Goal: Task Accomplishment & Management: Complete application form

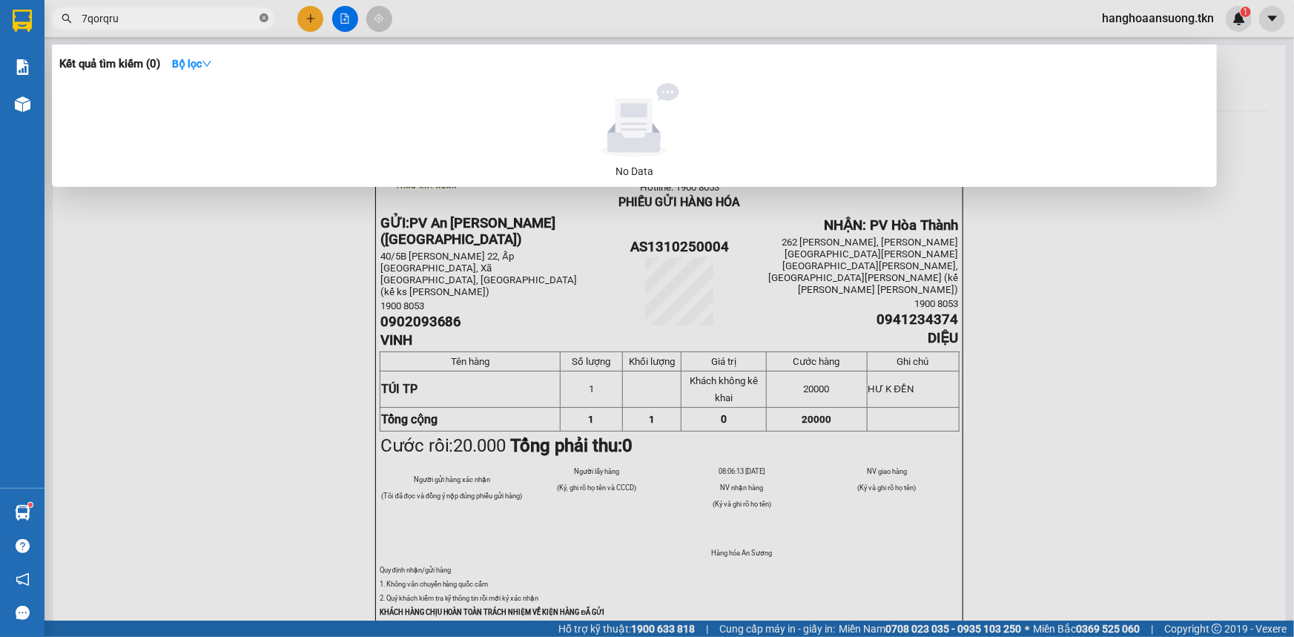
click at [261, 19] on icon "close-circle" at bounding box center [264, 17] width 9 height 9
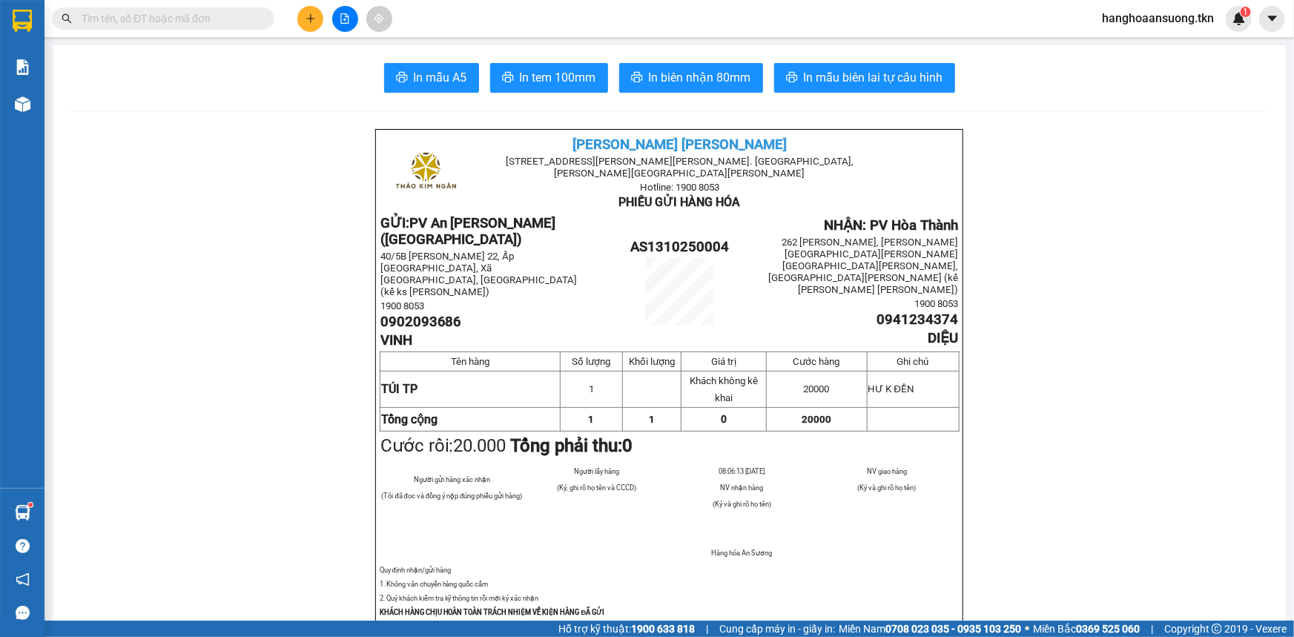
click at [305, 22] on icon "plus" at bounding box center [310, 18] width 10 height 10
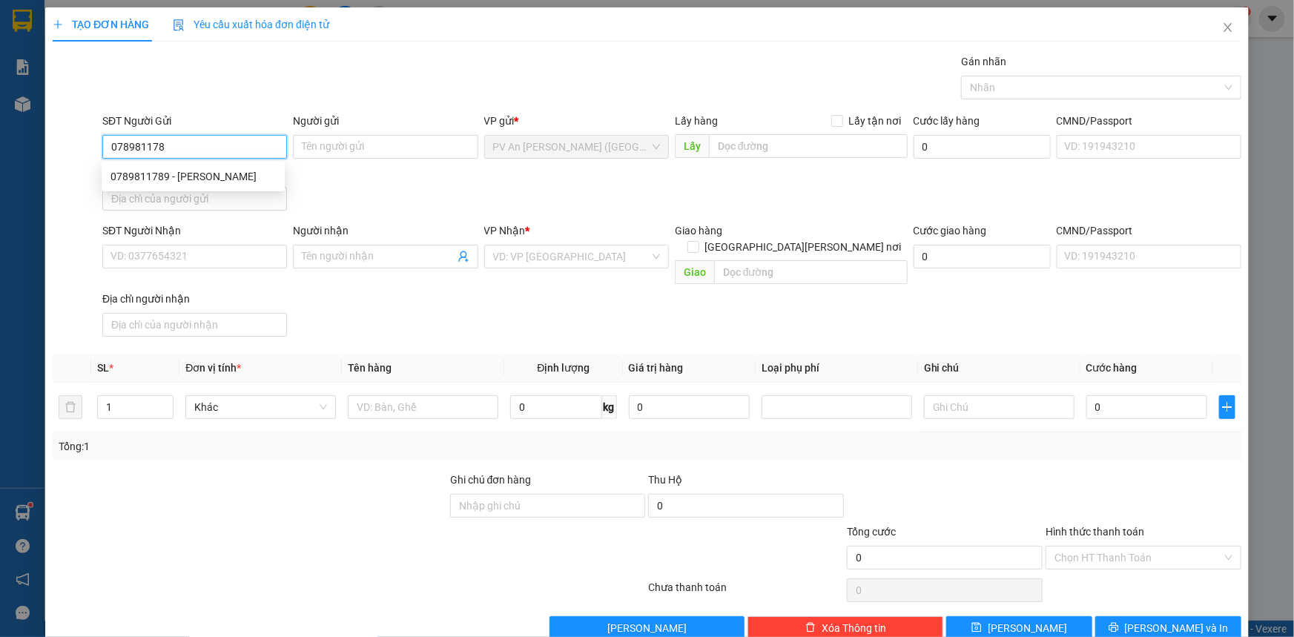
type input "0789811789"
click at [212, 175] on div "0789811789 - [PERSON_NAME]" at bounding box center [192, 176] width 165 height 16
type input "HIẾU"
type input "0908173060"
type input "ANH THÔNG"
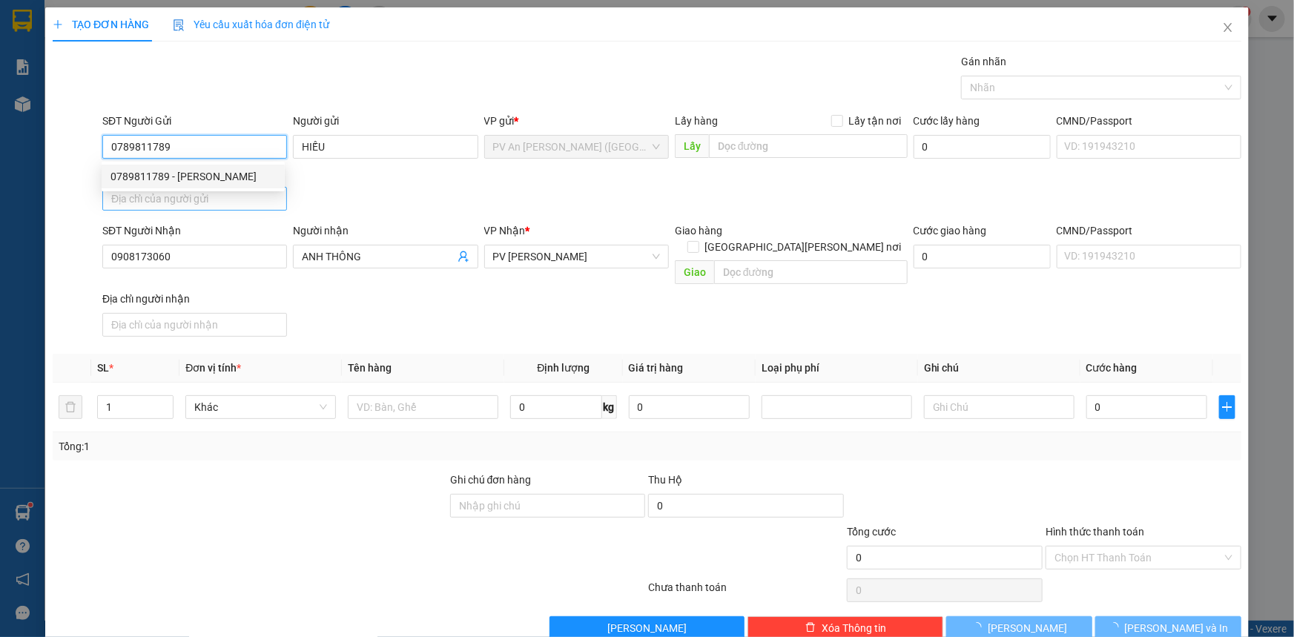
type input "70.000"
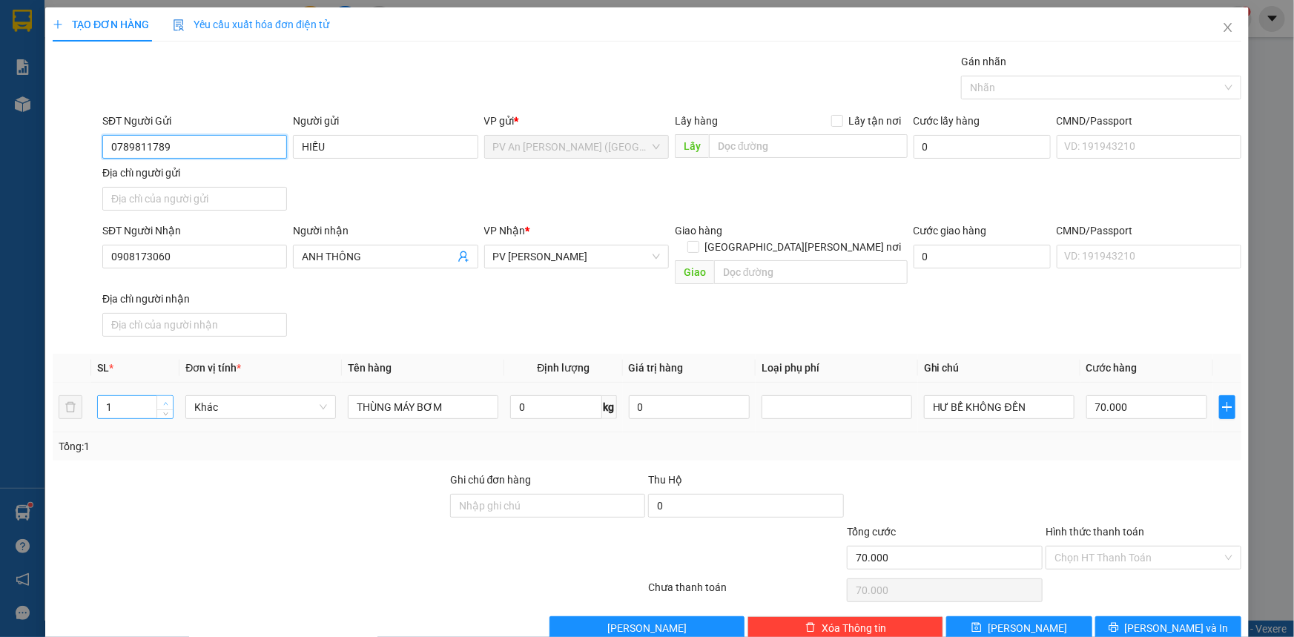
type input "0789811789"
click at [165, 402] on icon "up" at bounding box center [165, 403] width 4 height 3
type input "3"
click at [165, 402] on icon "up" at bounding box center [165, 403] width 4 height 3
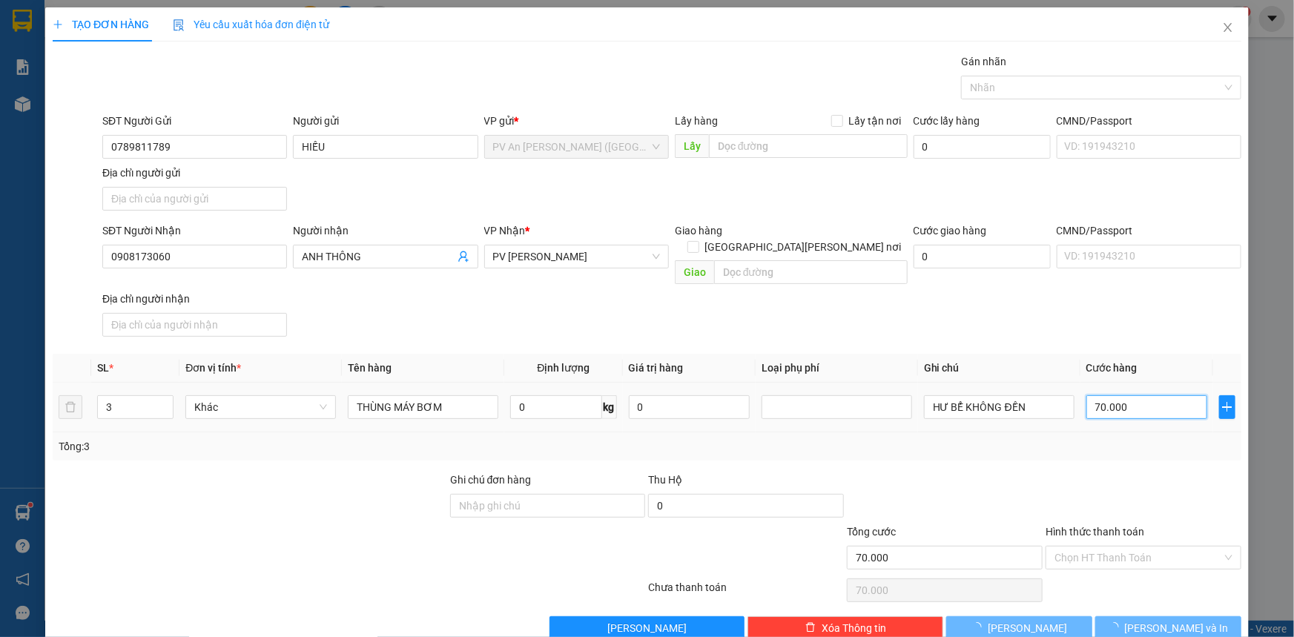
click at [1149, 395] on input "70.000" at bounding box center [1146, 407] width 121 height 24
type input "0"
type input "1"
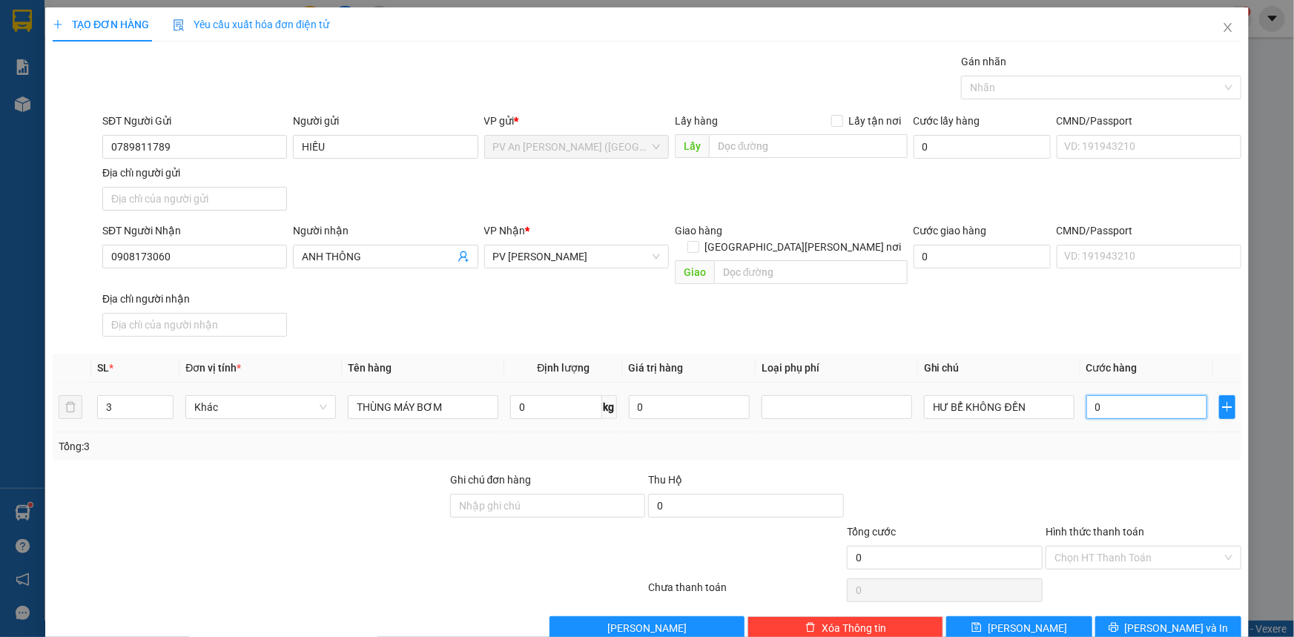
type input "1"
type input "001"
type input "10"
type input "0.010"
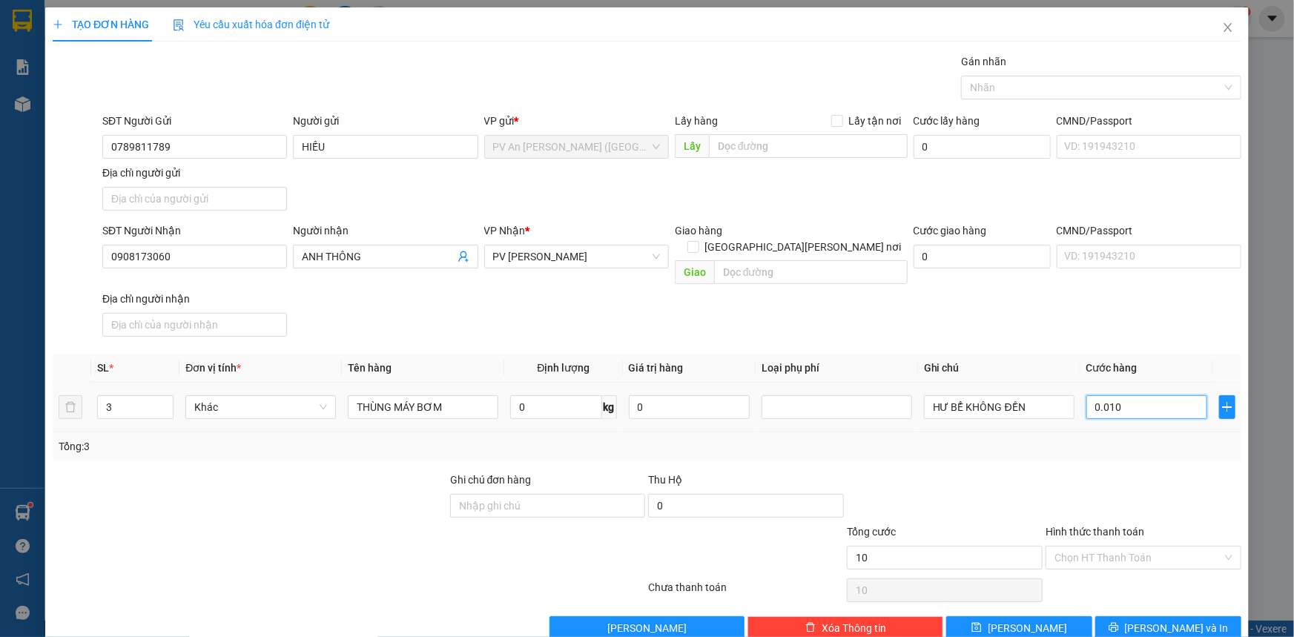
type input "10"
type input "00.100"
type input "100"
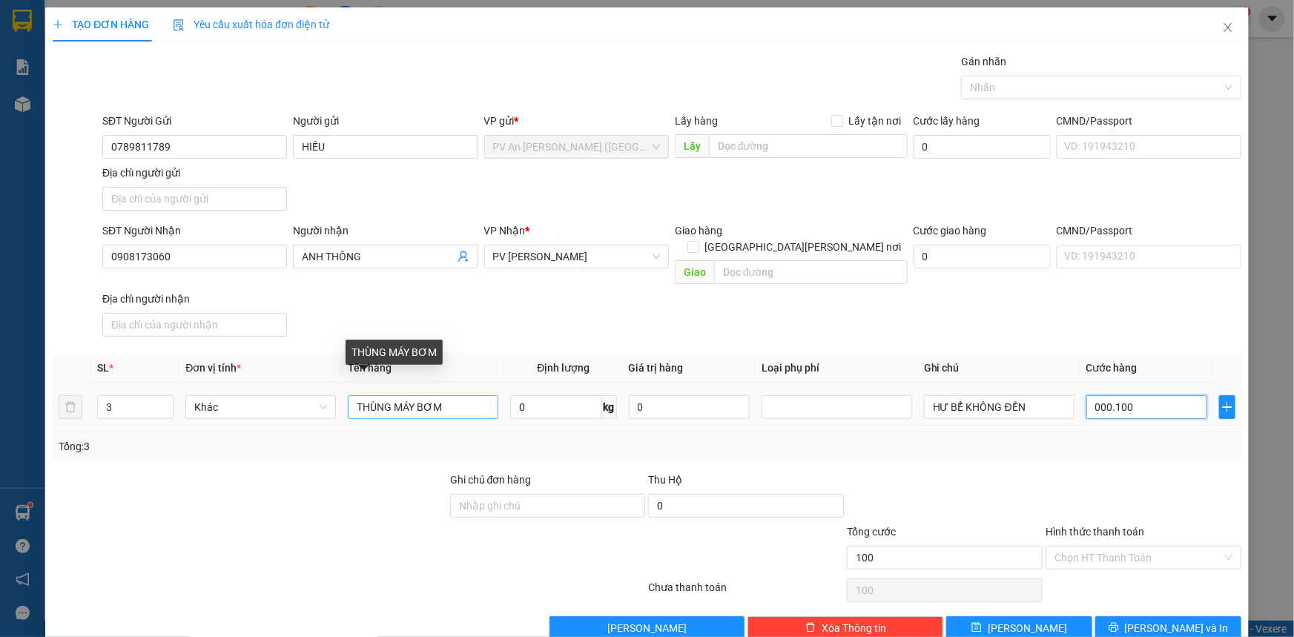
type input "000.100"
type input "100.000"
click at [452, 395] on input "THÙNG MÁY BƠM" at bounding box center [423, 407] width 151 height 24
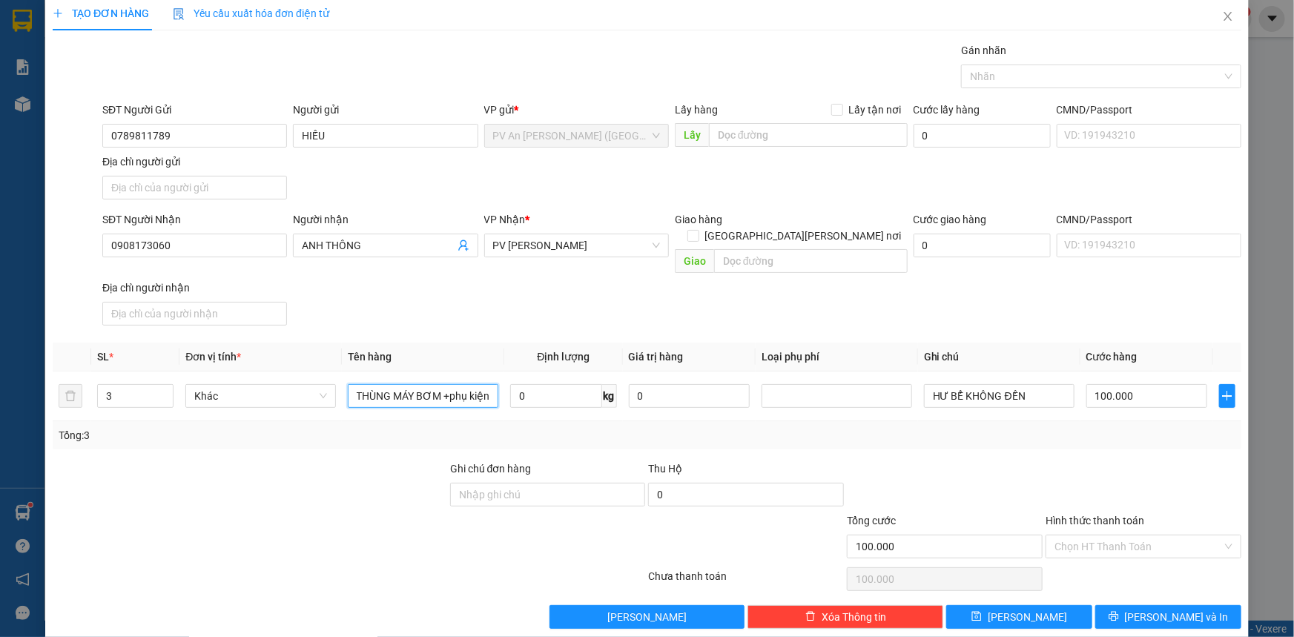
scroll to position [14, 0]
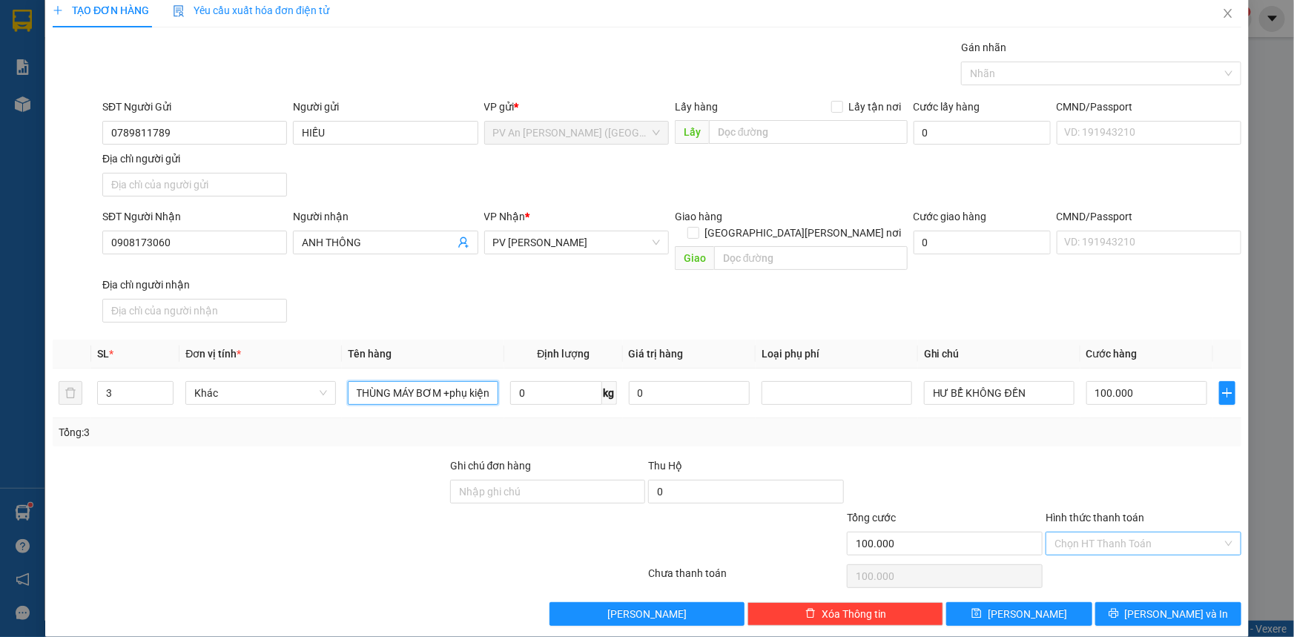
type input "THÙNG MÁY BƠM +phụ kiện"
click at [1144, 532] on input "Hình thức thanh toán" at bounding box center [1138, 543] width 168 height 22
click at [1120, 556] on div "Tại văn phòng" at bounding box center [1134, 555] width 176 height 16
type input "0"
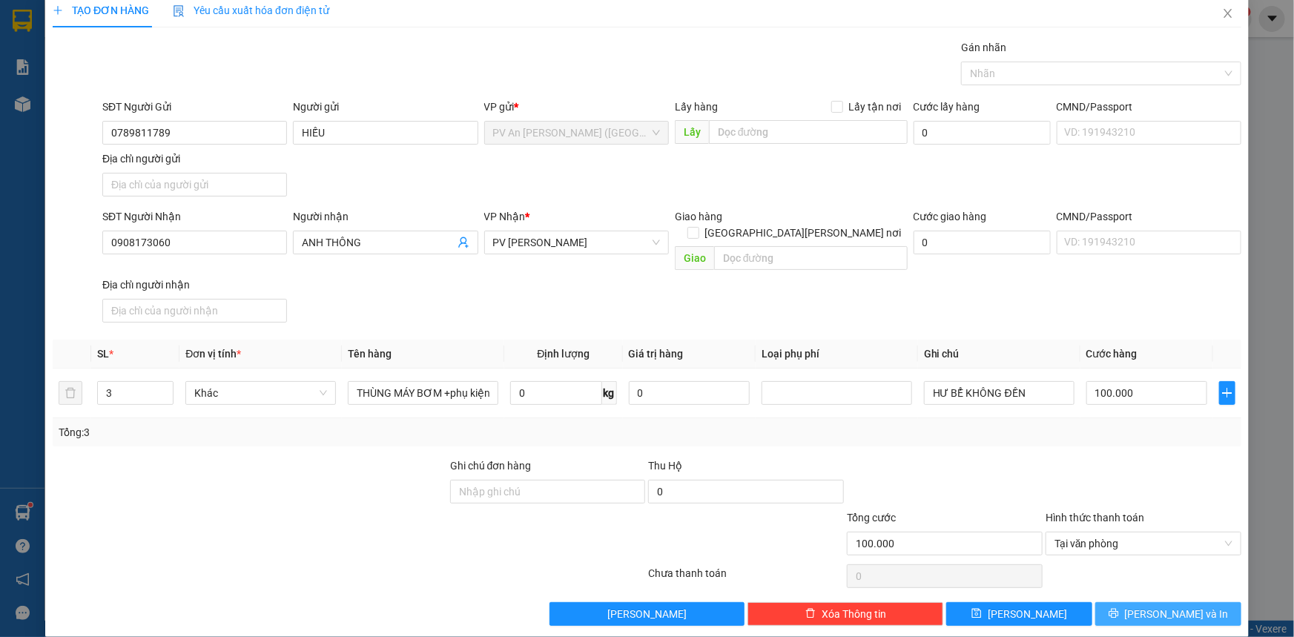
click at [1127, 602] on button "[PERSON_NAME] và In" at bounding box center [1168, 614] width 146 height 24
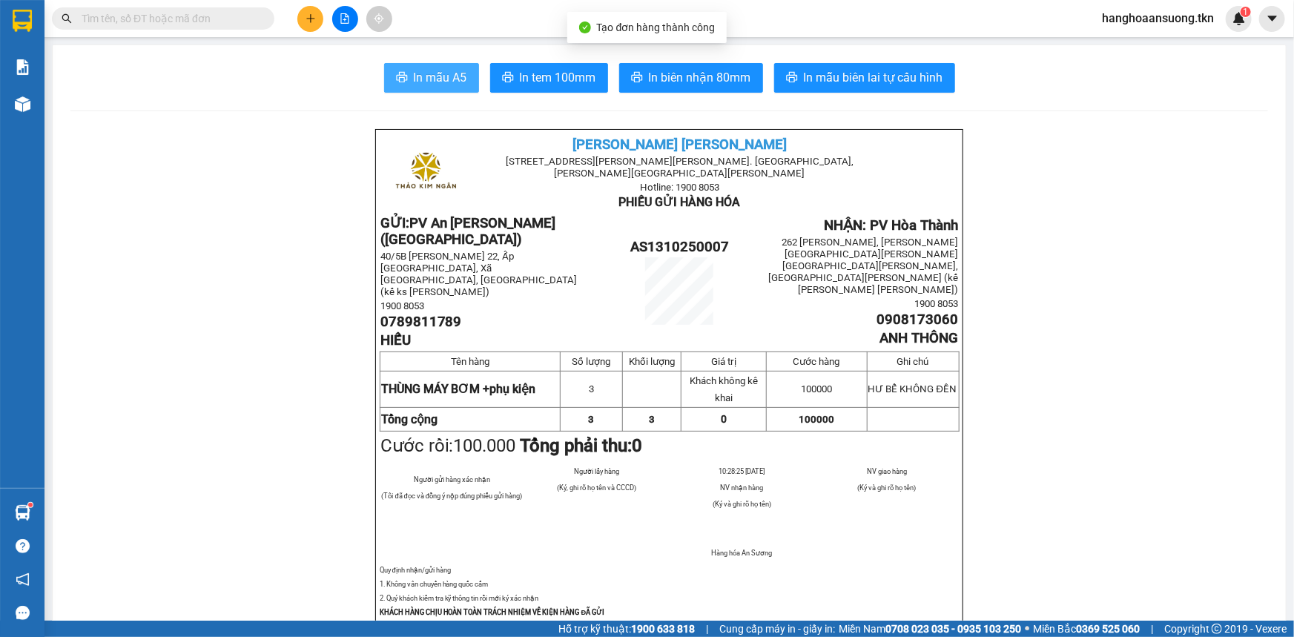
click at [443, 79] on span "In mẫu A5" at bounding box center [440, 77] width 53 height 19
click at [311, 7] on button at bounding box center [310, 19] width 26 height 26
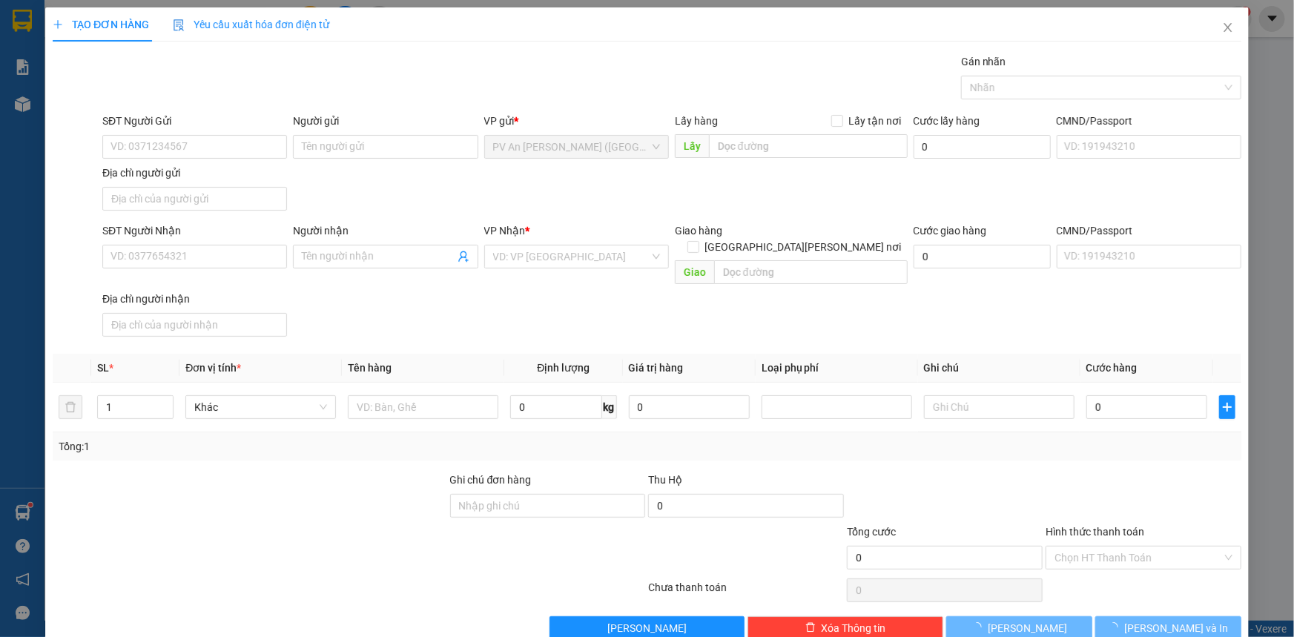
click at [311, 10] on div "Yêu cầu xuất hóa đơn điện tử" at bounding box center [251, 24] width 156 height 34
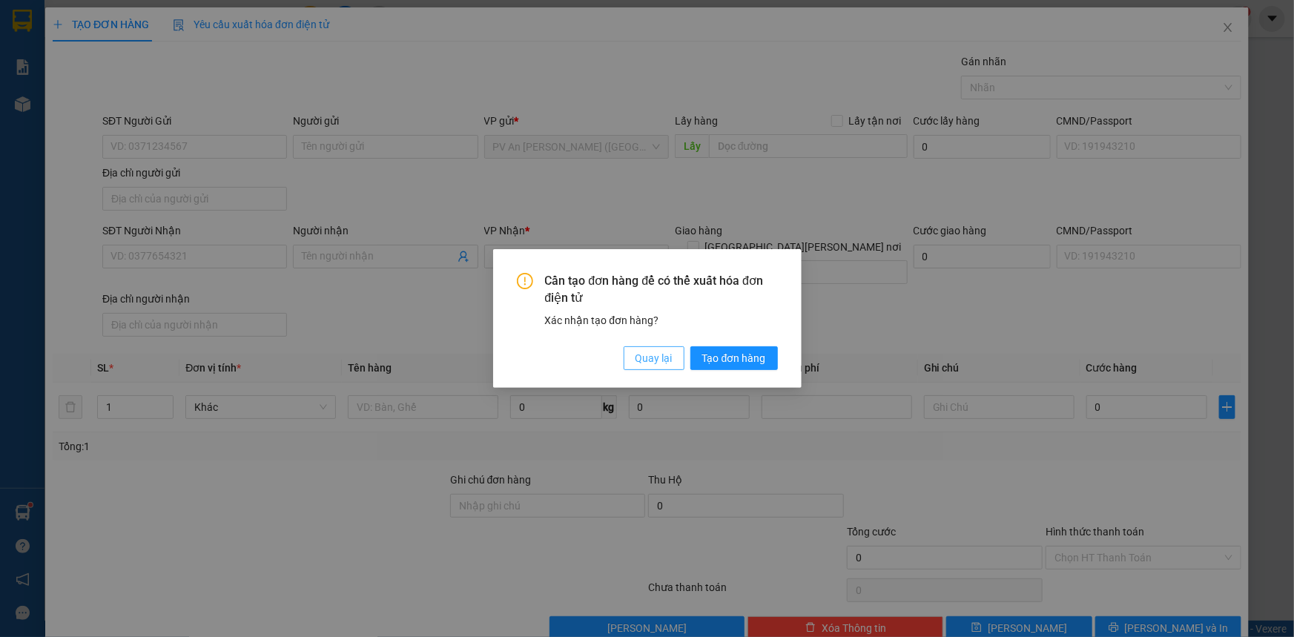
click at [657, 360] on span "Quay lại" at bounding box center [653, 358] width 37 height 16
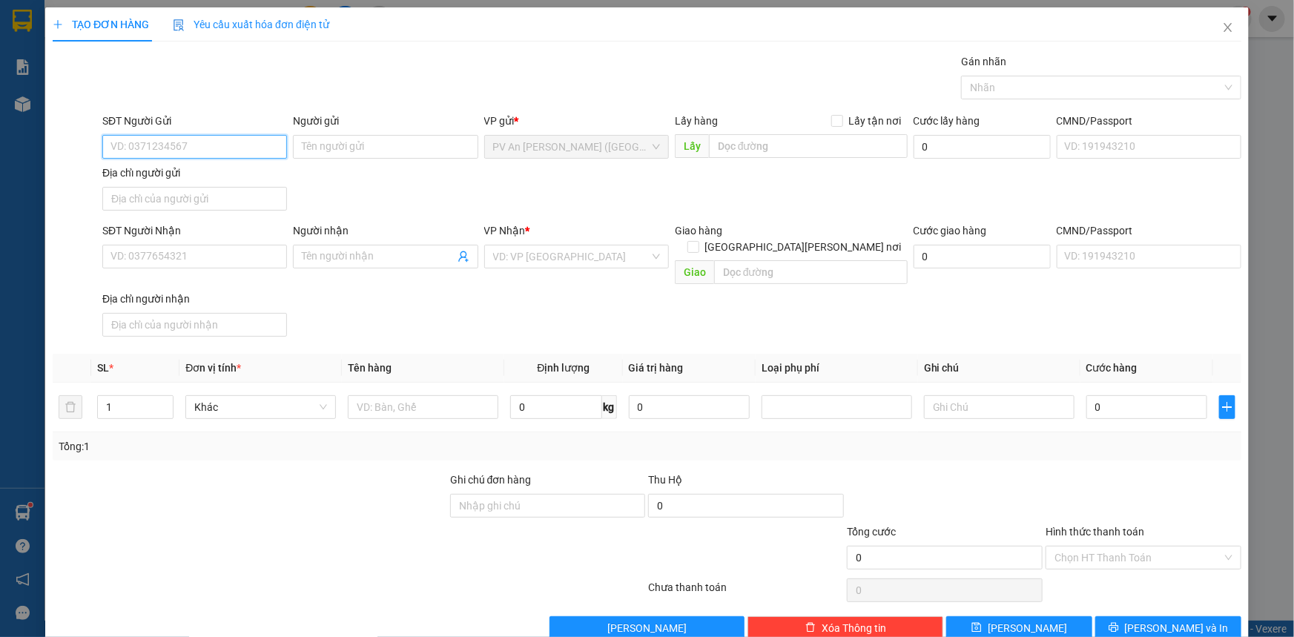
click at [204, 145] on input "SĐT Người Gửi" at bounding box center [194, 147] width 185 height 24
click at [228, 172] on div "0908992079 - TRỌNG" at bounding box center [192, 176] width 165 height 16
type input "0908992079"
type input "TRỌNG"
type input "0967686224"
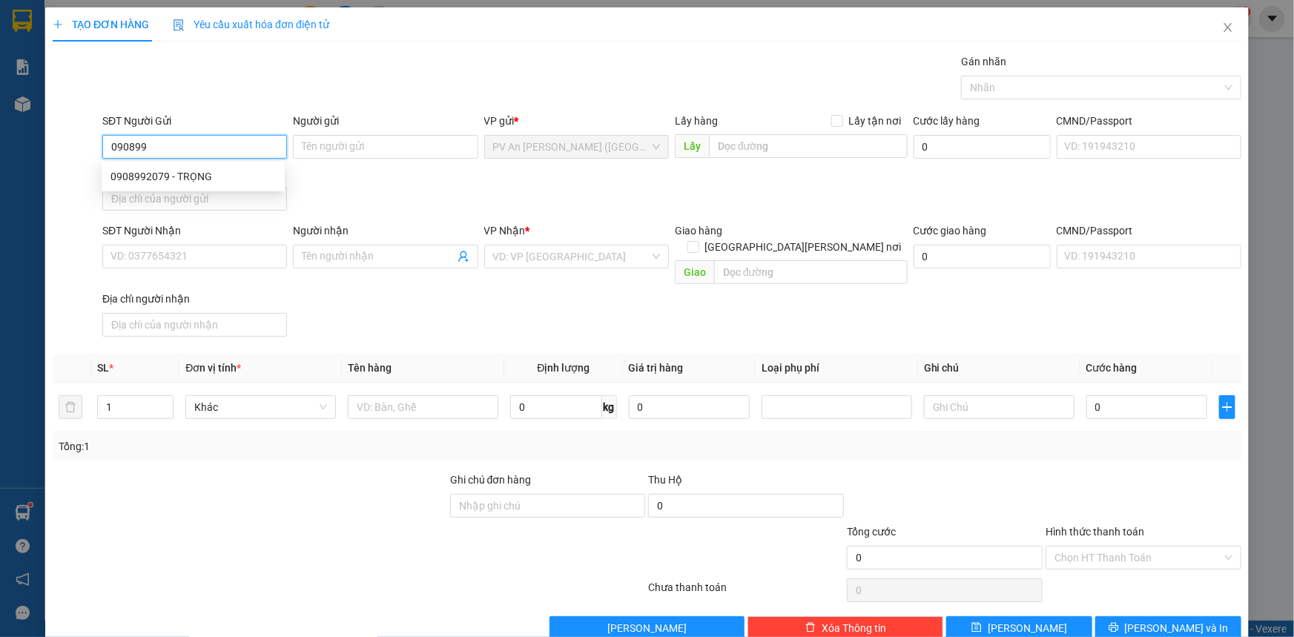
type input "[PERSON_NAME]"
type input "40.000"
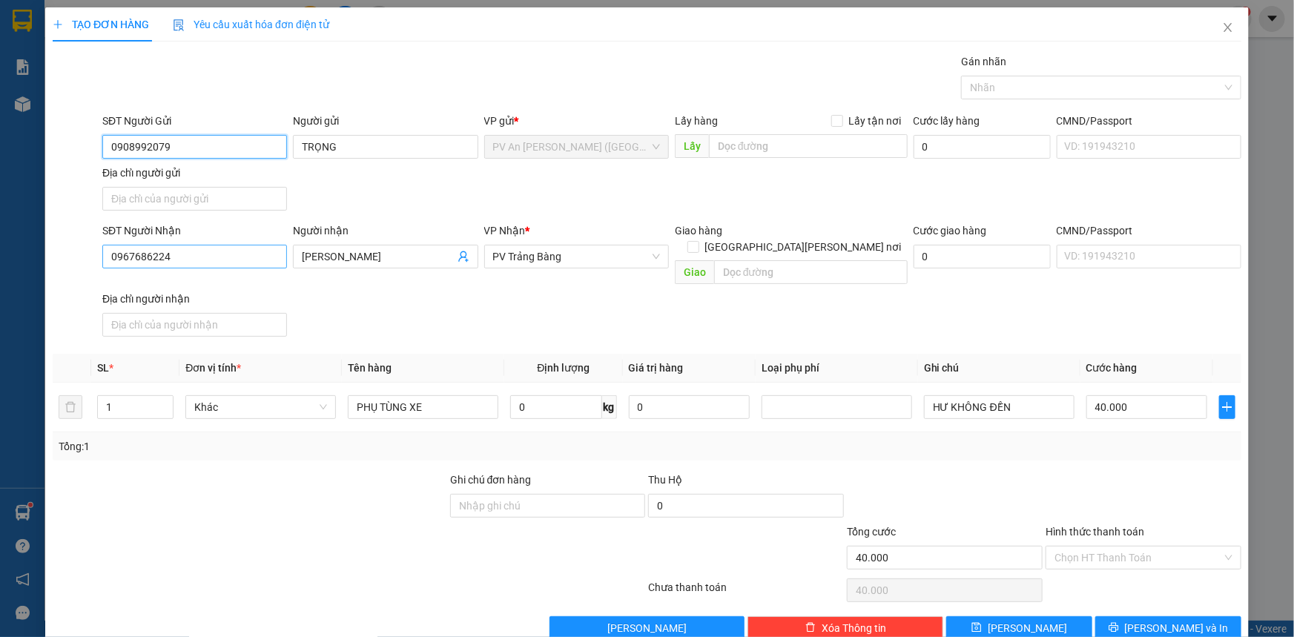
type input "0908992079"
drag, startPoint x: 222, startPoint y: 259, endPoint x: 0, endPoint y: 300, distance: 226.1
click at [0, 286] on div "TẠO ĐƠN HÀNG Yêu cầu xuất [PERSON_NAME] điện tử Transit Pickup Surcharge Ids Tr…" at bounding box center [647, 318] width 1294 height 637
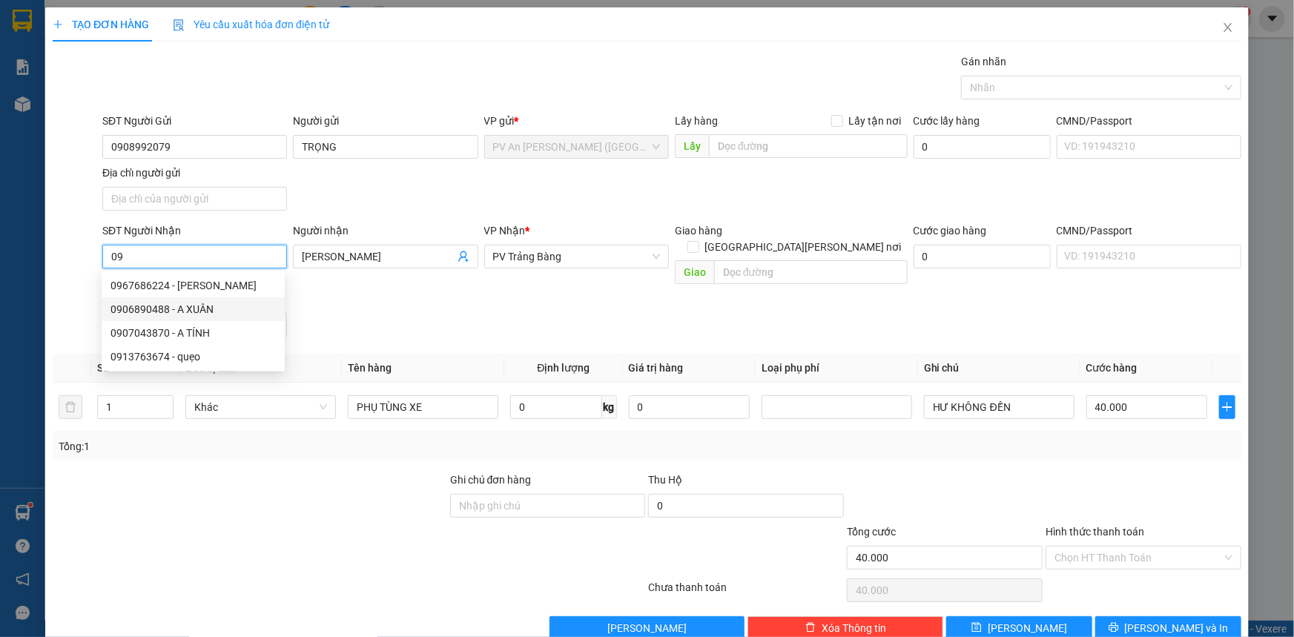
click at [170, 311] on div "0906890488 - A XUÂN" at bounding box center [192, 309] width 165 height 16
type input "0906890488"
type input "A XUÂN"
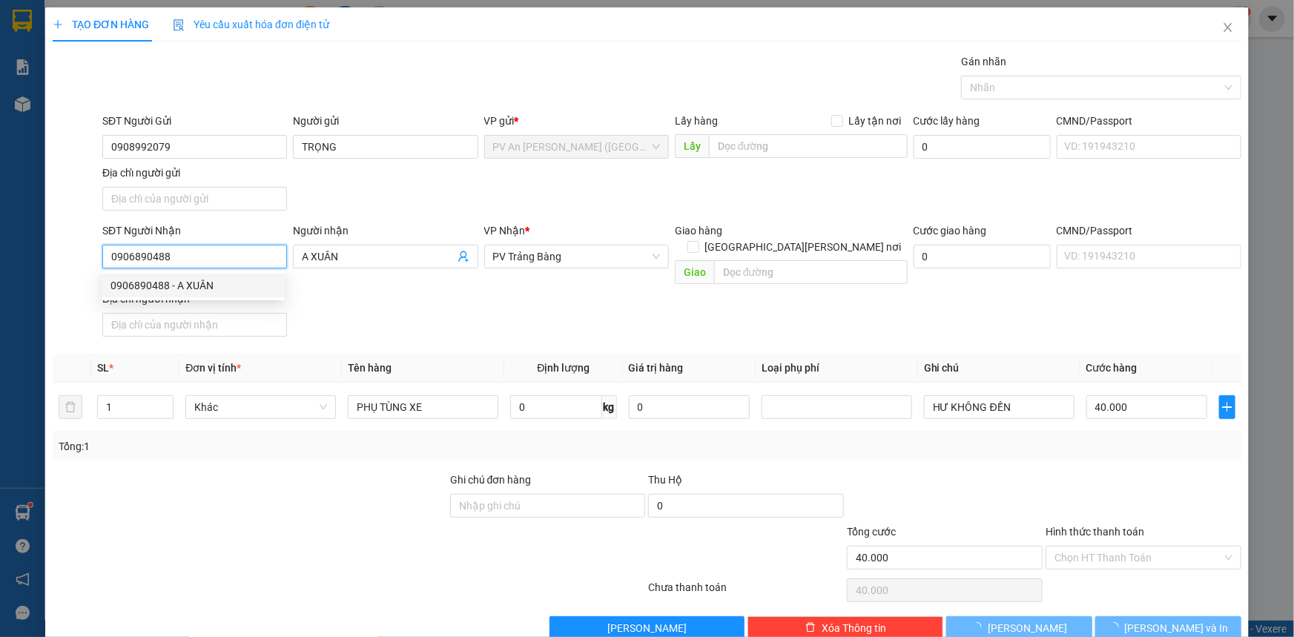
type input "20.000"
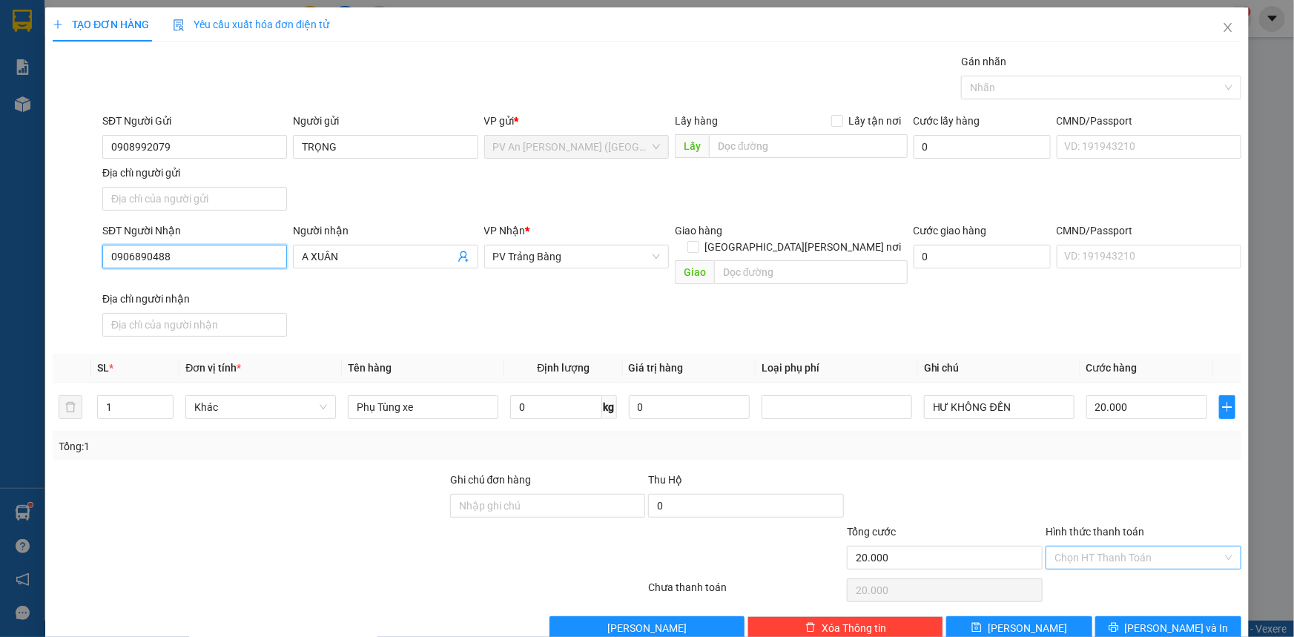
type input "0906890488"
click at [1143, 546] on input "Hình thức thanh toán" at bounding box center [1138, 557] width 168 height 22
click at [1134, 561] on div "Tại văn phòng" at bounding box center [1134, 569] width 176 height 16
type input "0"
click at [1118, 623] on icon "printer" at bounding box center [1114, 628] width 10 height 10
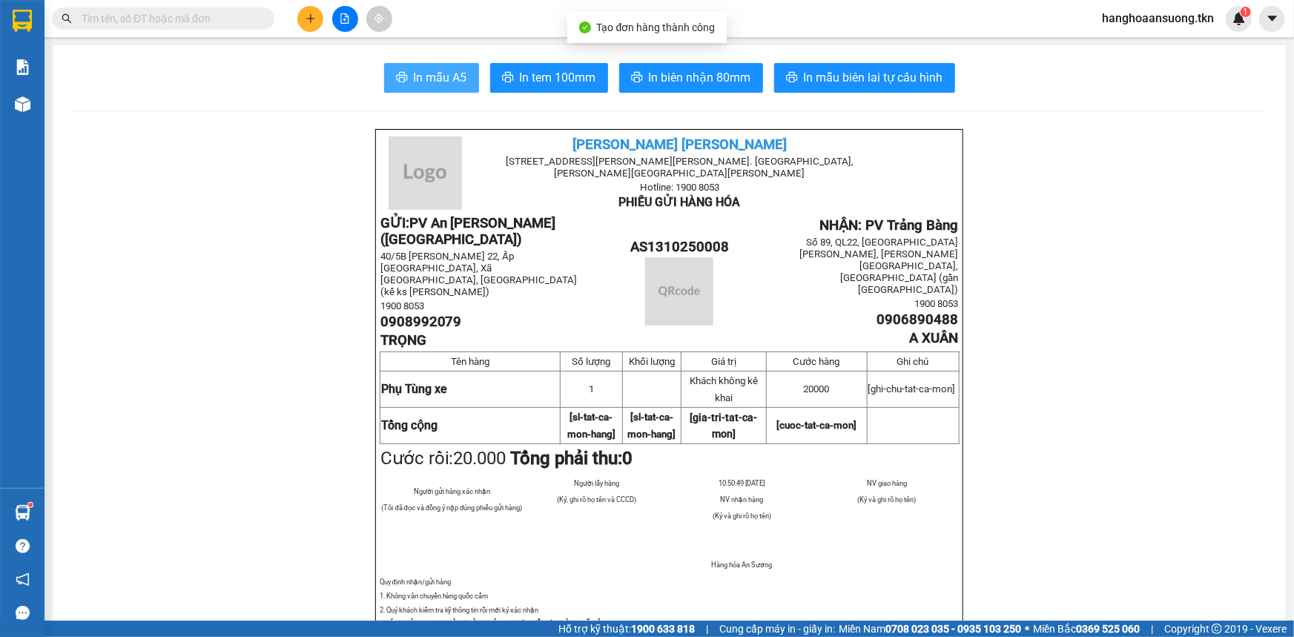
click at [442, 67] on button "In mẫu A5" at bounding box center [431, 78] width 95 height 30
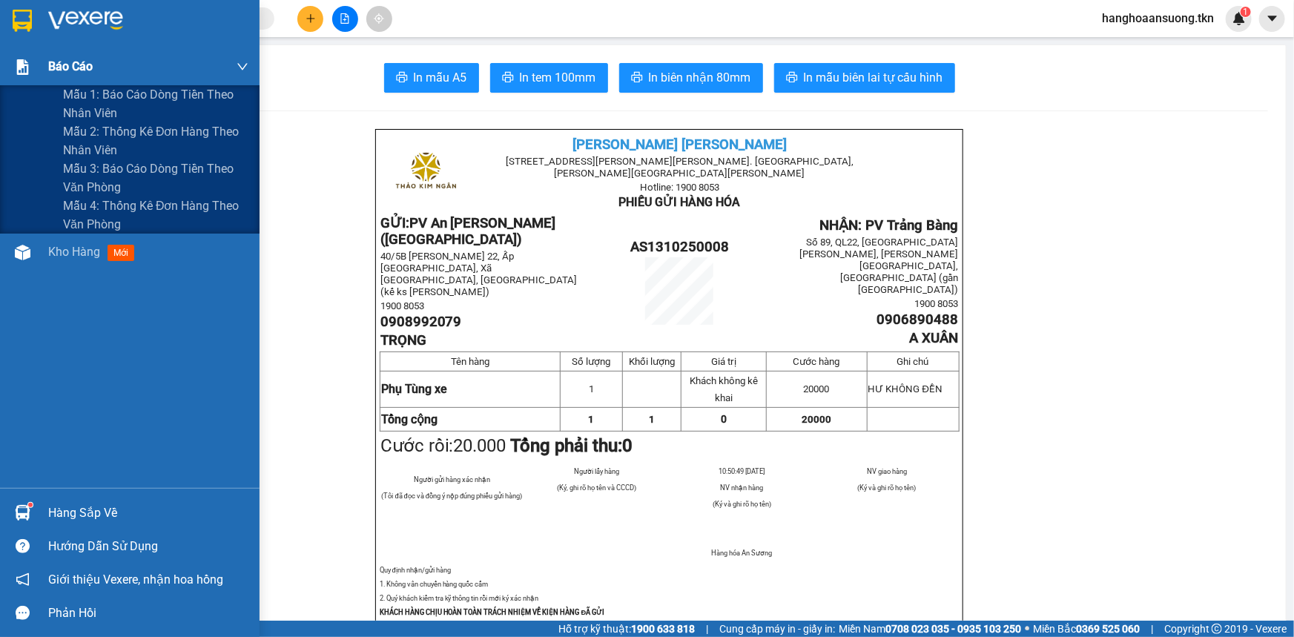
click at [59, 67] on span "Báo cáo" at bounding box center [70, 66] width 44 height 19
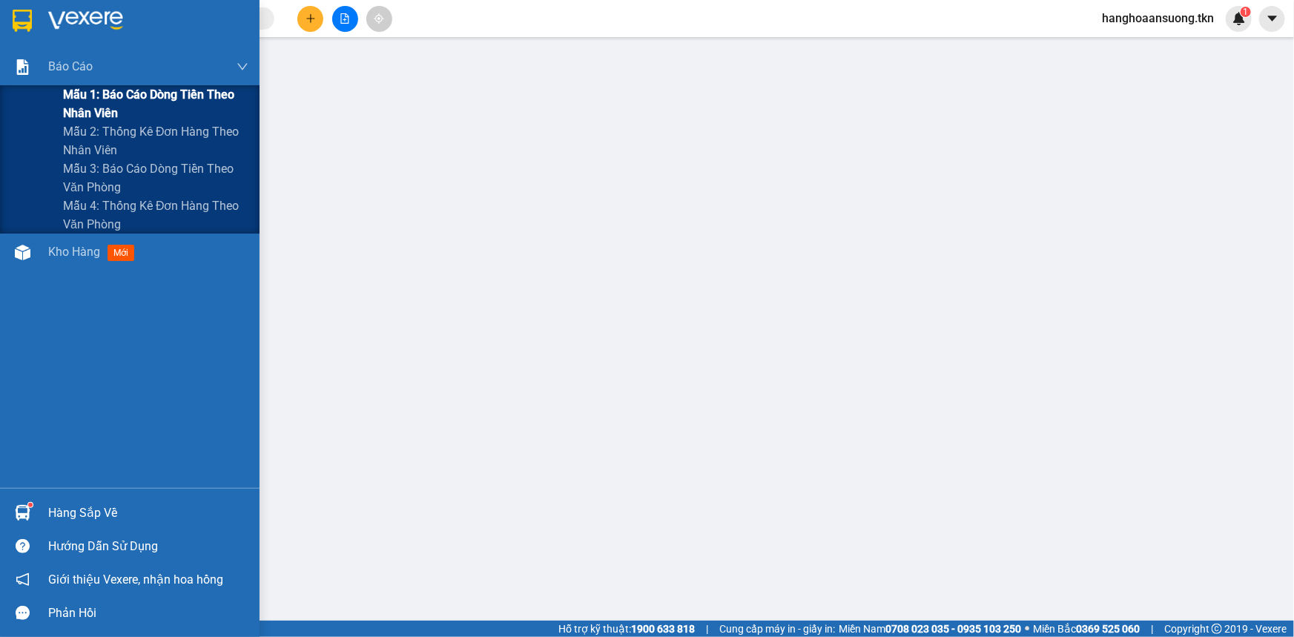
drag, startPoint x: 93, startPoint y: 92, endPoint x: 153, endPoint y: 108, distance: 62.2
click at [93, 92] on span "Mẫu 1: Báo cáo dòng tiền theo nhân viên" at bounding box center [155, 103] width 185 height 37
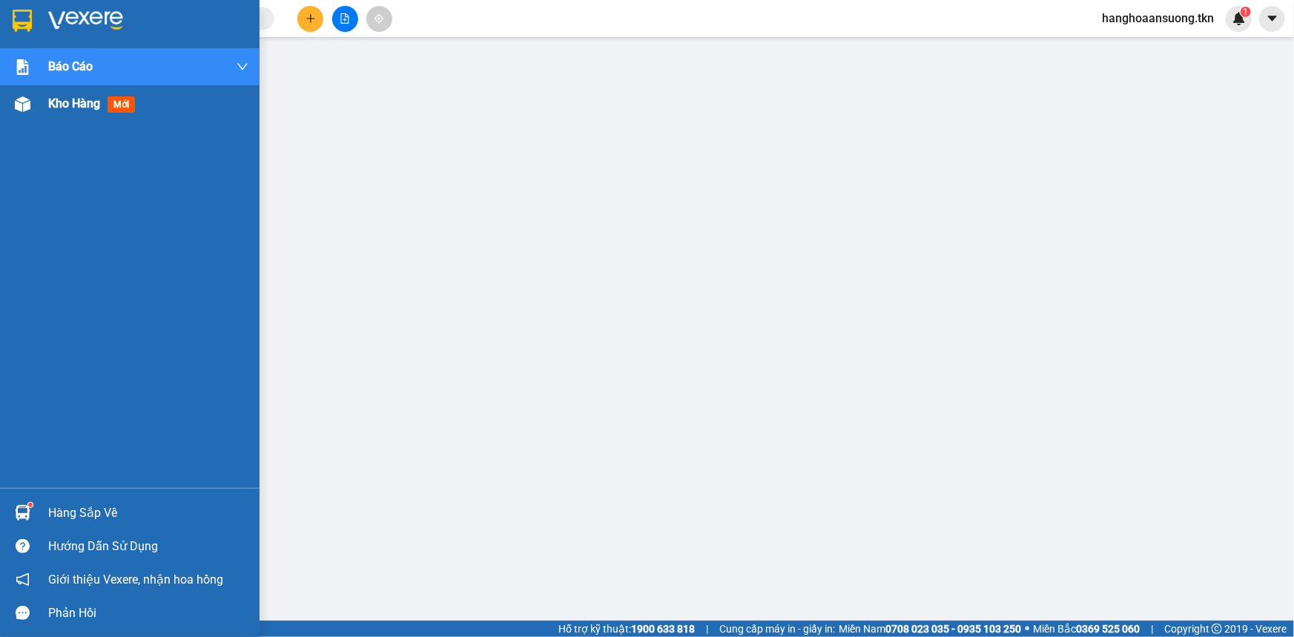
click at [21, 113] on div at bounding box center [23, 104] width 26 height 26
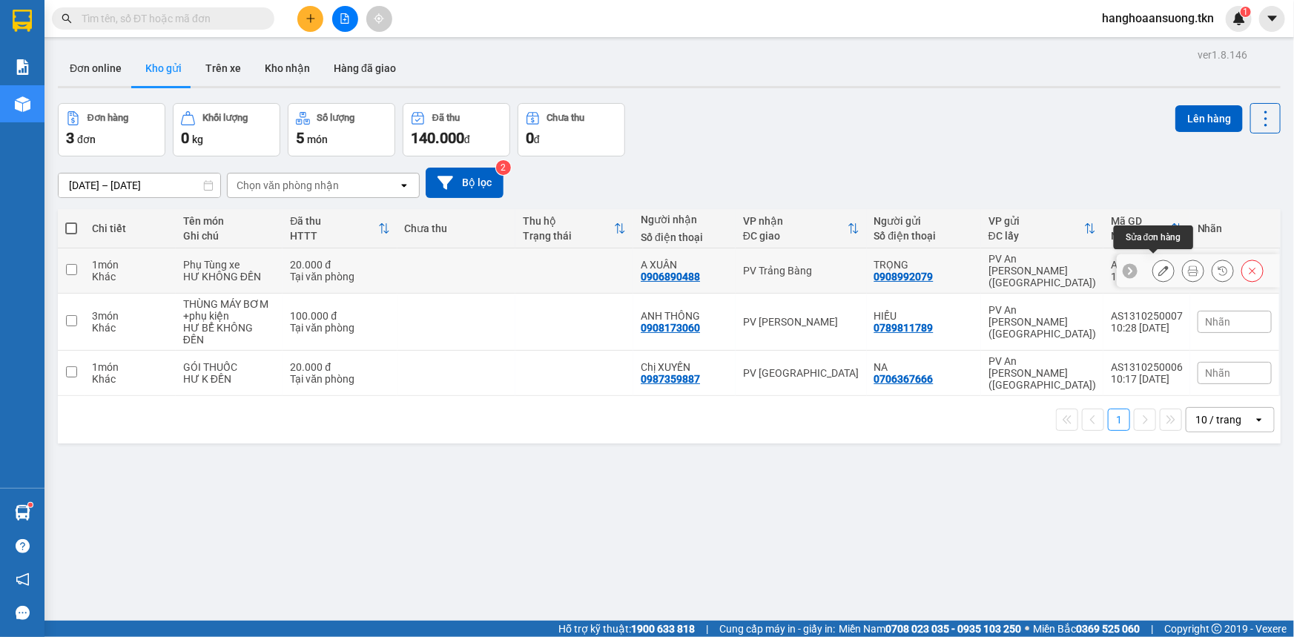
click at [1158, 265] on icon at bounding box center [1163, 270] width 10 height 10
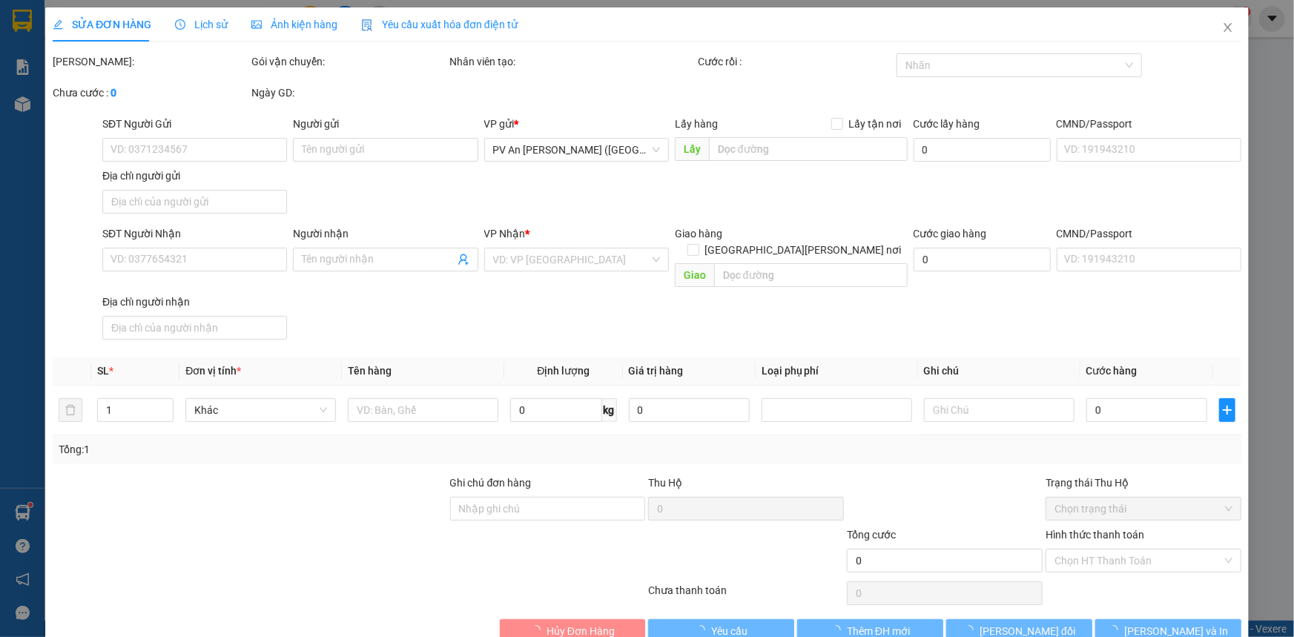
type input "0908992079"
type input "TRỌNG"
type input "0906890488"
type input "A XUÂN"
type input "20.000"
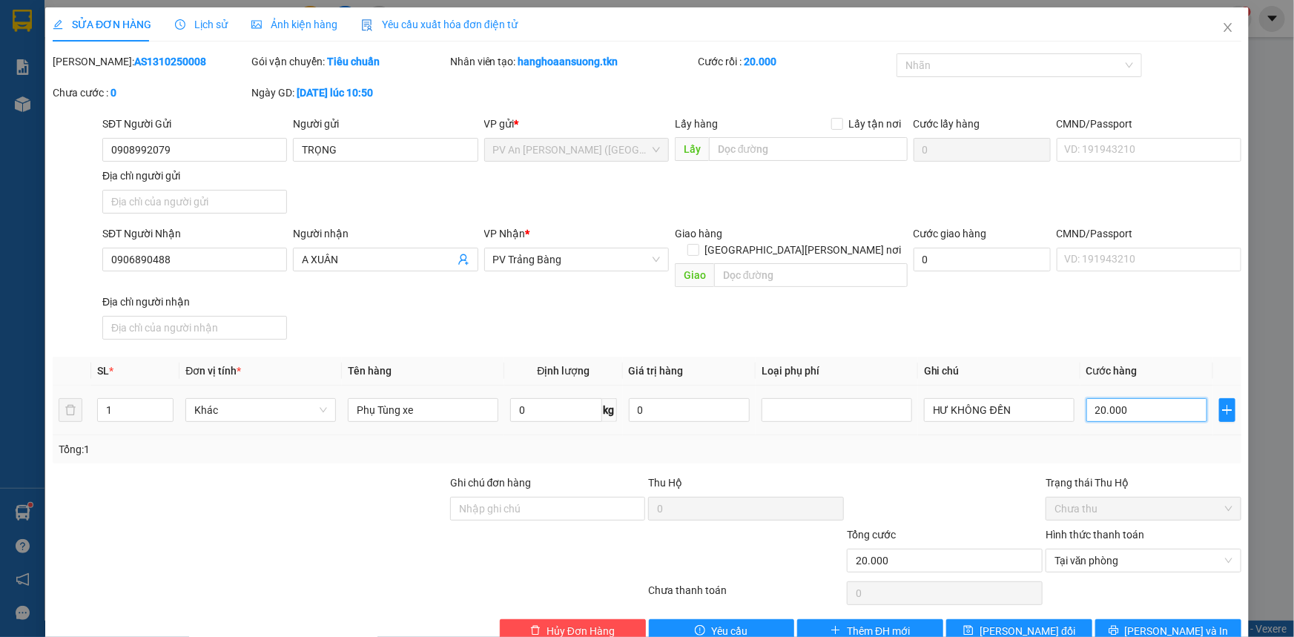
click at [1142, 398] on input "20.000" at bounding box center [1146, 410] width 121 height 24
type input "00.003"
type input "30"
type input "0.000.030"
click at [1150, 441] on div "Tổng: 1" at bounding box center [647, 449] width 1177 height 16
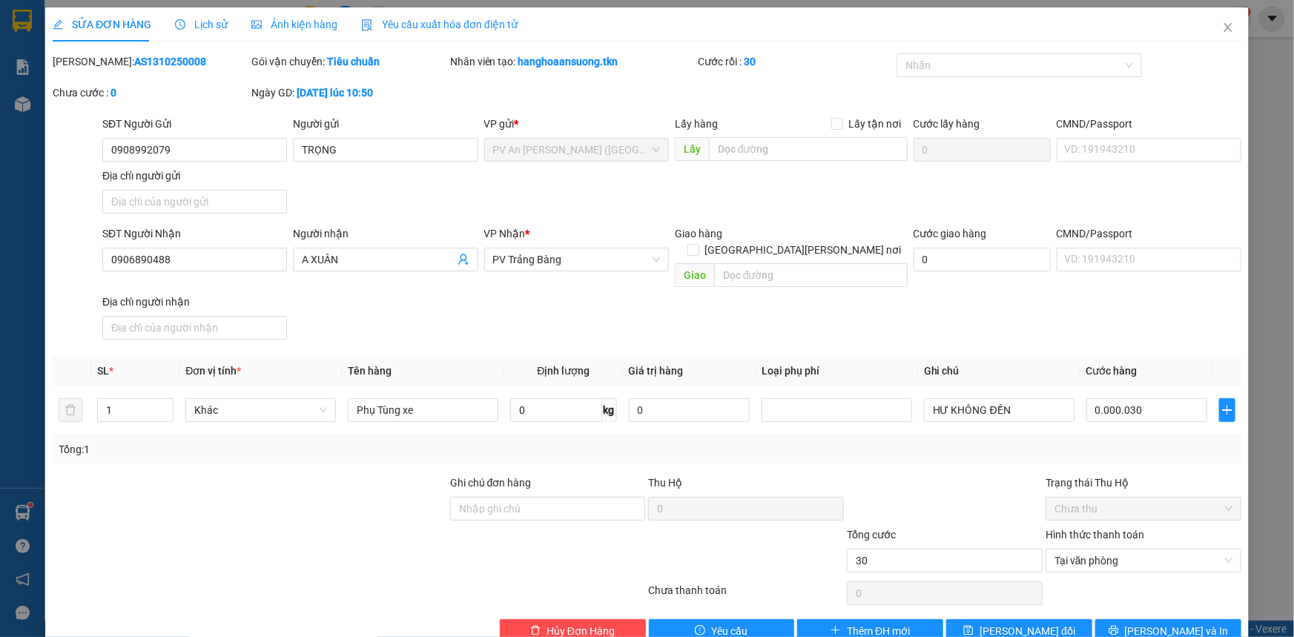
type input "30.000"
click at [1157, 623] on span "[PERSON_NAME] và In" at bounding box center [1177, 631] width 104 height 16
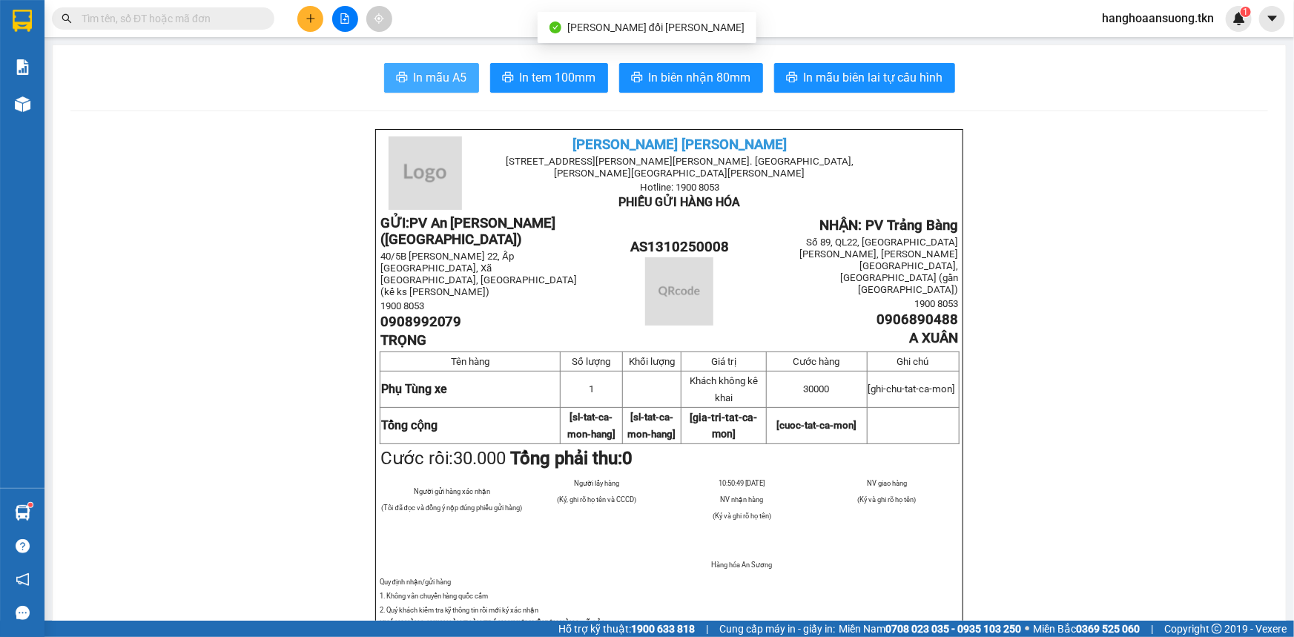
click at [446, 85] on span "In mẫu A5" at bounding box center [440, 77] width 53 height 19
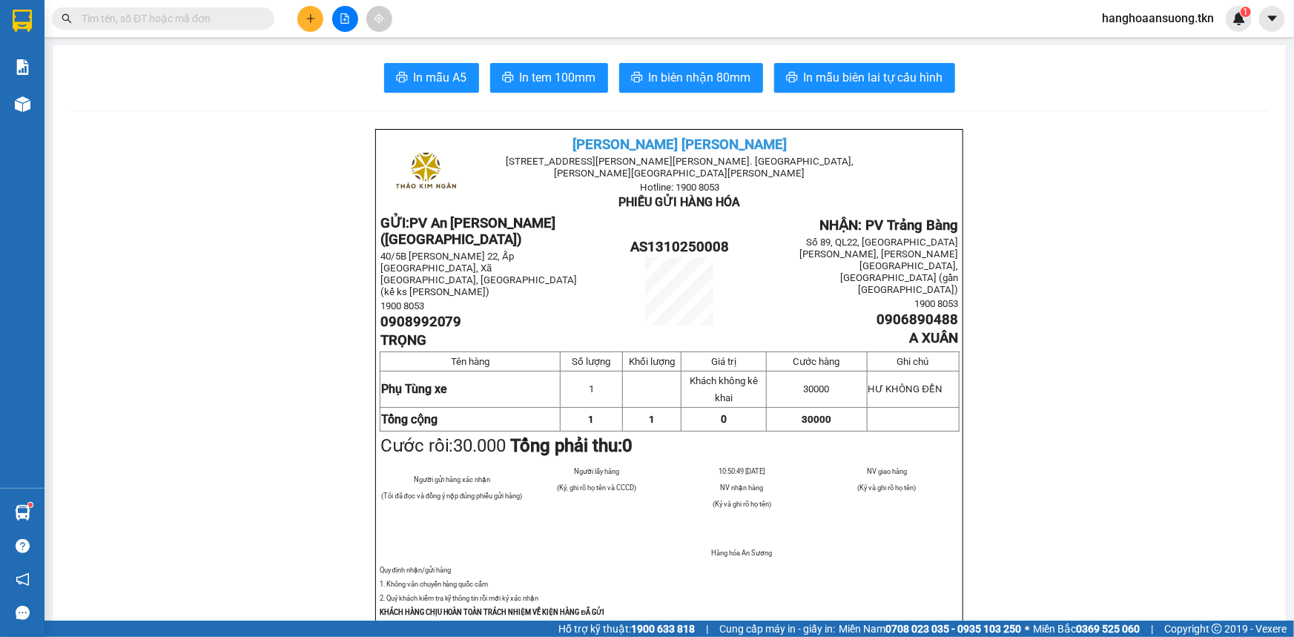
click at [713, 478] on div "NV nhận hàng" at bounding box center [741, 486] width 143 height 16
click at [316, 14] on button at bounding box center [310, 19] width 26 height 26
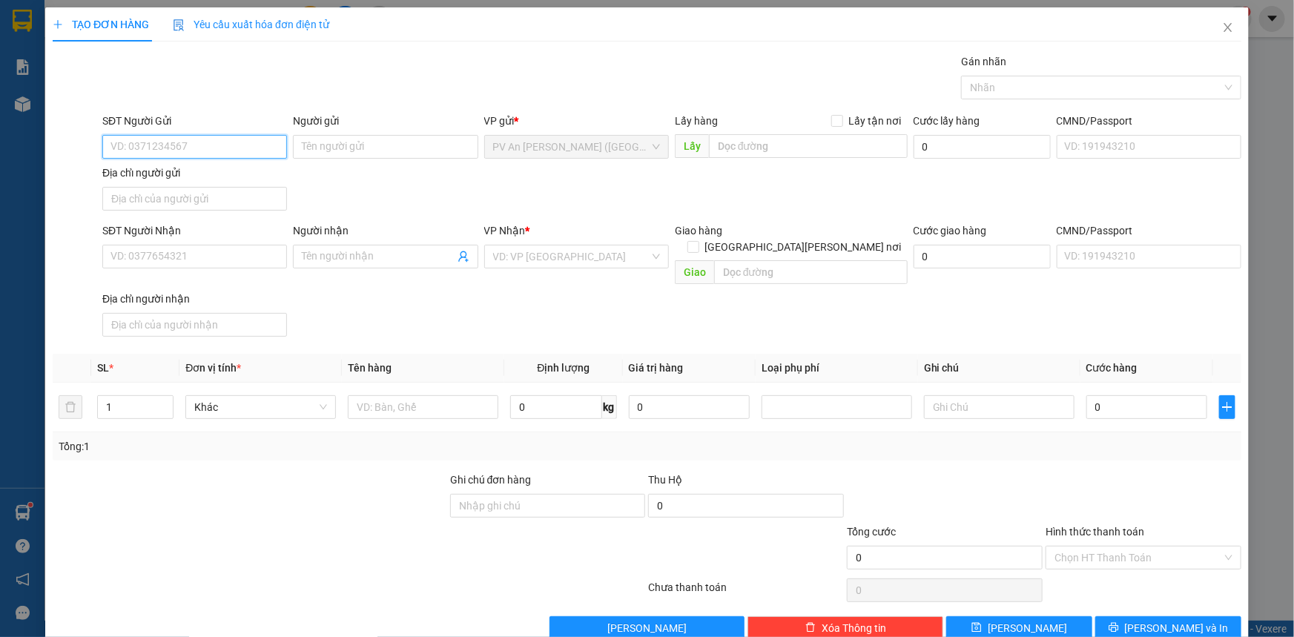
click at [231, 145] on input "SĐT Người Gửi" at bounding box center [194, 147] width 185 height 24
click at [231, 170] on div "0789368681 - NÊ" at bounding box center [192, 176] width 165 height 16
type input "0789368681"
type input "NÊ"
type input "0368570151"
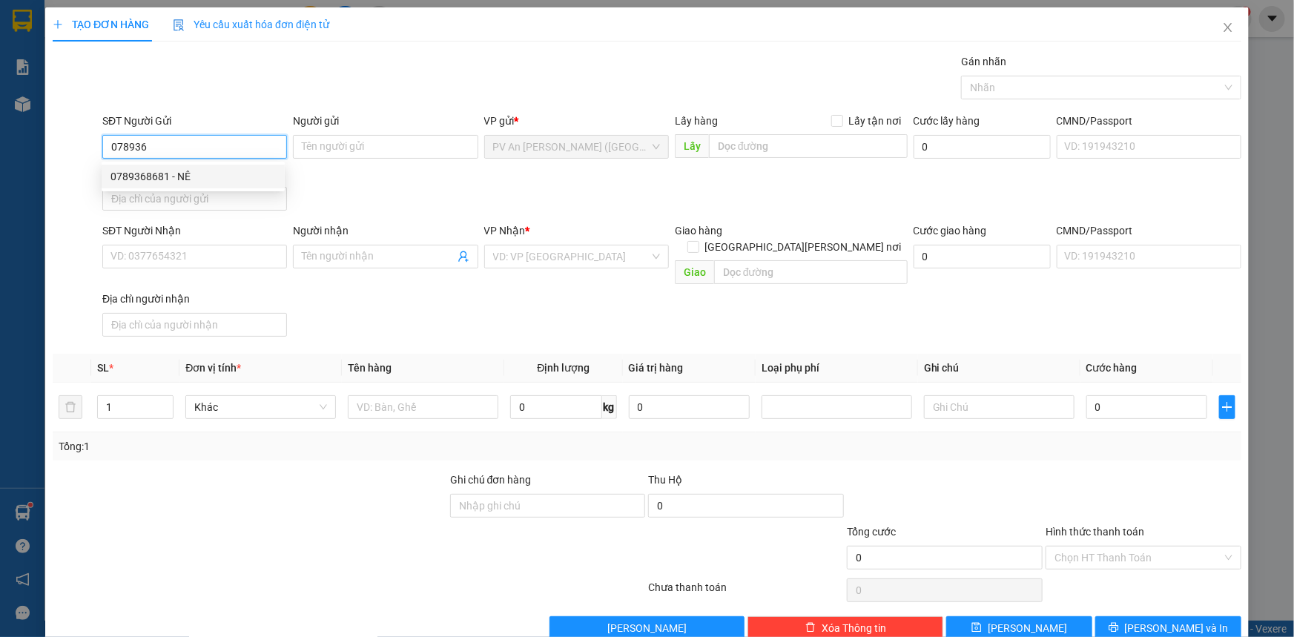
type input "TOÀN"
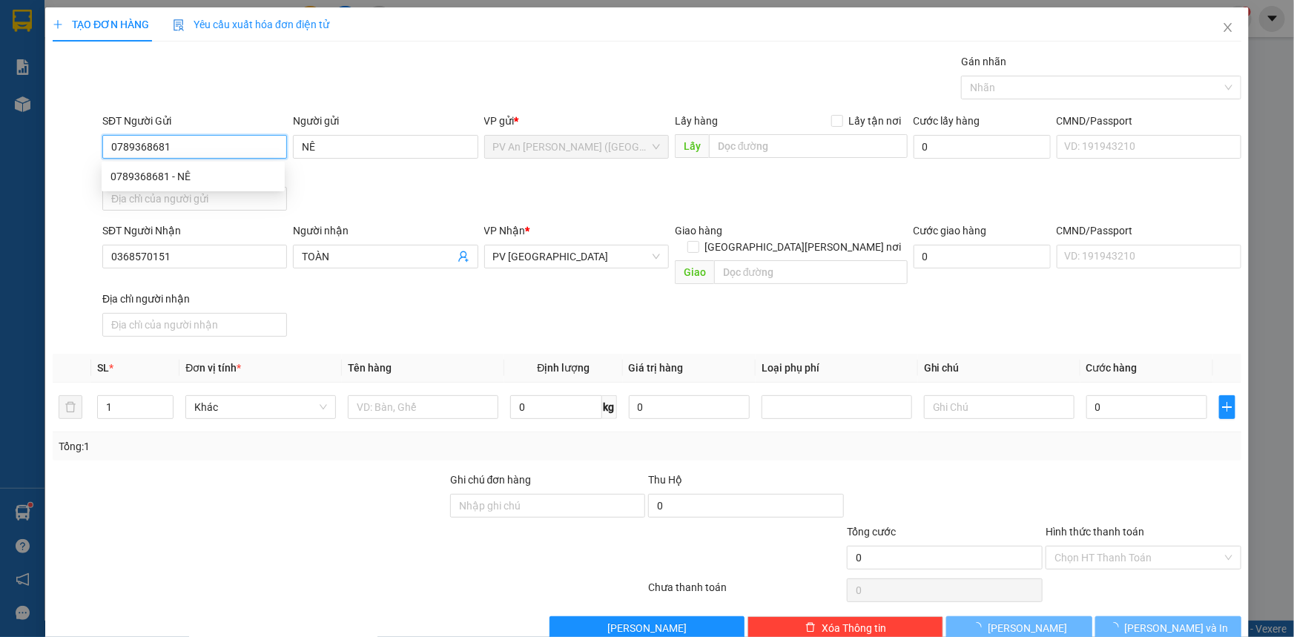
type input "100.000"
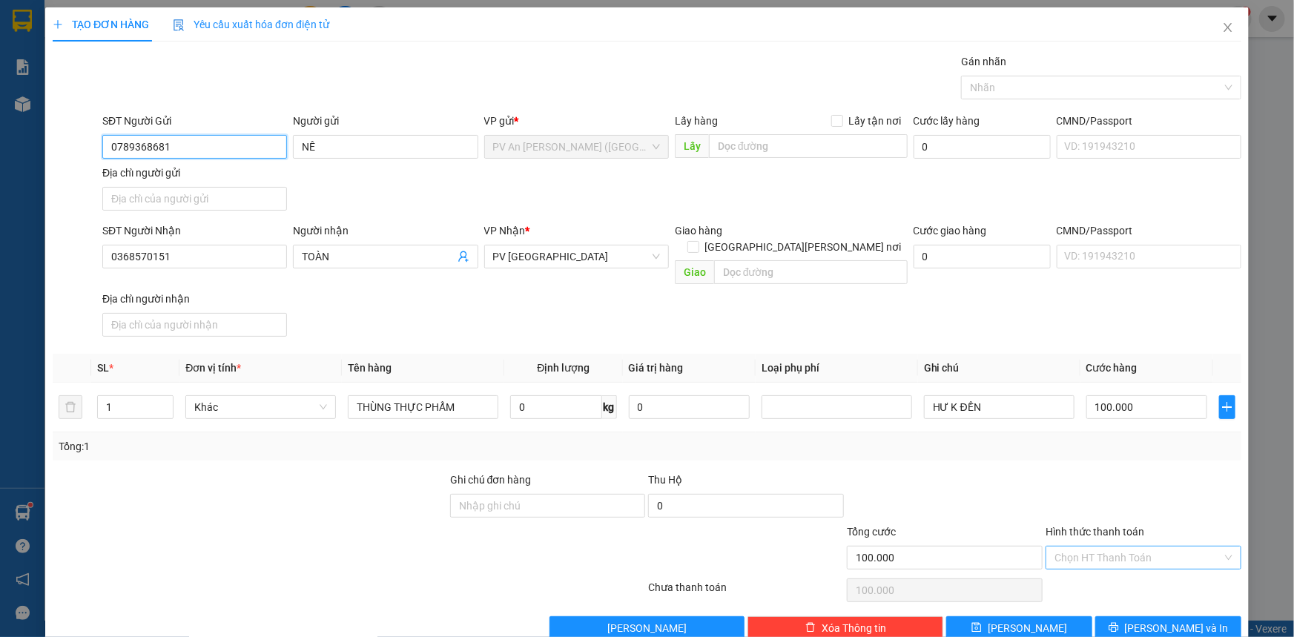
type input "0789368681"
click at [1121, 546] on input "Hình thức thanh toán" at bounding box center [1138, 557] width 168 height 22
click at [1107, 566] on div "Tại văn phòng" at bounding box center [1134, 569] width 176 height 16
type input "0"
click at [1113, 616] on button "[PERSON_NAME] và In" at bounding box center [1168, 628] width 146 height 24
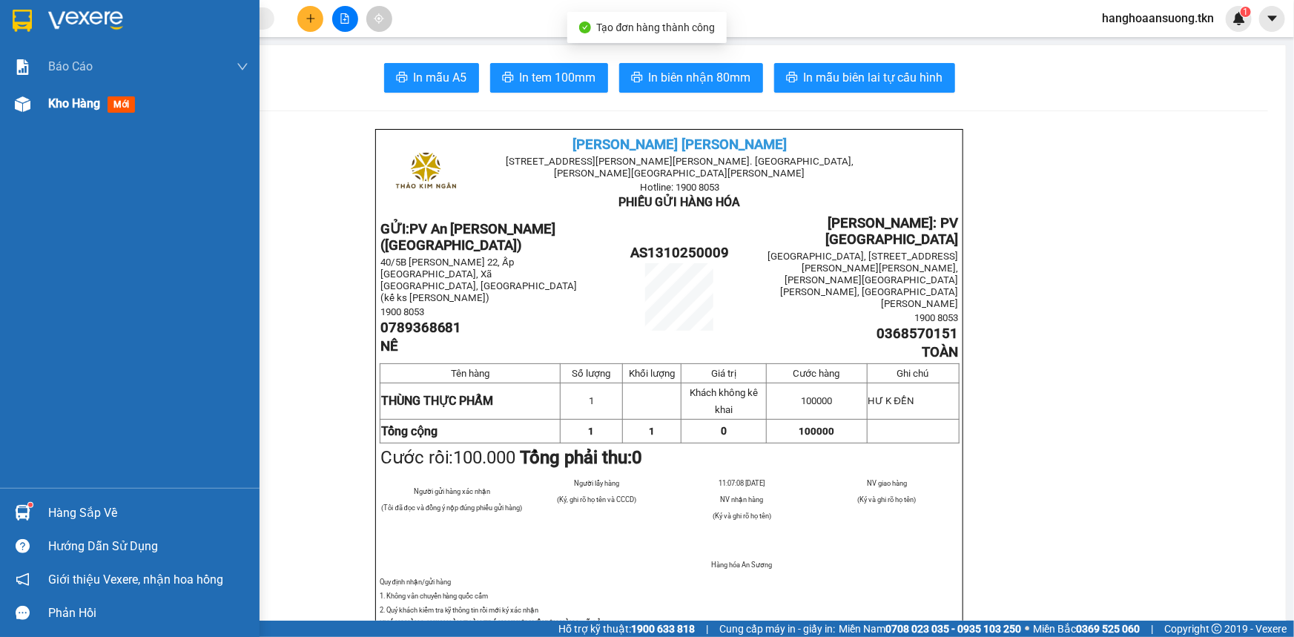
click at [24, 111] on img at bounding box center [23, 104] width 16 height 16
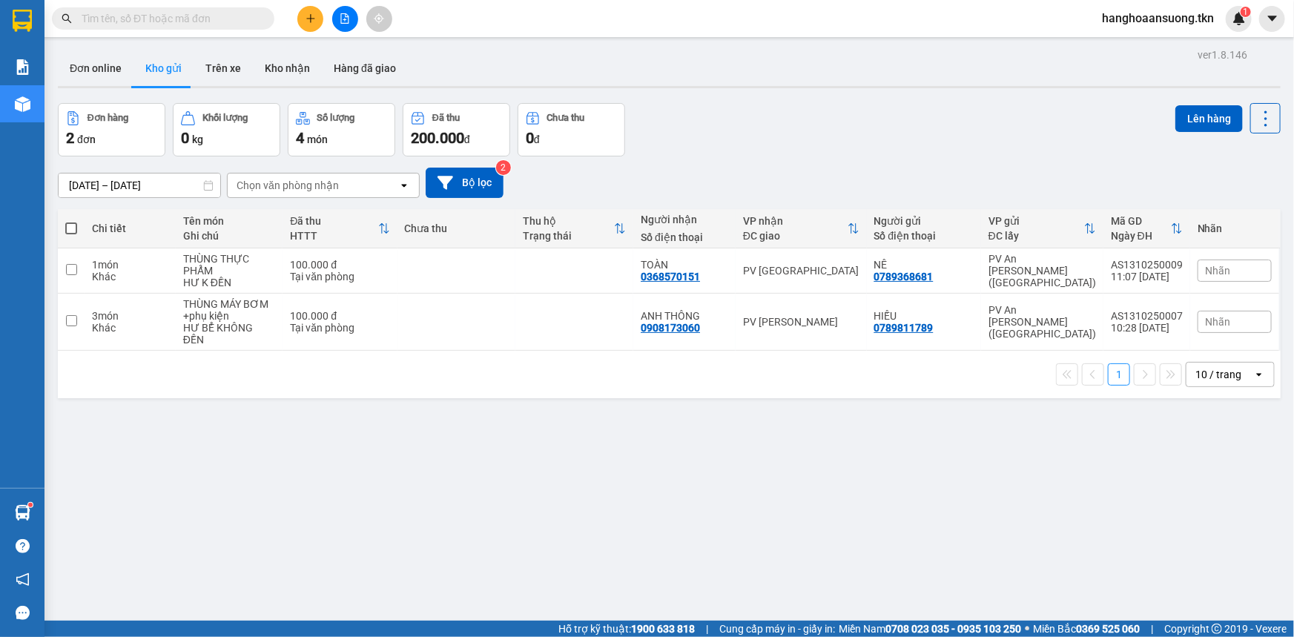
click at [1231, 280] on div "Nhãn" at bounding box center [1234, 271] width 74 height 22
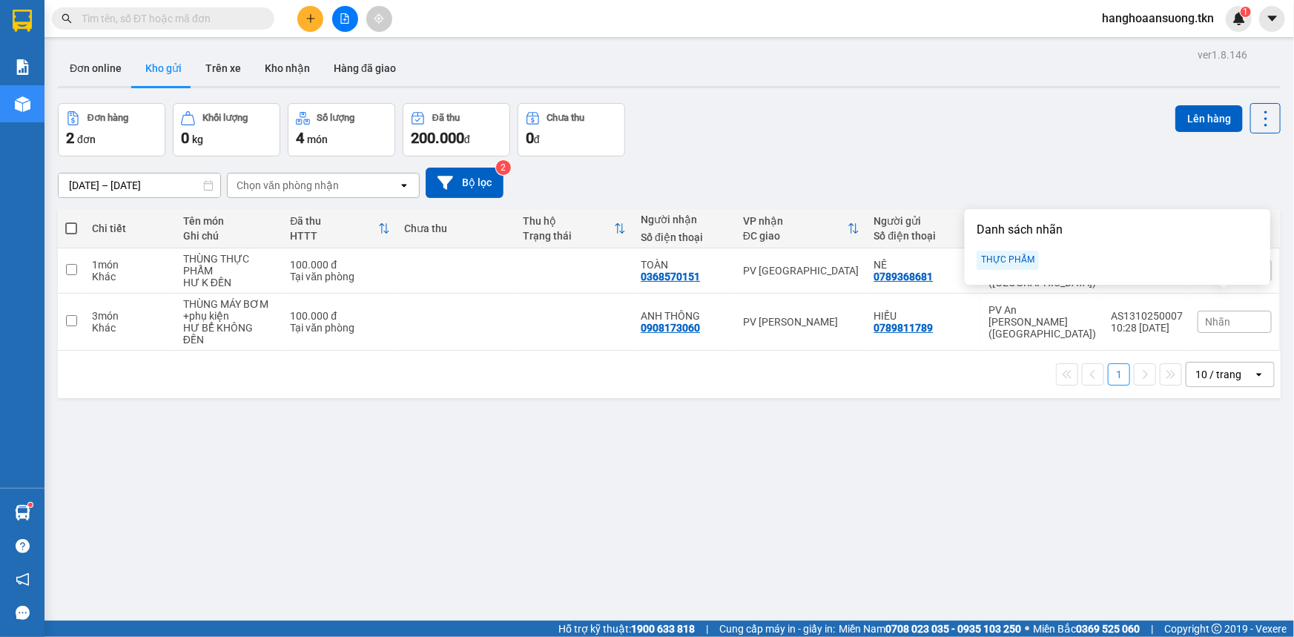
click at [1017, 265] on div "THỰC PHẨM" at bounding box center [1008, 260] width 62 height 19
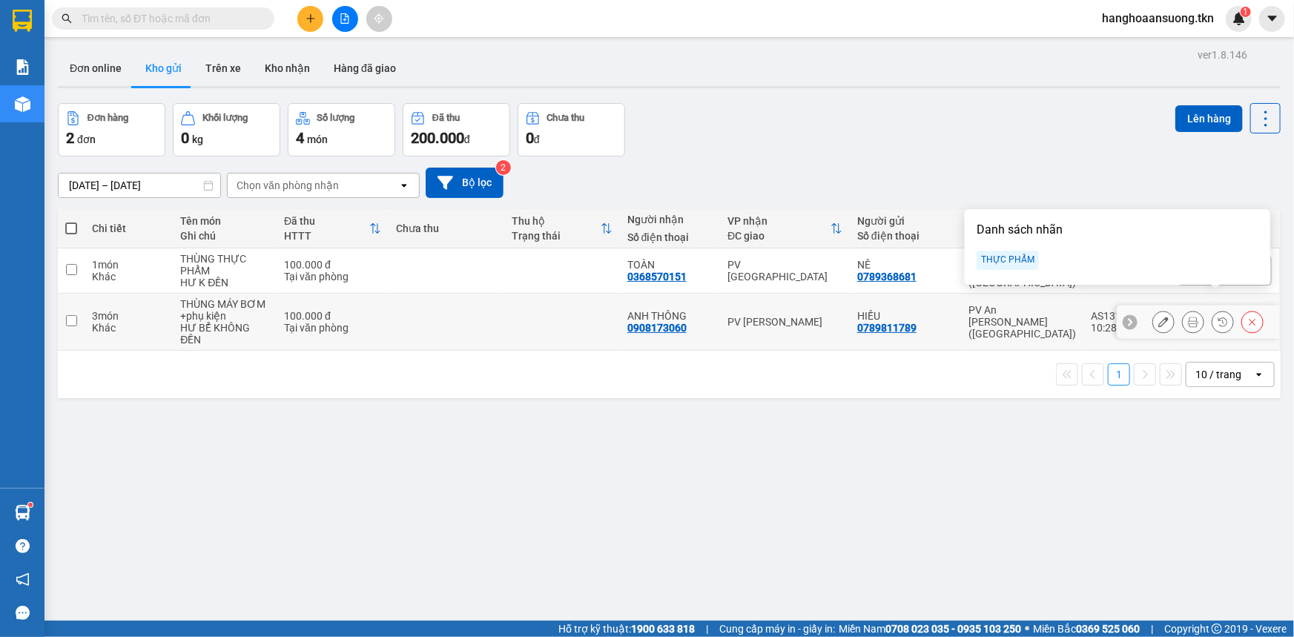
click at [1017, 374] on div "1 10 / trang open" at bounding box center [669, 374] width 1211 height 25
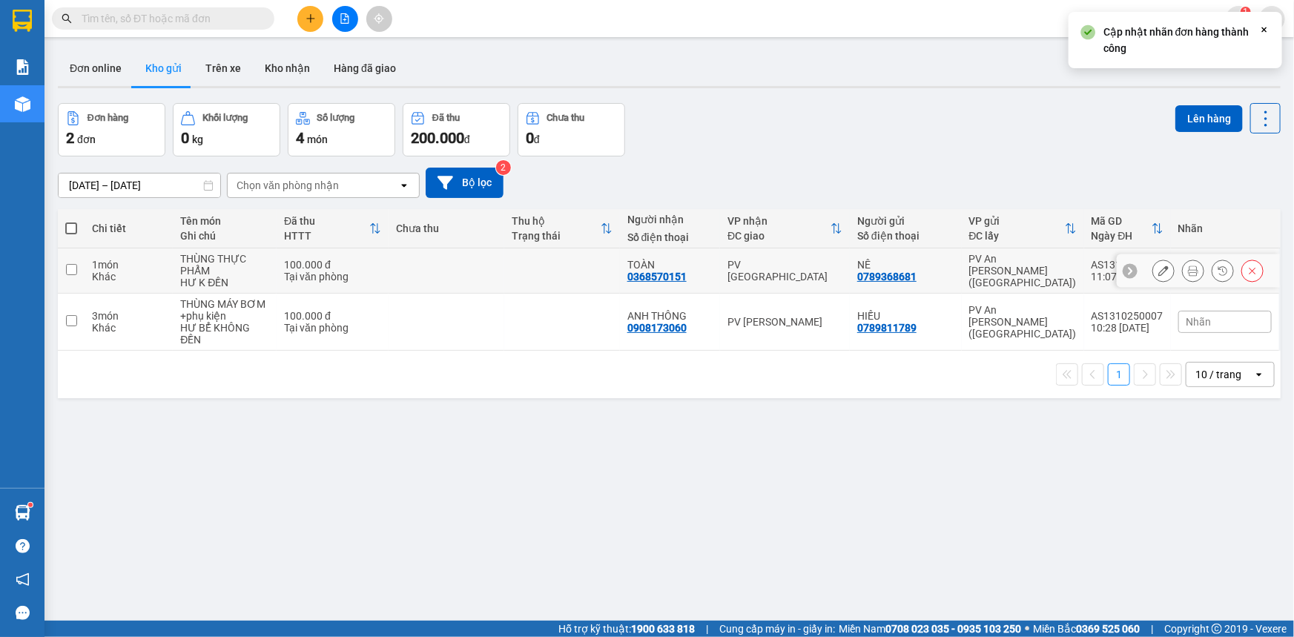
click at [1188, 273] on icon at bounding box center [1193, 270] width 10 height 10
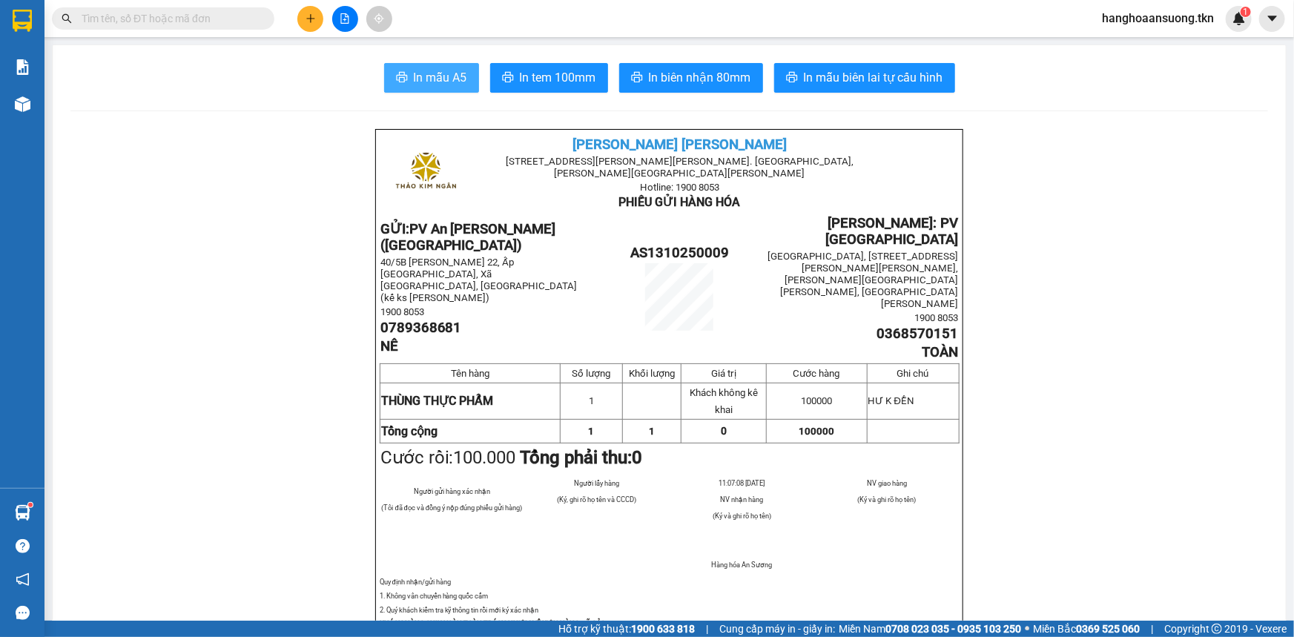
drag, startPoint x: 380, startPoint y: 79, endPoint x: 397, endPoint y: 79, distance: 17.8
click at [386, 79] on button "In mẫu A5" at bounding box center [431, 78] width 95 height 30
click at [423, 70] on span "In mẫu A5" at bounding box center [440, 77] width 53 height 19
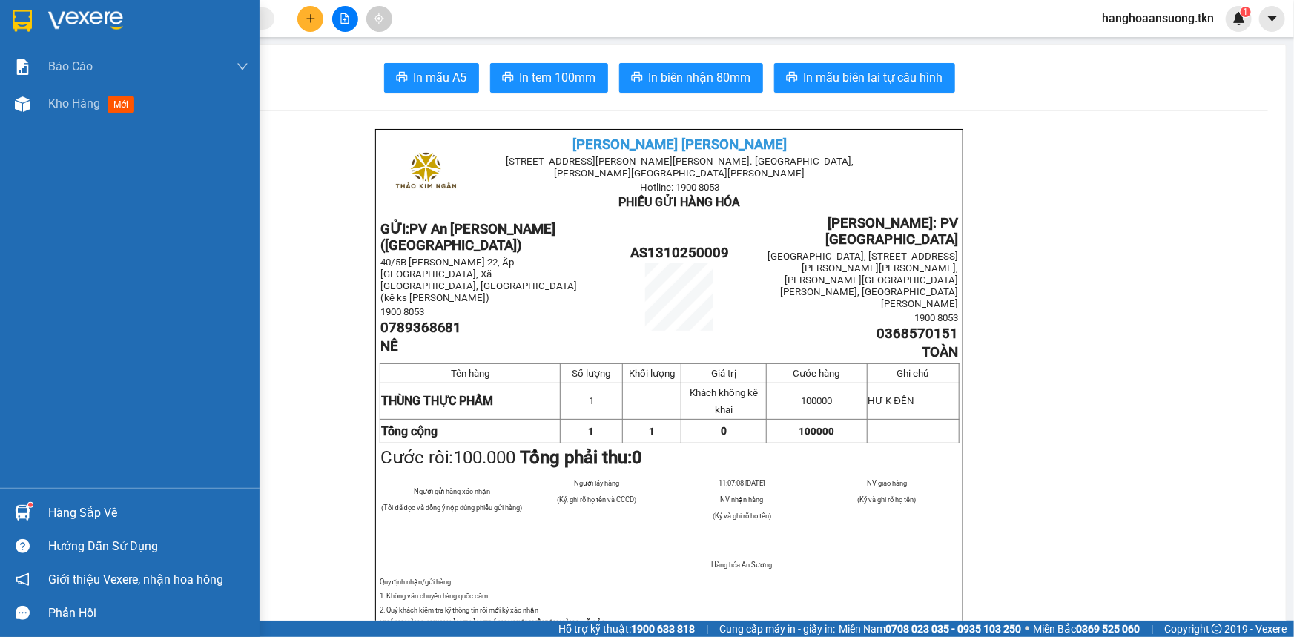
click at [21, 510] on img at bounding box center [23, 513] width 16 height 16
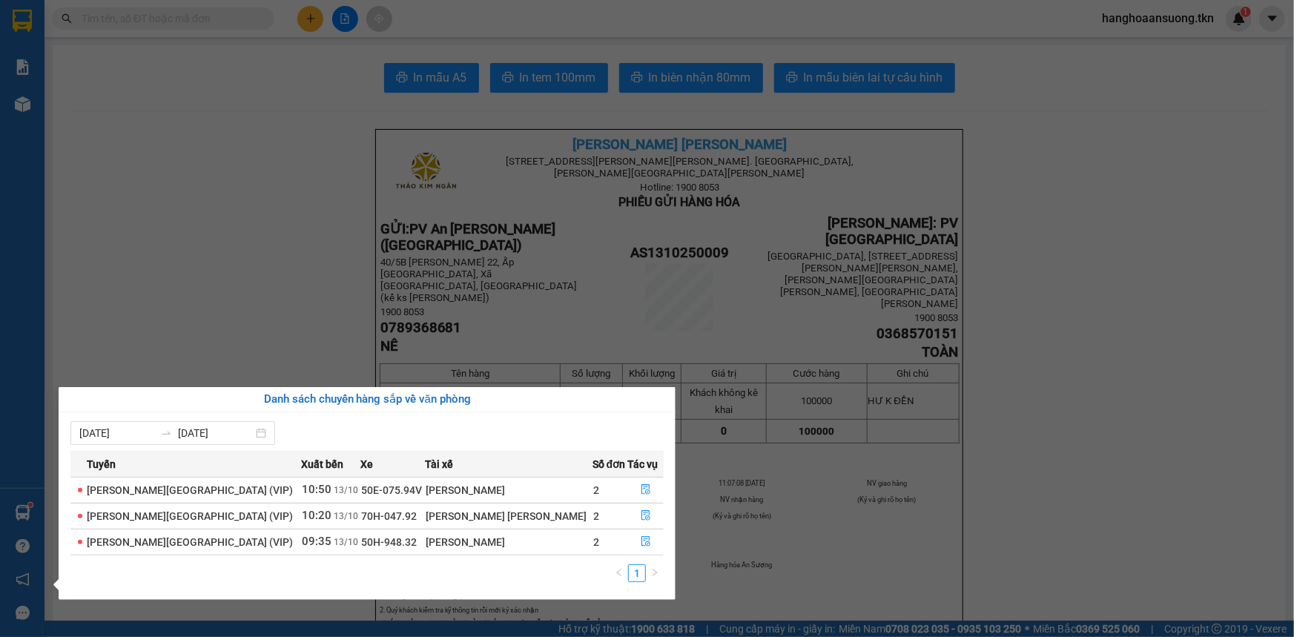
click at [865, 472] on section "Kết quả [PERSON_NAME] ( 0 ) Bộ lọc No Data hanghoaansuong.tkn 1 [PERSON_NAME] […" at bounding box center [647, 318] width 1294 height 637
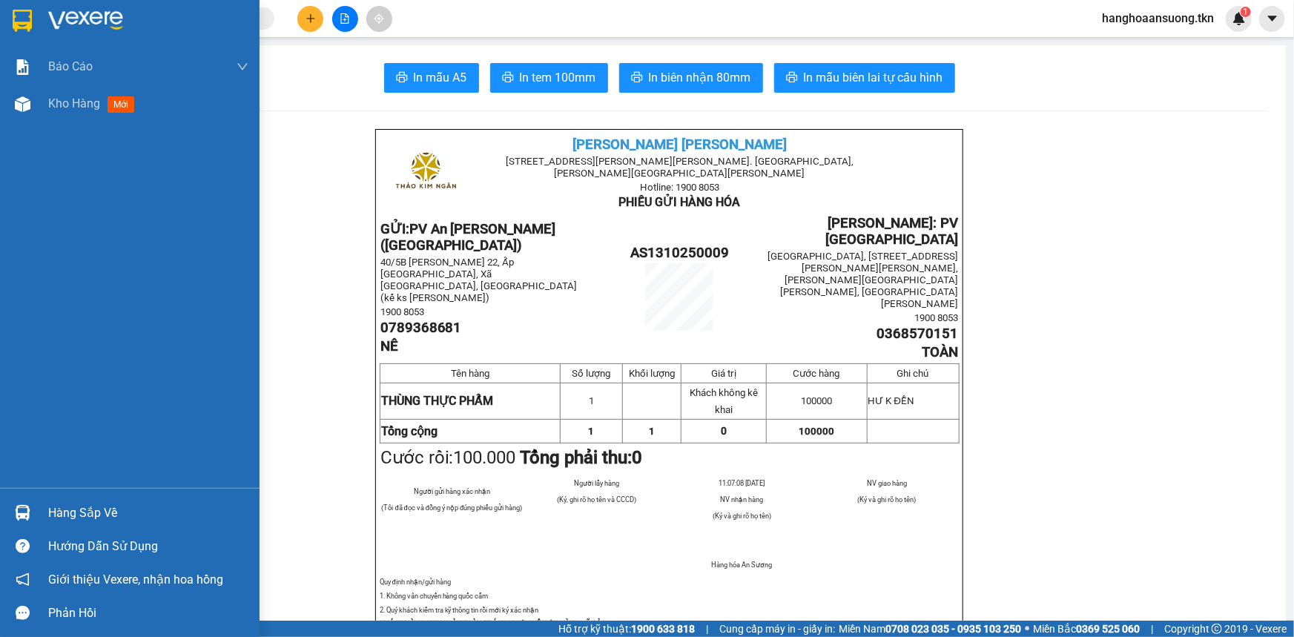
click at [54, 518] on div "Hàng sắp về" at bounding box center [148, 513] width 200 height 22
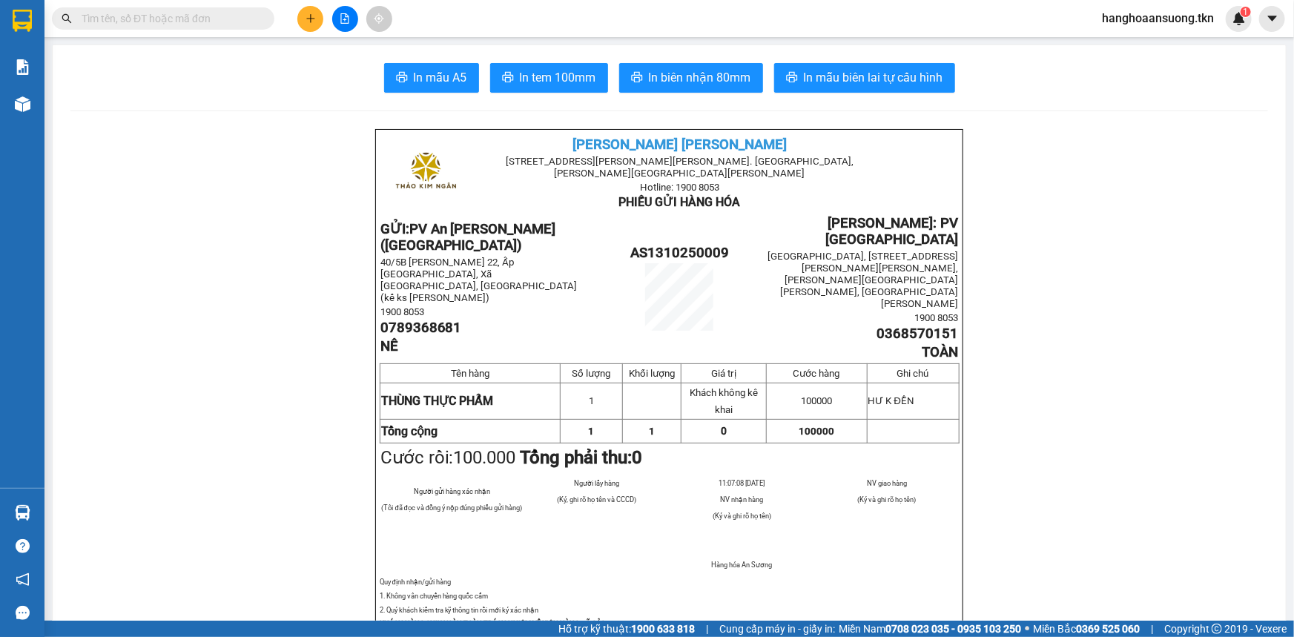
drag, startPoint x: 330, startPoint y: 22, endPoint x: 304, endPoint y: 10, distance: 28.5
click at [308, 16] on icon "plus" at bounding box center [310, 18] width 10 height 10
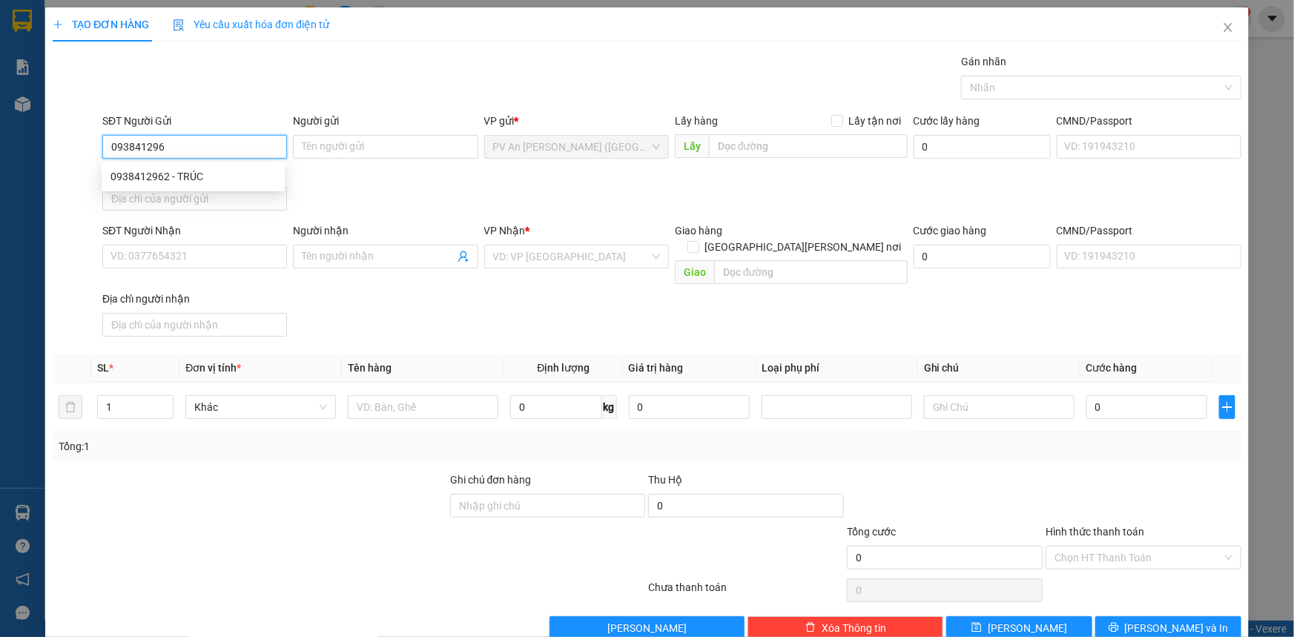
type input "0938412962"
click at [206, 175] on div "0938412962 - TRÚC" at bounding box center [192, 176] width 165 height 16
type input "TRÚC"
type input "0965168181"
type input "NHUNG"
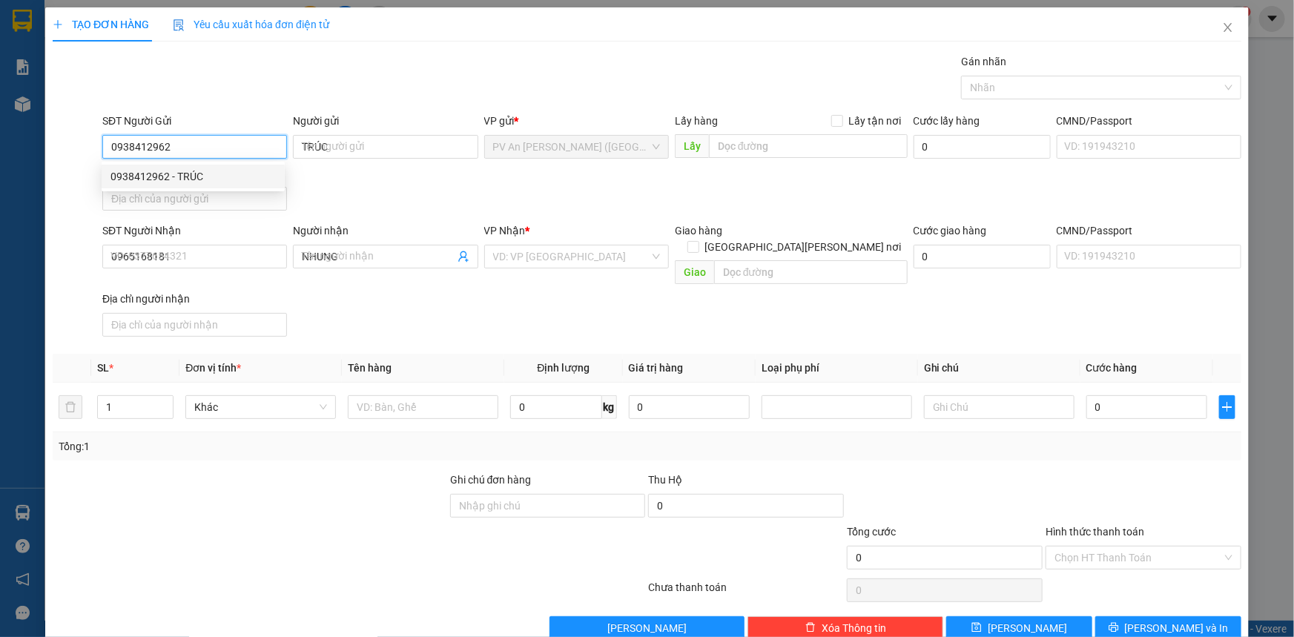
type input "20.000"
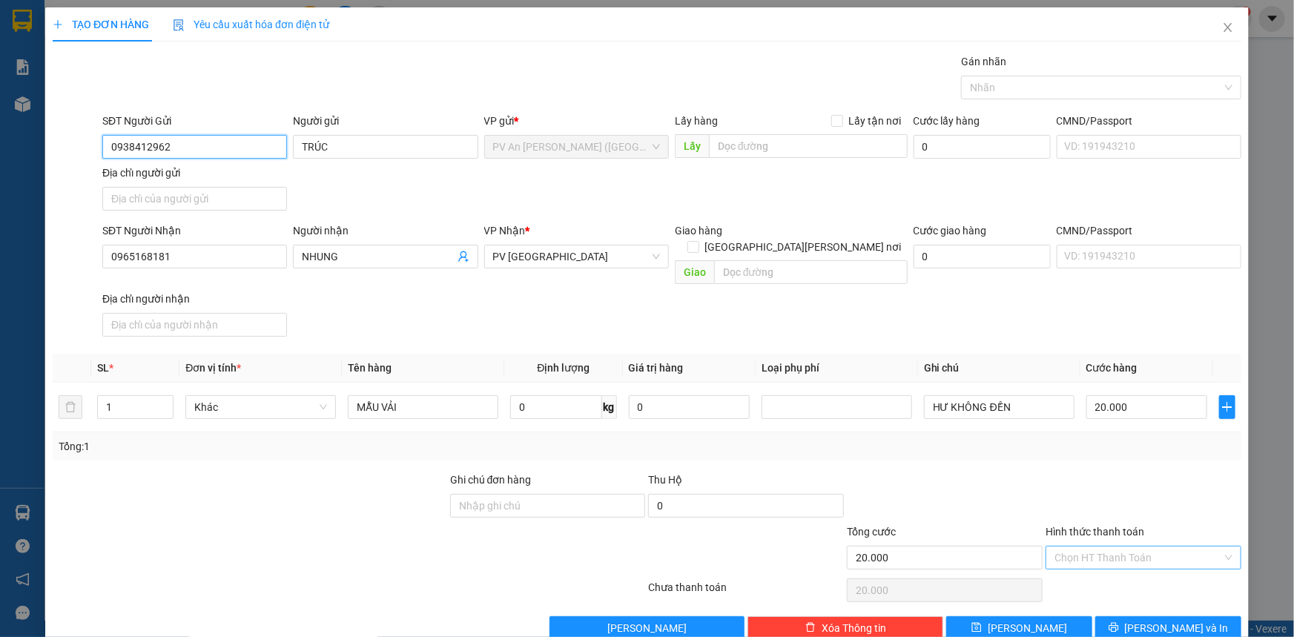
type input "0938412962"
click at [1095, 546] on input "Hình thức thanh toán" at bounding box center [1138, 557] width 168 height 22
click at [1079, 573] on div "Tại văn phòng" at bounding box center [1134, 569] width 176 height 16
type input "0"
click at [1119, 622] on icon "printer" at bounding box center [1114, 627] width 10 height 10
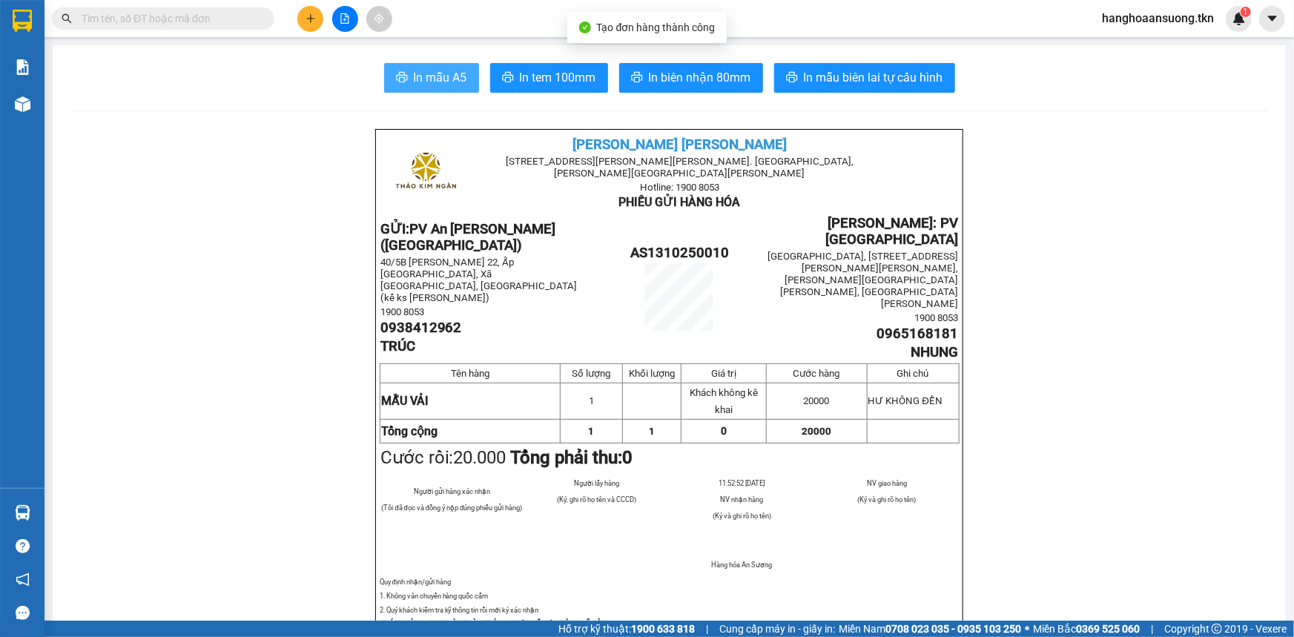
click at [433, 80] on span "In mẫu A5" at bounding box center [440, 77] width 53 height 19
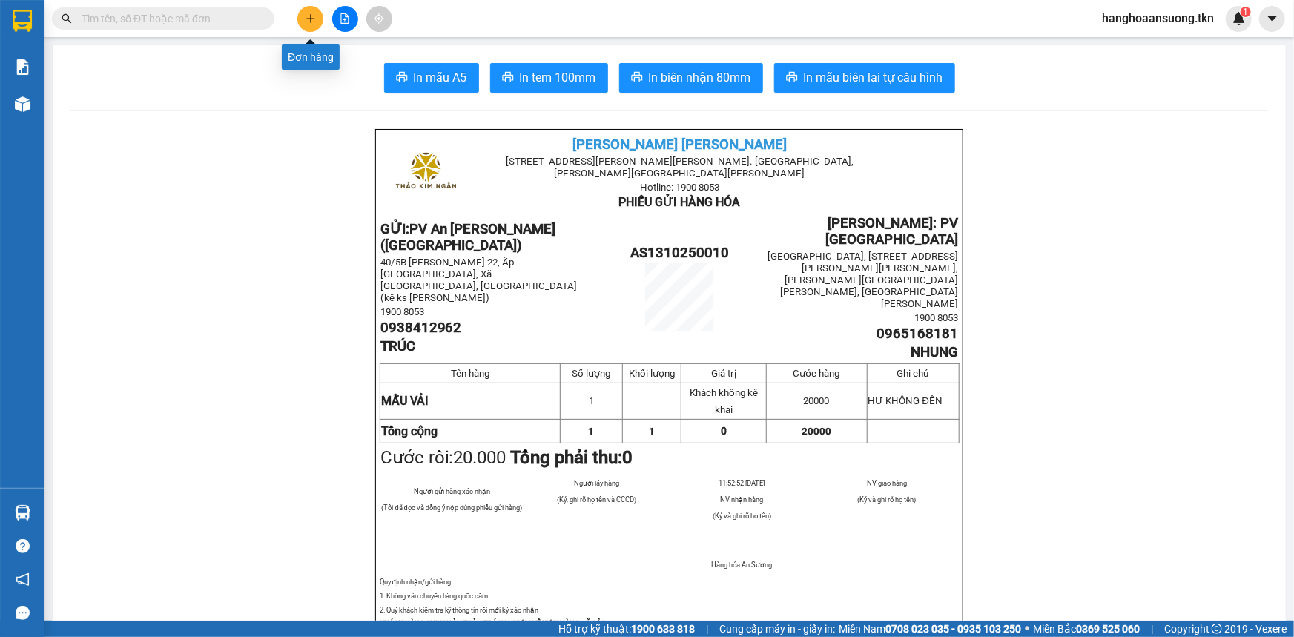
click at [310, 23] on icon "plus" at bounding box center [310, 18] width 10 height 10
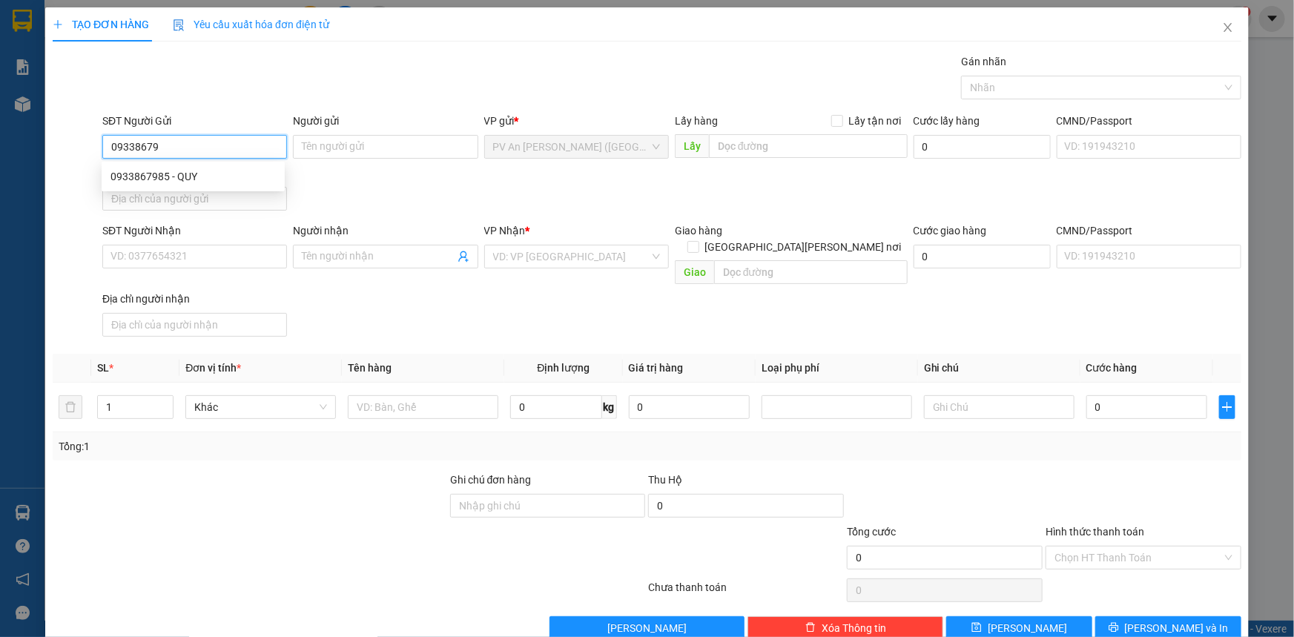
click at [191, 176] on div "0933867985 - QUY" at bounding box center [192, 176] width 165 height 16
type input "0933867985"
type input "QUY"
type input "0396547524"
type input "NHƯ Ý"
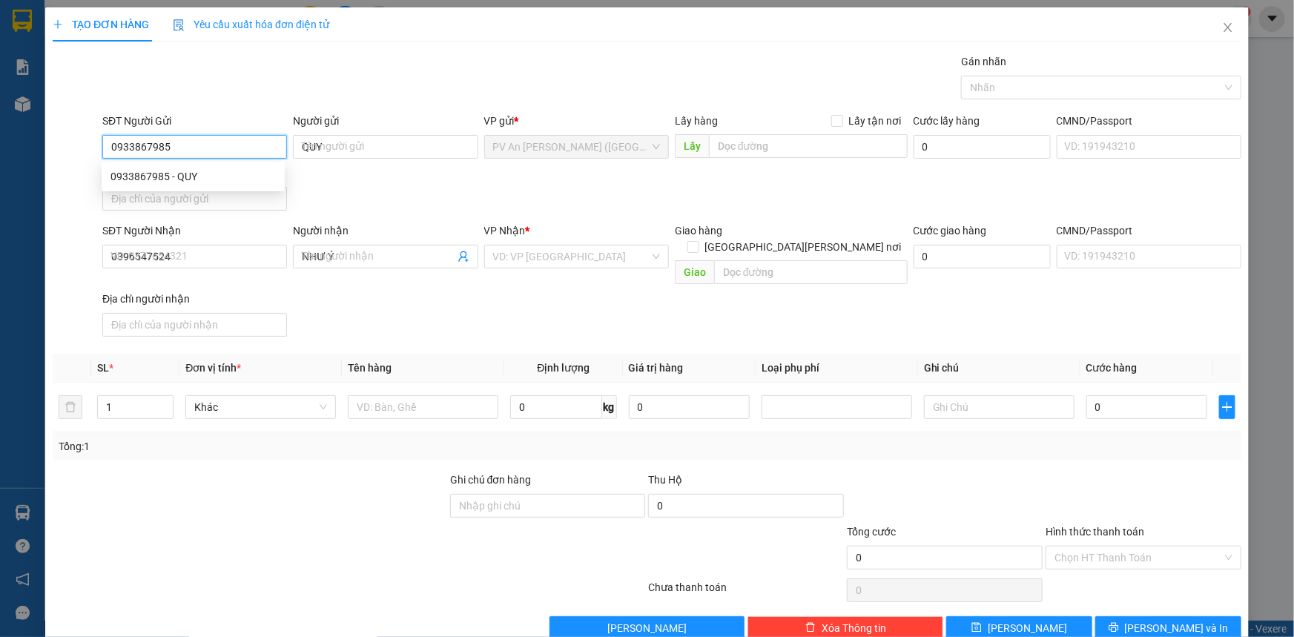
type input "90.000"
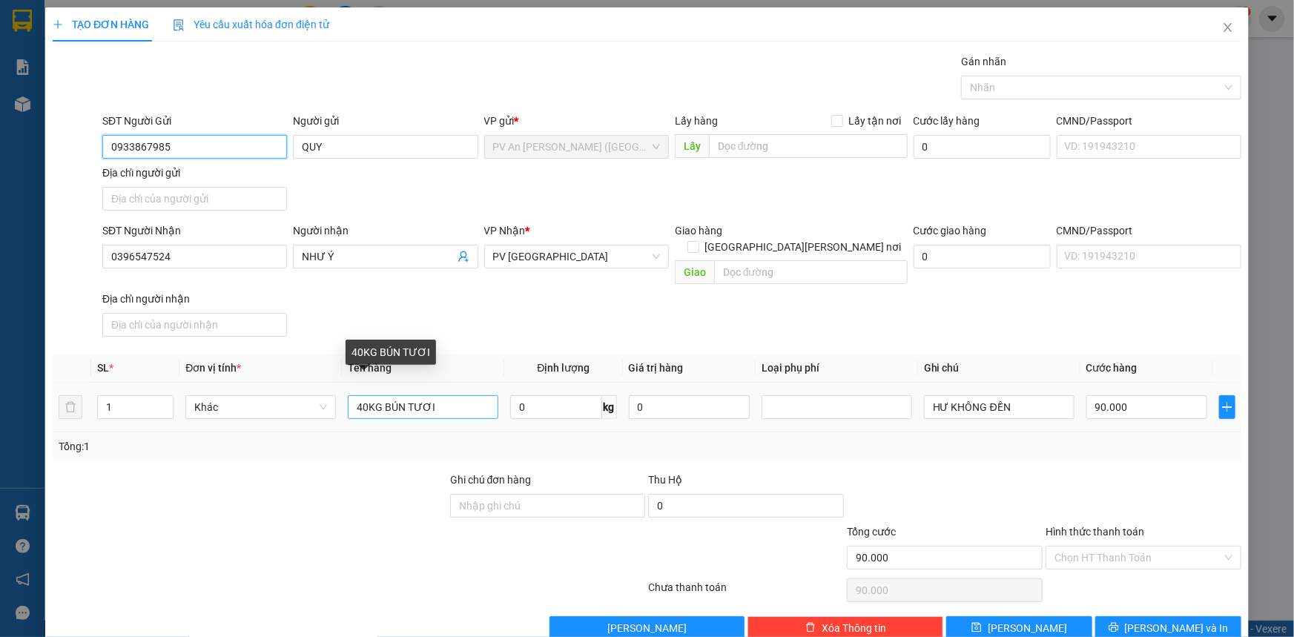
type input "0933867985"
click at [359, 395] on input "40KG BÚN TƯƠI" at bounding box center [423, 407] width 151 height 24
type input "30KG BÚN TƯƠI"
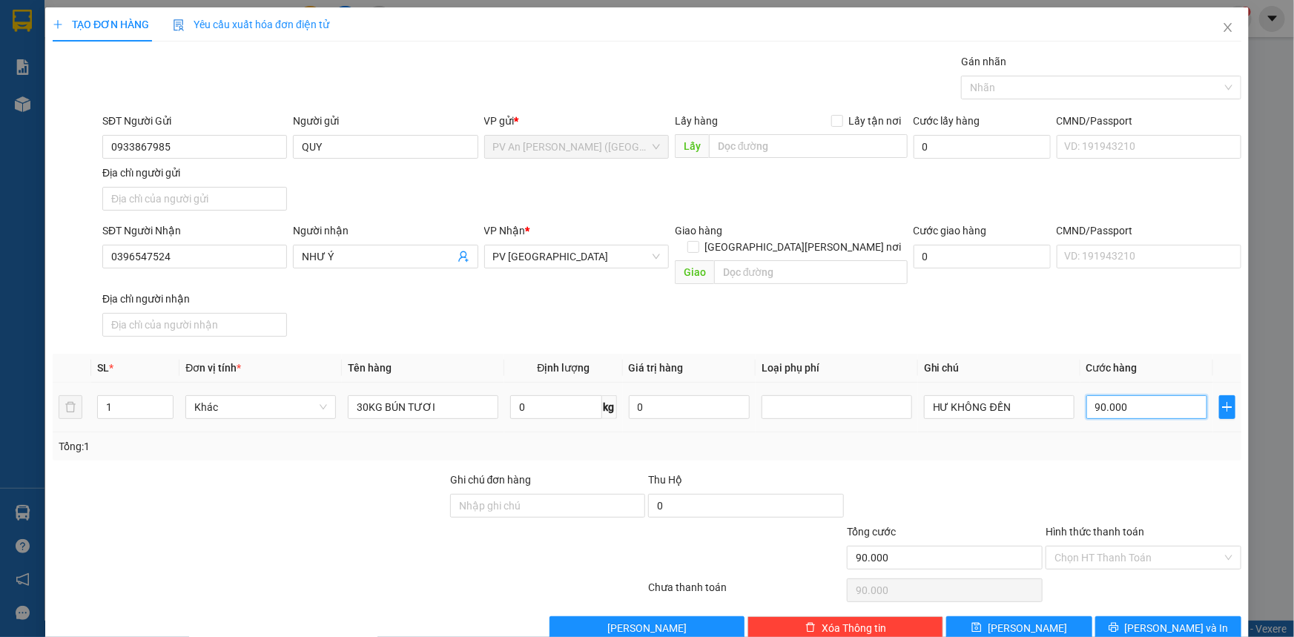
click at [1145, 395] on input "90.000" at bounding box center [1146, 407] width 121 height 24
type input "000.006"
type input "6"
type input "0.000.060"
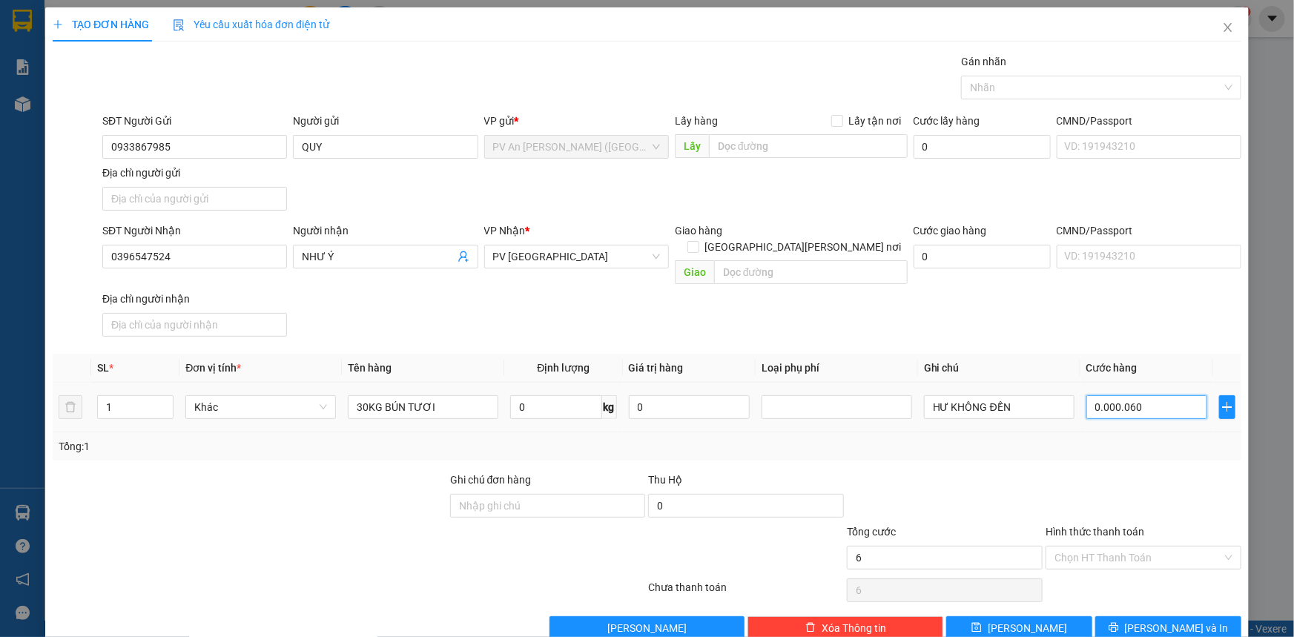
type input "60"
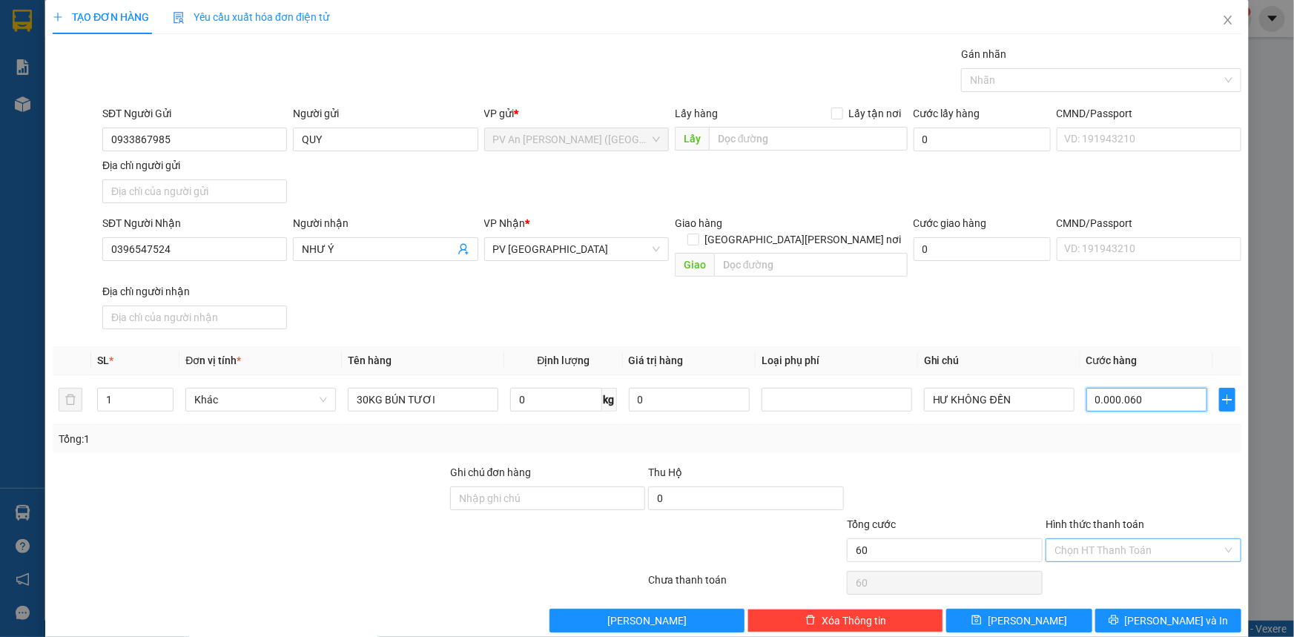
scroll to position [14, 0]
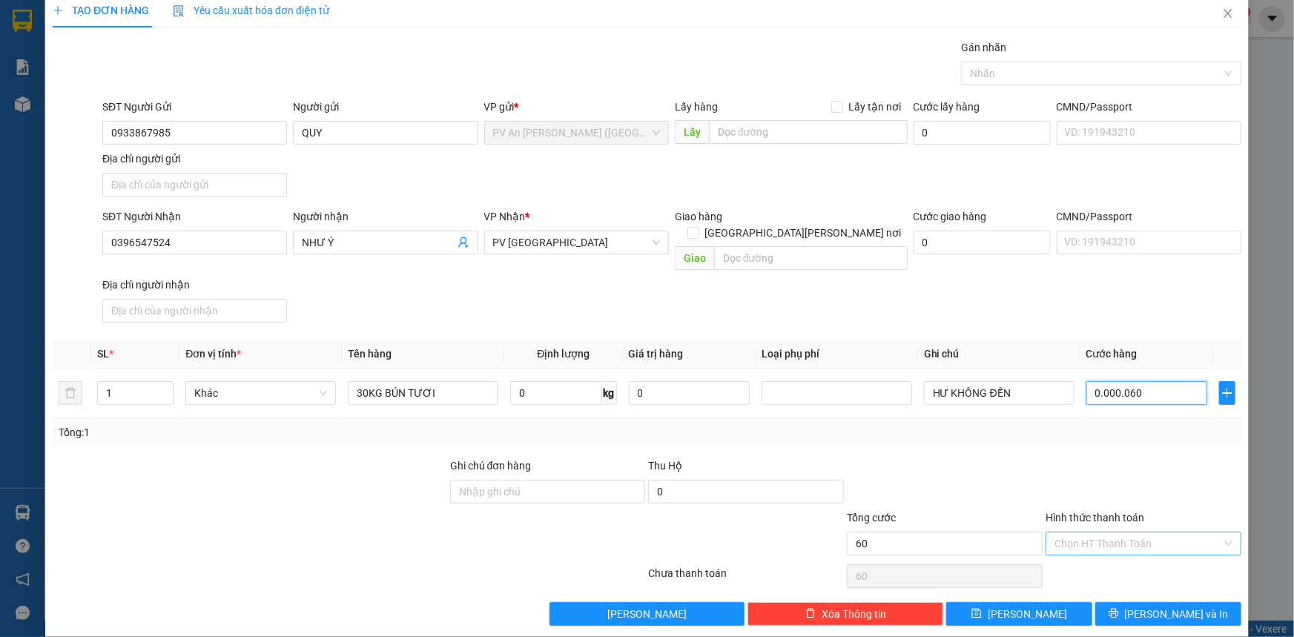
type input "0.000.060"
type input "60.000"
click at [1144, 532] on input "Hình thức thanh toán" at bounding box center [1138, 543] width 168 height 22
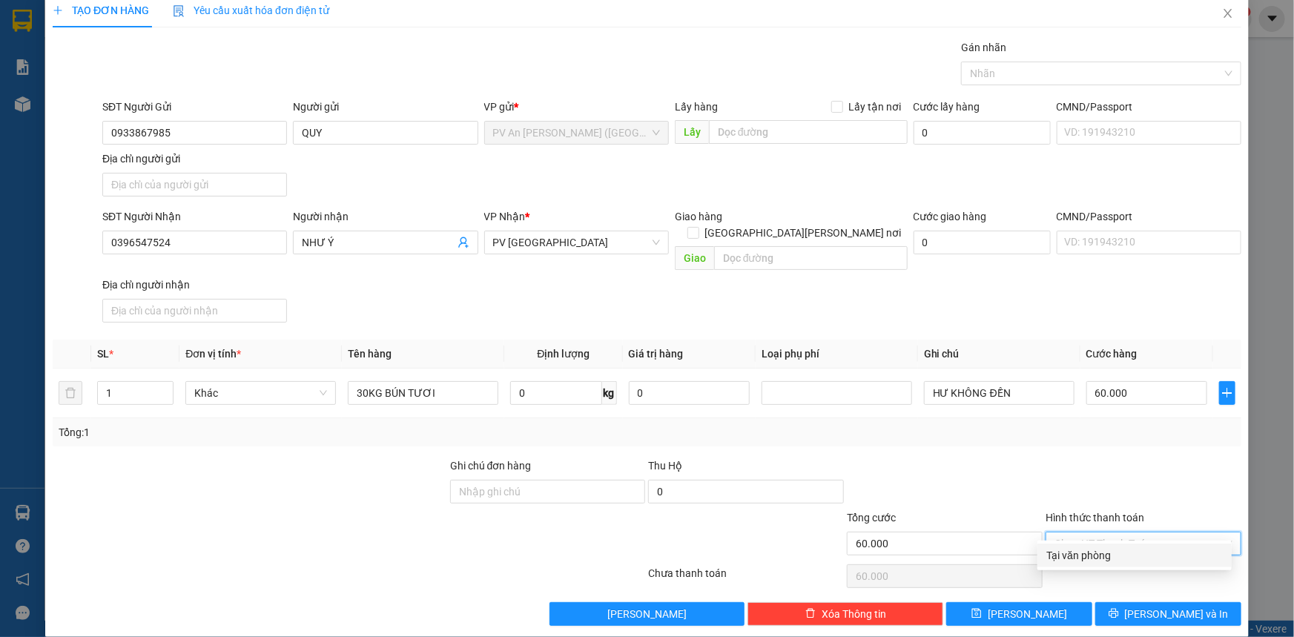
click at [1119, 555] on div "Tại văn phòng" at bounding box center [1134, 555] width 176 height 16
type input "0"
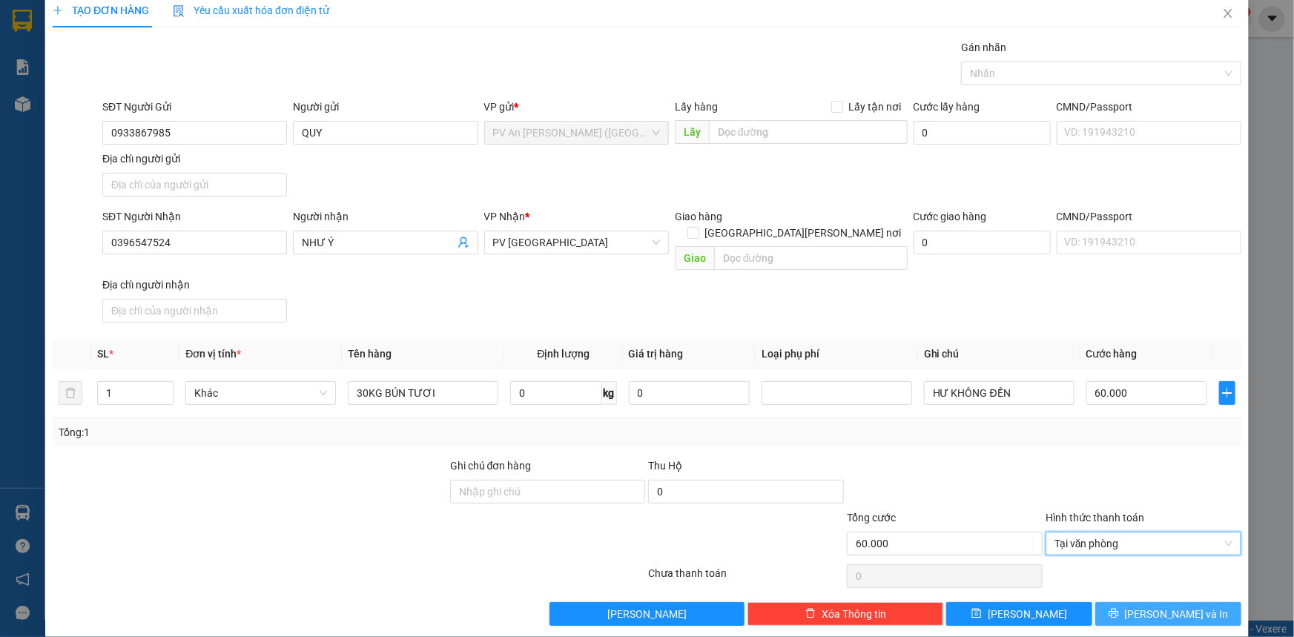
click at [1127, 602] on button "[PERSON_NAME] và In" at bounding box center [1168, 614] width 146 height 24
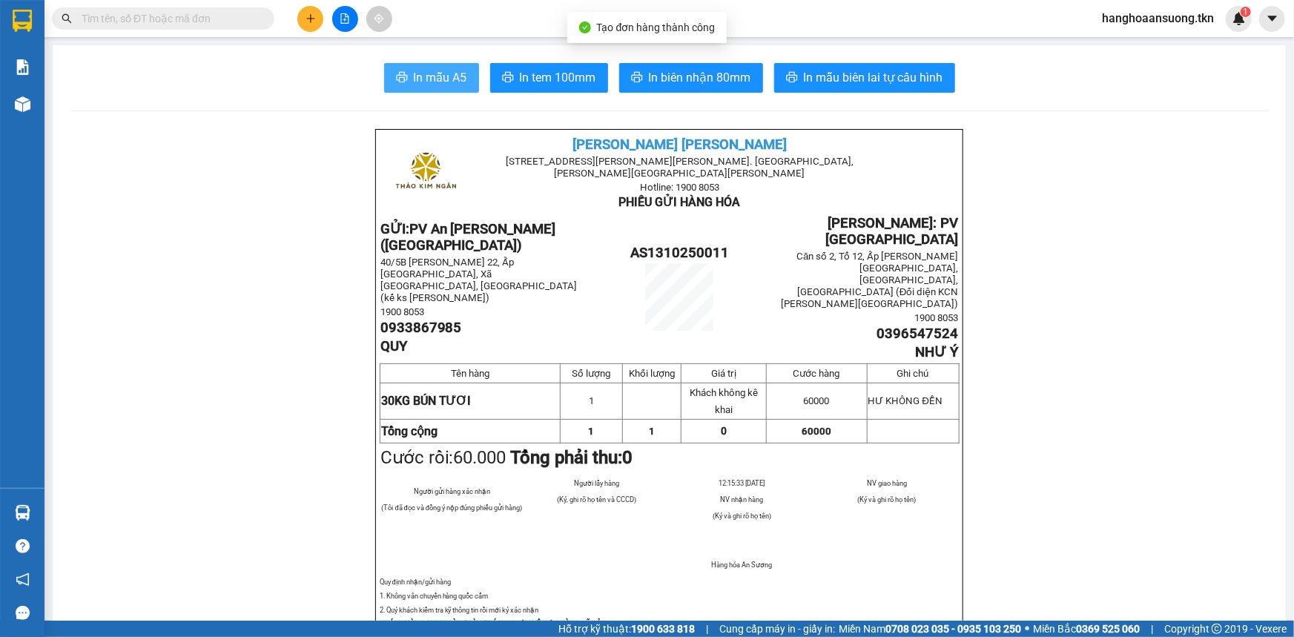
click at [432, 84] on span "In mẫu A5" at bounding box center [440, 77] width 53 height 19
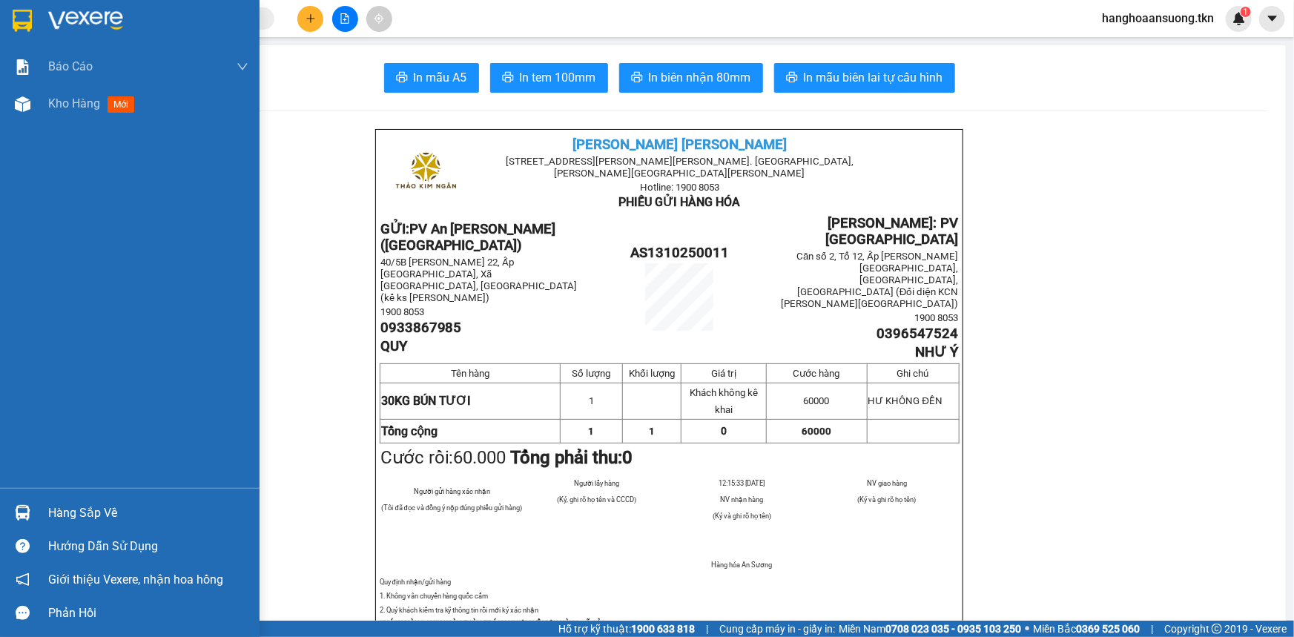
click at [25, 16] on img at bounding box center [22, 21] width 19 height 22
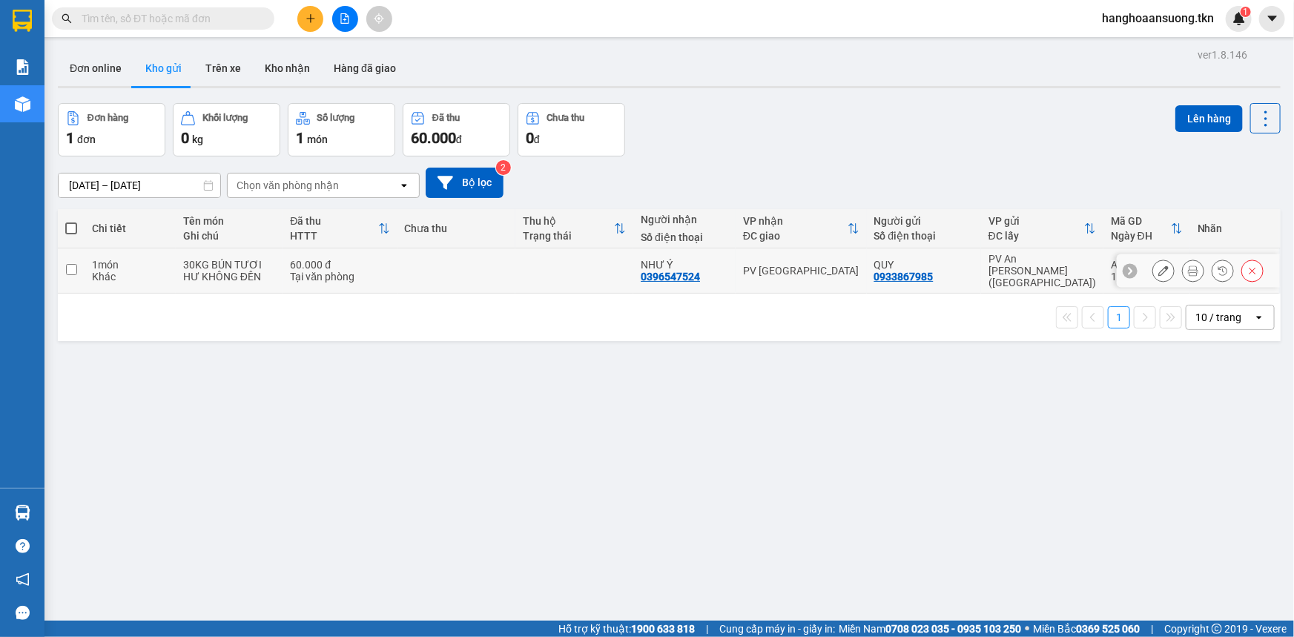
click at [1158, 265] on icon at bounding box center [1163, 270] width 10 height 10
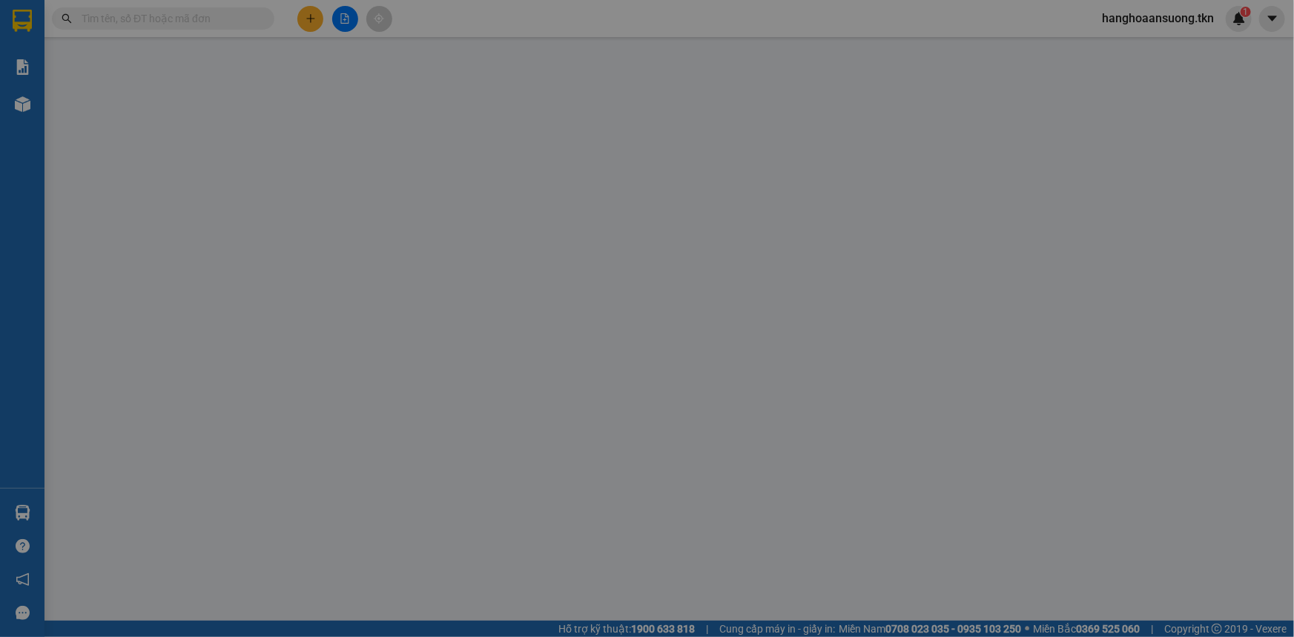
type input "0933867985"
type input "QUY"
type input "0396547524"
type input "NHƯ Ý"
type input "60.000"
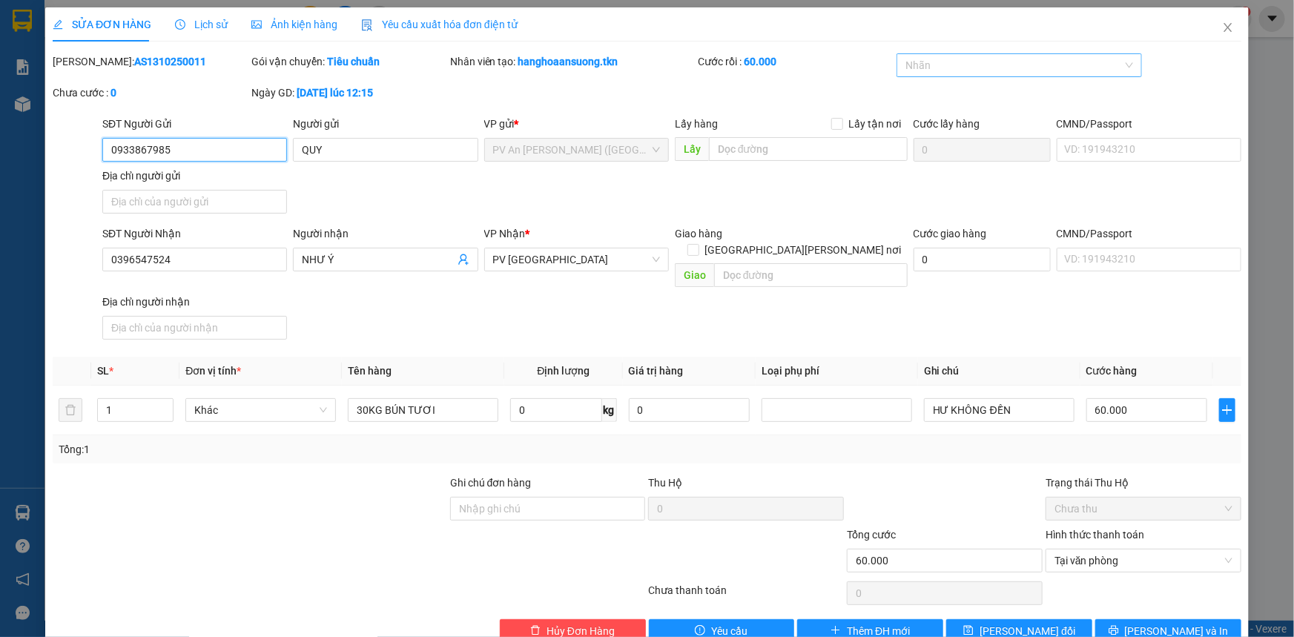
click at [1016, 63] on div at bounding box center [1011, 65] width 223 height 18
click at [1008, 99] on div "THỰC PHẨM" at bounding box center [1011, 95] width 225 height 16
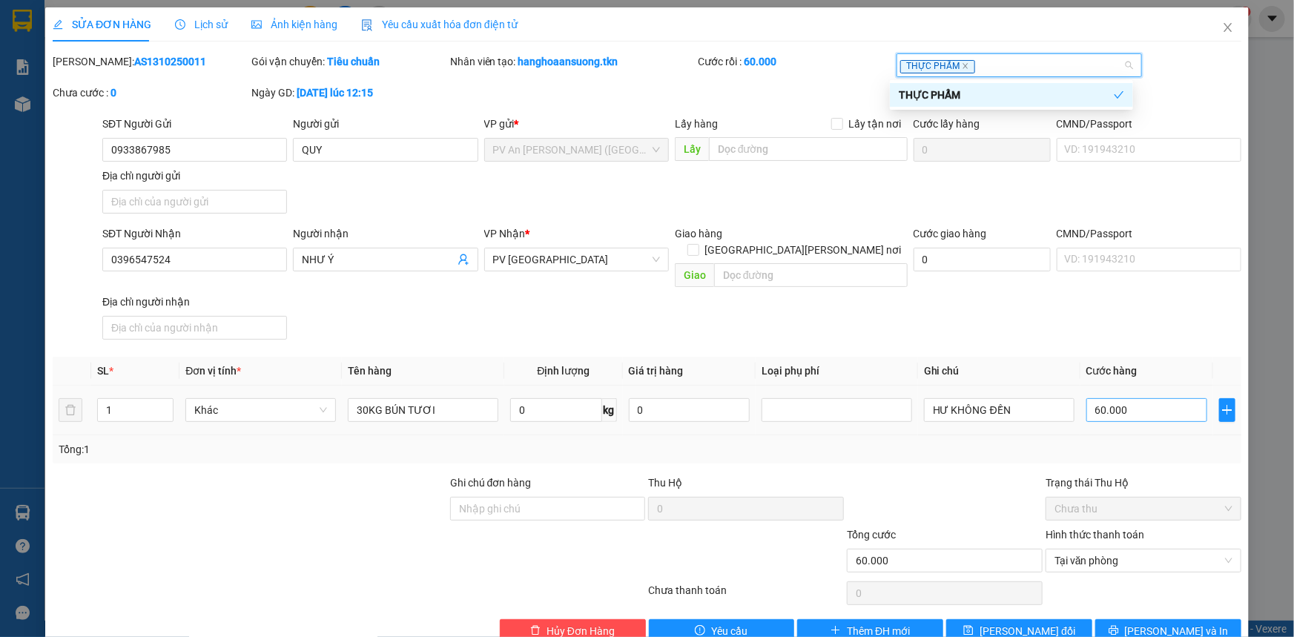
scroll to position [17, 0]
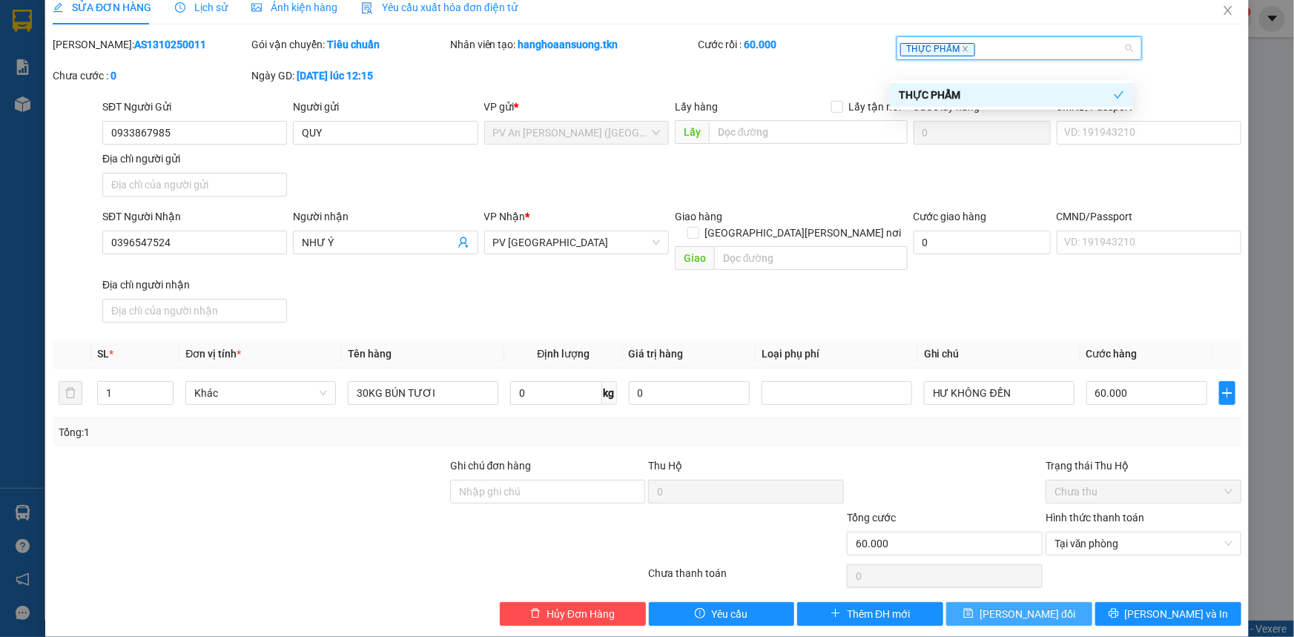
click at [1009, 606] on span "[PERSON_NAME] đổi" at bounding box center [1027, 614] width 96 height 16
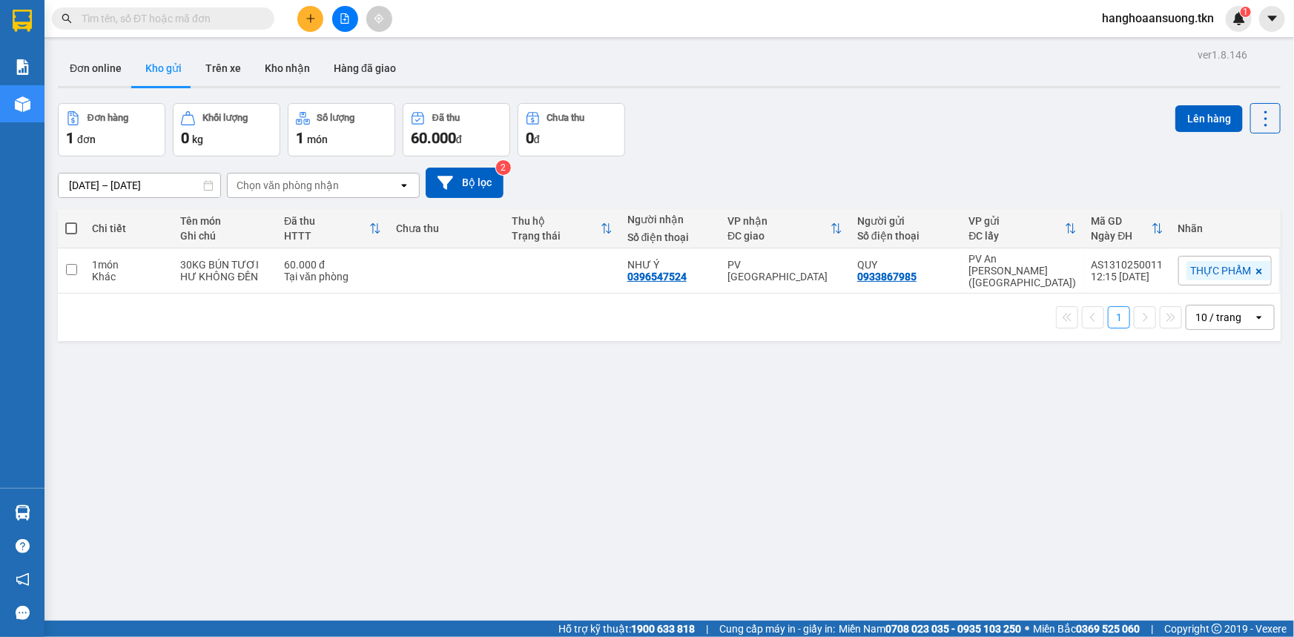
click at [300, 14] on button at bounding box center [310, 19] width 26 height 26
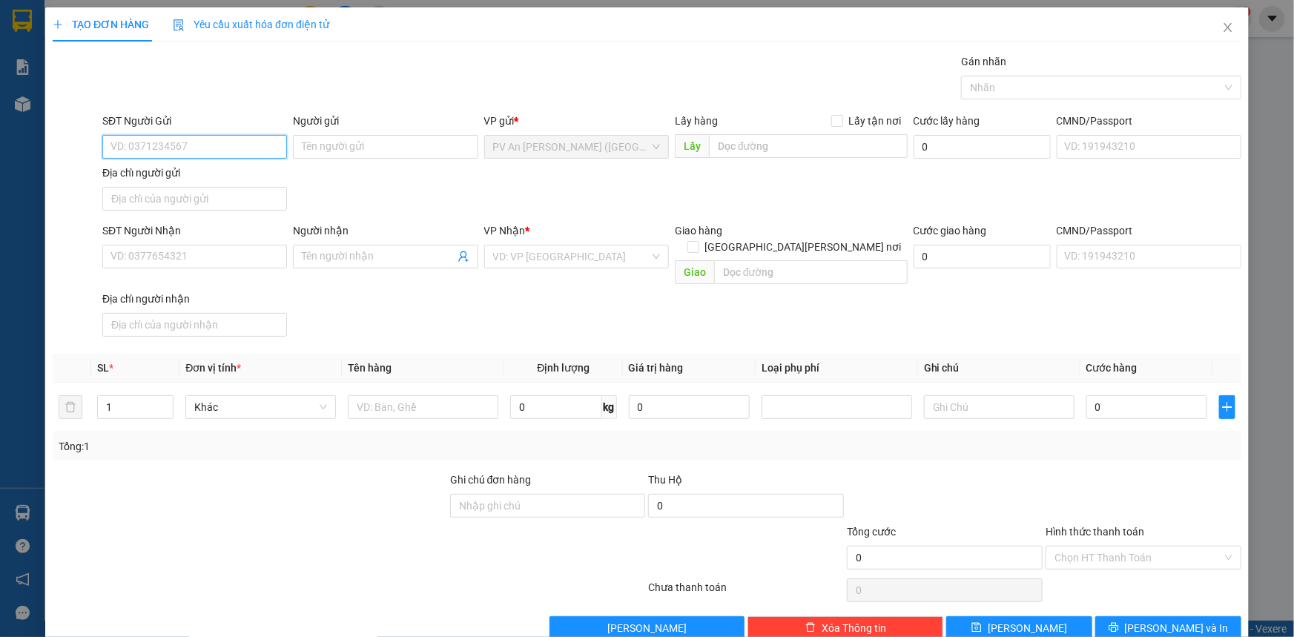
click at [215, 135] on input "SĐT Người Gửi" at bounding box center [194, 147] width 185 height 24
click at [216, 177] on div "0789916918 - C PHƯỢNG" at bounding box center [192, 176] width 165 height 16
type input "0789916918"
type input "C PHƯỢNG"
type input "0707196102"
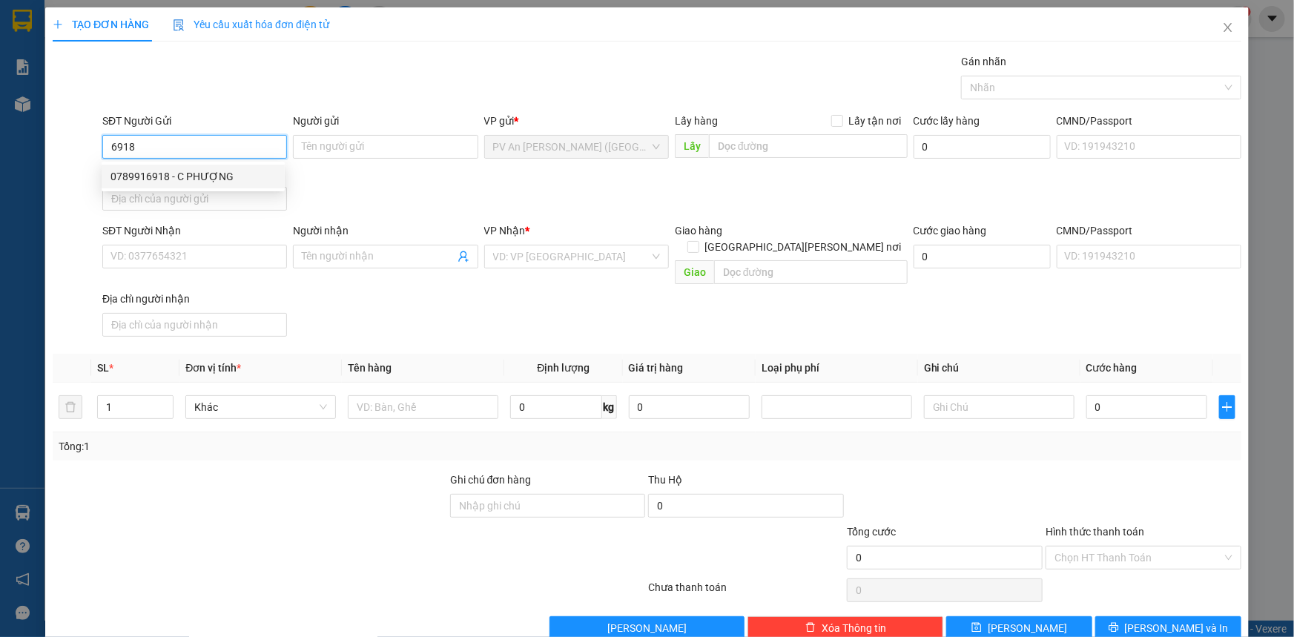
type input "DUNG"
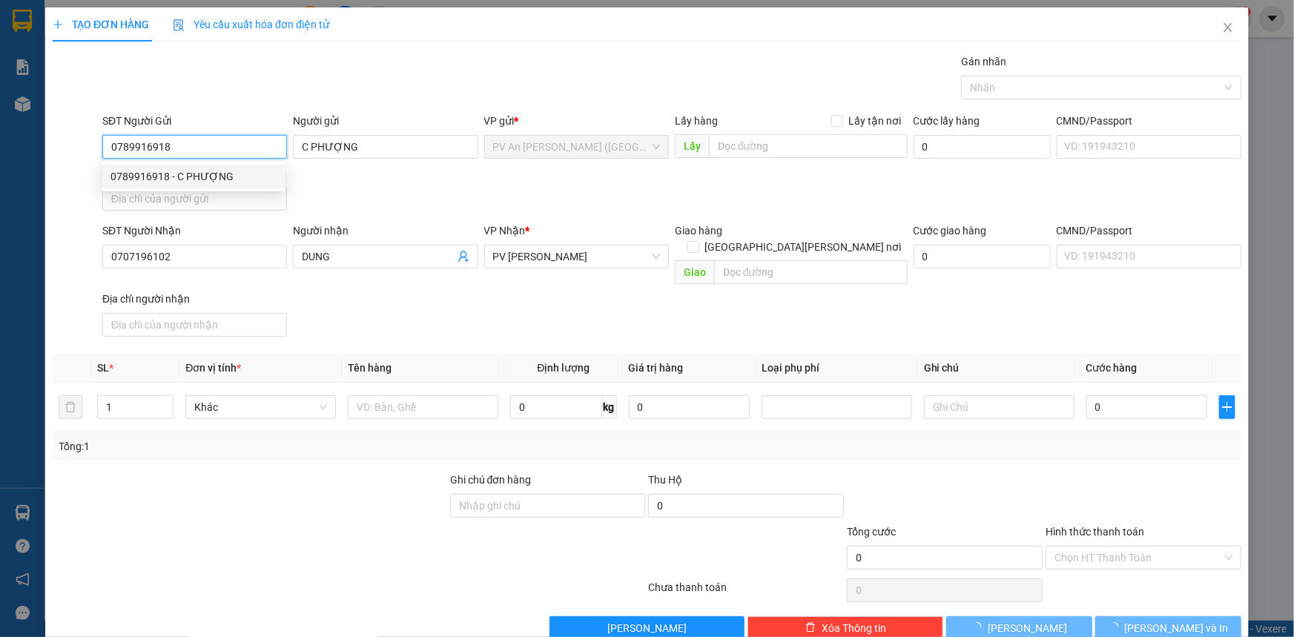
type input "20.000"
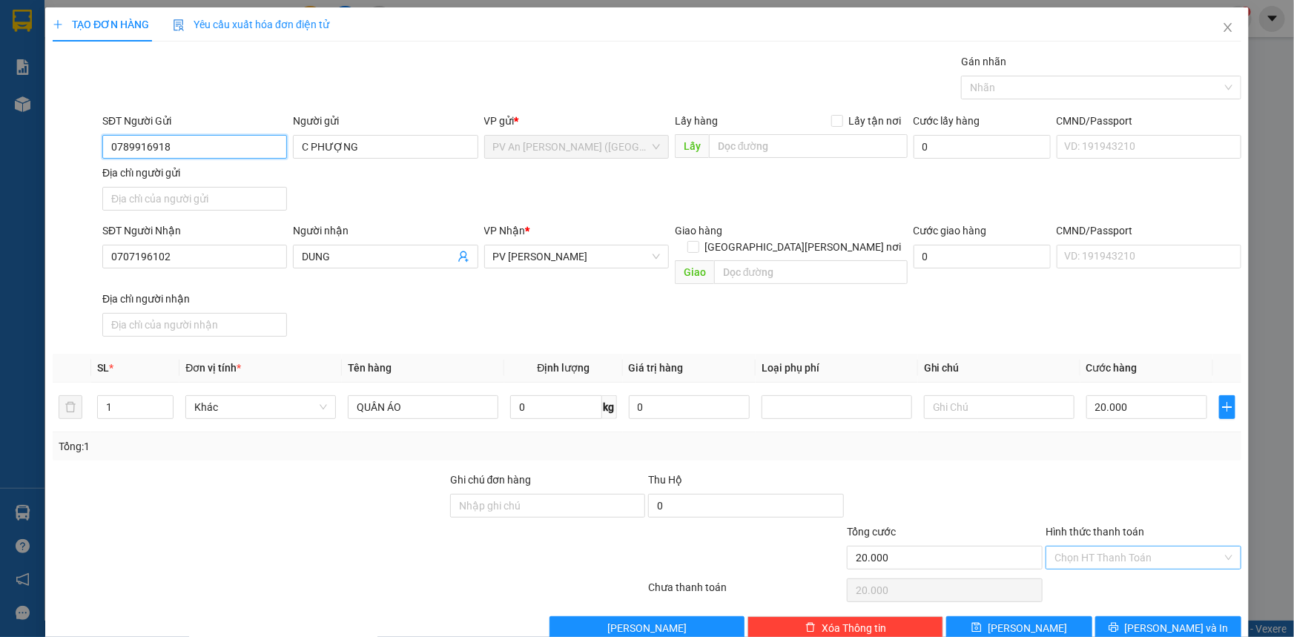
type input "0789916918"
click at [1119, 546] on input "Hình thức thanh toán" at bounding box center [1138, 557] width 168 height 22
click at [1091, 569] on div "Tại văn phòng" at bounding box center [1134, 569] width 176 height 16
type input "0"
click at [1145, 616] on button "[PERSON_NAME] và In" at bounding box center [1168, 628] width 146 height 24
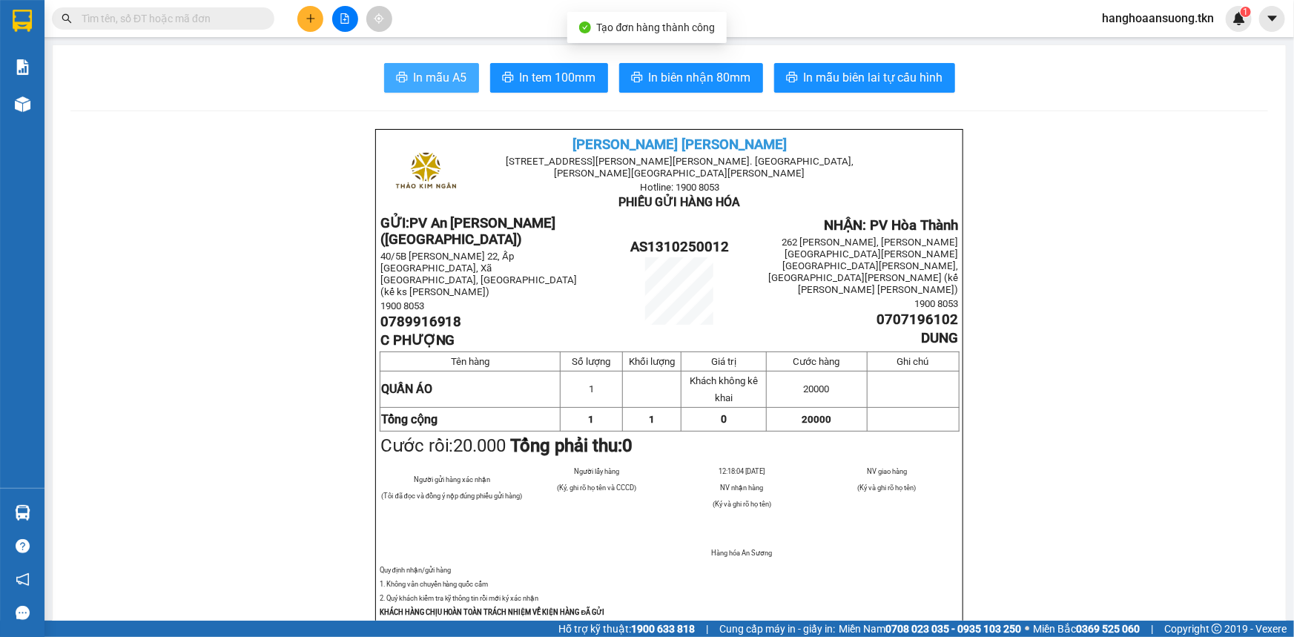
click at [437, 68] on span "In mẫu A5" at bounding box center [440, 77] width 53 height 19
click at [225, 10] on input "text" at bounding box center [169, 18] width 175 height 16
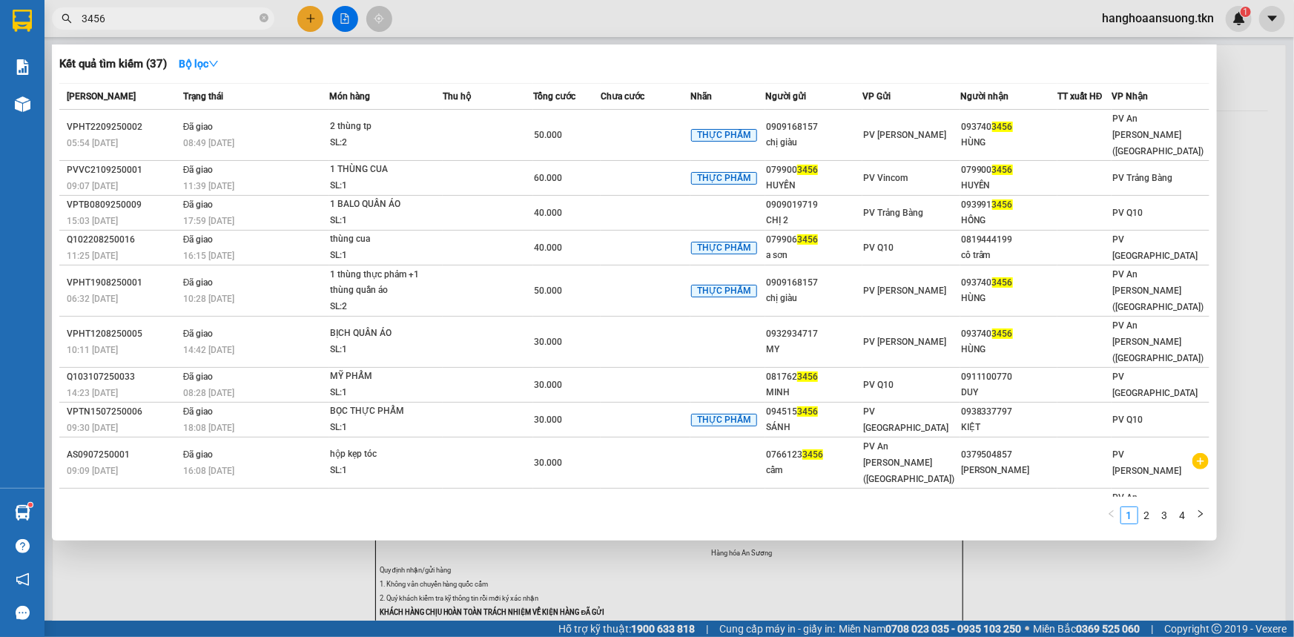
drag, startPoint x: 156, startPoint y: 19, endPoint x: 0, endPoint y: 15, distance: 155.8
click at [0, 15] on section "Kết quả [PERSON_NAME] ( 37 ) Bộ lọc Mã ĐH Trạng thái Món hàng Thu hộ Tổng [PERS…" at bounding box center [647, 318] width 1294 height 637
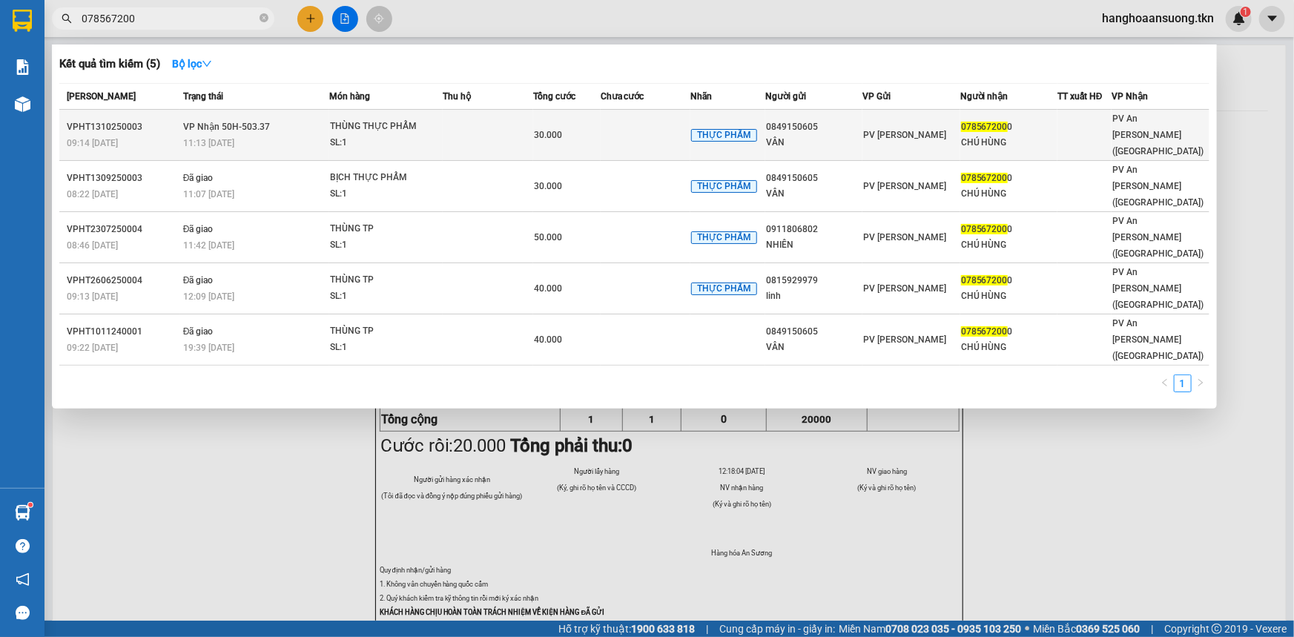
type input "078567200"
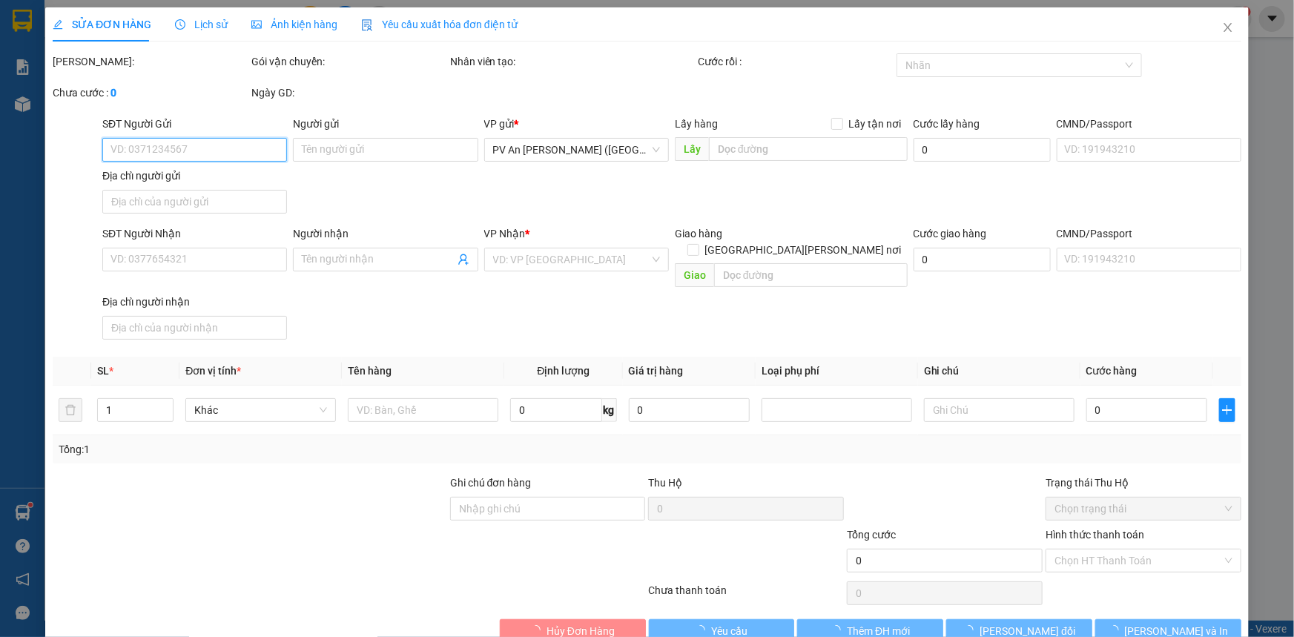
type input "0849150605"
type input "VÂN"
type input "0785672000"
type input "CHÚ HÙNG"
type input "30.000"
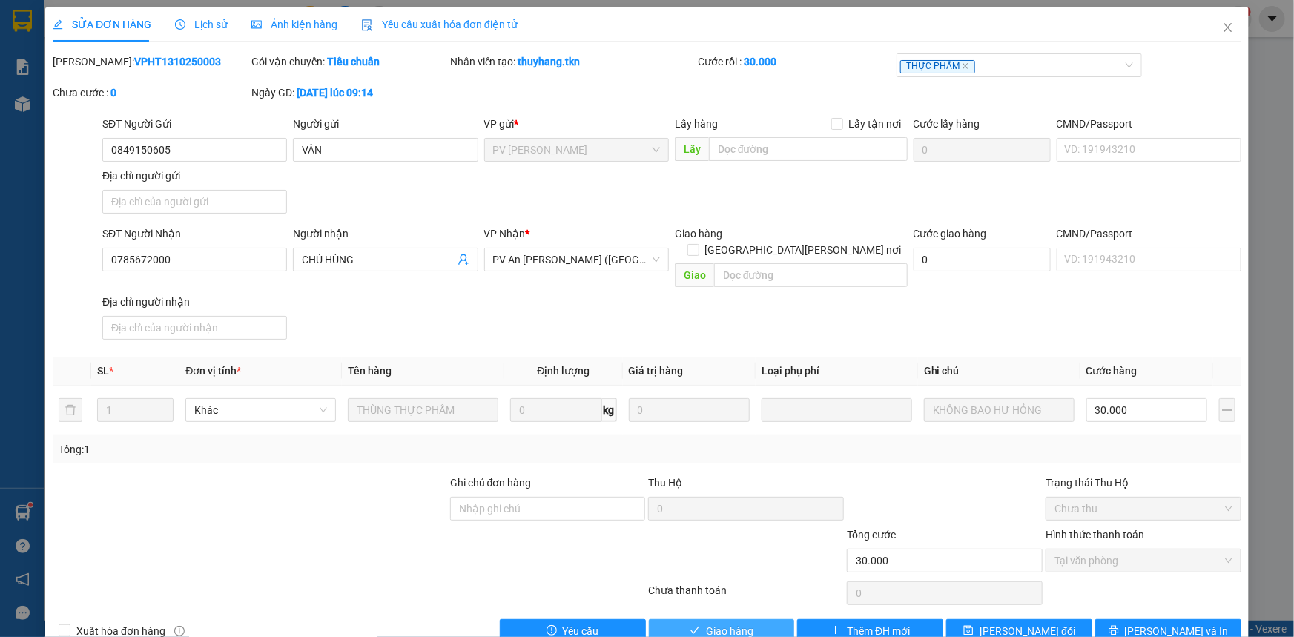
click at [690, 619] on button "Giao hàng" at bounding box center [722, 631] width 146 height 24
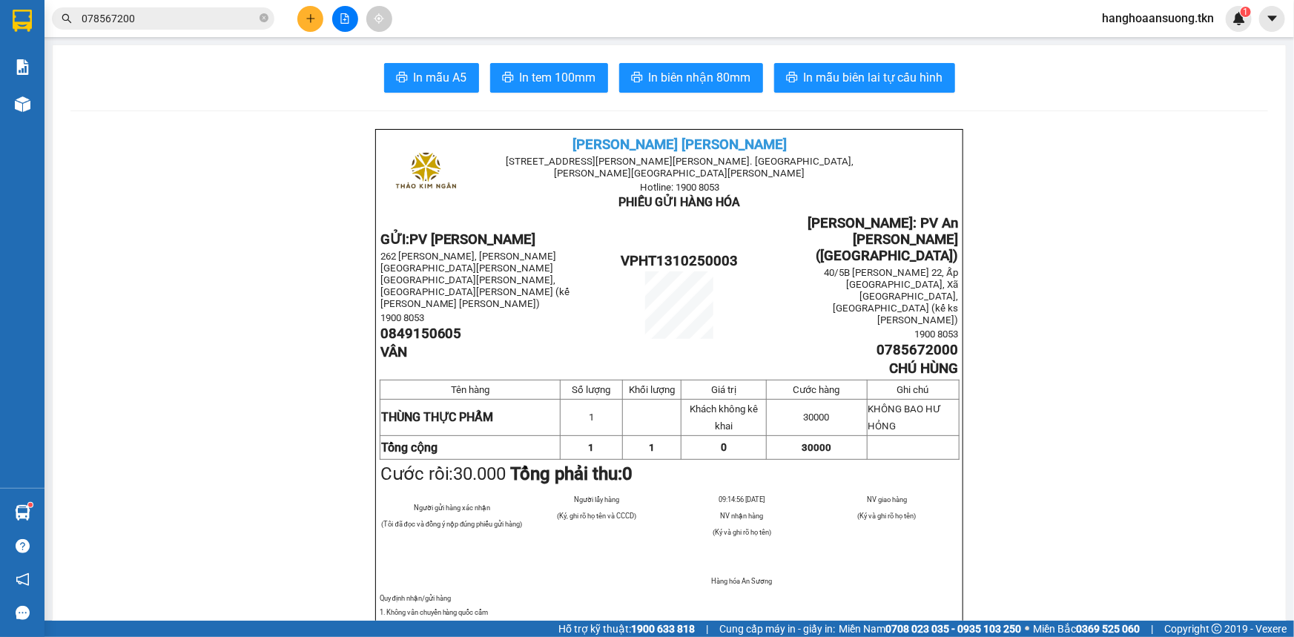
click at [173, 15] on input "078567200" at bounding box center [169, 18] width 175 height 16
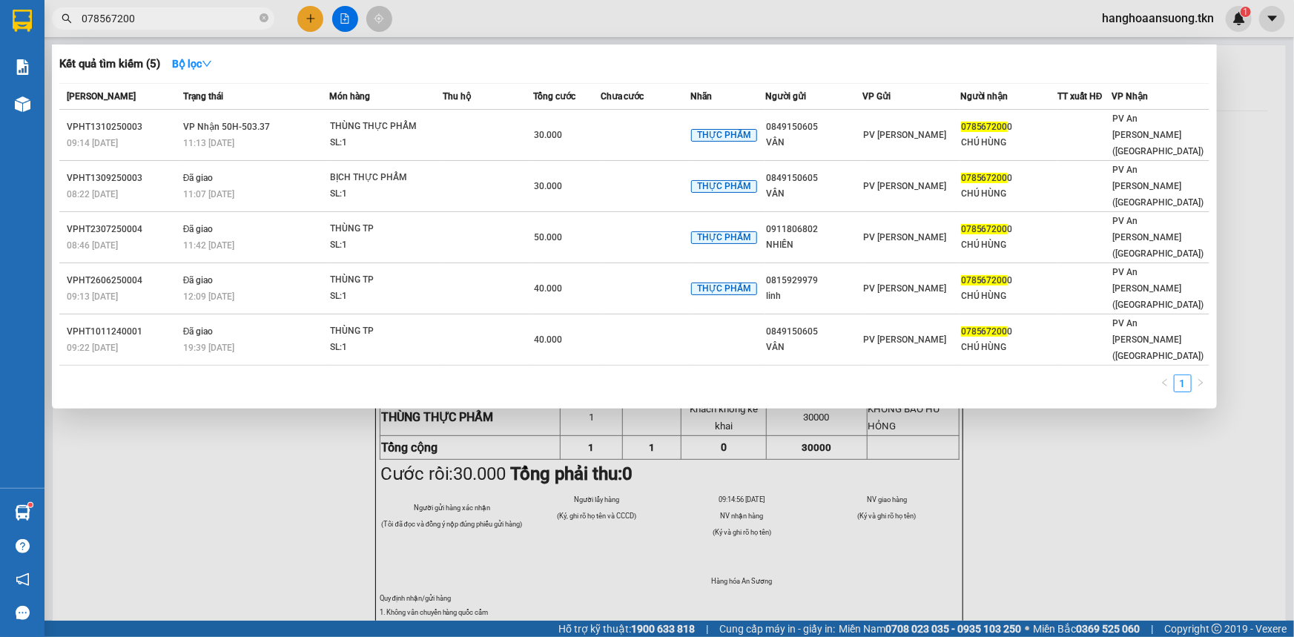
click at [173, 15] on input "078567200" at bounding box center [169, 18] width 175 height 16
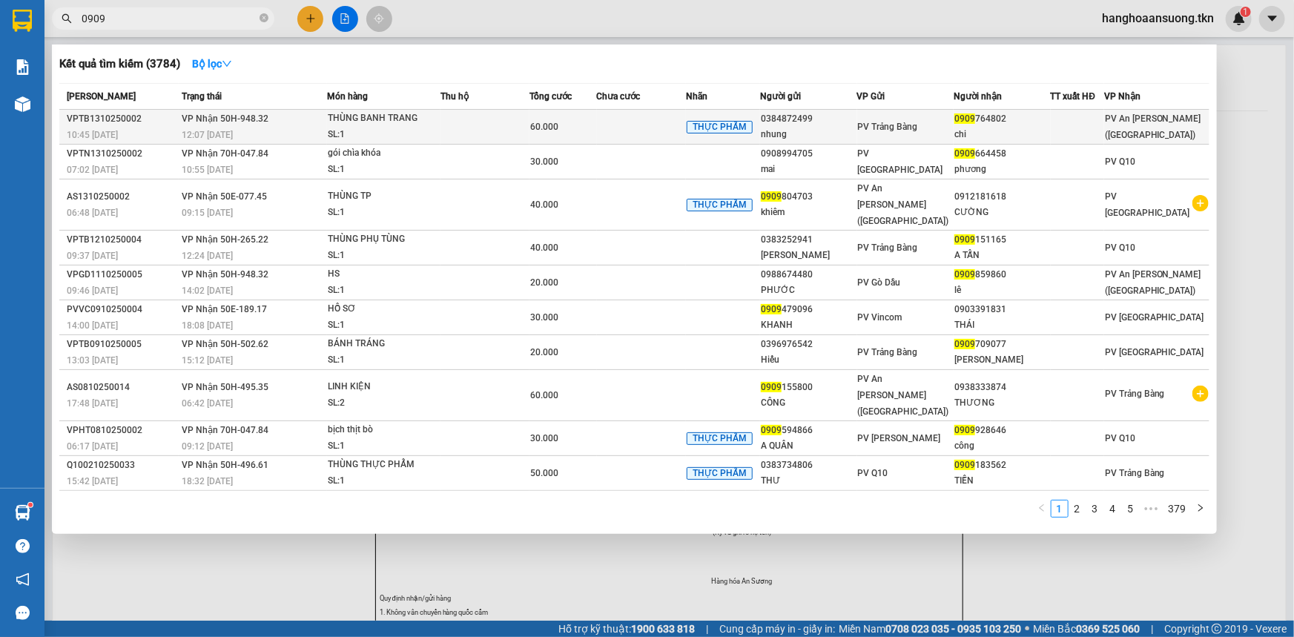
type input "0909"
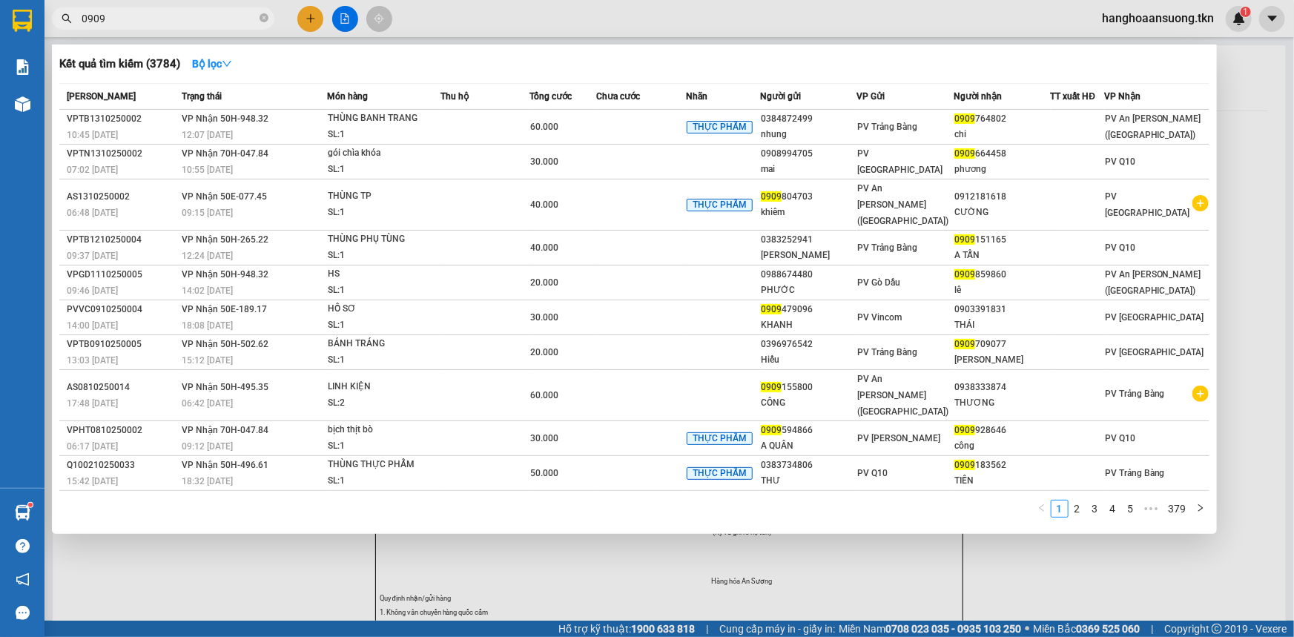
click at [448, 126] on td at bounding box center [484, 127] width 89 height 35
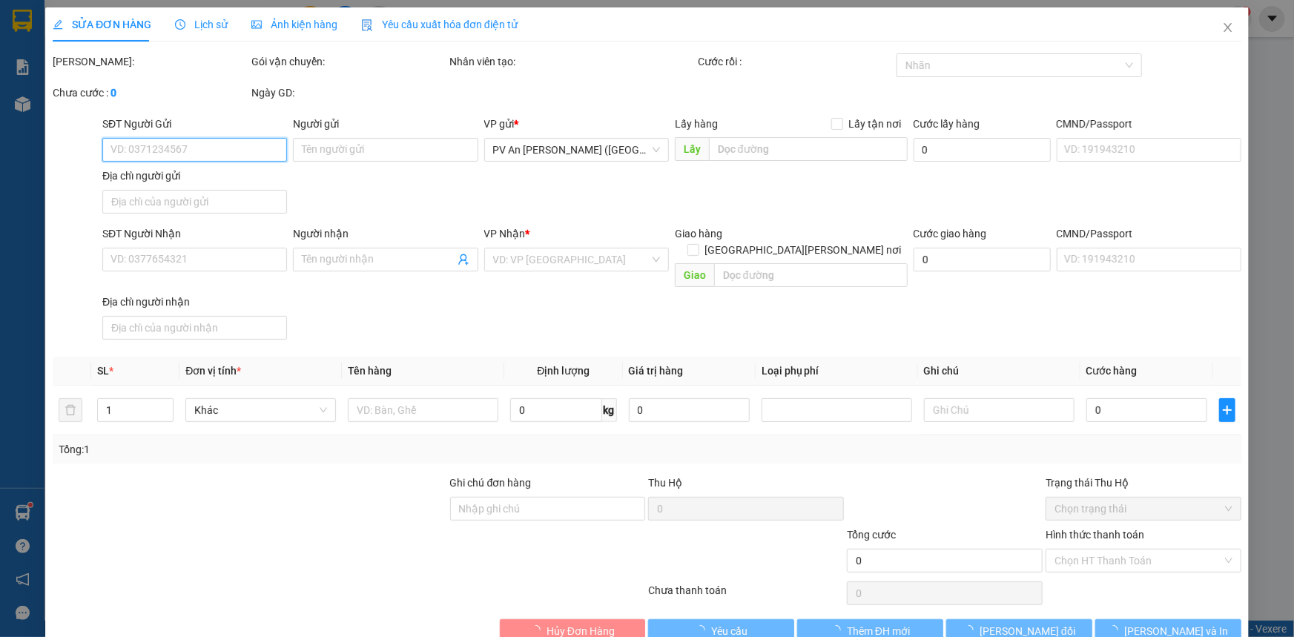
type input "0384872499"
type input "nhung"
type input "0909764802"
type input "chi"
type input "60.000"
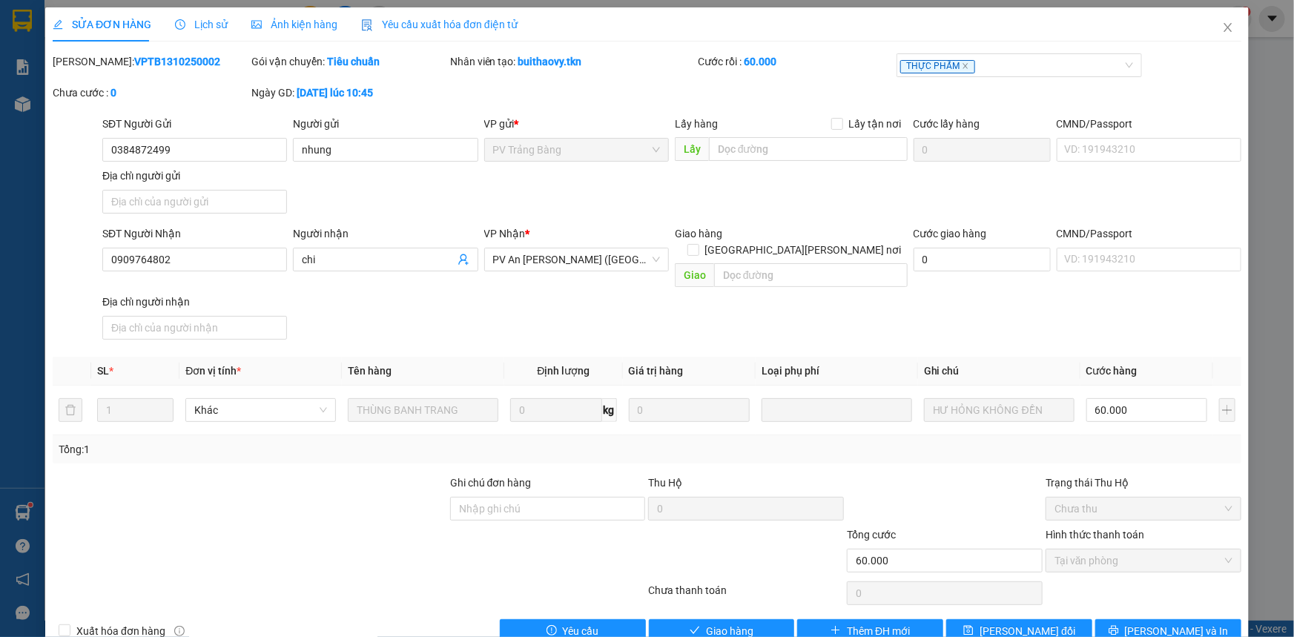
click at [727, 596] on div "Total Paid Fee 60.000 Total UnPaid Fee 0 Cash Collection Total Fee Mã ĐH: VPTB1…" at bounding box center [647, 347] width 1189 height 589
click at [720, 623] on span "Giao hàng" at bounding box center [729, 631] width 47 height 16
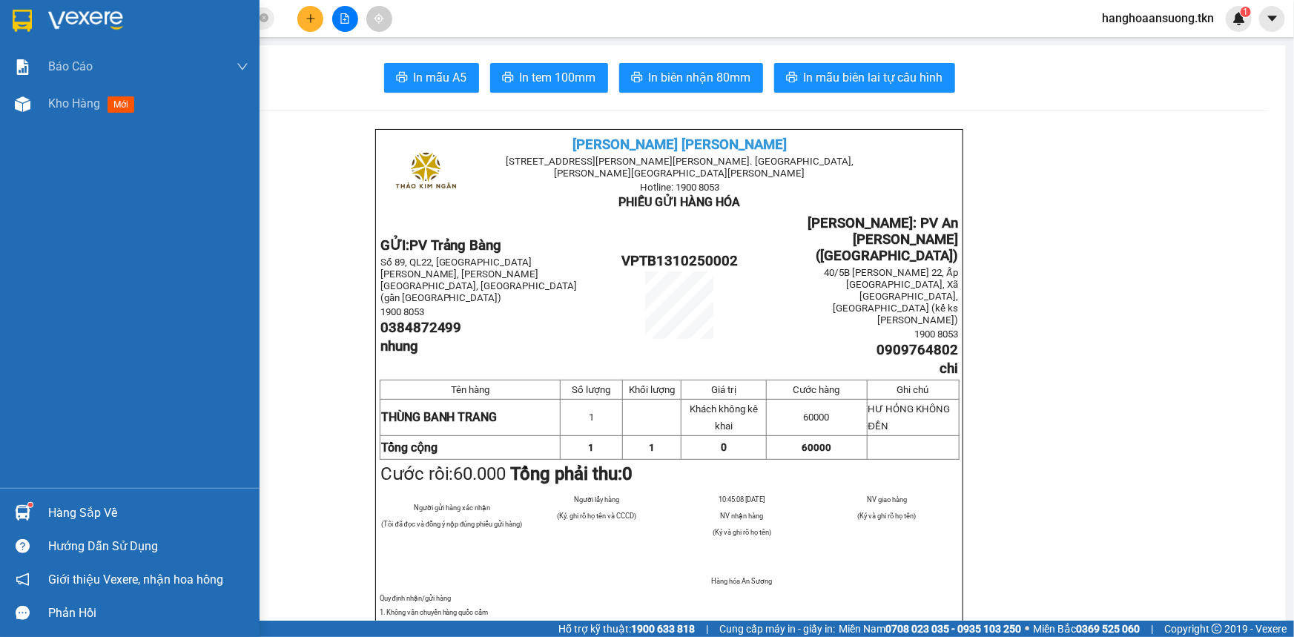
click at [62, 506] on div "Hàng sắp về" at bounding box center [148, 513] width 200 height 22
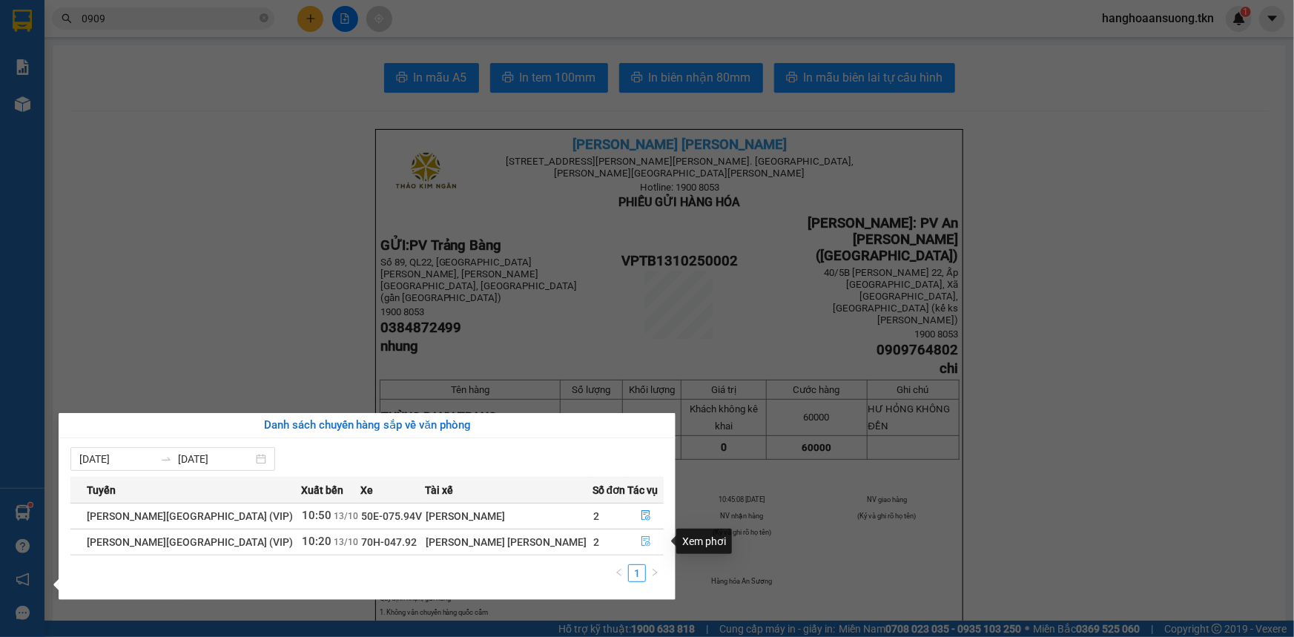
click at [641, 546] on icon "file-done" at bounding box center [645, 541] width 9 height 10
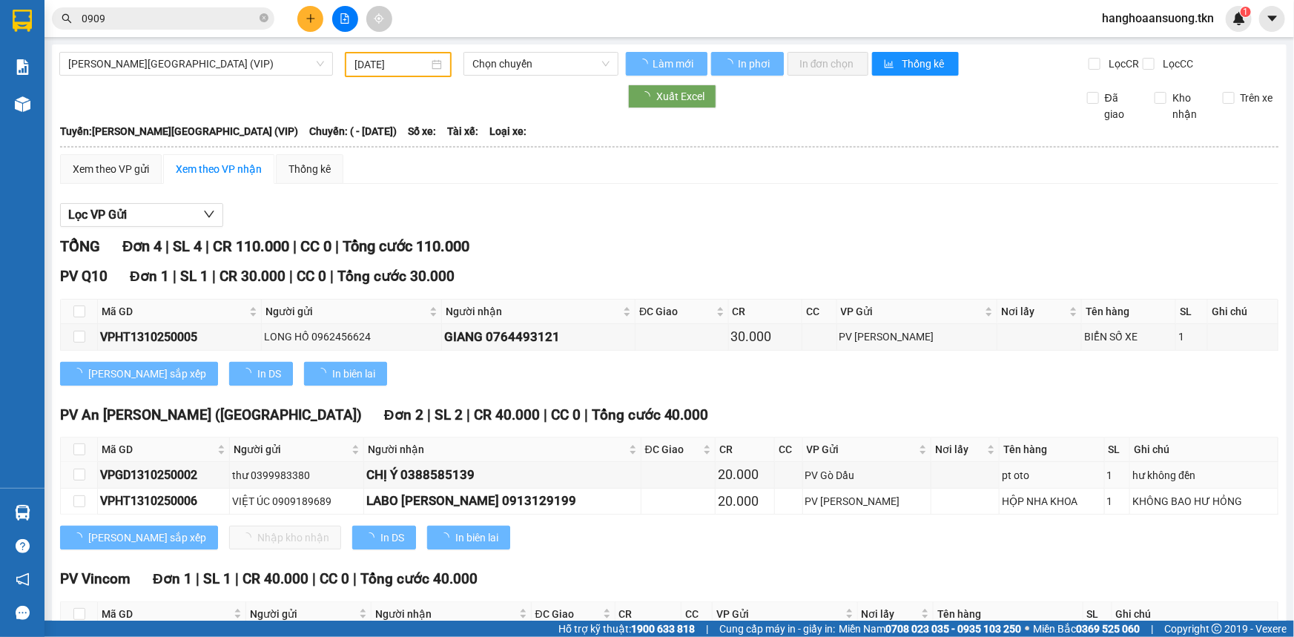
type input "[DATE]"
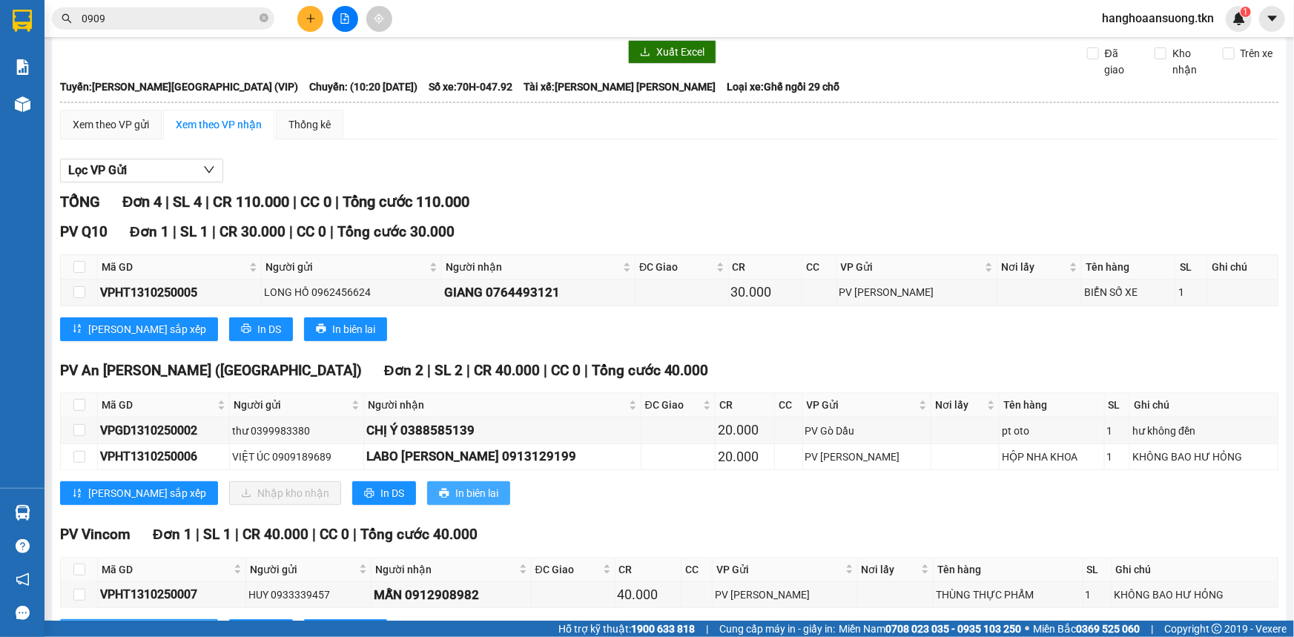
scroll to position [67, 0]
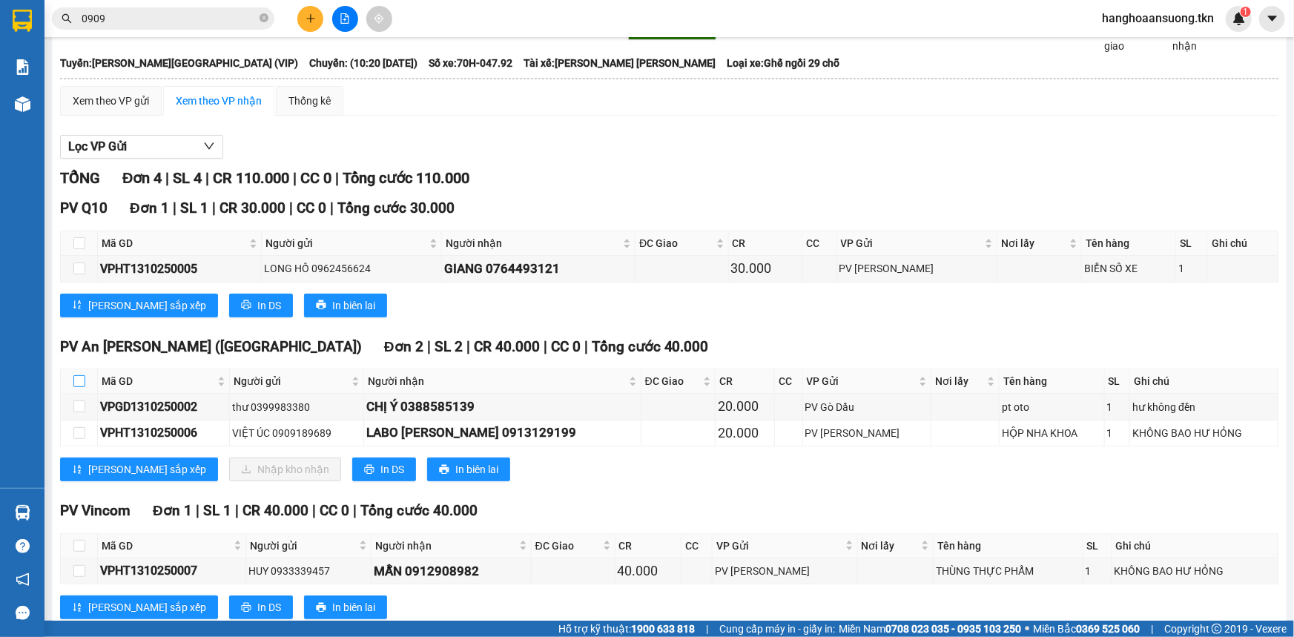
click at [81, 375] on input "checkbox" at bounding box center [79, 381] width 12 height 12
checkbox input "true"
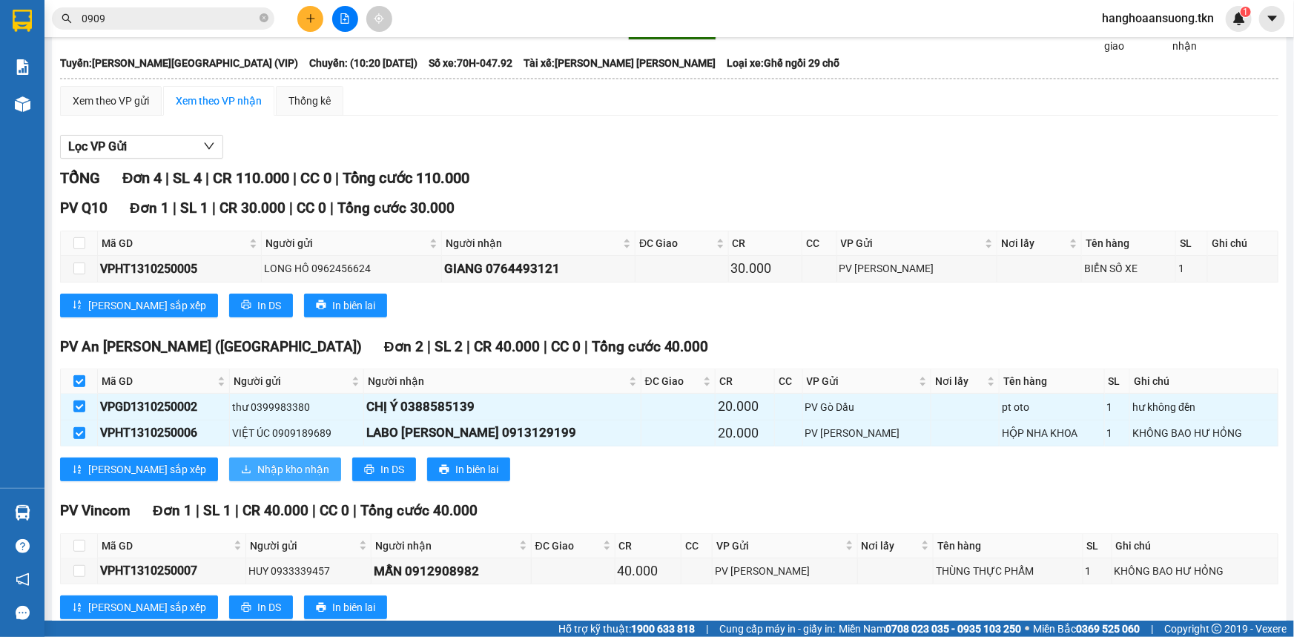
click at [257, 467] on span "Nhập kho nhận" at bounding box center [293, 469] width 72 height 16
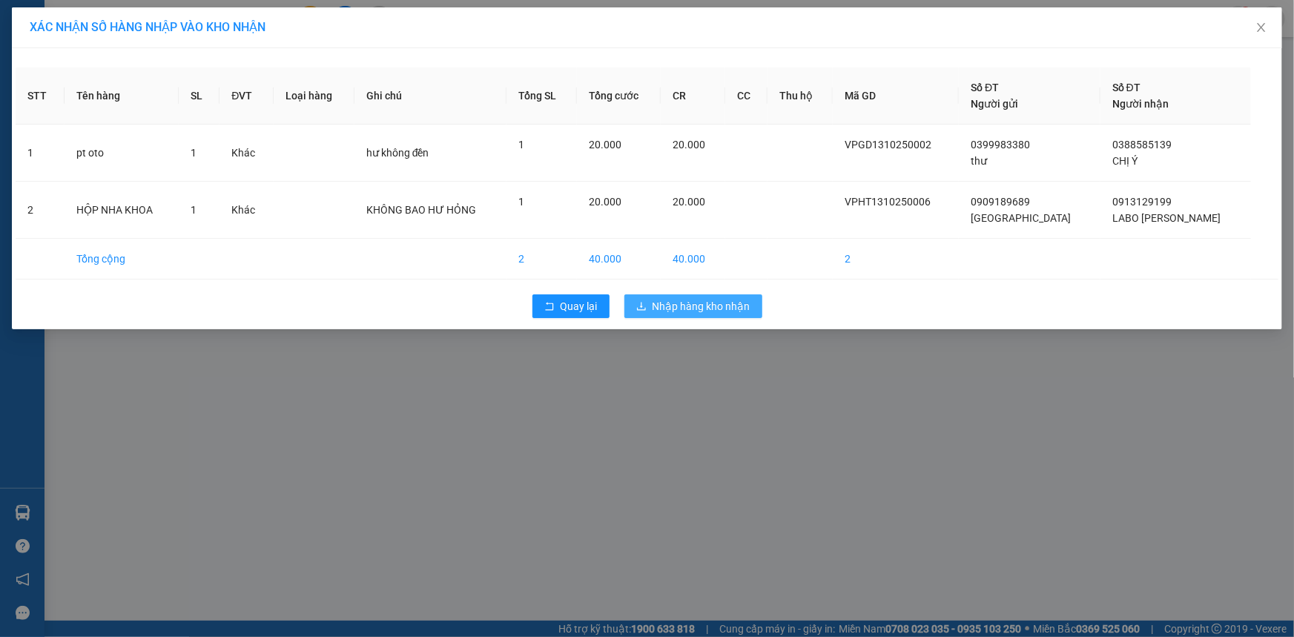
click at [678, 300] on span "Nhập hàng kho nhận" at bounding box center [701, 306] width 98 height 16
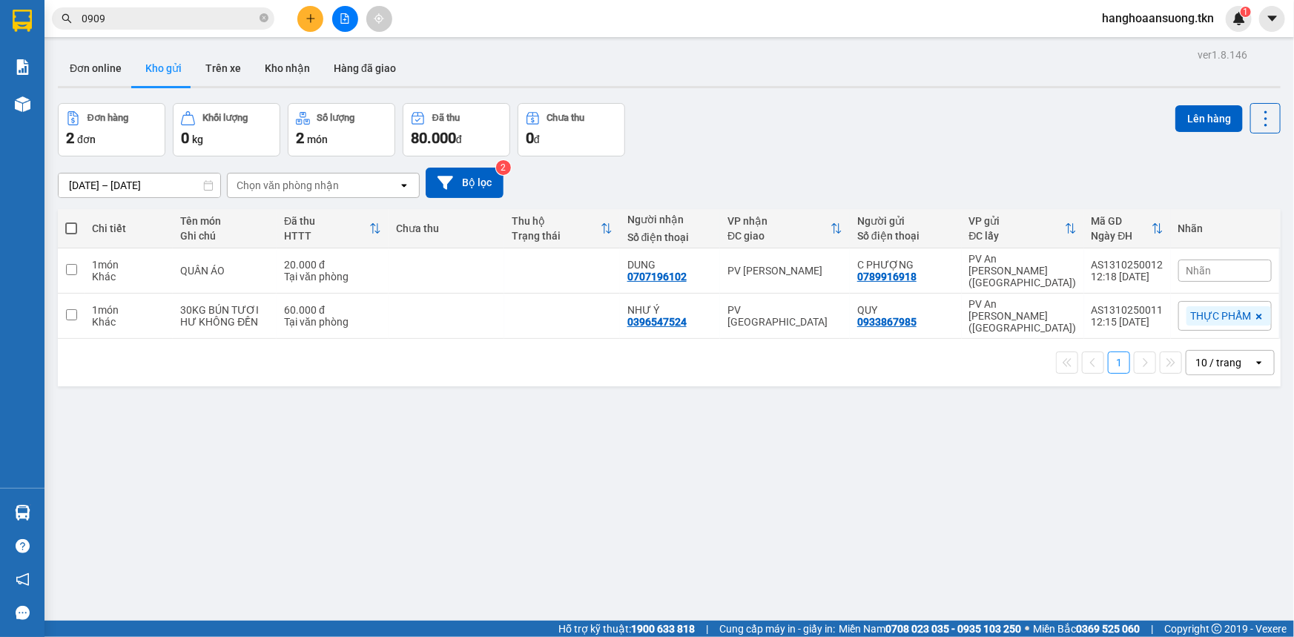
click at [317, 7] on button at bounding box center [310, 19] width 26 height 26
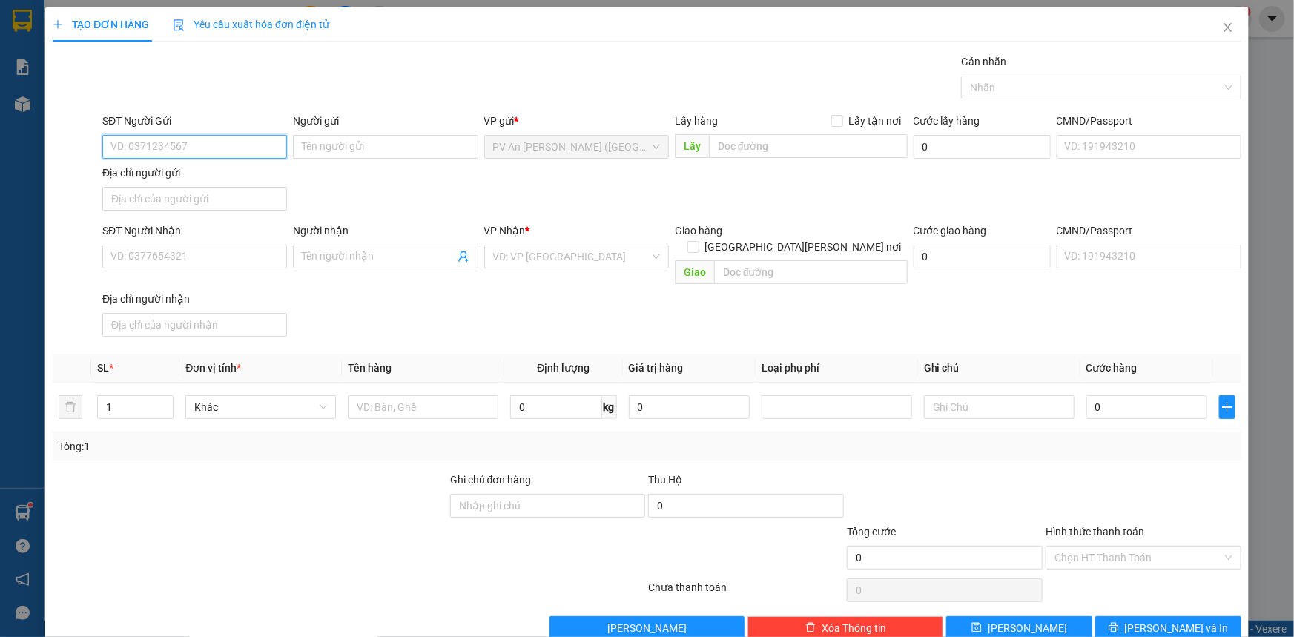
click at [181, 136] on input "SĐT Người Gửi" at bounding box center [194, 147] width 185 height 24
click at [182, 145] on input "SĐT Người Gửi" at bounding box center [194, 147] width 185 height 24
click at [182, 148] on input "SĐT Người Gửi" at bounding box center [194, 147] width 185 height 24
type input "0907787967"
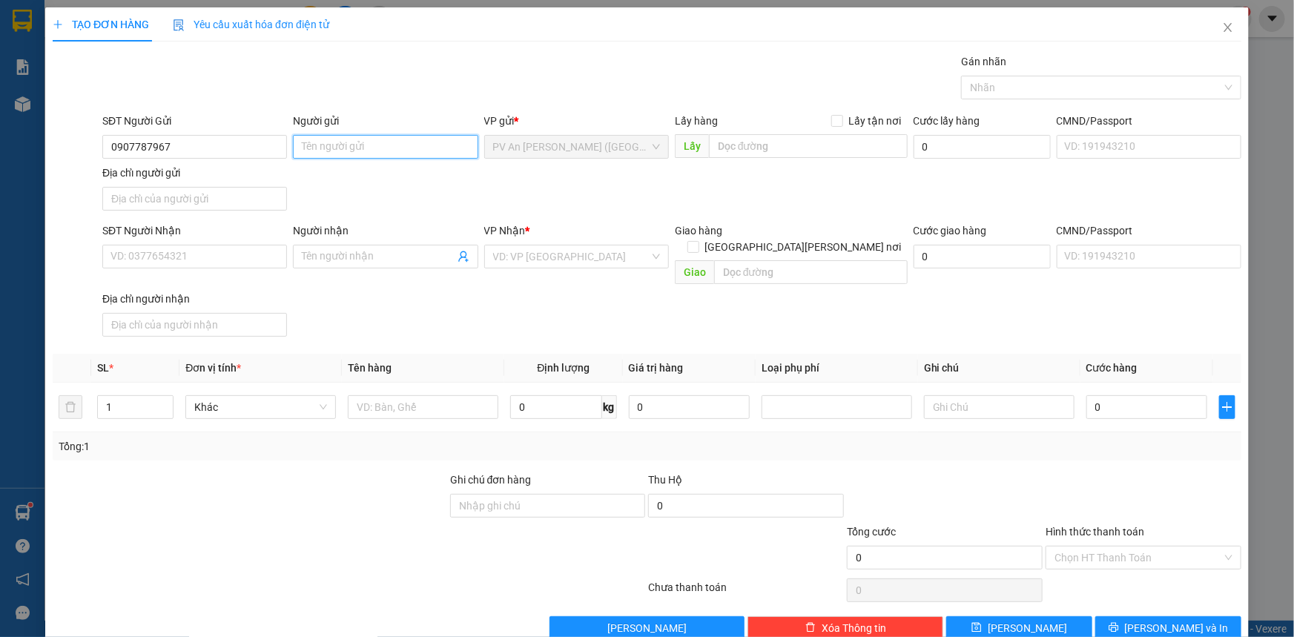
click at [425, 154] on input "Người gửi" at bounding box center [385, 147] width 185 height 24
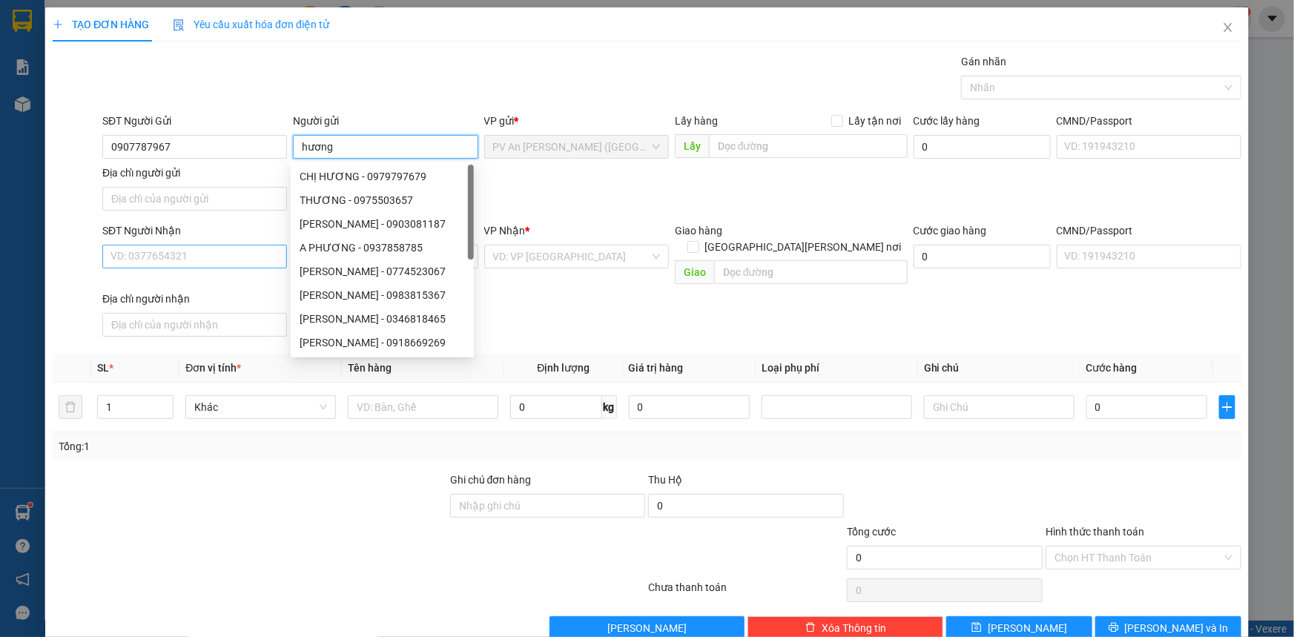
type input "hương"
click at [203, 245] on input "SĐT Người Nhận" at bounding box center [194, 257] width 185 height 24
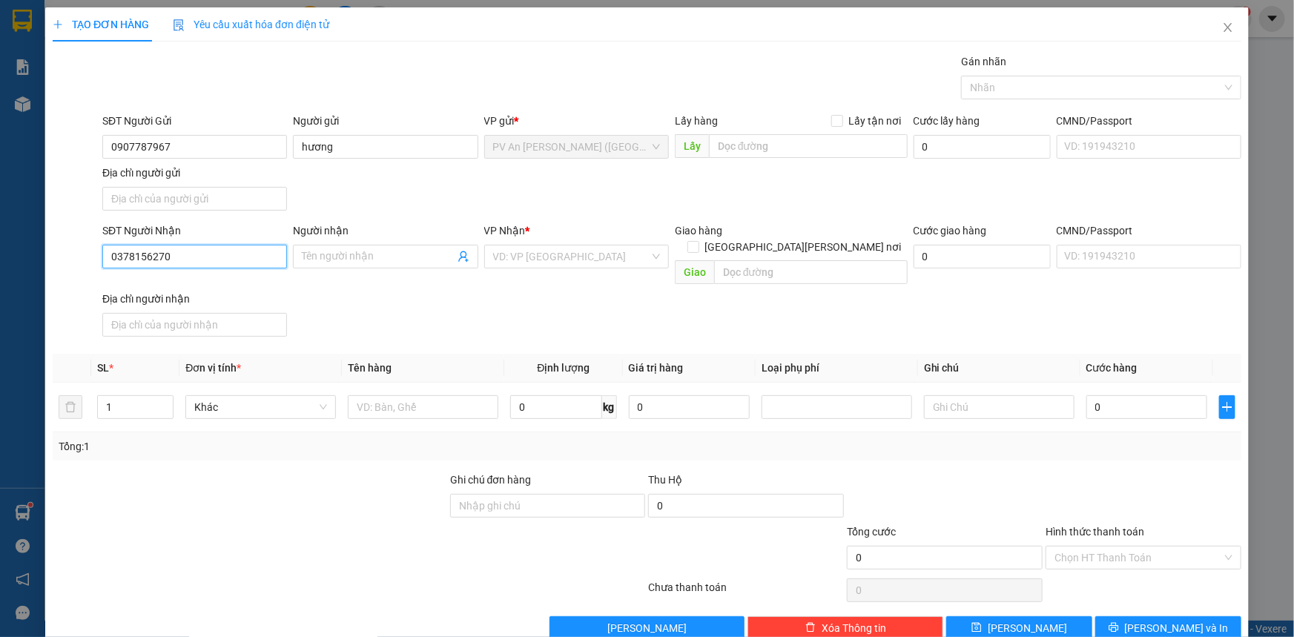
type input "0378156270"
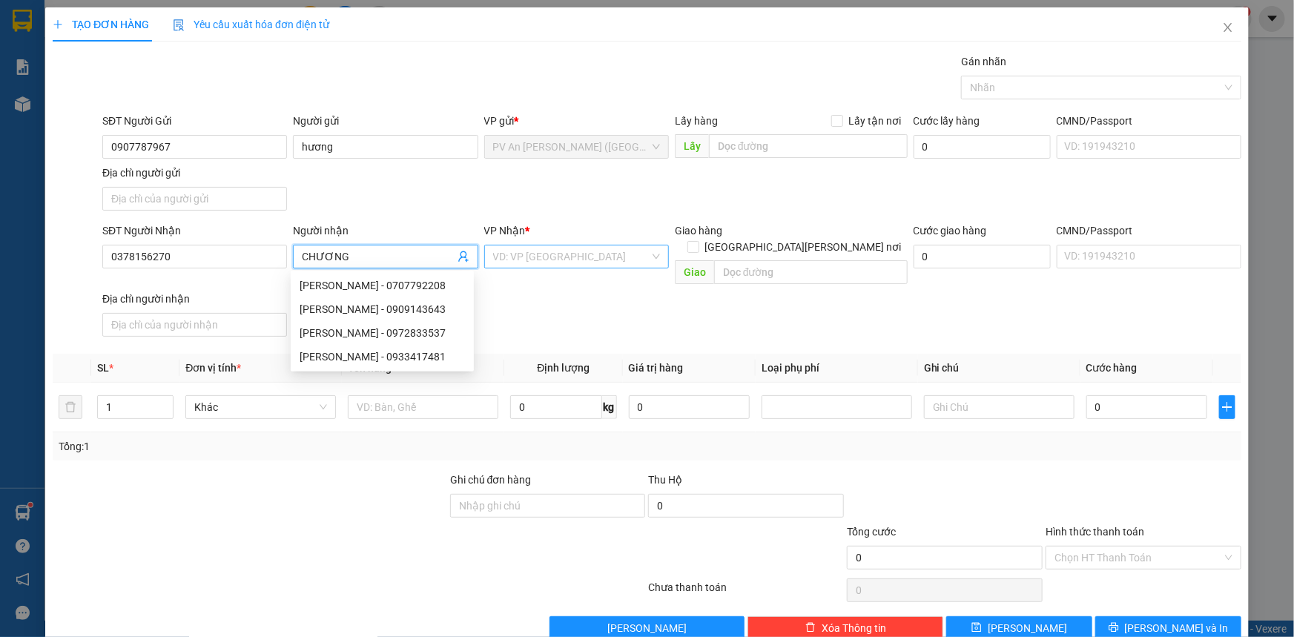
type input "CHƯƠNG"
click at [595, 248] on input "search" at bounding box center [571, 256] width 156 height 22
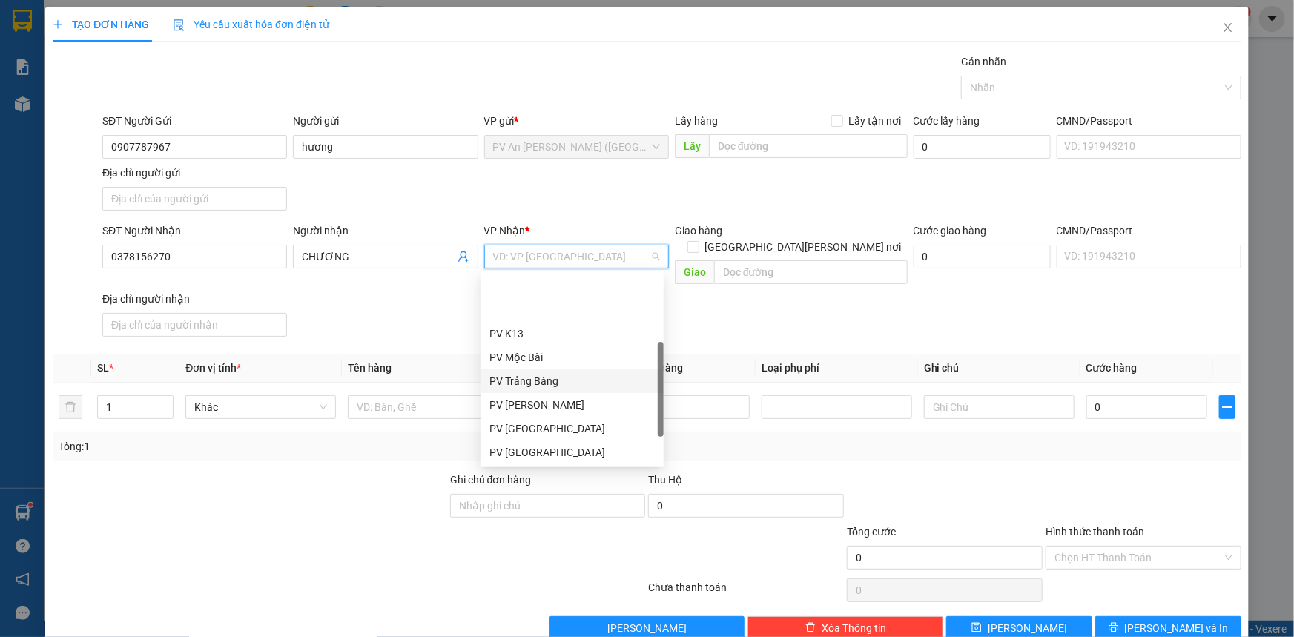
scroll to position [94, 0]
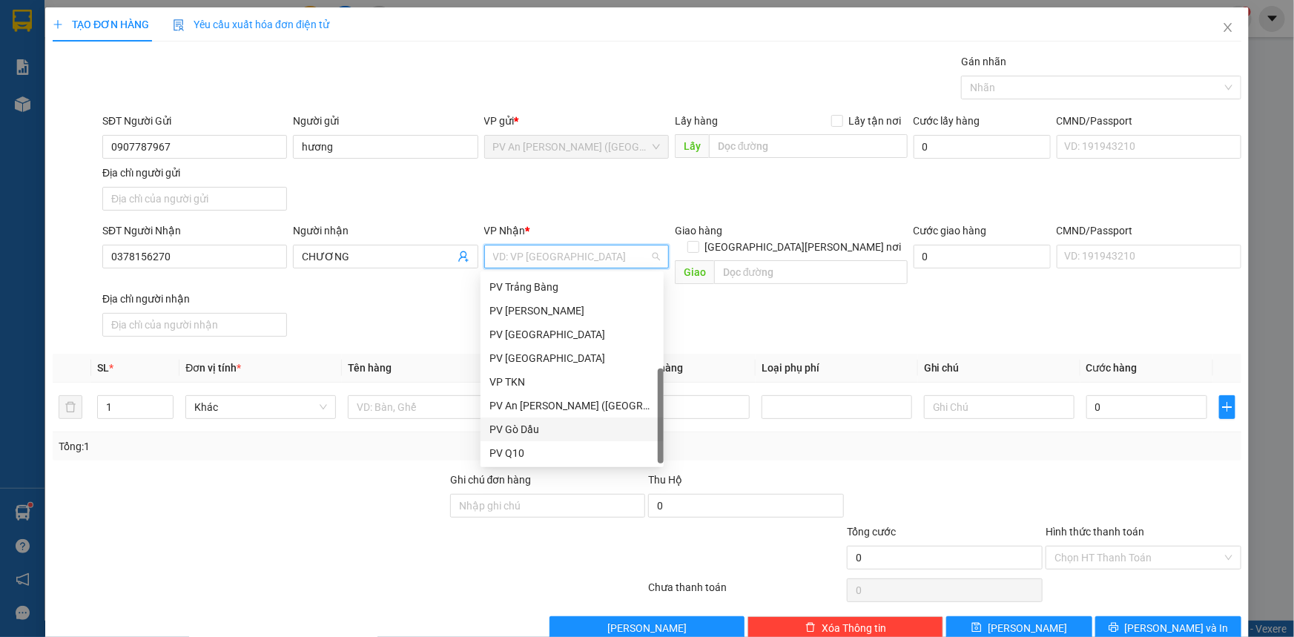
click at [579, 435] on div "PV Gò Dầu" at bounding box center [571, 429] width 165 height 16
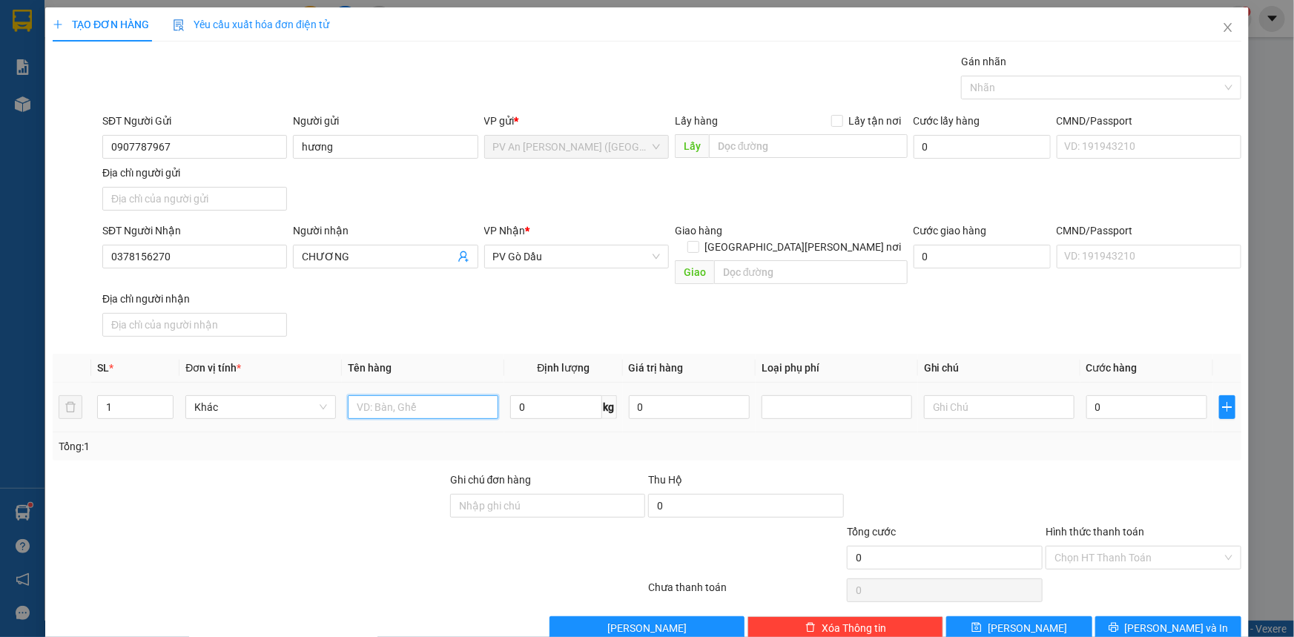
click at [449, 395] on input "text" at bounding box center [423, 407] width 151 height 24
type input "TEM DÁN"
type input "HƯ KHÔNG ĐỀN"
type input "002"
type input "2"
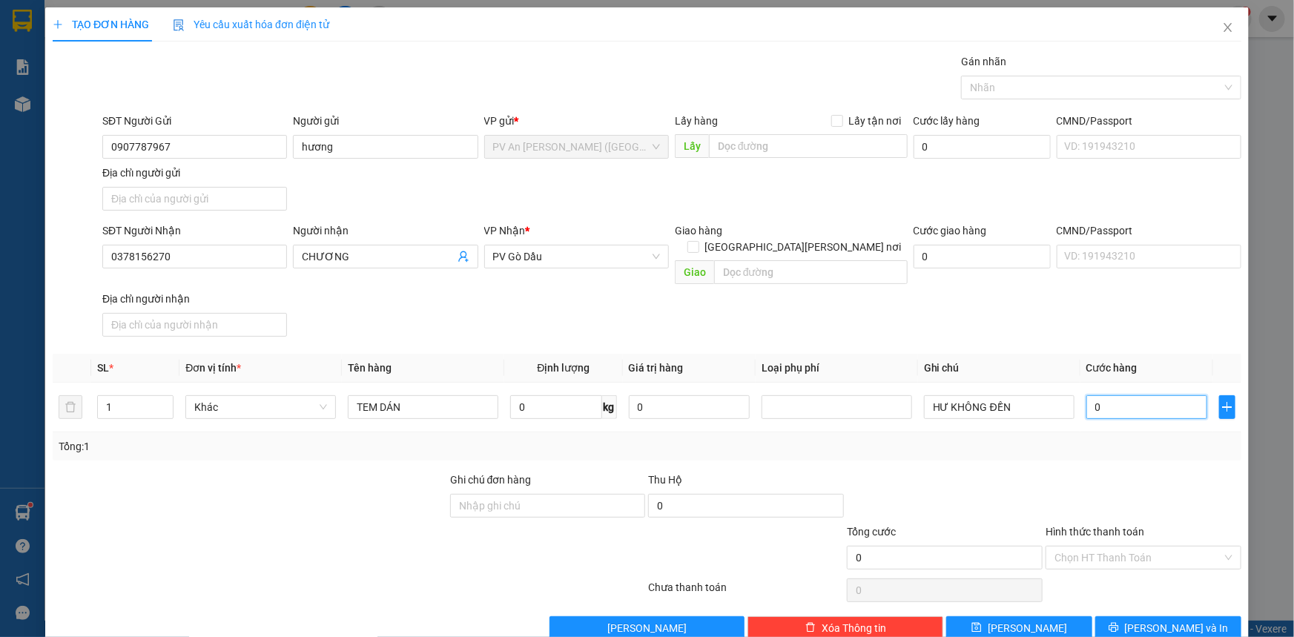
type input "2"
type input "0.020"
type input "20"
click at [1130, 546] on input "Hình thức thanh toán" at bounding box center [1138, 557] width 168 height 22
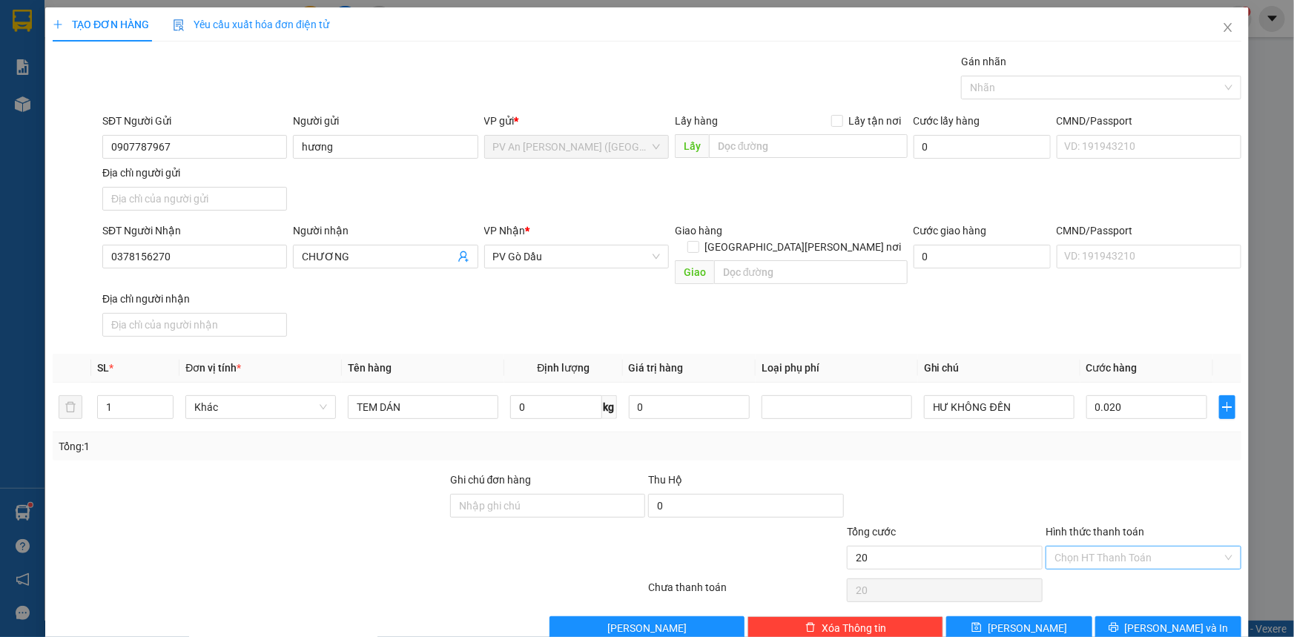
type input "20.000"
click at [1134, 569] on div "Tại văn phòng" at bounding box center [1134, 569] width 176 height 16
type input "0"
click at [1140, 616] on button "[PERSON_NAME] và In" at bounding box center [1168, 628] width 146 height 24
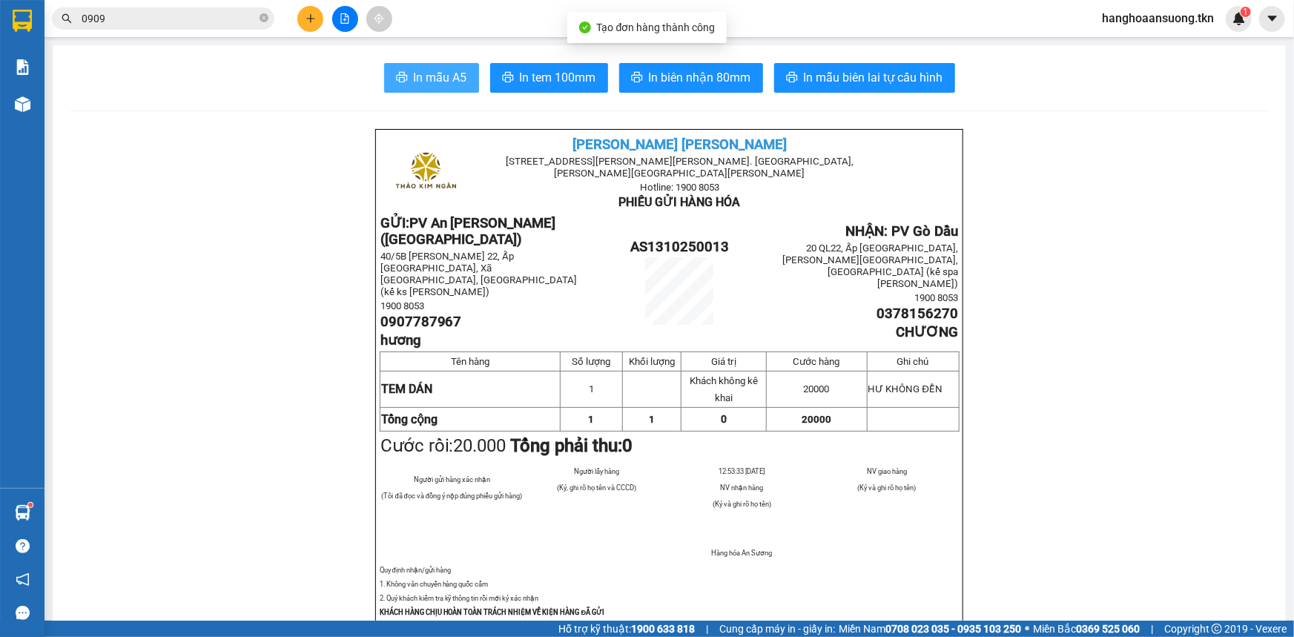
click at [437, 70] on span "In mẫu A5" at bounding box center [440, 77] width 53 height 19
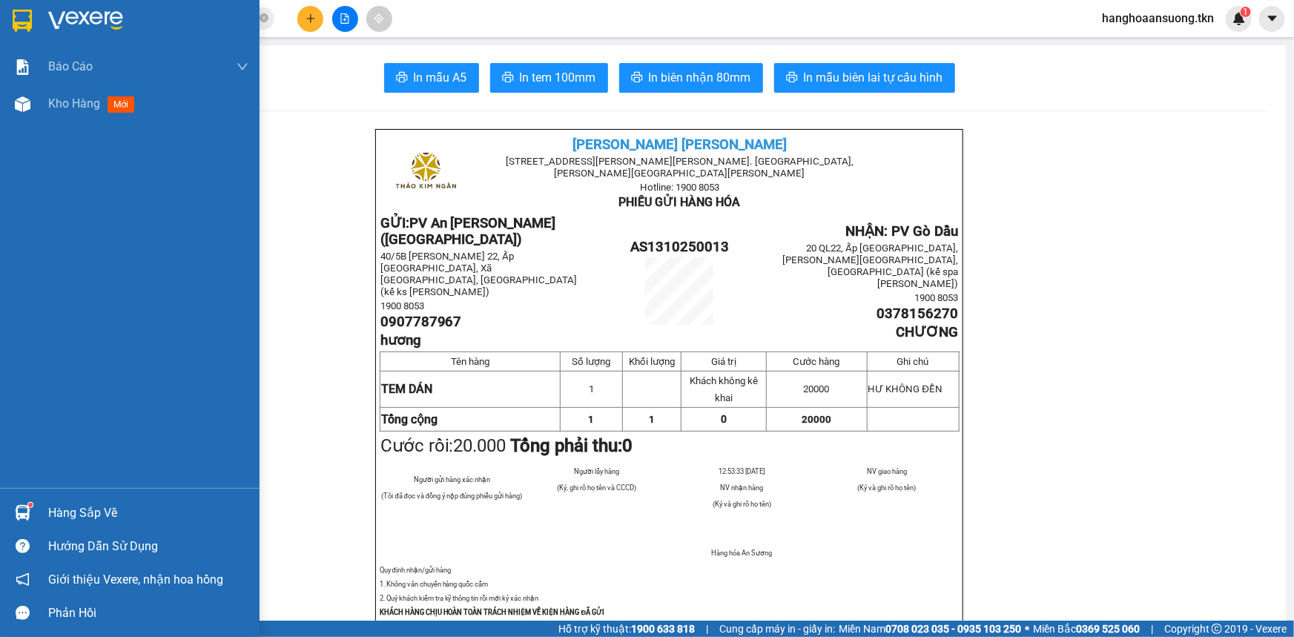
click at [48, 507] on div "Hàng sắp về" at bounding box center [148, 513] width 200 height 22
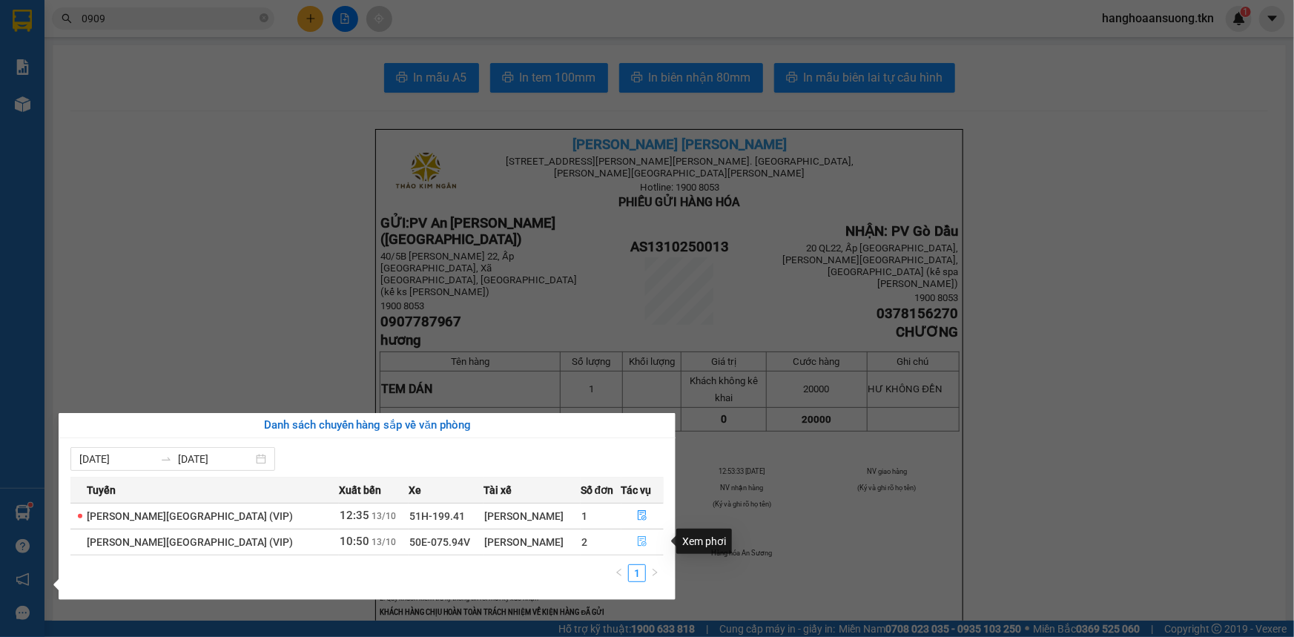
click at [639, 535] on button "button" at bounding box center [643, 542] width 42 height 24
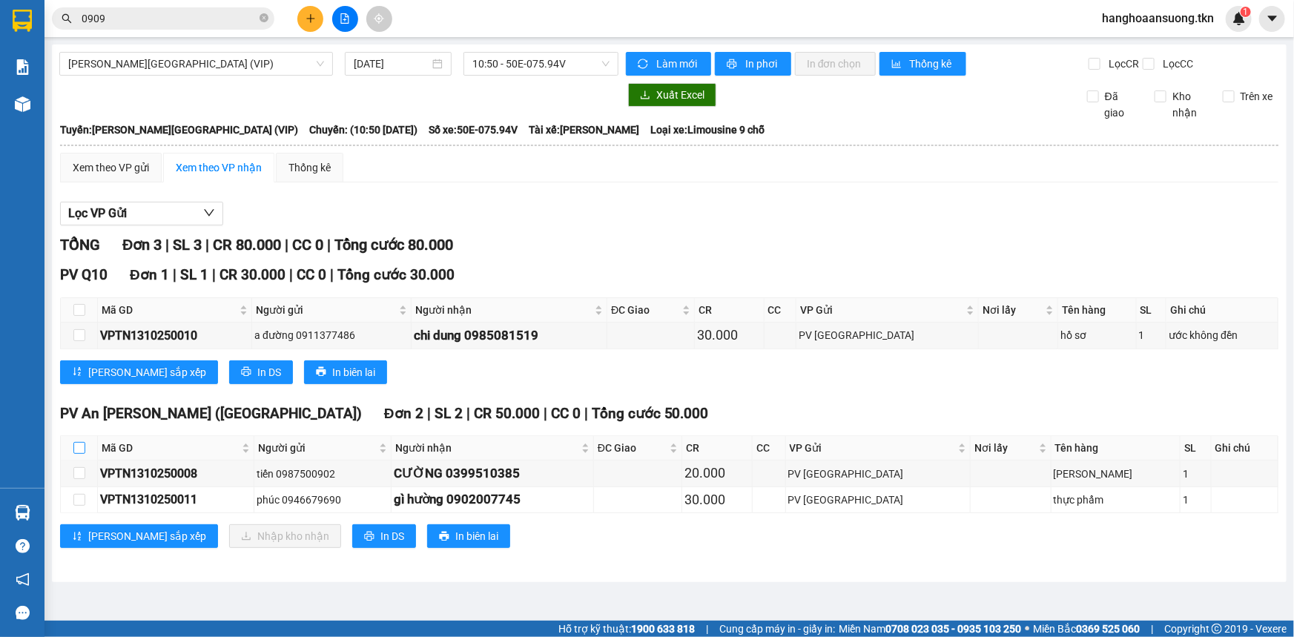
click at [79, 445] on input "checkbox" at bounding box center [79, 448] width 12 height 12
checkbox input "true"
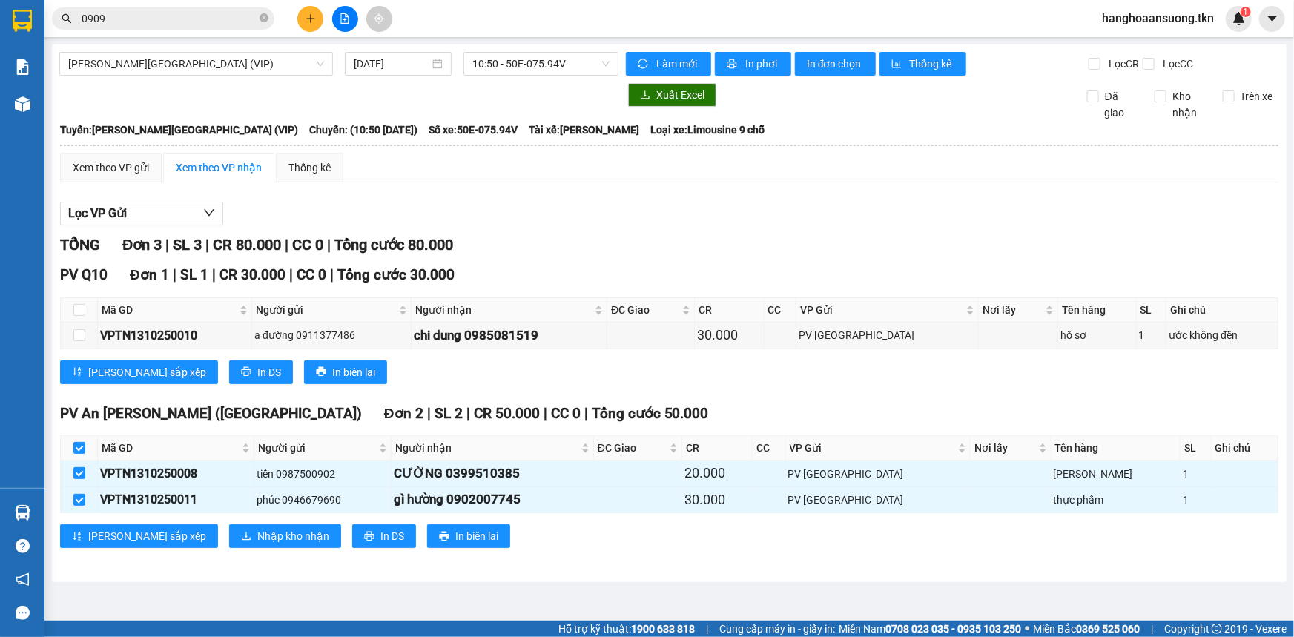
click at [231, 519] on div "PV An [PERSON_NAME] ([GEOGRAPHIC_DATA]) Đơn 2 | SL 2 | CR 50.000 | CC 0 | [PERS…" at bounding box center [669, 481] width 1218 height 156
click at [257, 531] on span "Nhập kho nhận" at bounding box center [293, 536] width 72 height 16
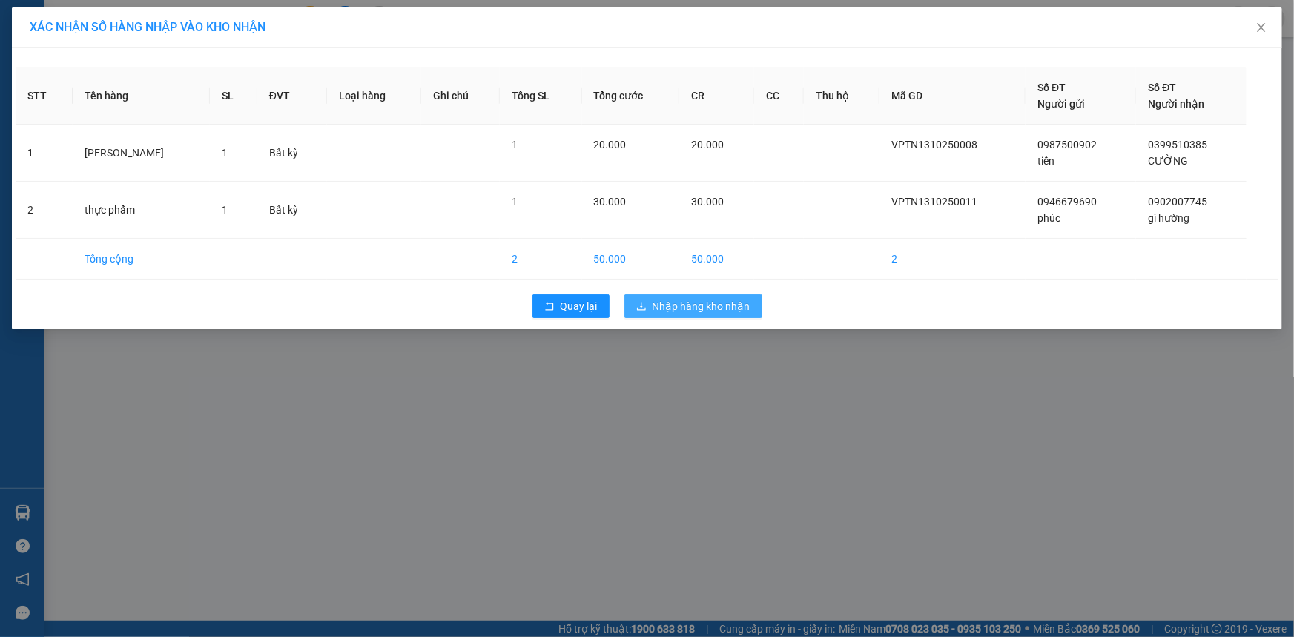
click at [696, 298] on span "Nhập hàng kho nhận" at bounding box center [701, 306] width 98 height 16
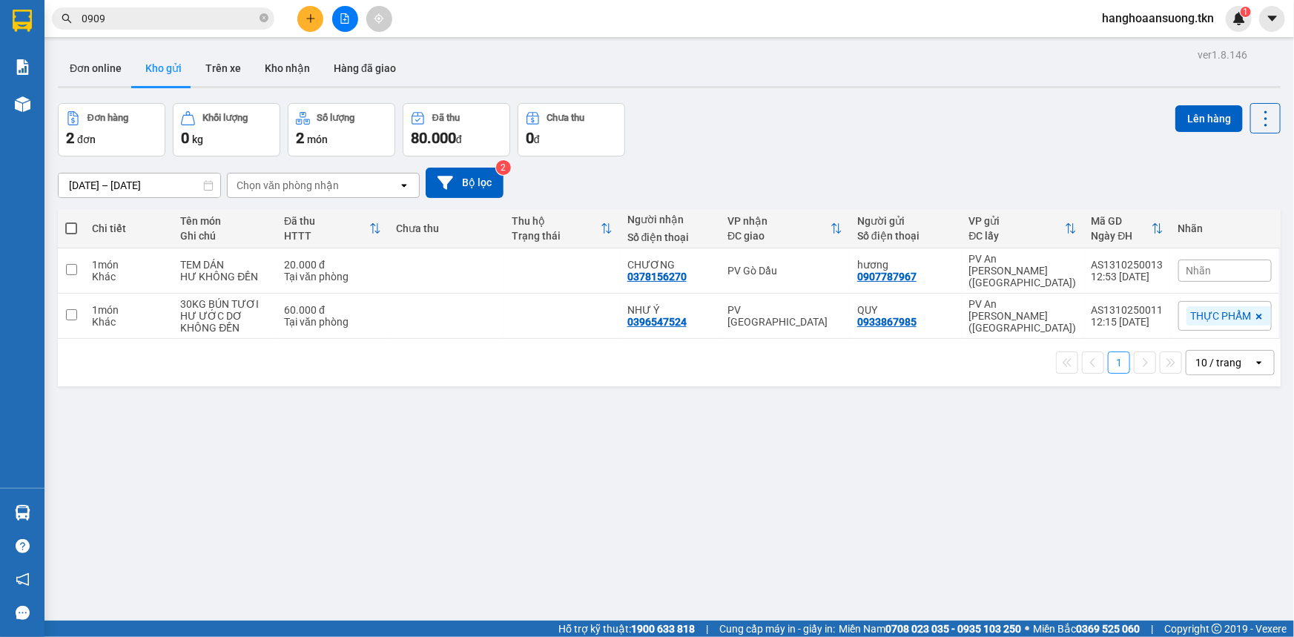
click at [149, 10] on input "0909" at bounding box center [169, 18] width 175 height 16
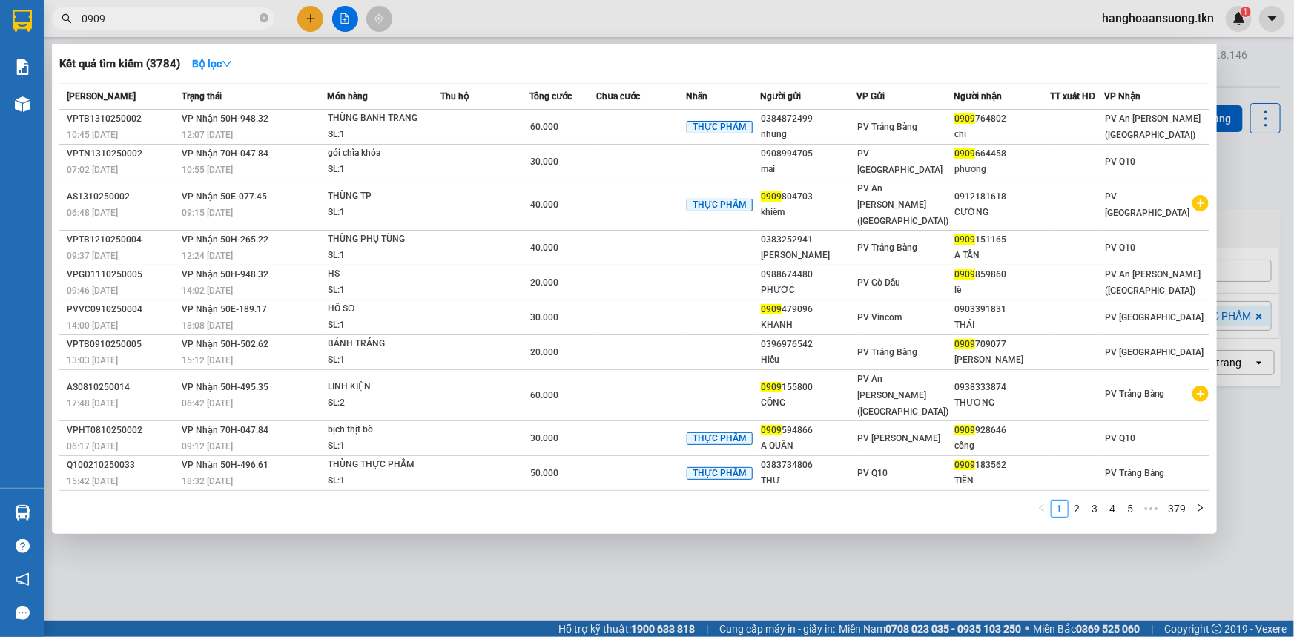
click at [148, 11] on input "0909" at bounding box center [169, 18] width 175 height 16
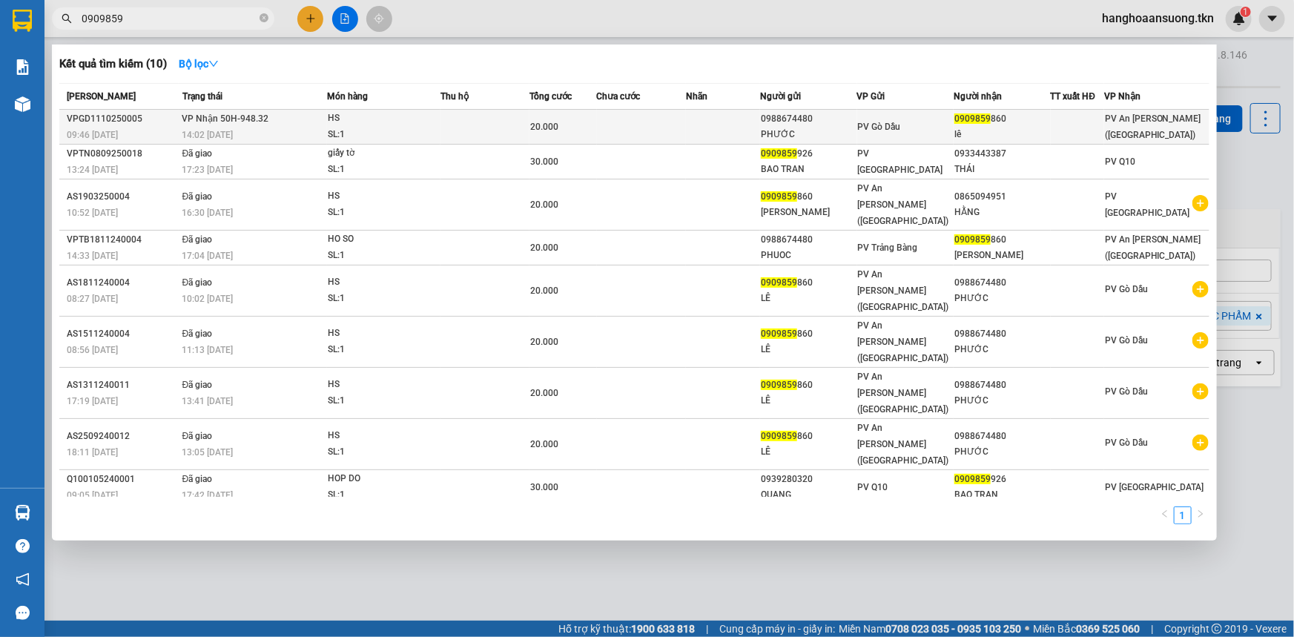
type input "0909859"
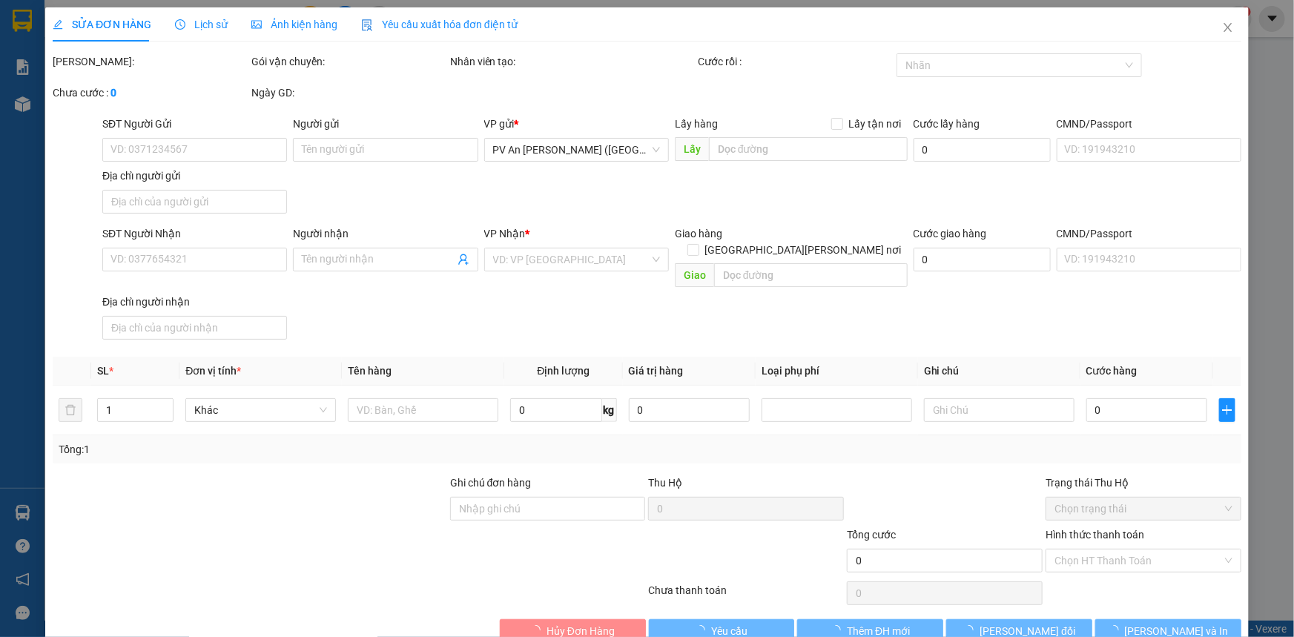
type input "0988674480"
type input "PHƯỚC"
type input "0909859860"
type input "lê"
type input "20.000"
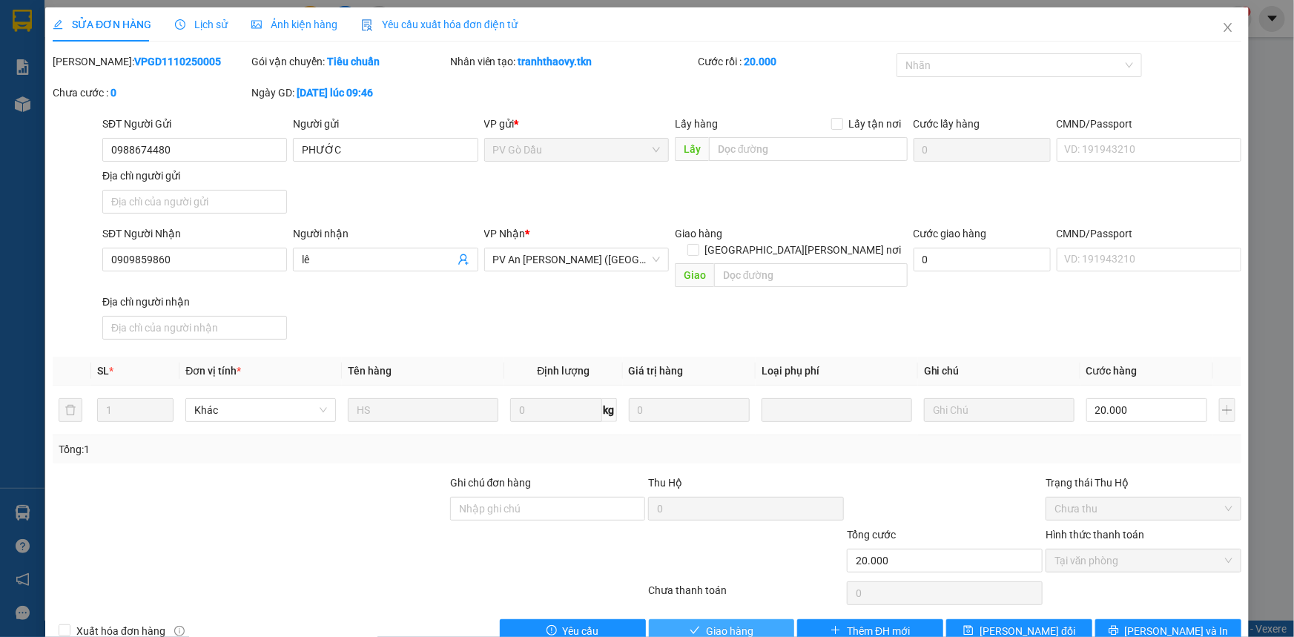
click at [745, 623] on span "Giao hàng" at bounding box center [729, 631] width 47 height 16
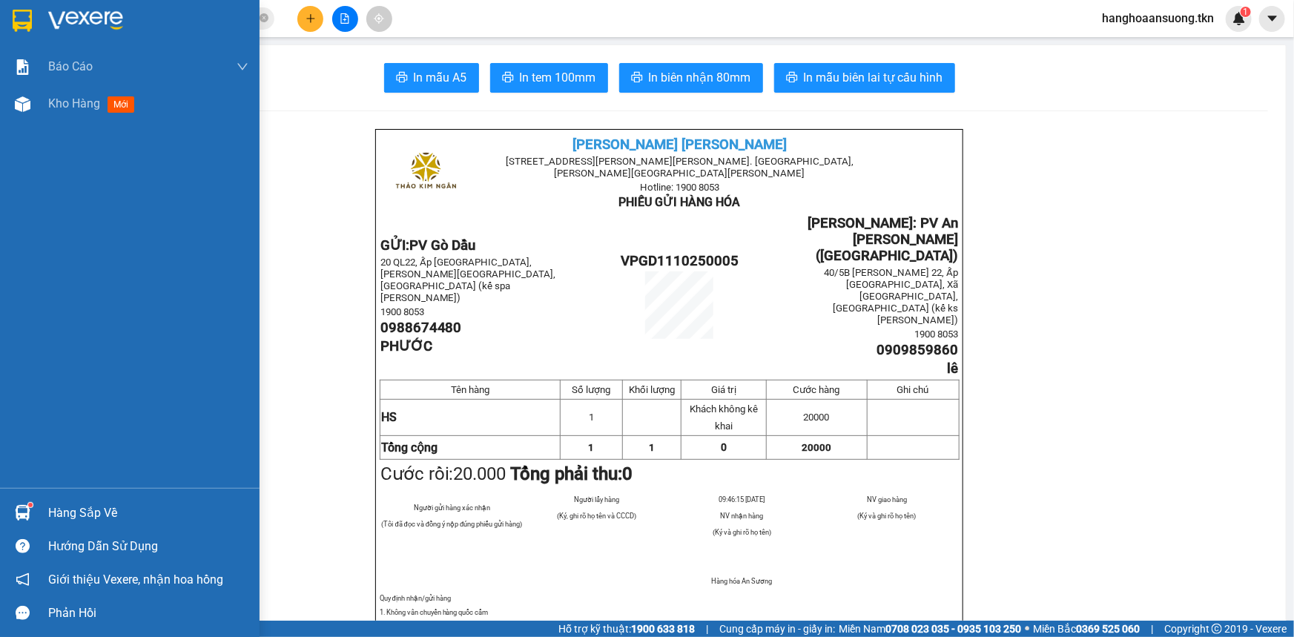
click at [32, 489] on div "Hàng sắp về Hướng dẫn sử dụng Giới thiệu Vexere, nhận hoa hồng Phản hồi" at bounding box center [130, 559] width 260 height 142
click at [33, 509] on div at bounding box center [23, 513] width 26 height 26
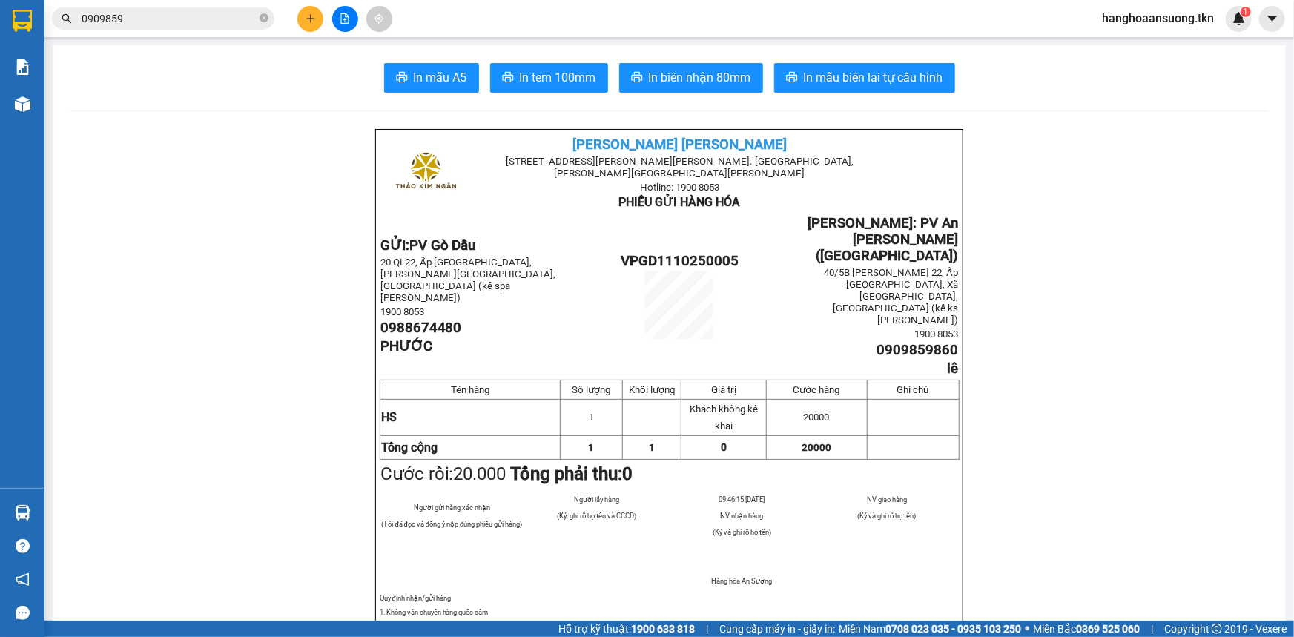
click at [297, 81] on section "Kết quả [PERSON_NAME] ( 10 ) Bộ lọc Mã ĐH Trạng thái Món hàng Thu hộ Tổng [PERS…" at bounding box center [647, 318] width 1294 height 637
click at [307, 19] on icon "plus" at bounding box center [310, 18] width 8 height 1
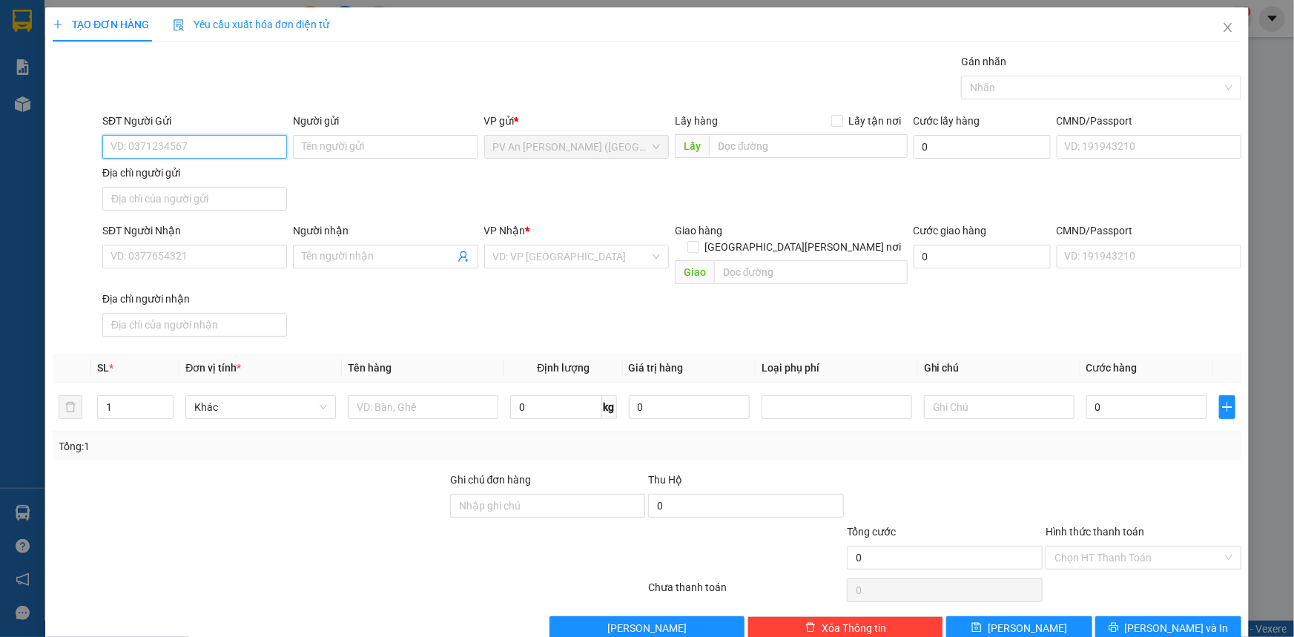
click at [200, 144] on input "SĐT Người Gửi" at bounding box center [194, 147] width 185 height 24
type input "0982533539"
type input "A ĐƯƠNG"
click at [202, 250] on input "SĐT Người Nhận" at bounding box center [194, 257] width 185 height 24
type input "0775648324"
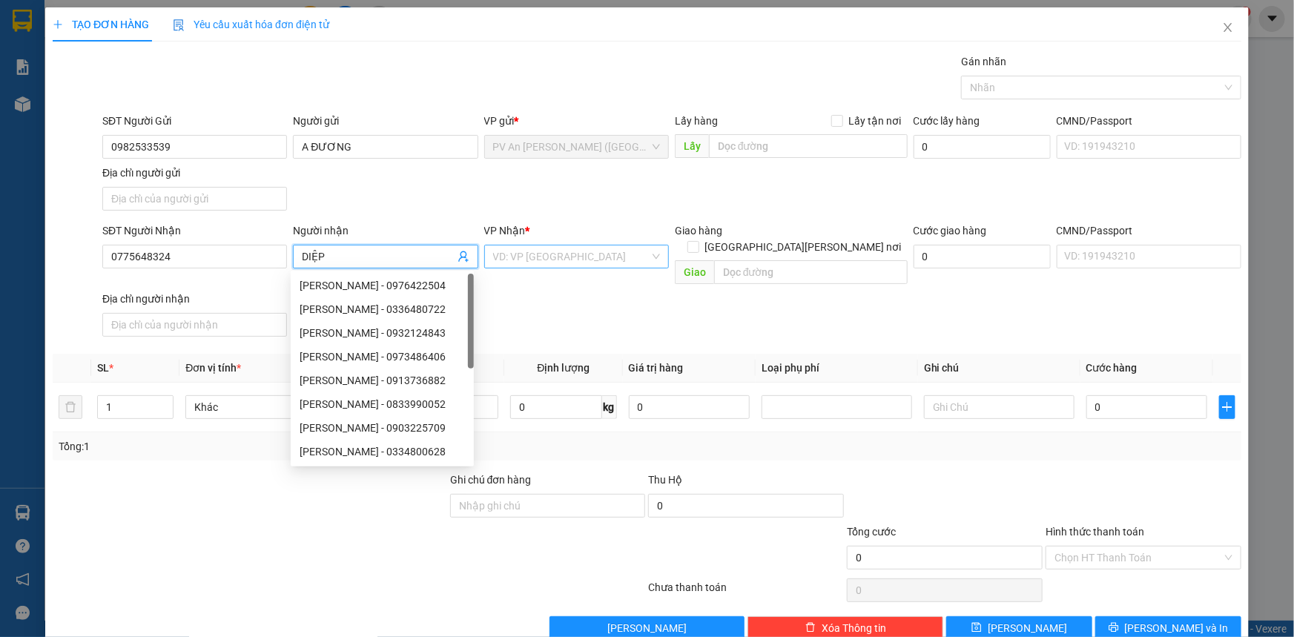
type input "DIỆP"
click at [505, 246] on input "search" at bounding box center [571, 256] width 156 height 22
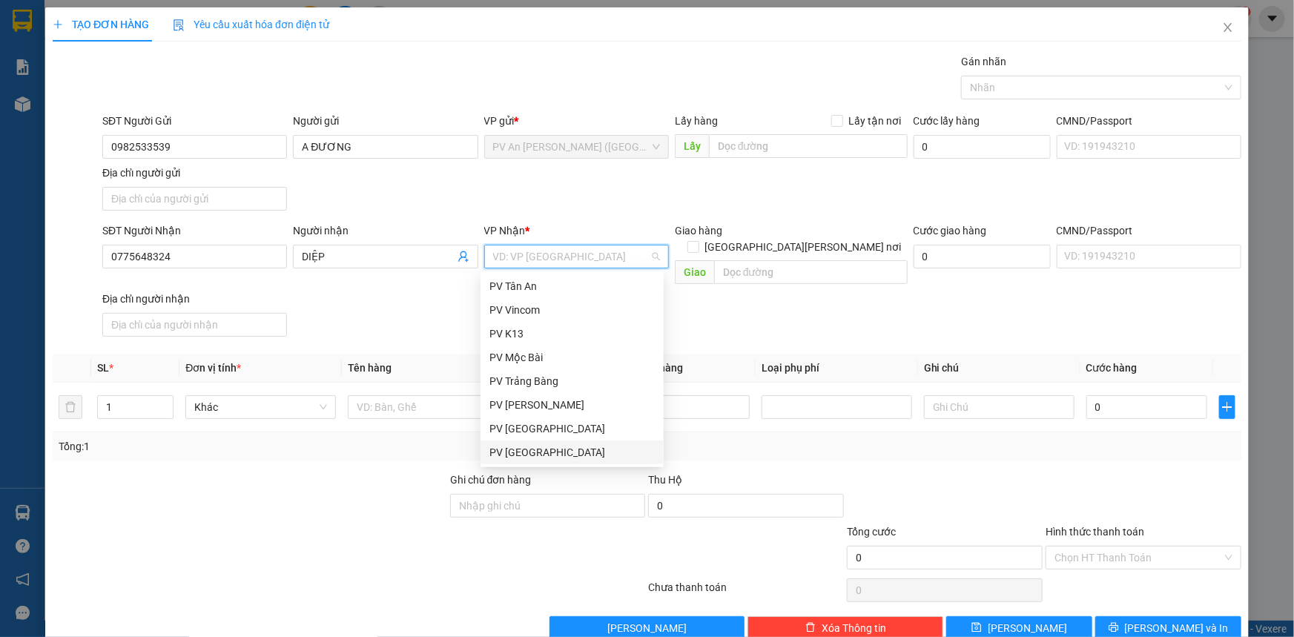
click at [534, 444] on div "PV [GEOGRAPHIC_DATA]" at bounding box center [571, 452] width 165 height 16
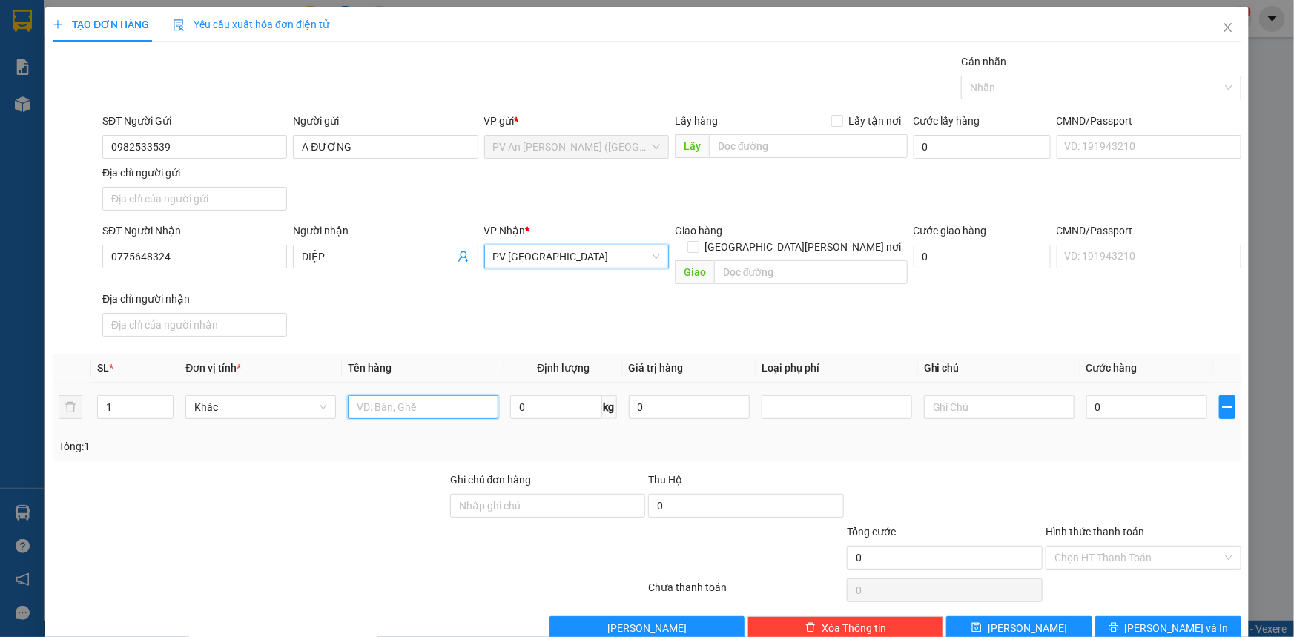
click at [431, 395] on input "text" at bounding box center [423, 407] width 151 height 24
click at [1102, 87] on div at bounding box center [1094, 88] width 258 height 18
type input "THÙNG THỰC PHẨM"
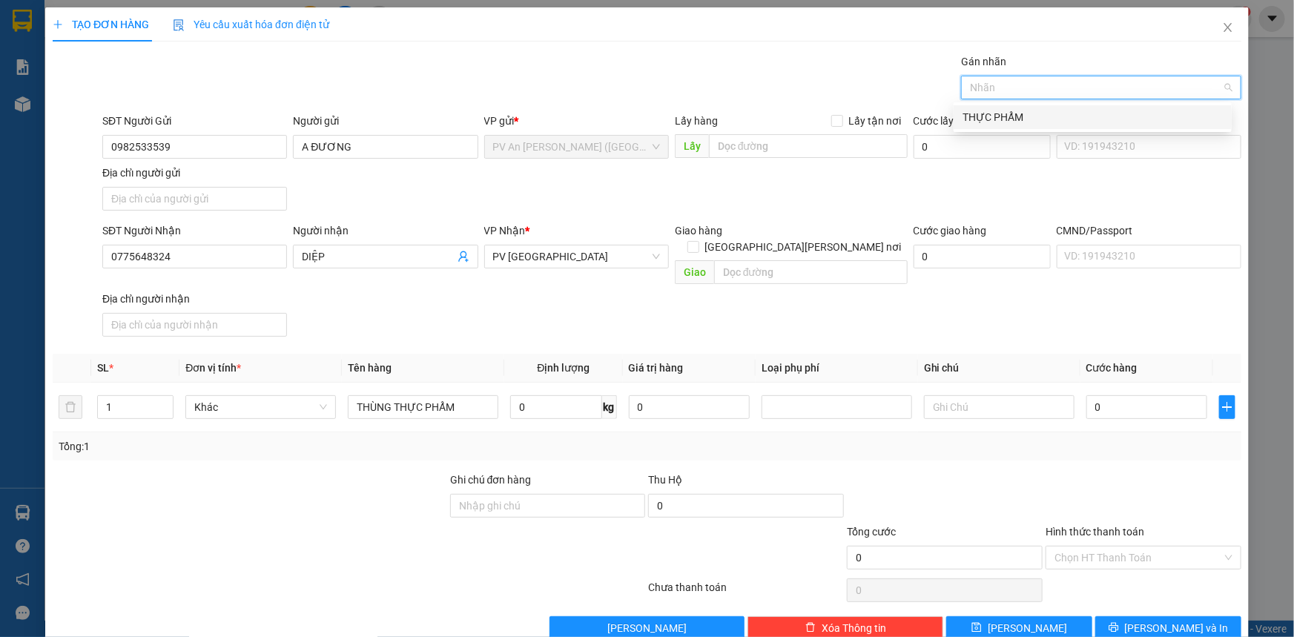
click at [1047, 119] on div "THỰC PHẨM" at bounding box center [1092, 117] width 260 height 16
click at [988, 395] on input "text" at bounding box center [999, 407] width 151 height 24
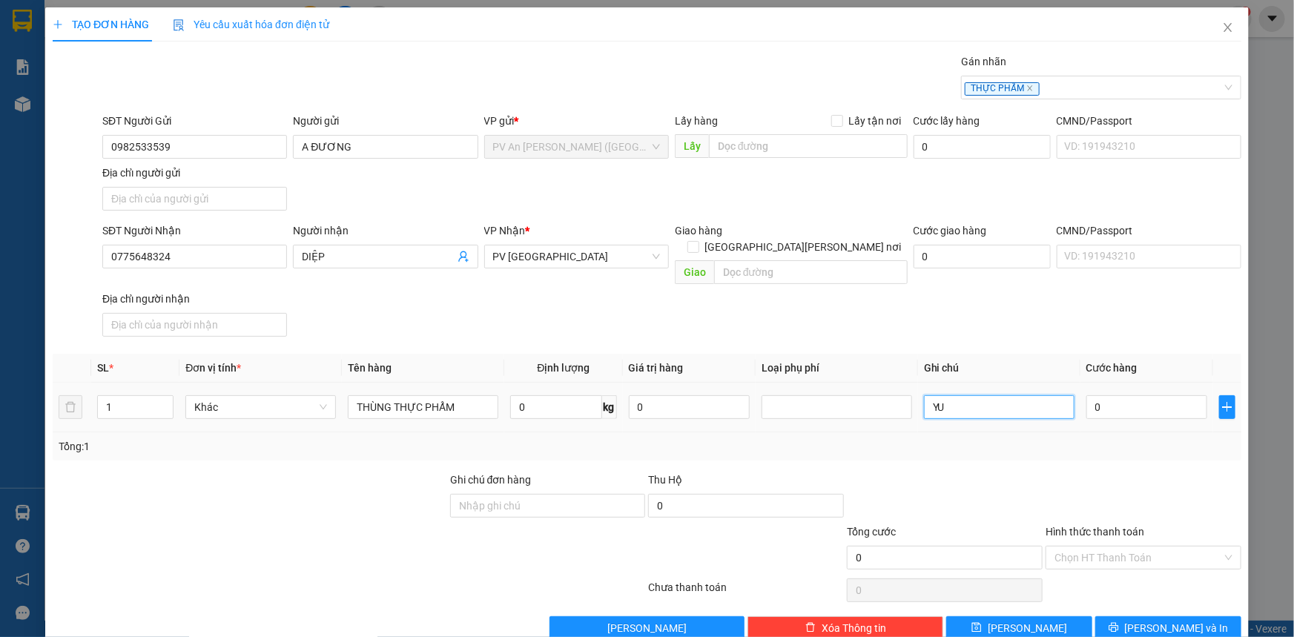
type input "Y"
type input "HƯ KHÔNG ĐỀN"
type input "003"
type input "3"
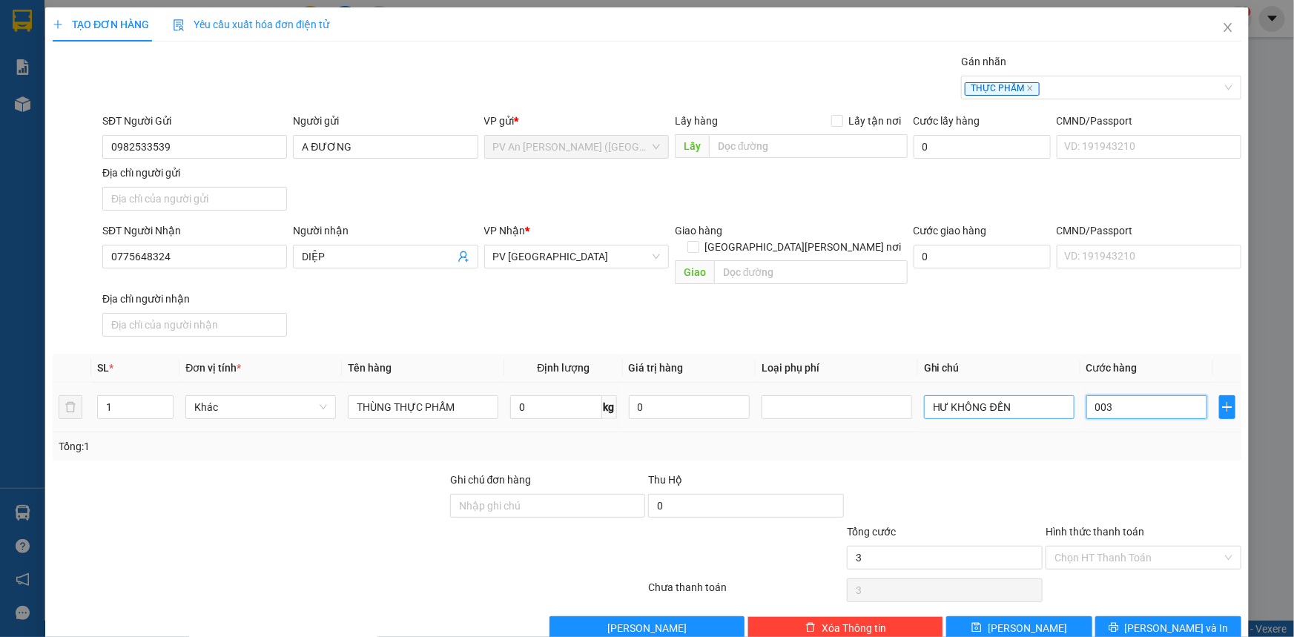
type input "0.030"
type input "30"
type input "30.000"
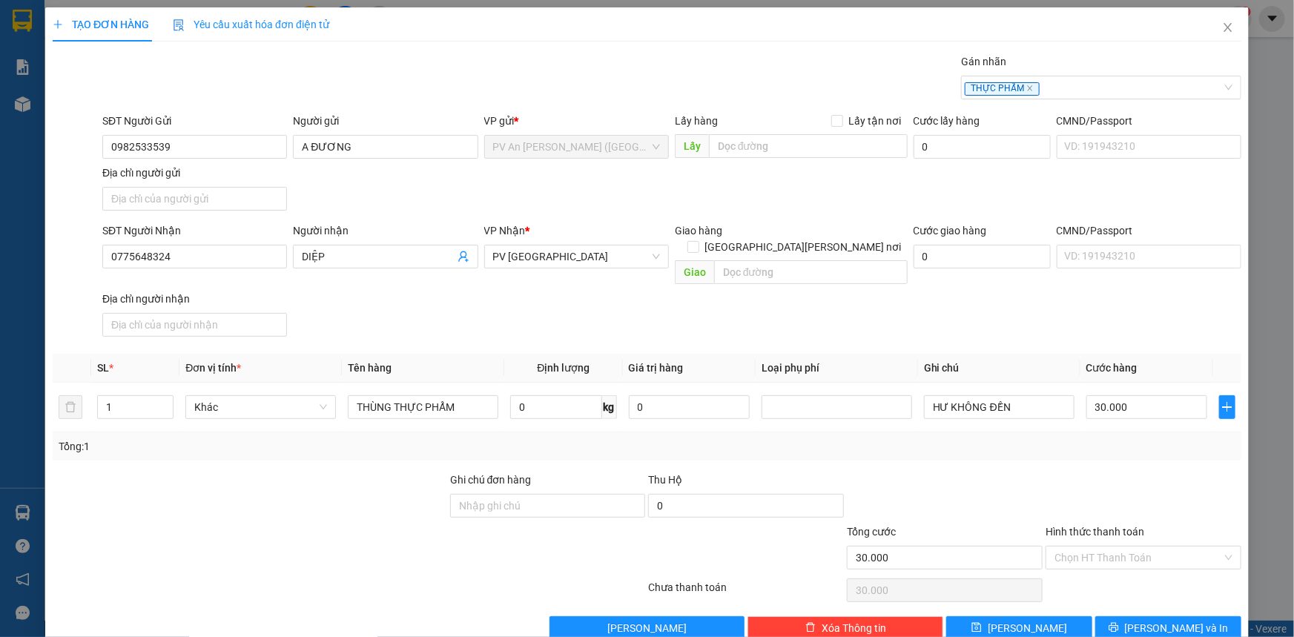
click at [1167, 524] on div "Hình thức thanh toán" at bounding box center [1143, 534] width 196 height 22
click at [1152, 546] on input "Hình thức thanh toán" at bounding box center [1138, 557] width 168 height 22
click at [1103, 568] on div "Tại văn phòng" at bounding box center [1134, 569] width 176 height 16
type input "0"
click at [1143, 617] on button "[PERSON_NAME] và In" at bounding box center [1168, 628] width 146 height 24
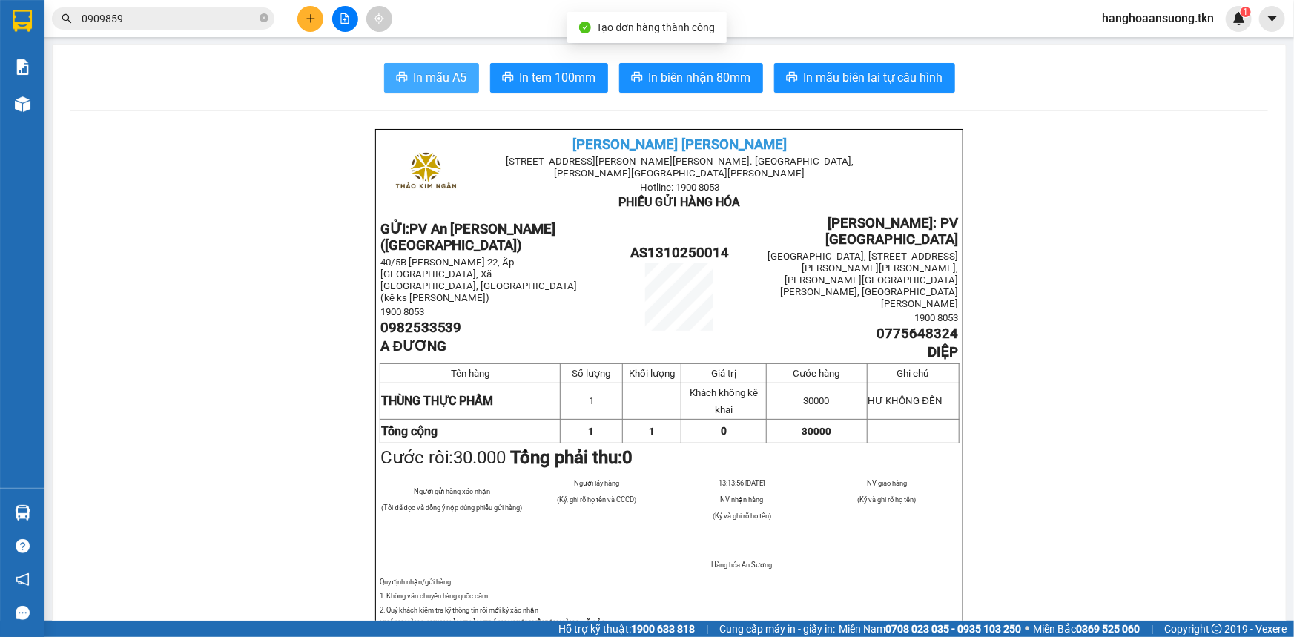
click at [435, 76] on span "In mẫu A5" at bounding box center [440, 77] width 53 height 19
click at [245, 12] on input "0909859" at bounding box center [169, 18] width 175 height 16
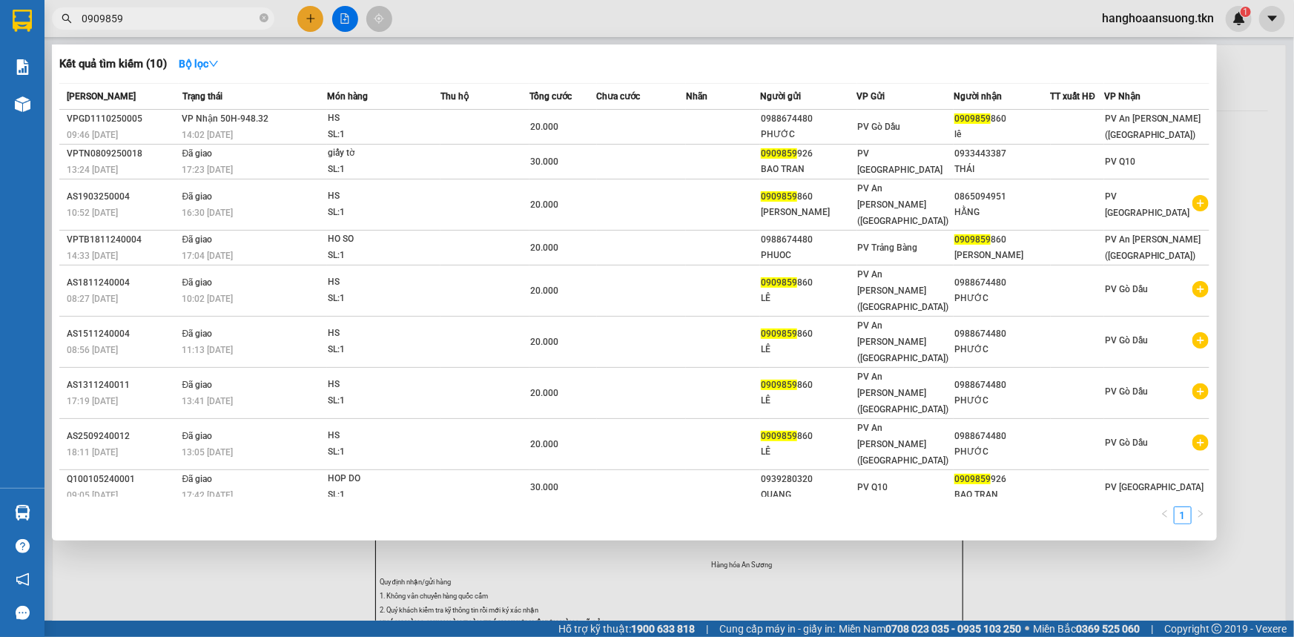
click at [245, 12] on input "0909859" at bounding box center [169, 18] width 175 height 16
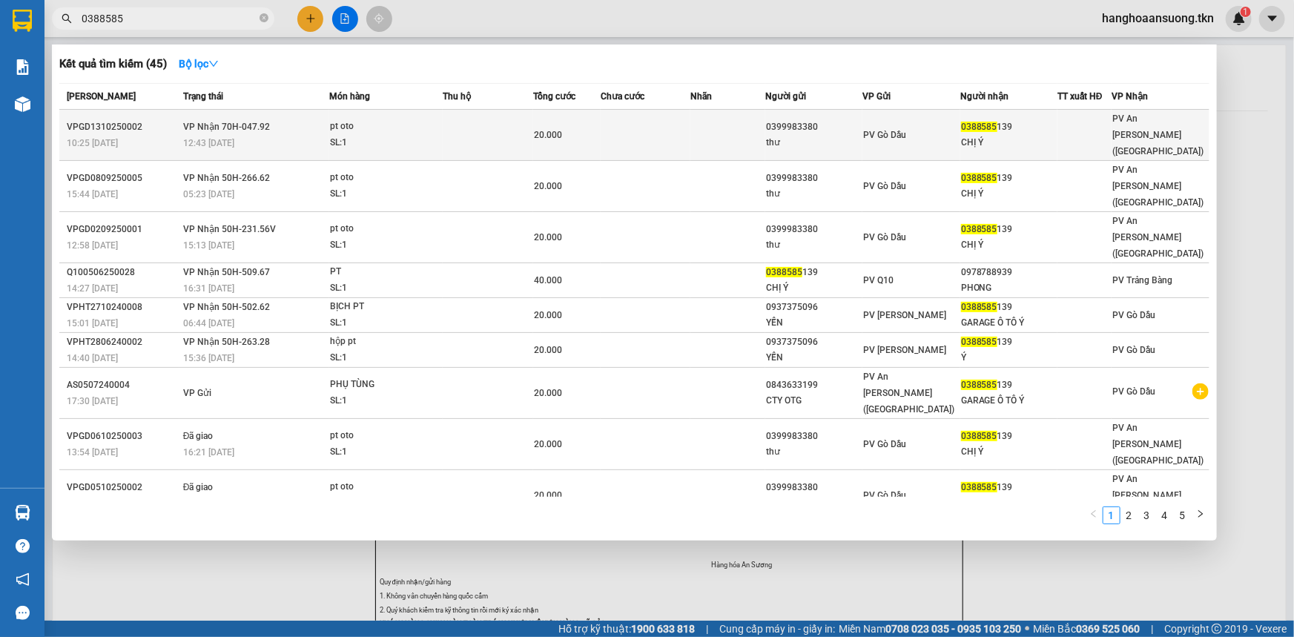
type input "0388585"
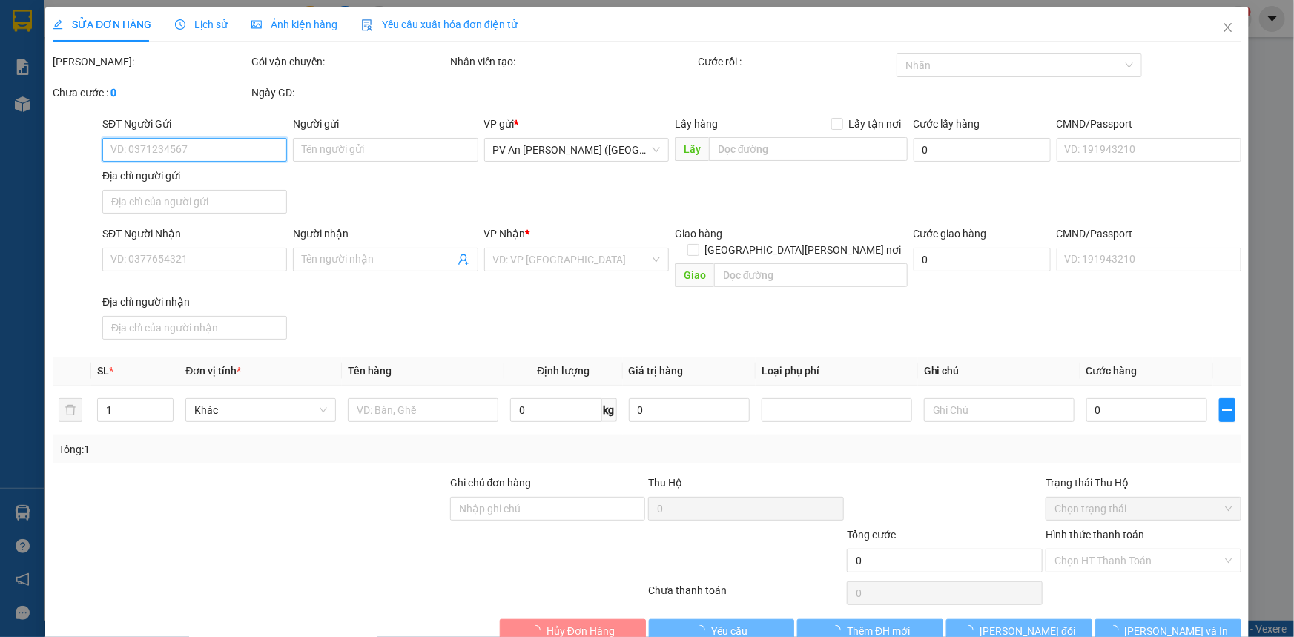
type input "0399983380"
type input "thư"
type input "0388585139"
type input "CHỊ Ý"
type input "20.000"
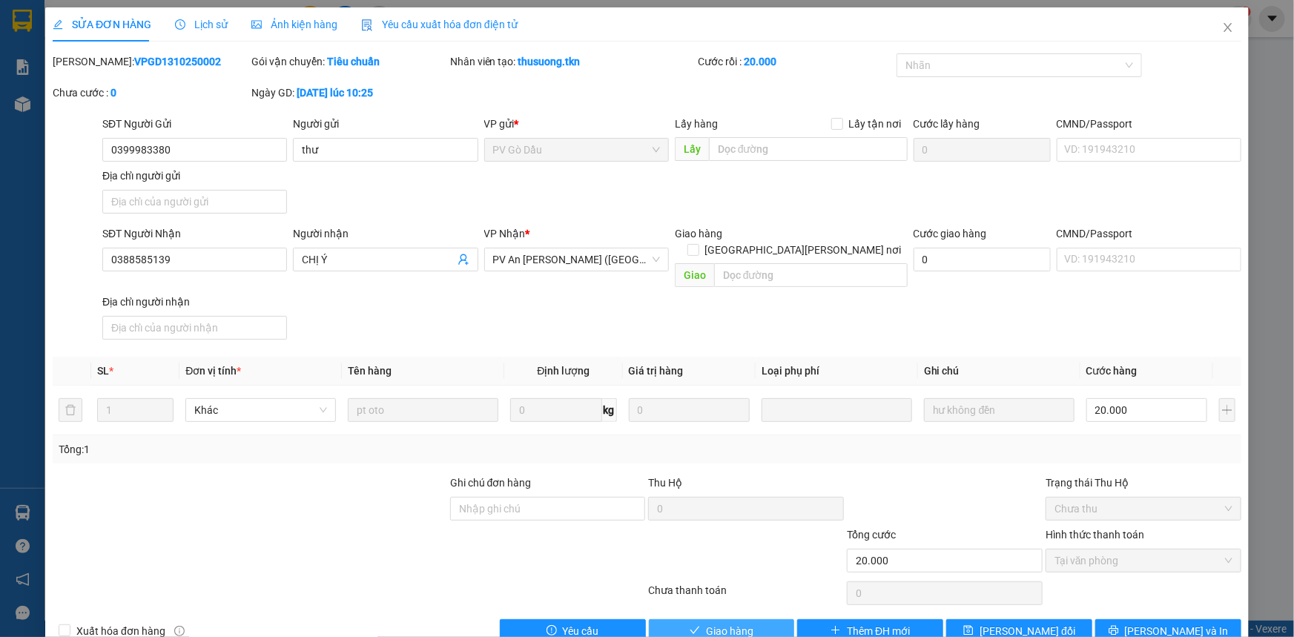
click at [708, 623] on span "Giao hàng" at bounding box center [729, 631] width 47 height 16
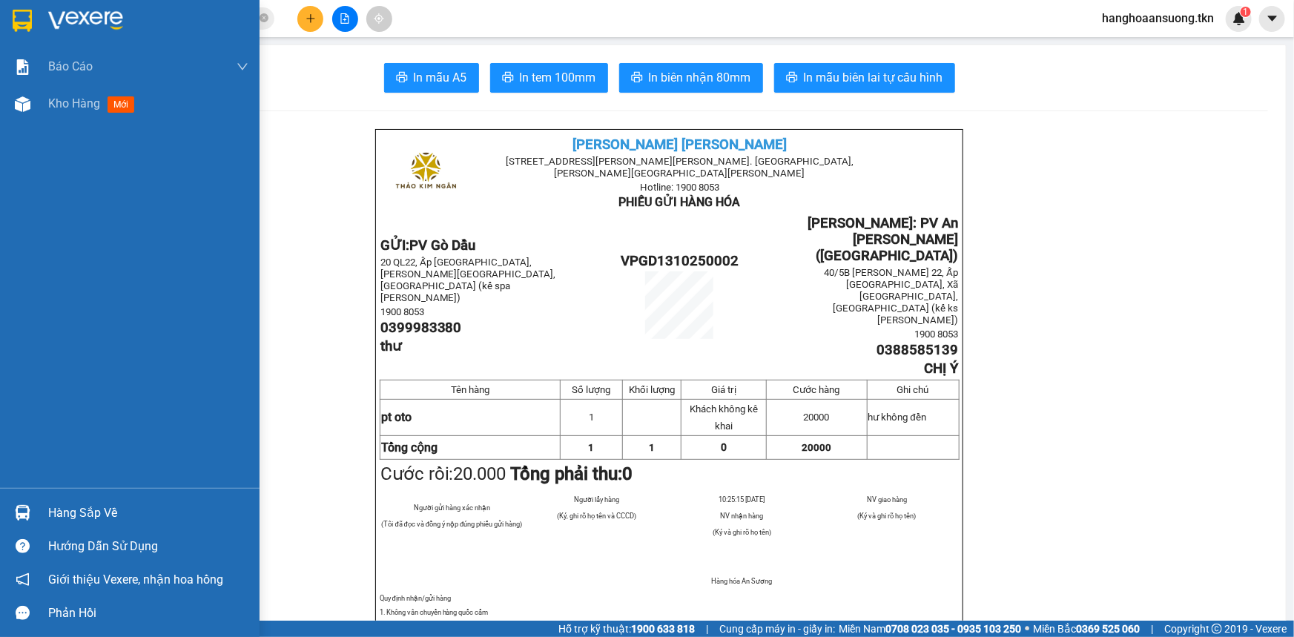
click at [36, 515] on div "Hàng sắp về" at bounding box center [130, 512] width 260 height 33
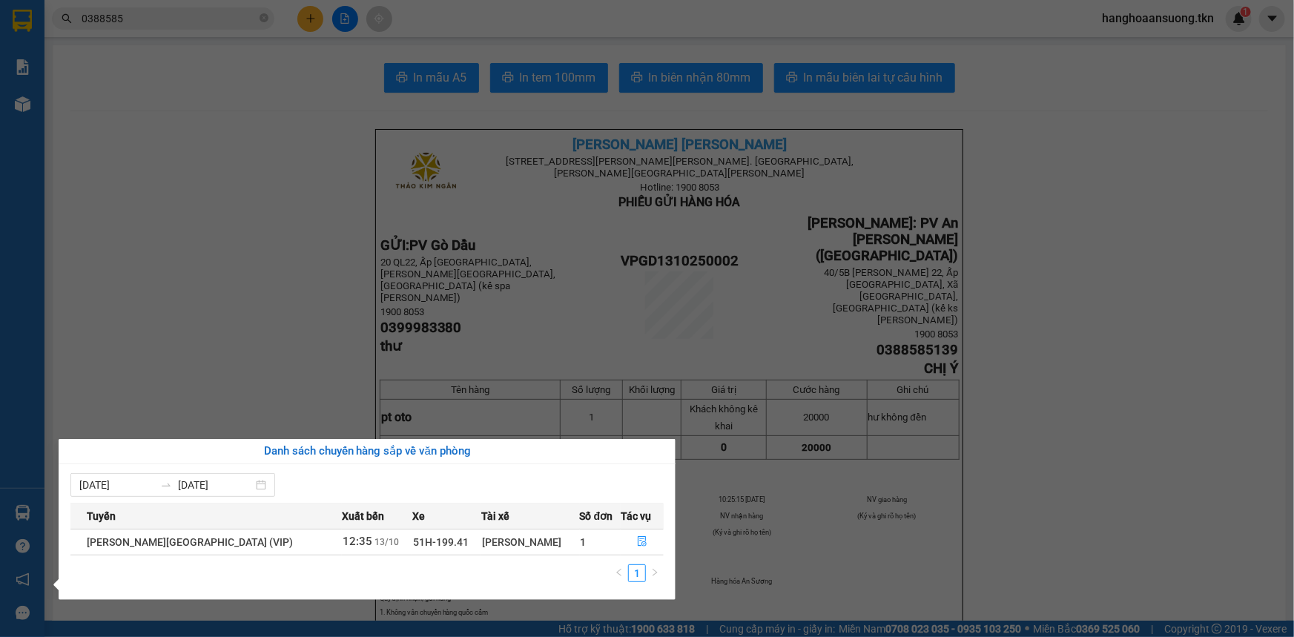
click at [193, 18] on section "Kết quả [PERSON_NAME] ( 45 ) Bộ lọc Mã ĐH Trạng thái Món hàng Thu hộ Tổng [PERS…" at bounding box center [647, 318] width 1294 height 637
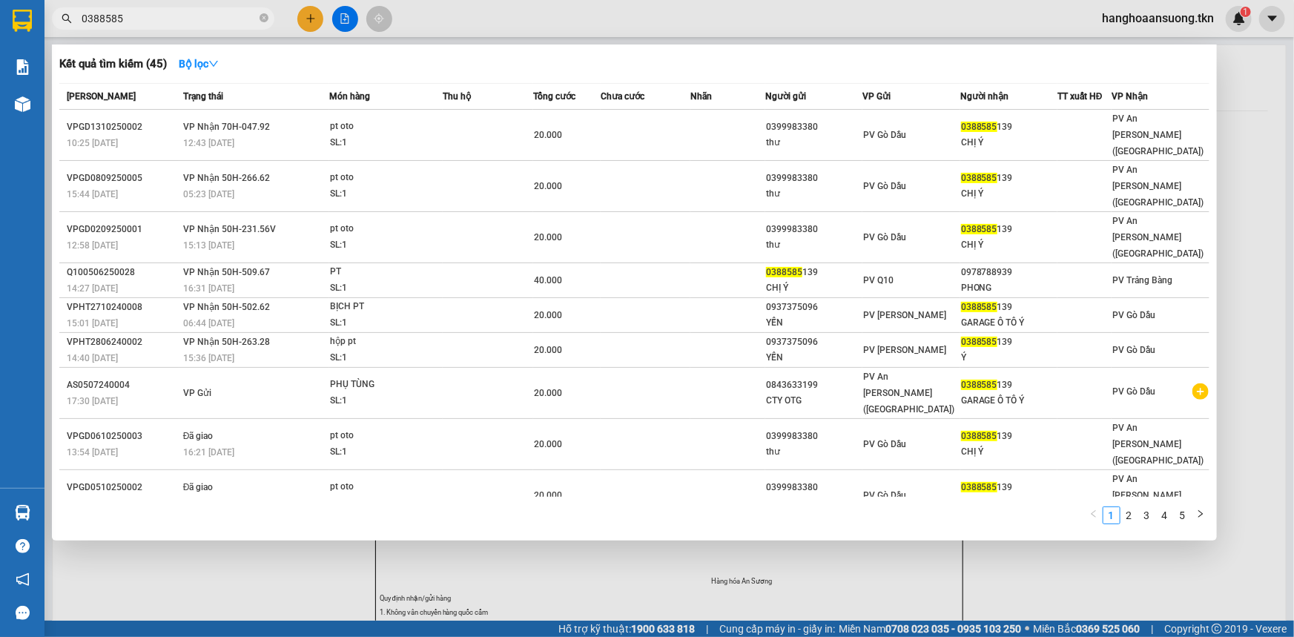
click at [193, 18] on input "0388585" at bounding box center [169, 18] width 175 height 16
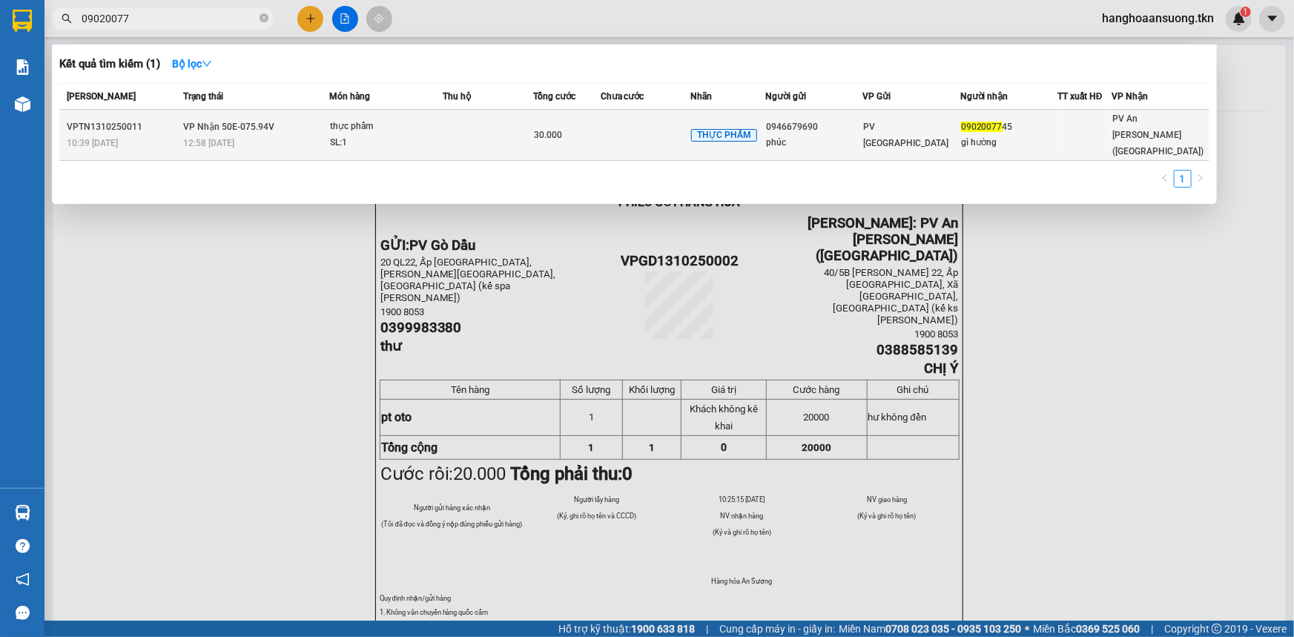
type input "09020077"
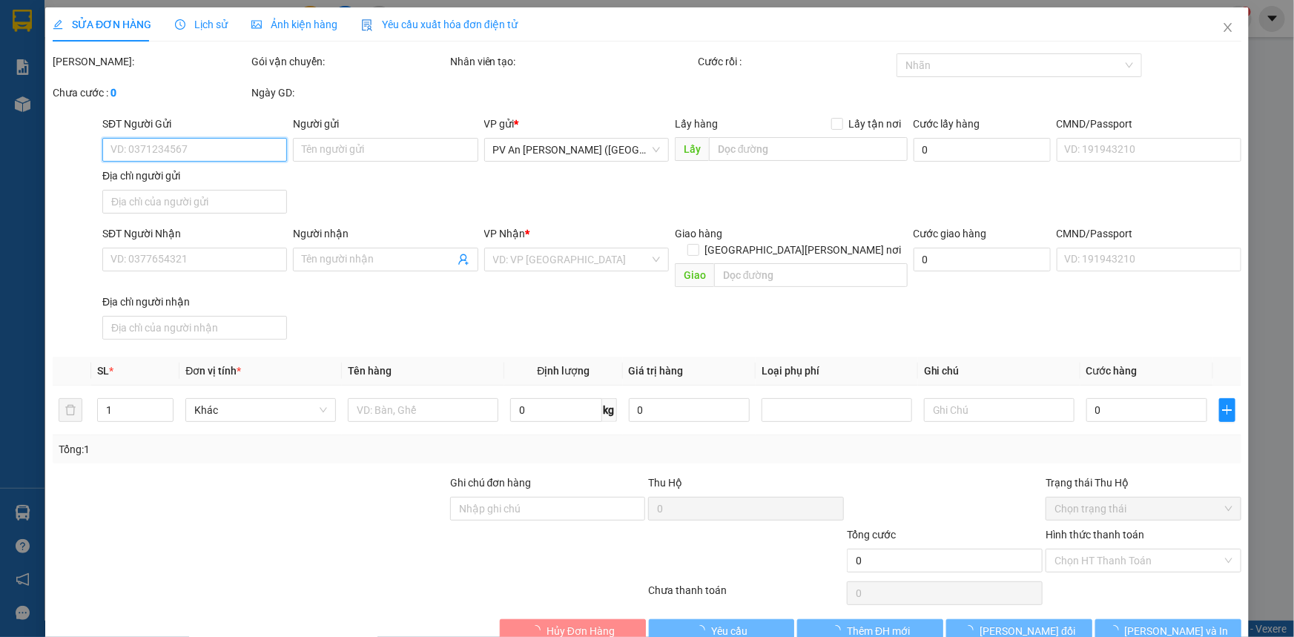
type input "0946679690"
type input "phúc"
type input "0902007745"
type input "gì hường"
type input "30.000"
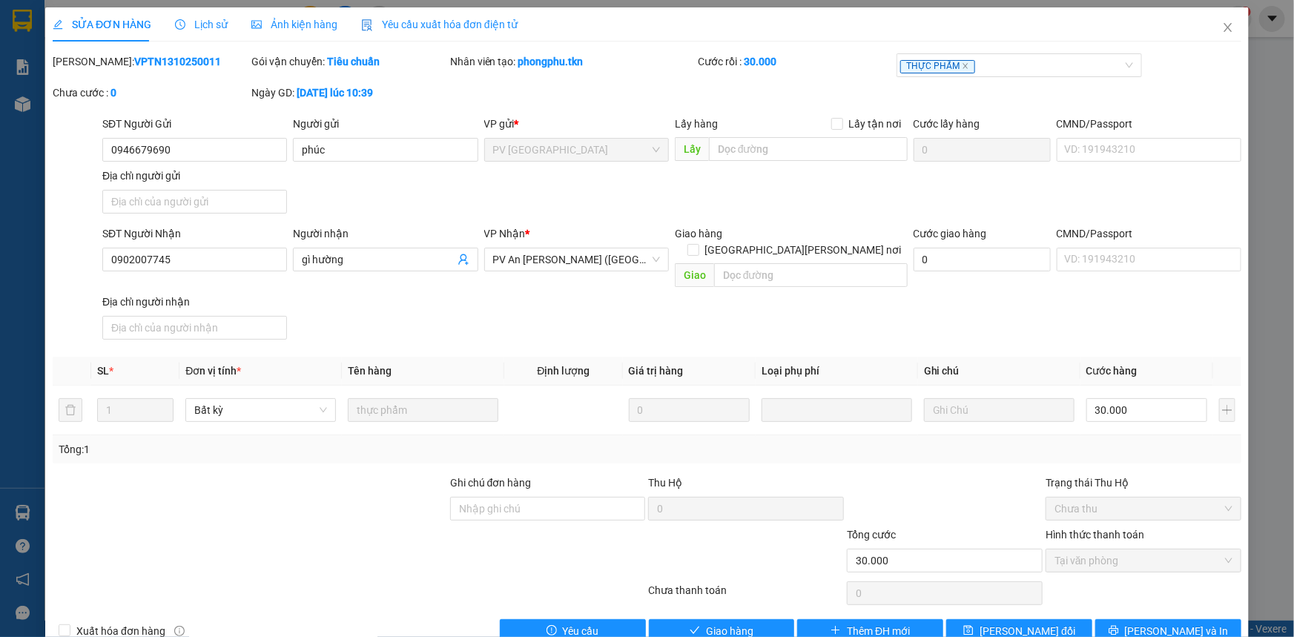
click at [164, 526] on div at bounding box center [249, 552] width 397 height 52
click at [717, 623] on span "Giao hàng" at bounding box center [729, 631] width 47 height 16
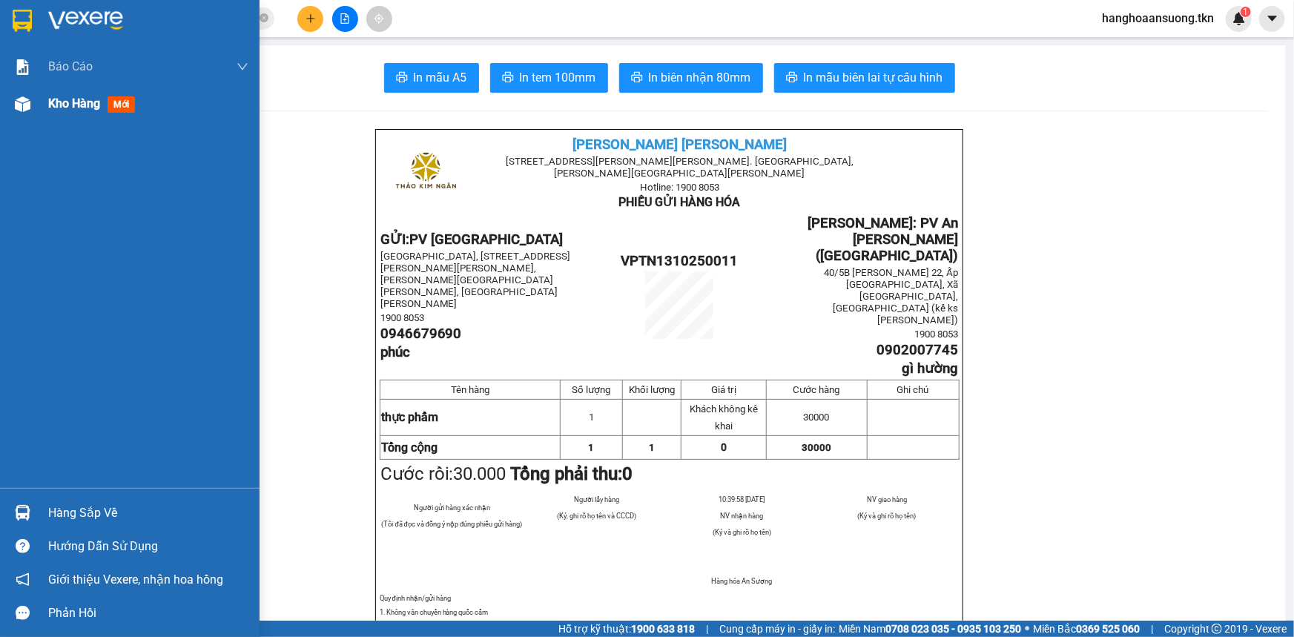
click at [82, 98] on span "Kho hàng" at bounding box center [74, 103] width 52 height 14
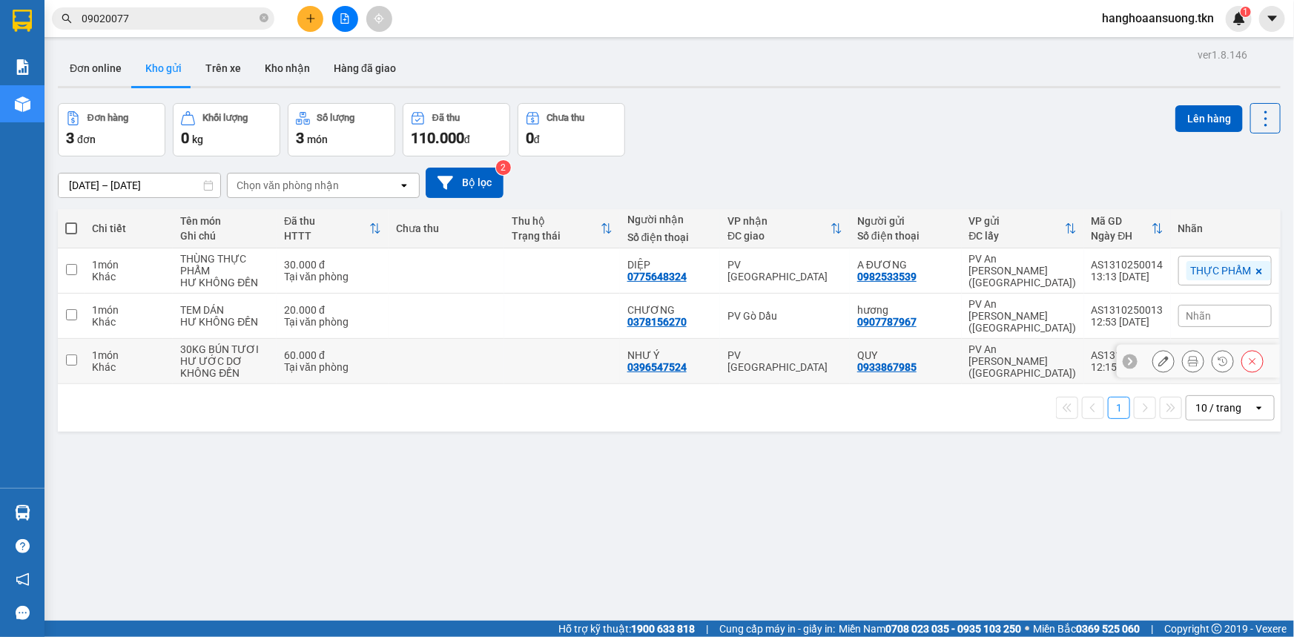
click at [351, 349] on div "60.000 đ" at bounding box center [332, 355] width 97 height 12
checkbox input "true"
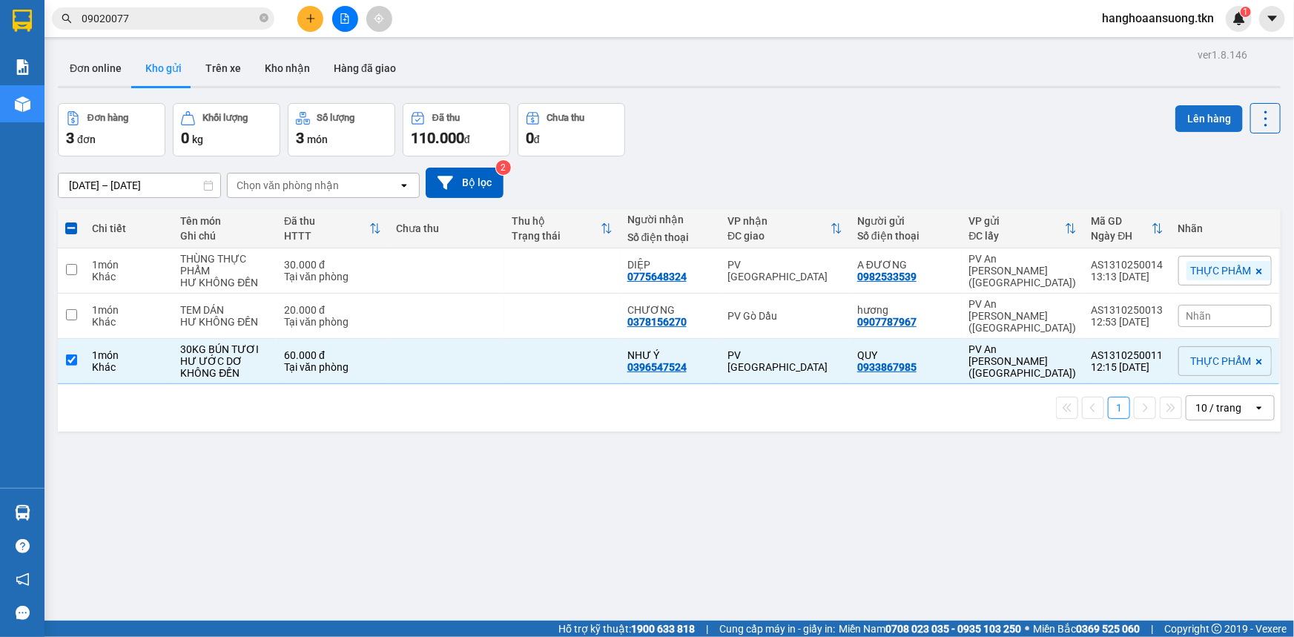
click at [1195, 129] on button "Lên hàng" at bounding box center [1208, 118] width 67 height 27
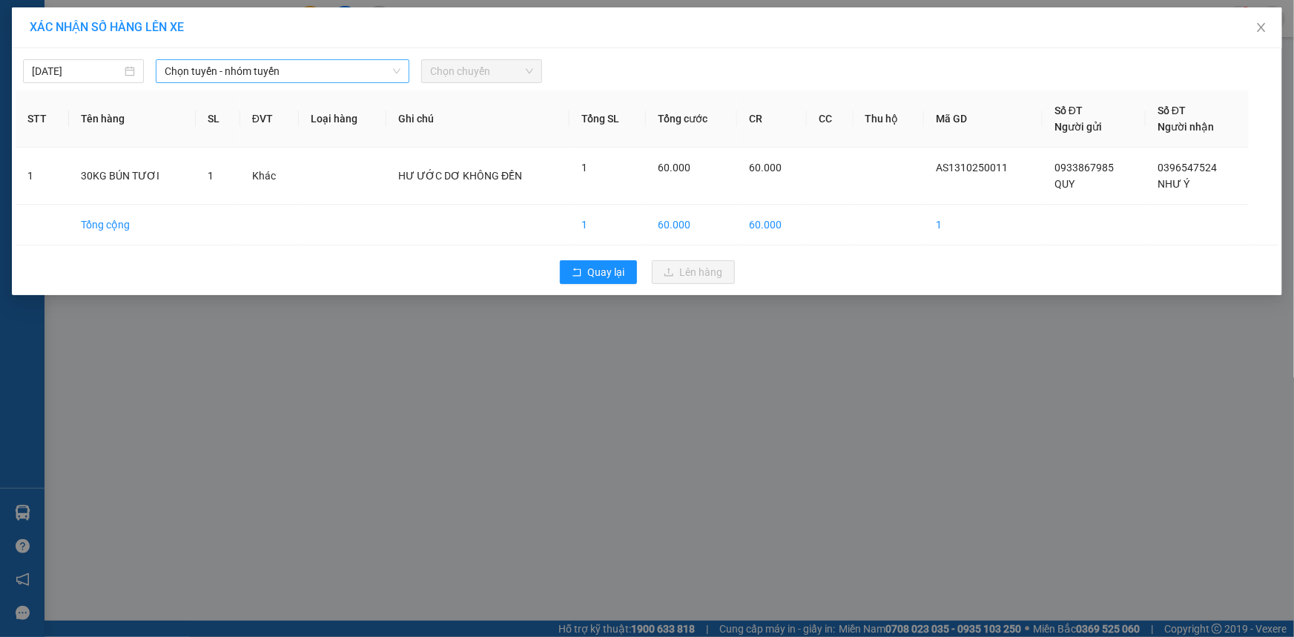
click at [257, 69] on span "Chọn tuyến - nhóm tuyến" at bounding box center [283, 71] width 236 height 22
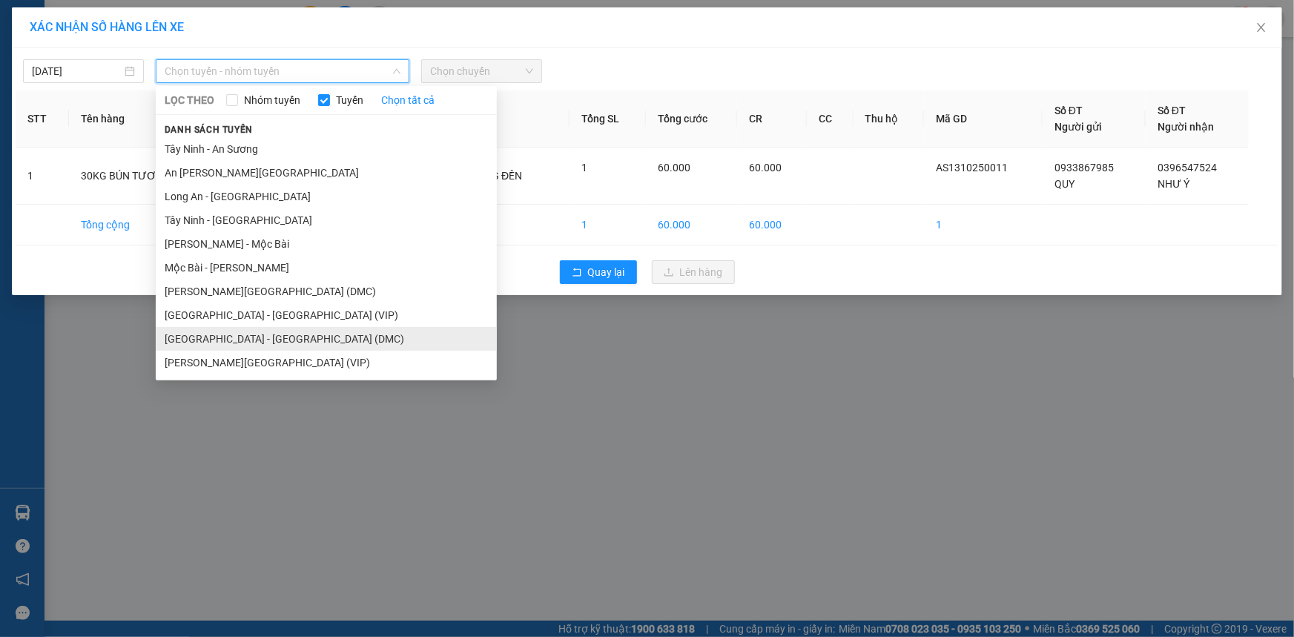
click at [205, 334] on li "[GEOGRAPHIC_DATA] - [GEOGRAPHIC_DATA] (DMC)" at bounding box center [326, 339] width 341 height 24
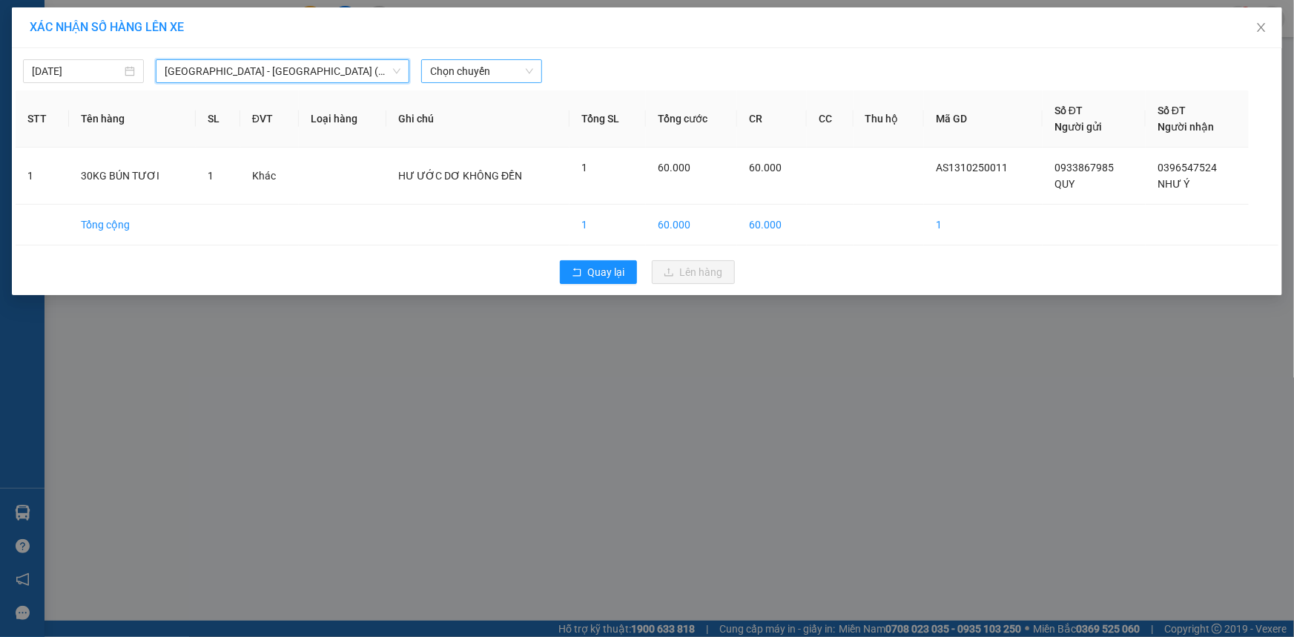
click at [511, 74] on span "Chọn chuyến" at bounding box center [481, 71] width 103 height 22
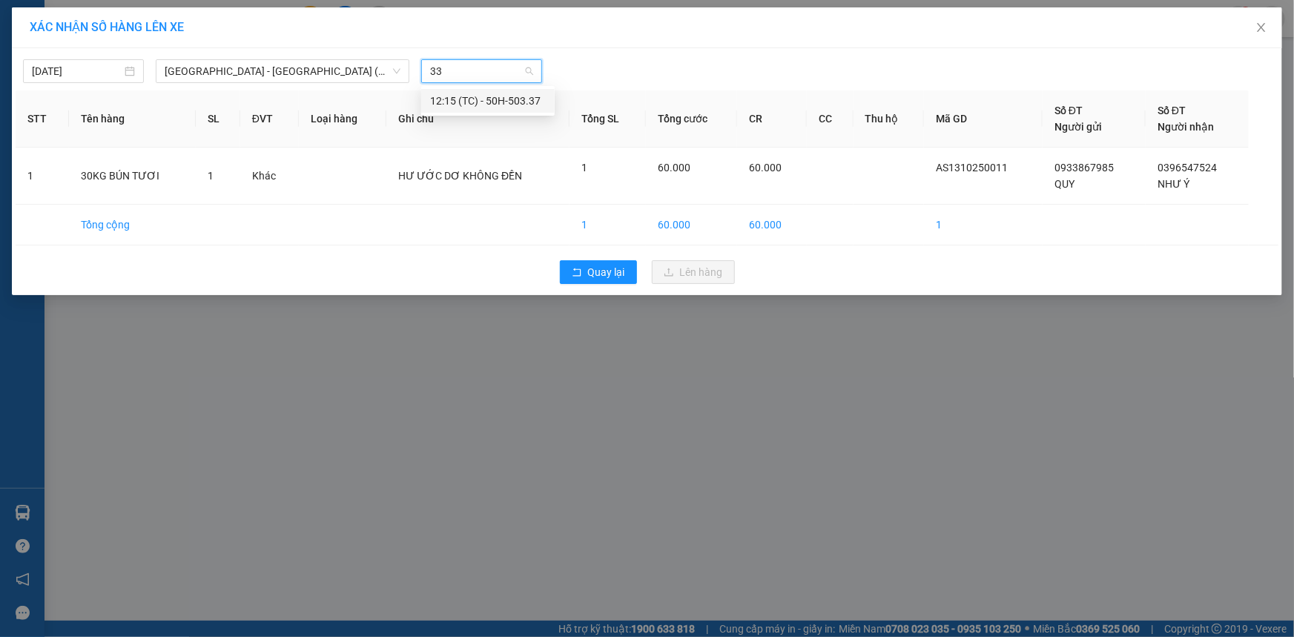
type input "337"
click at [501, 101] on div "12:15 (TC) - 50H-503.37" at bounding box center [488, 101] width 116 height 16
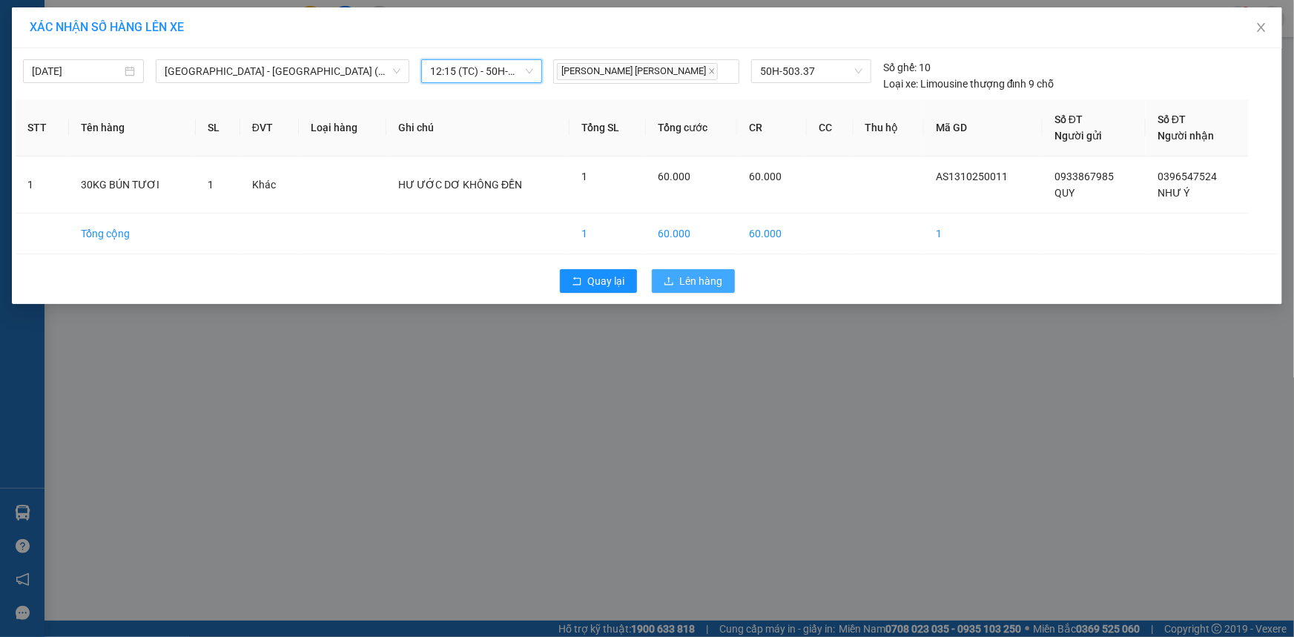
click at [703, 280] on span "Lên hàng" at bounding box center [701, 281] width 43 height 16
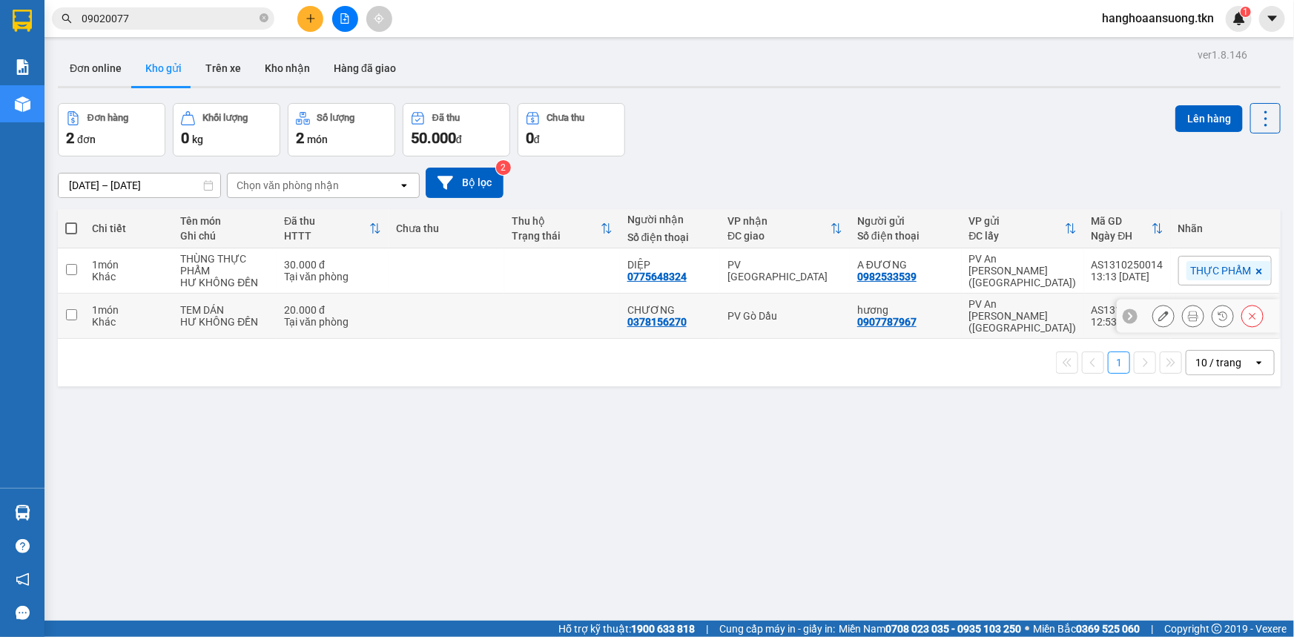
click at [452, 309] on td at bounding box center [447, 316] width 116 height 45
checkbox input "true"
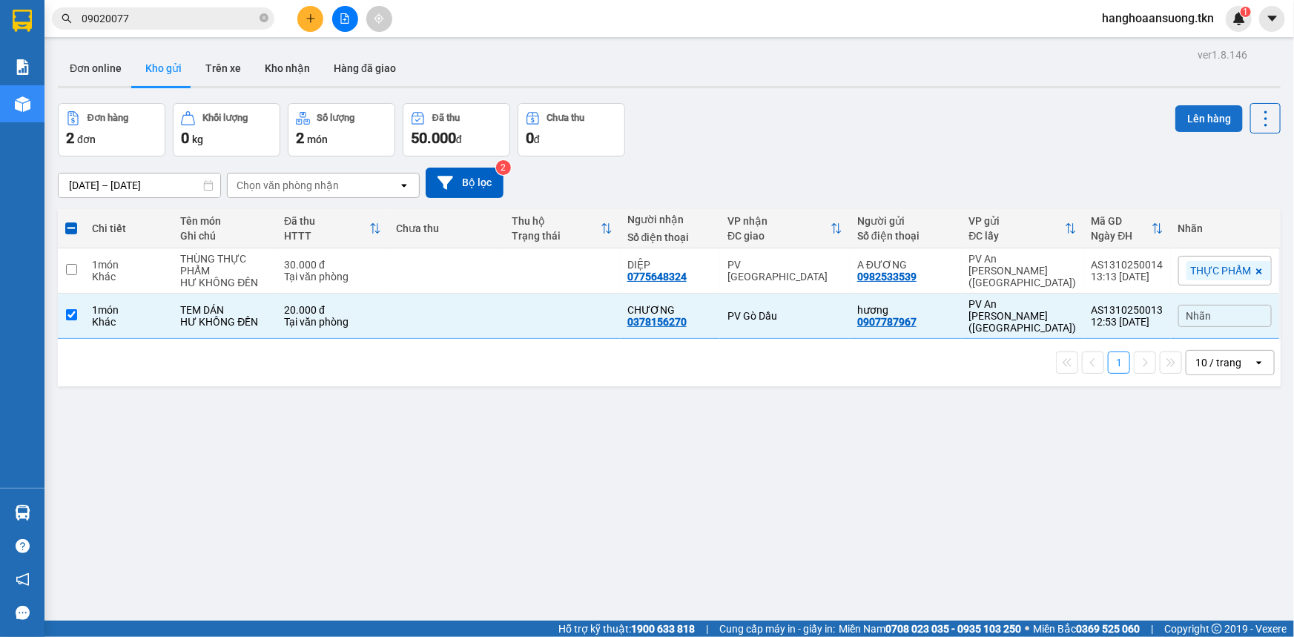
click at [1199, 110] on button "Lên hàng" at bounding box center [1208, 118] width 67 height 27
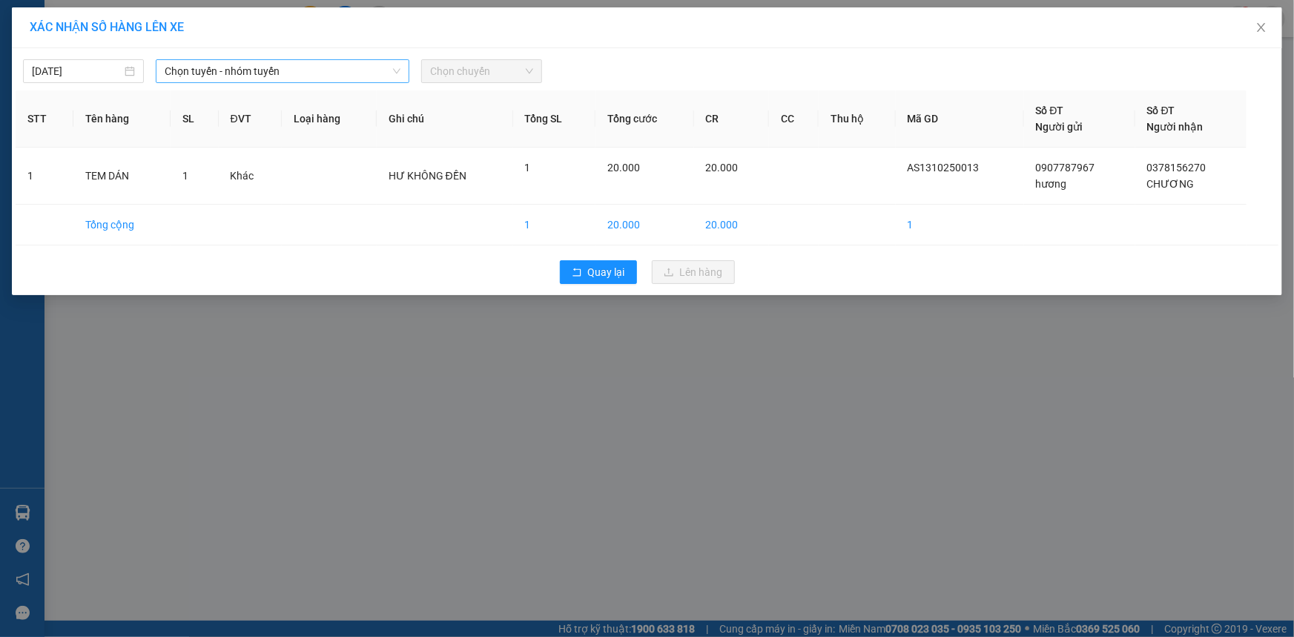
click at [285, 63] on span "Chọn tuyến - nhóm tuyến" at bounding box center [283, 71] width 236 height 22
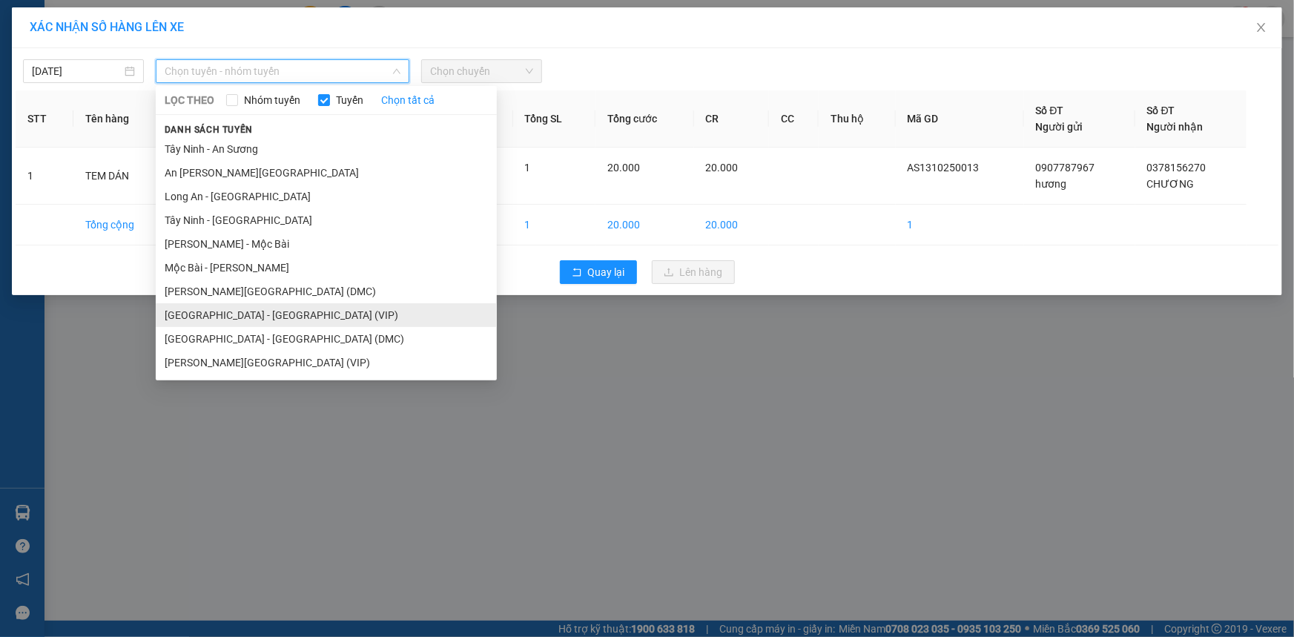
click at [225, 311] on li "[GEOGRAPHIC_DATA] - [GEOGRAPHIC_DATA] (VIP)" at bounding box center [326, 315] width 341 height 24
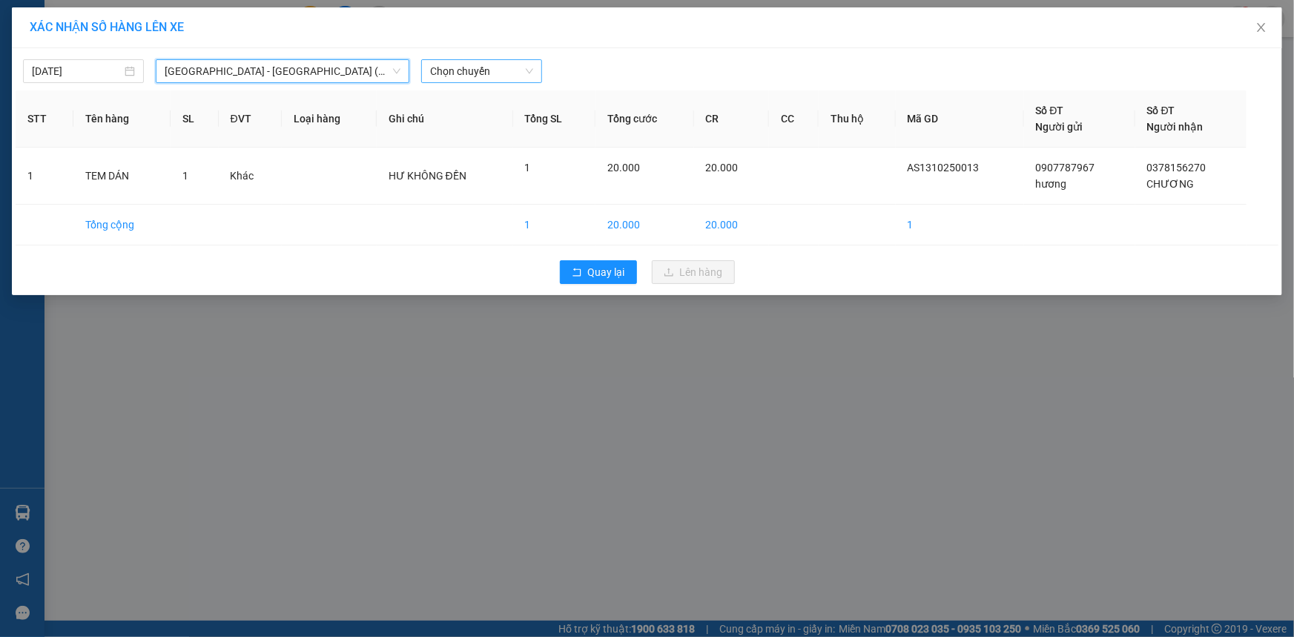
click at [518, 79] on span "Chọn chuyến" at bounding box center [481, 71] width 103 height 22
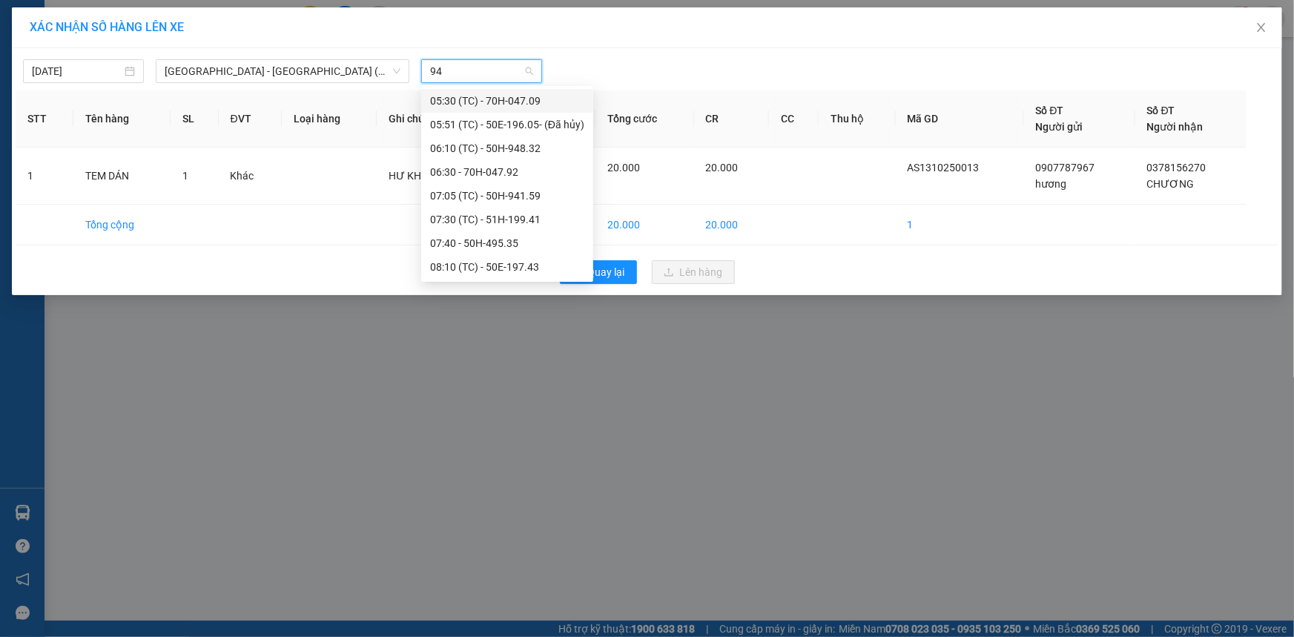
type input "948"
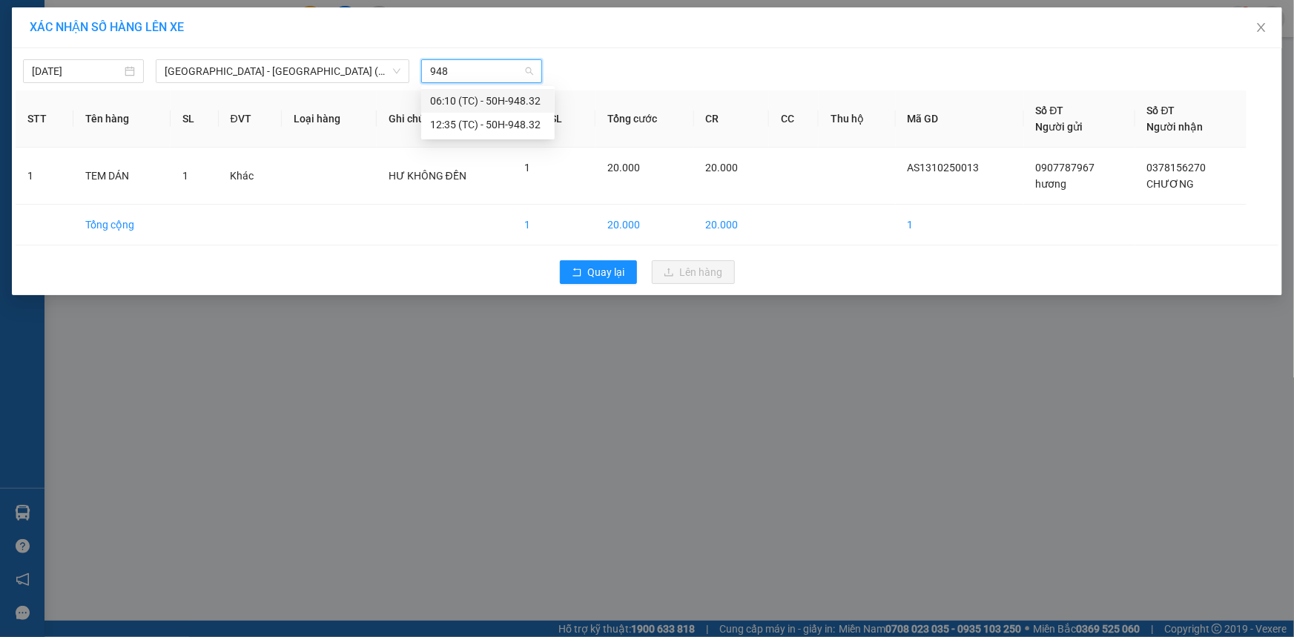
click at [507, 119] on div "12:35 (TC) - 50H-948.32" at bounding box center [488, 124] width 116 height 16
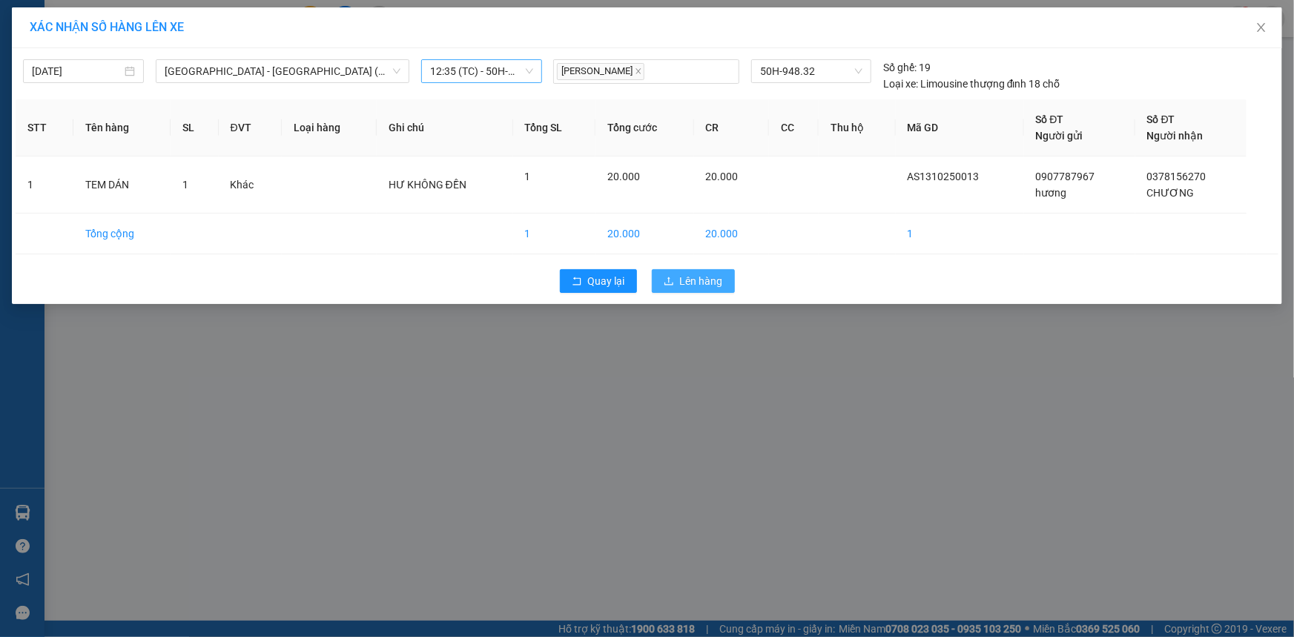
click at [703, 274] on span "Lên hàng" at bounding box center [701, 281] width 43 height 16
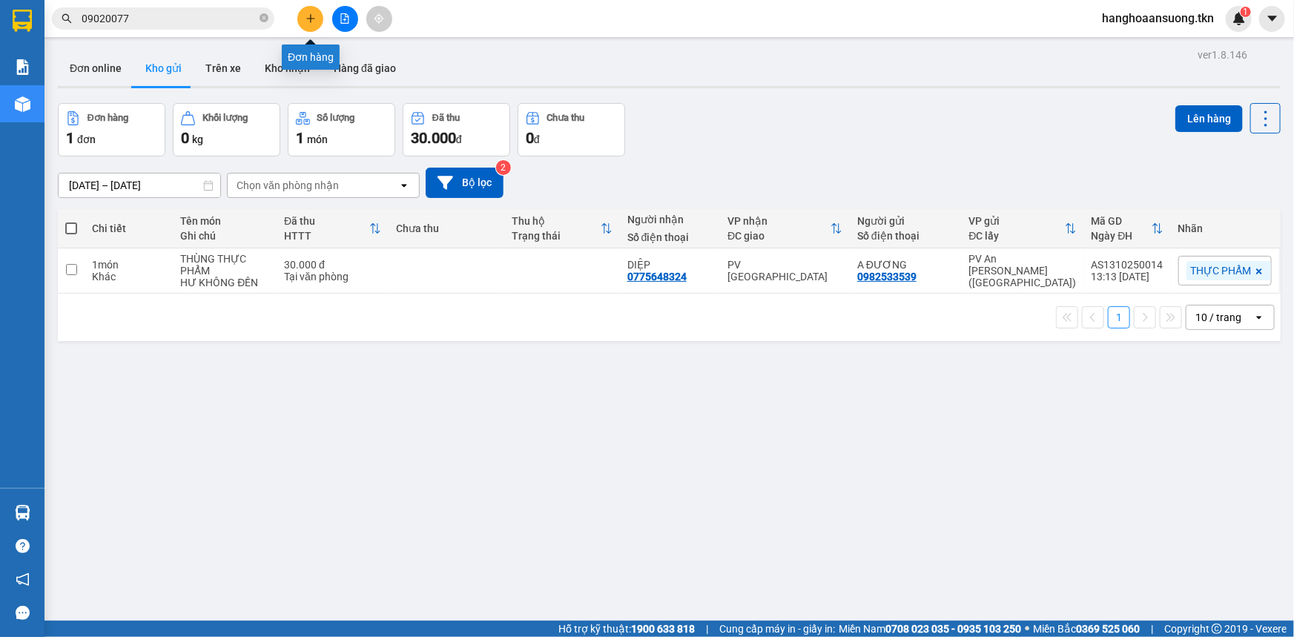
click at [305, 20] on icon "plus" at bounding box center [310, 18] width 10 height 10
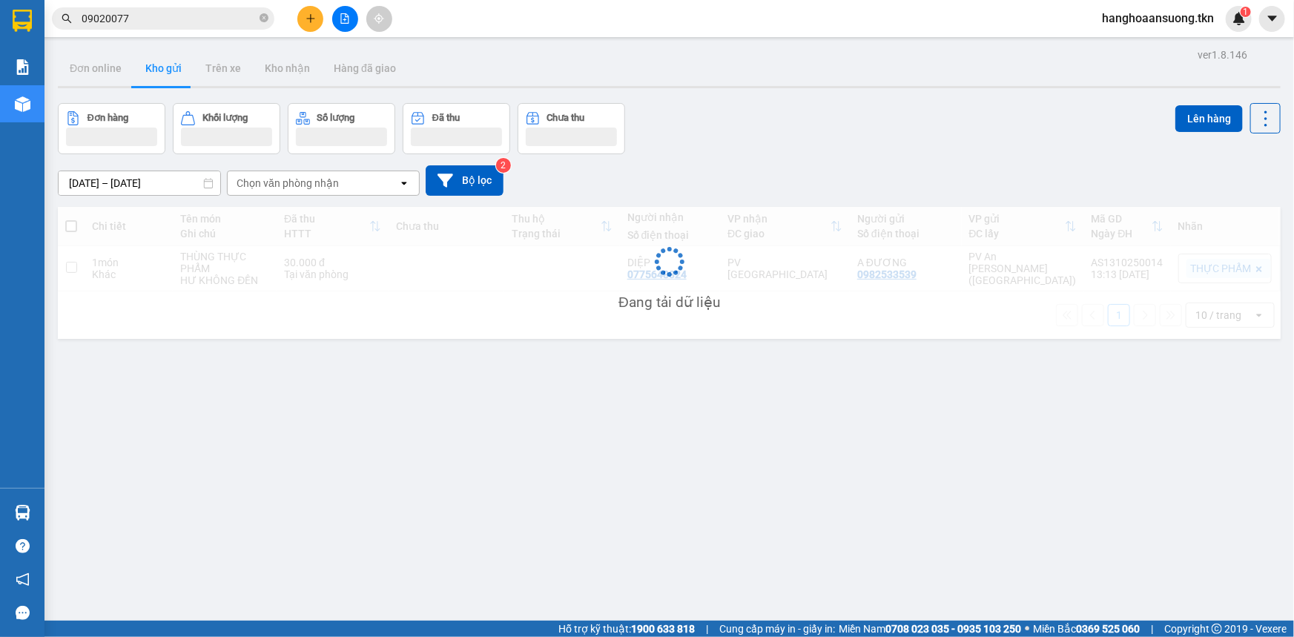
click at [185, 30] on div "Kết quả [PERSON_NAME] ( 1 ) Bộ lọc Mã ĐH Trạng thái Món hàng Thu hộ Tổng [PERSO…" at bounding box center [144, 19] width 289 height 26
click at [185, 21] on input "09020077" at bounding box center [169, 18] width 175 height 16
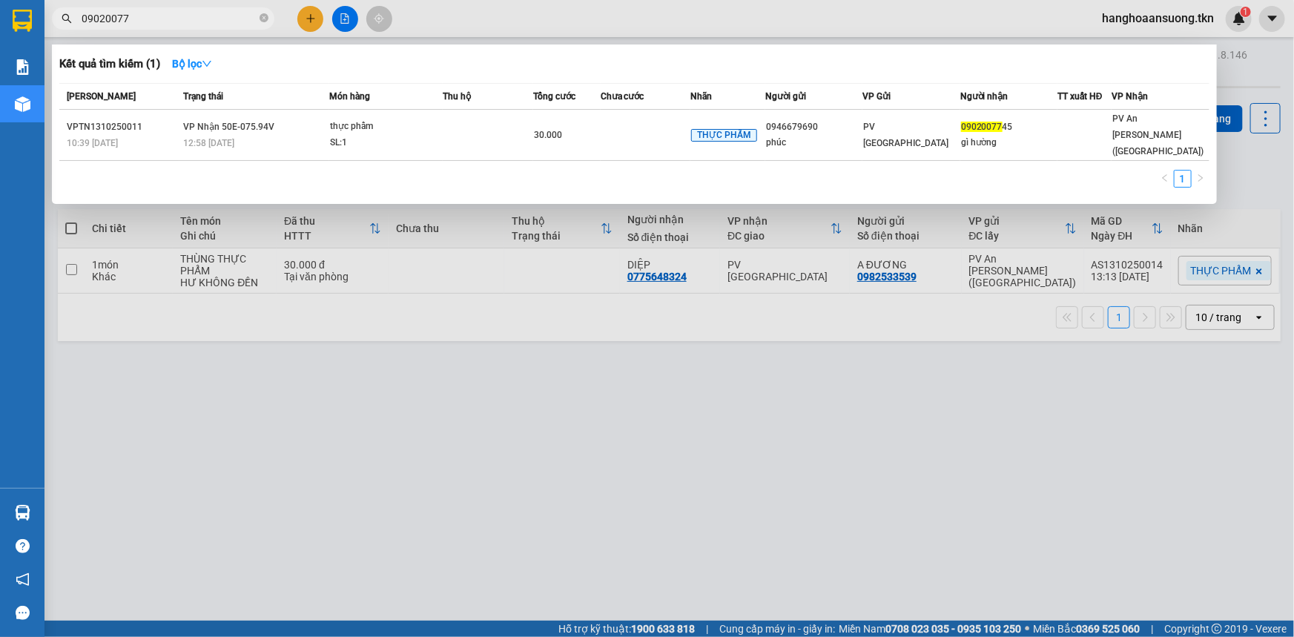
click at [185, 21] on input "09020077" at bounding box center [169, 18] width 175 height 16
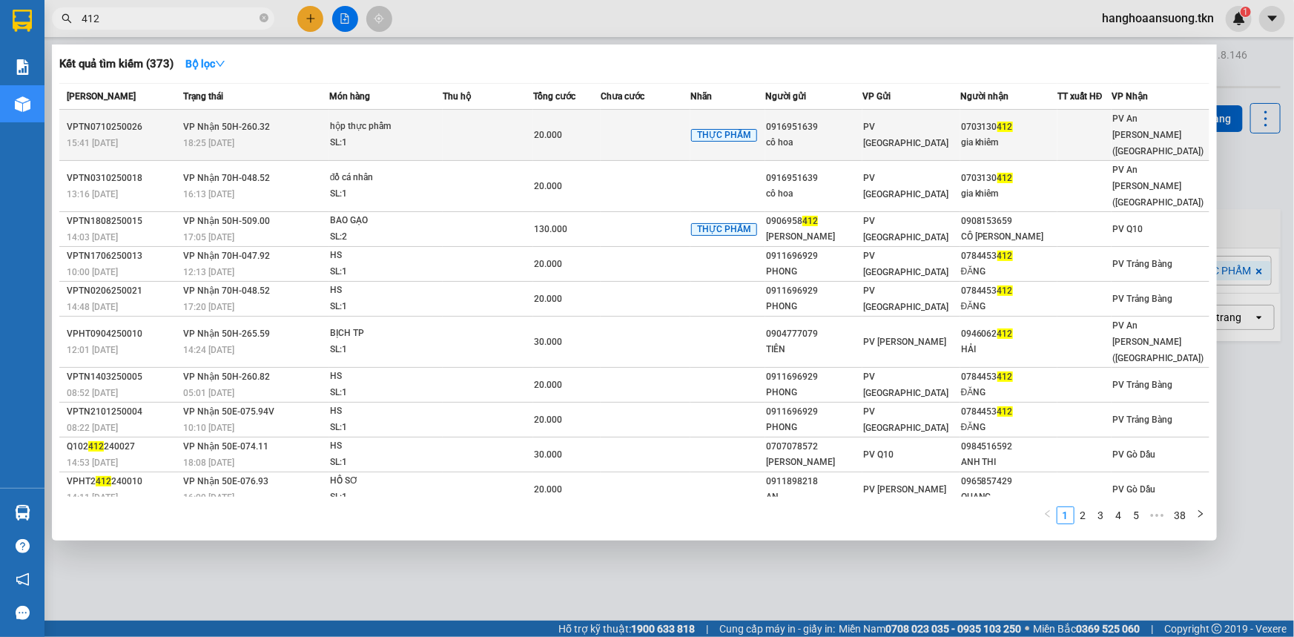
type input "412"
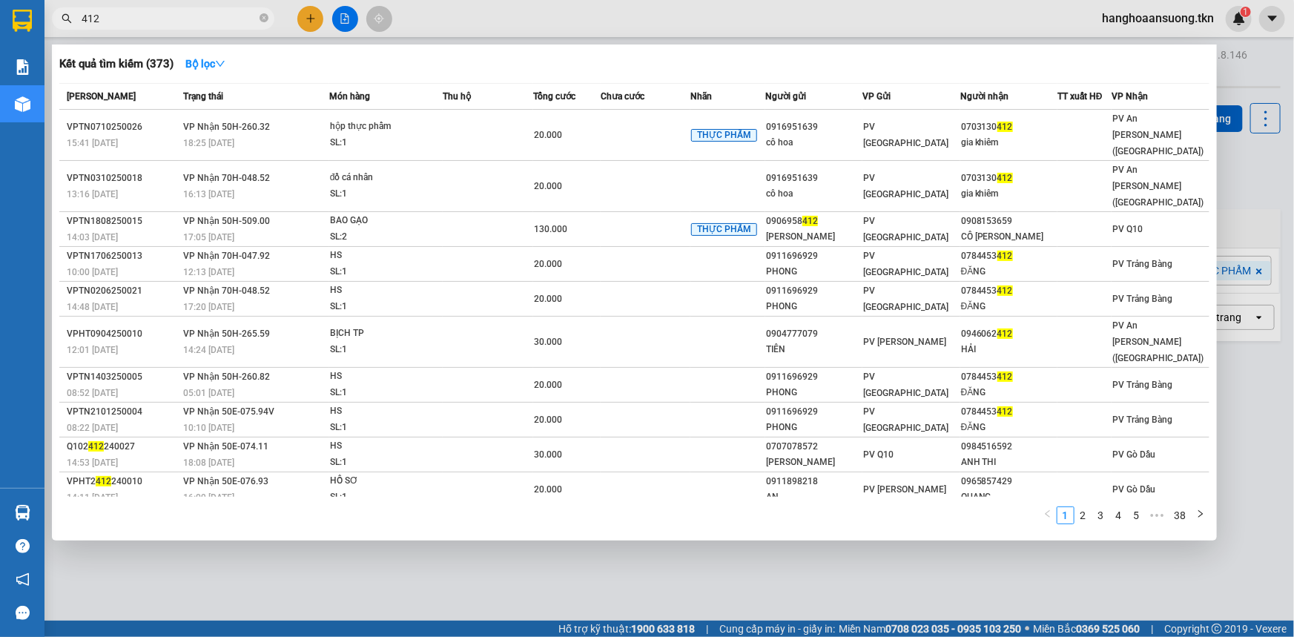
click at [618, 128] on td at bounding box center [646, 135] width 90 height 51
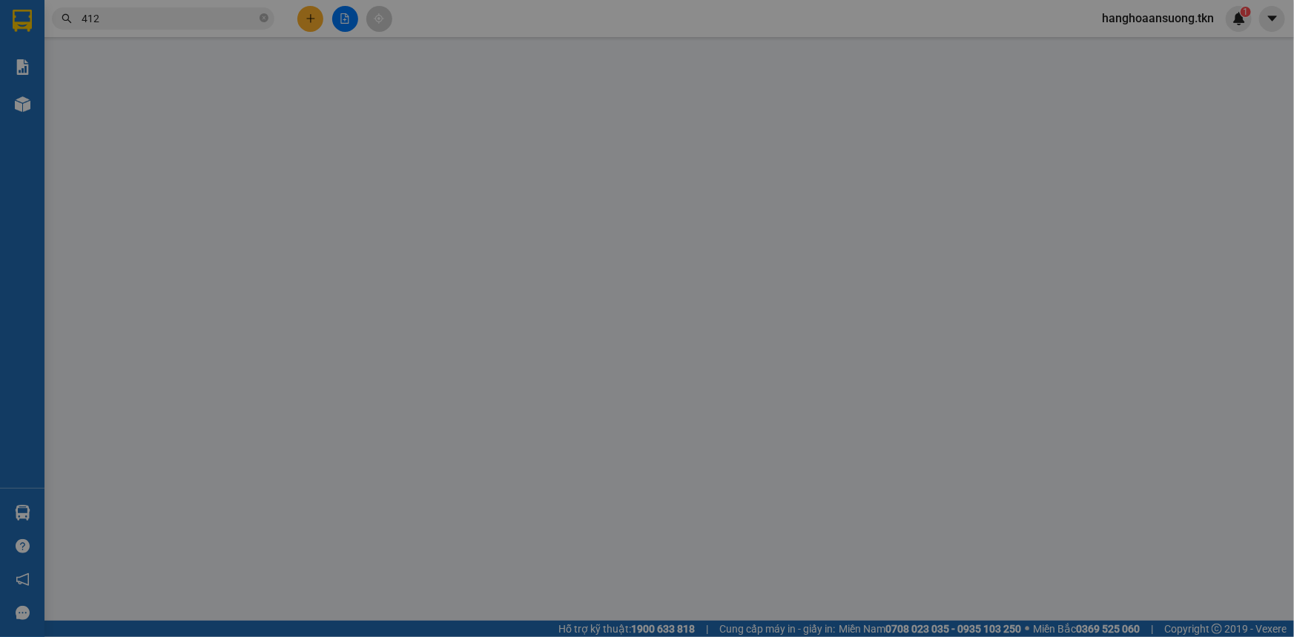
type input "0916951639"
type input "cô hoa"
type input "0703130412"
type input "gia khiêm"
type input "20.000"
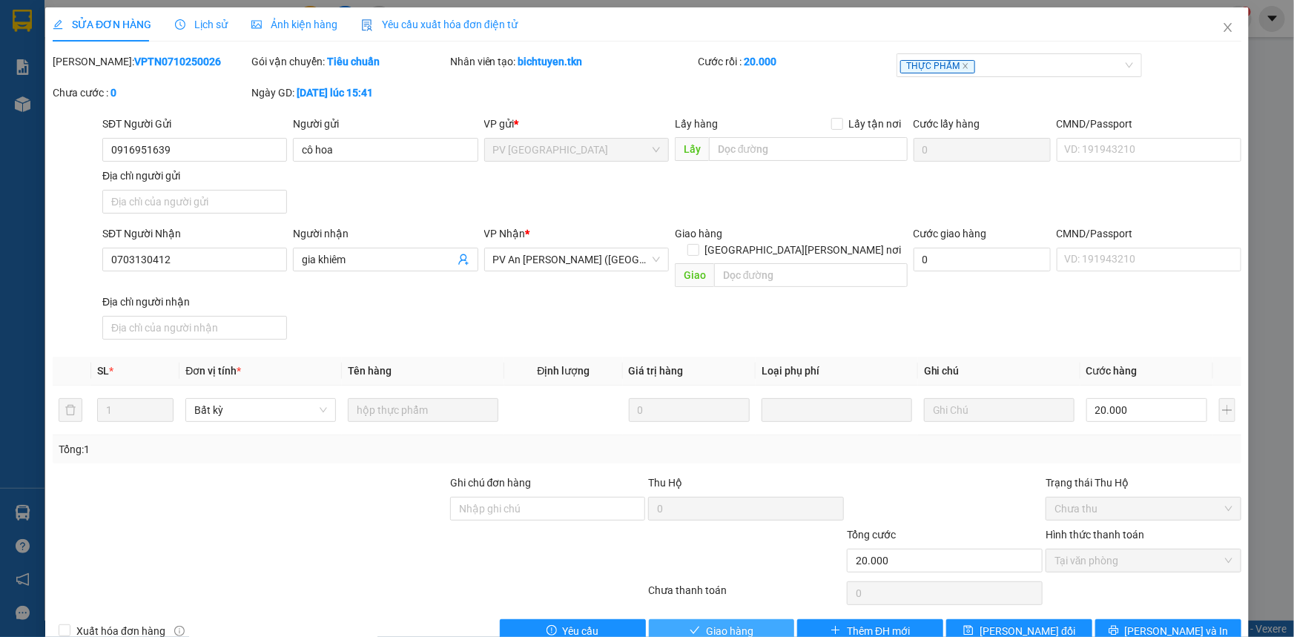
click at [736, 623] on span "Giao hàng" at bounding box center [729, 631] width 47 height 16
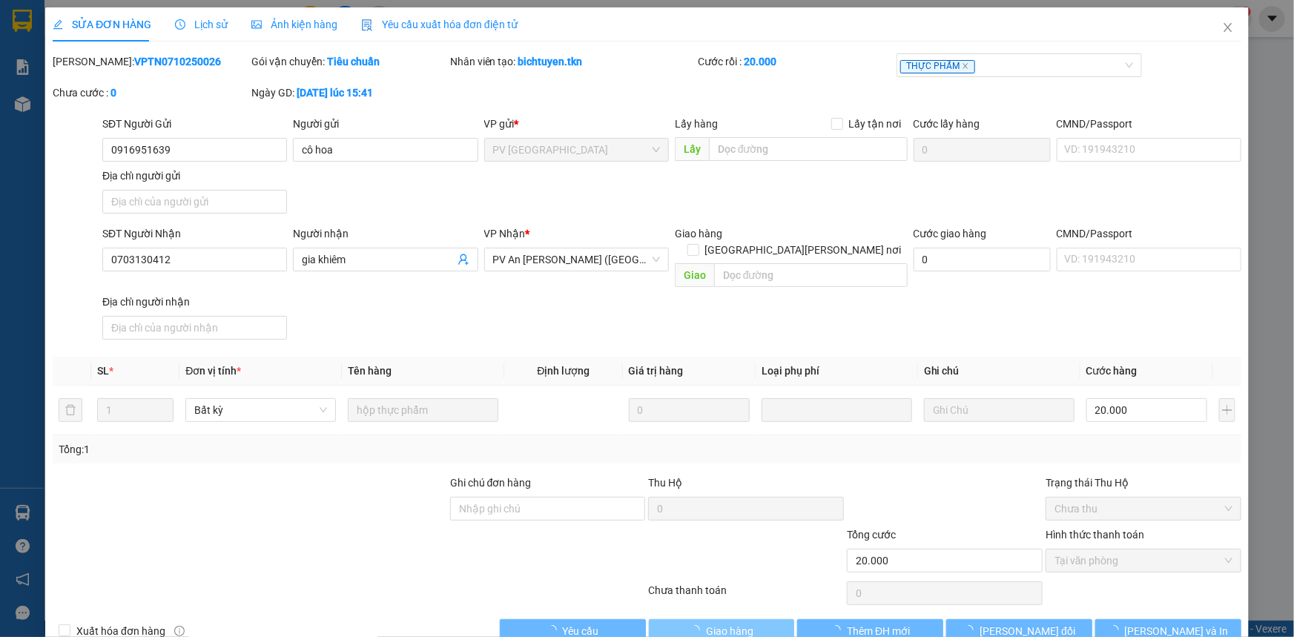
click at [727, 623] on span "Giao hàng" at bounding box center [729, 631] width 47 height 16
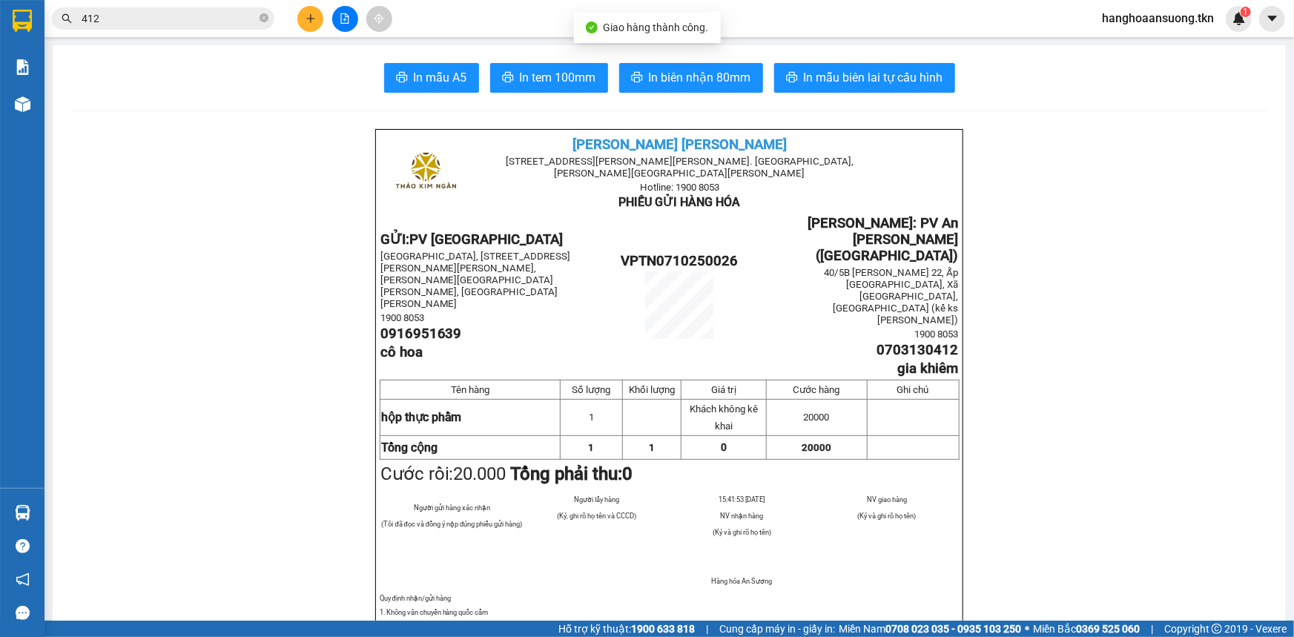
click at [149, 29] on span "412" at bounding box center [163, 18] width 222 height 22
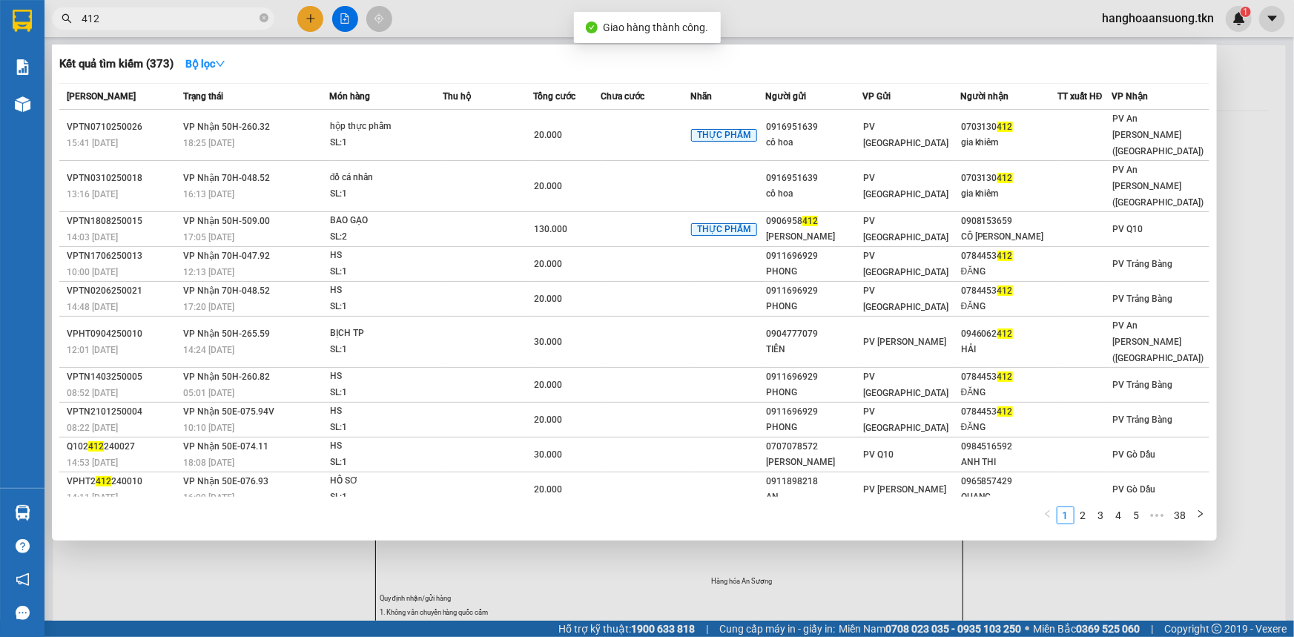
click at [166, 15] on input "412" at bounding box center [169, 18] width 175 height 16
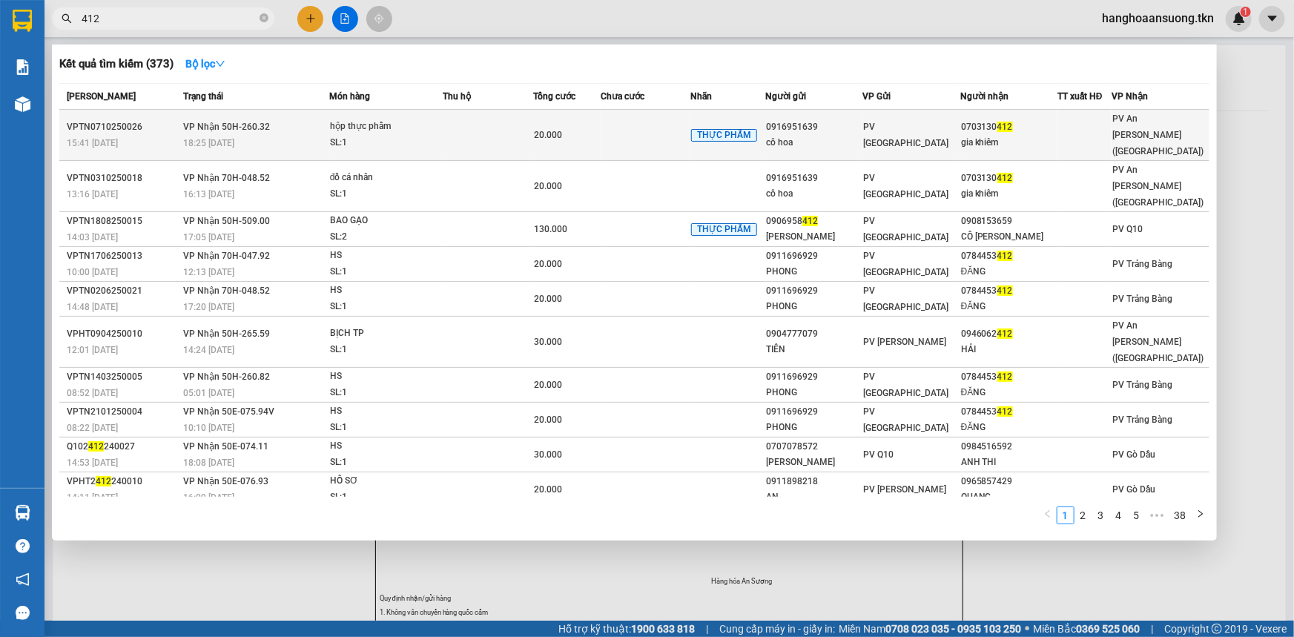
click at [598, 128] on div "20.000" at bounding box center [567, 135] width 66 height 16
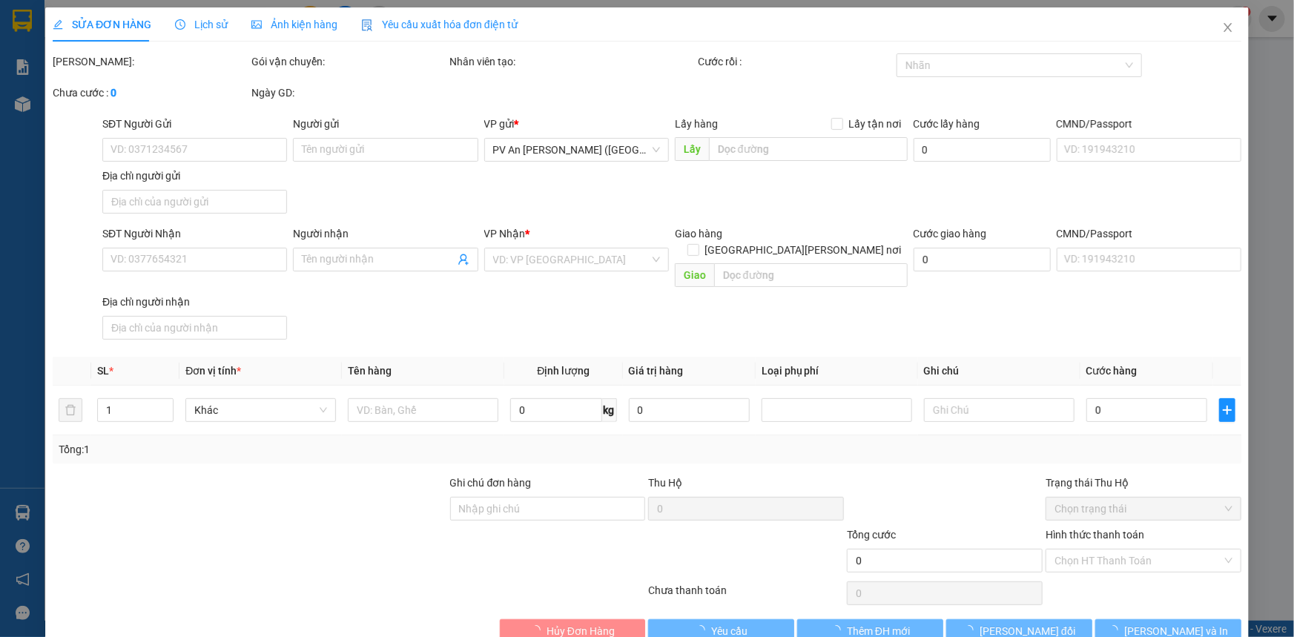
type input "0916951639"
type input "cô hoa"
type input "0703130412"
type input "gia khiêm"
type input "20.000"
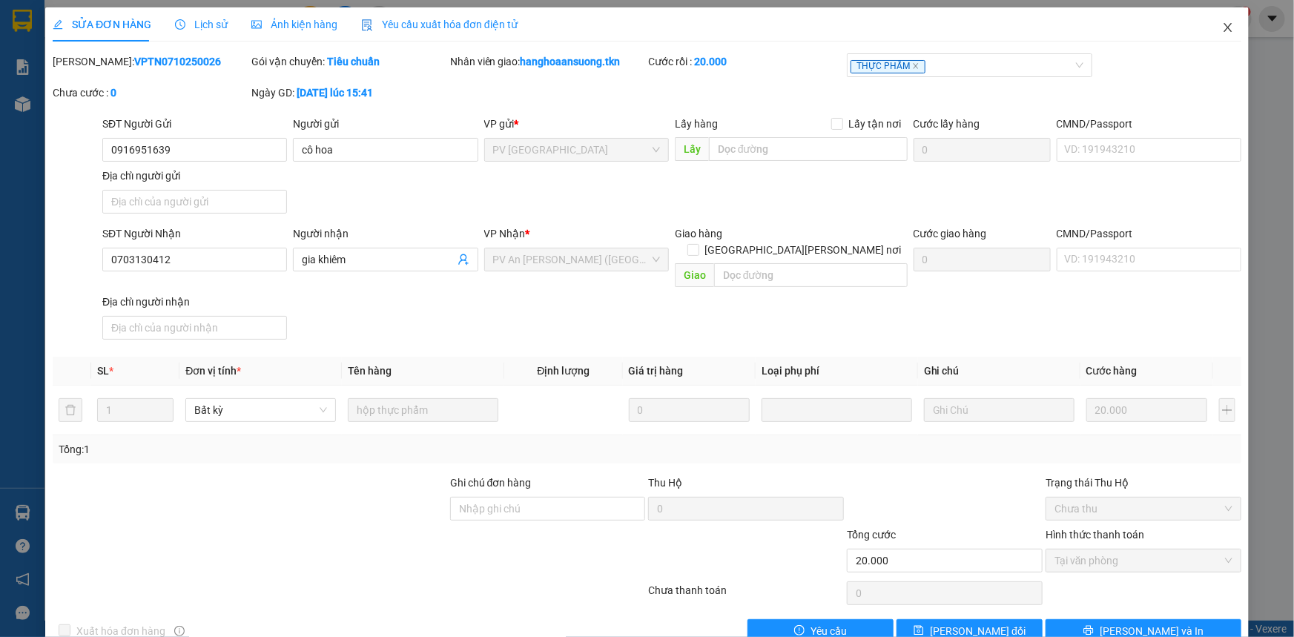
click at [1210, 28] on span "Close" at bounding box center [1228, 28] width 42 height 42
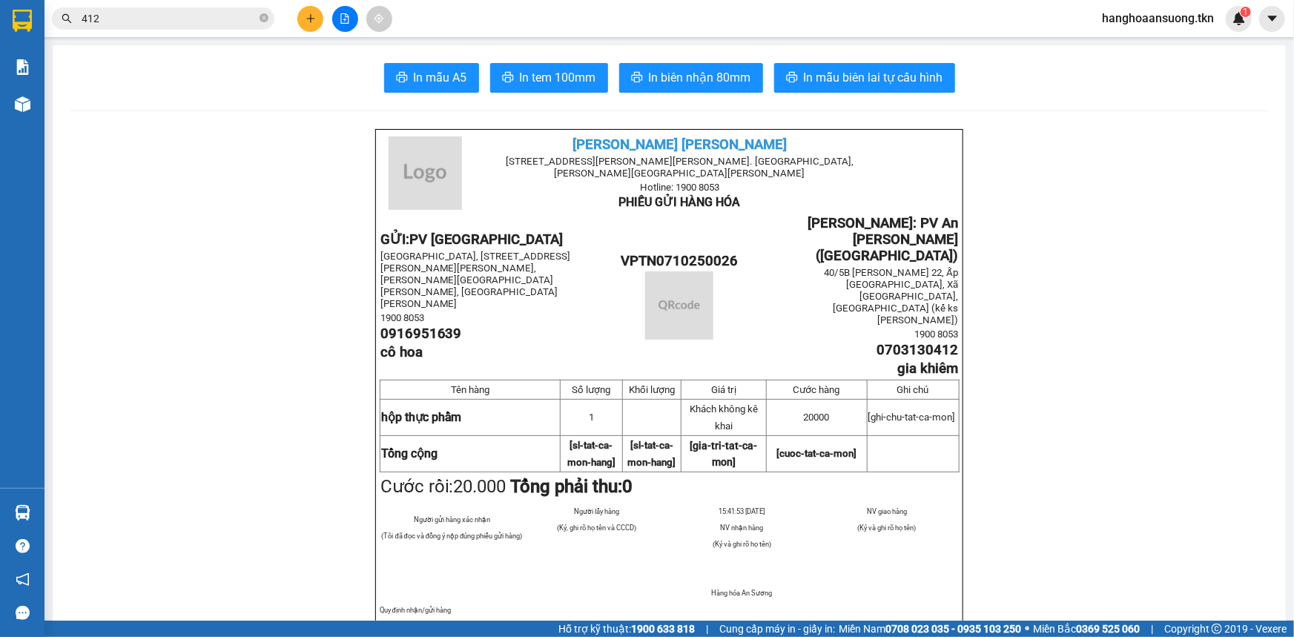
click at [162, 18] on input "412" at bounding box center [169, 18] width 175 height 16
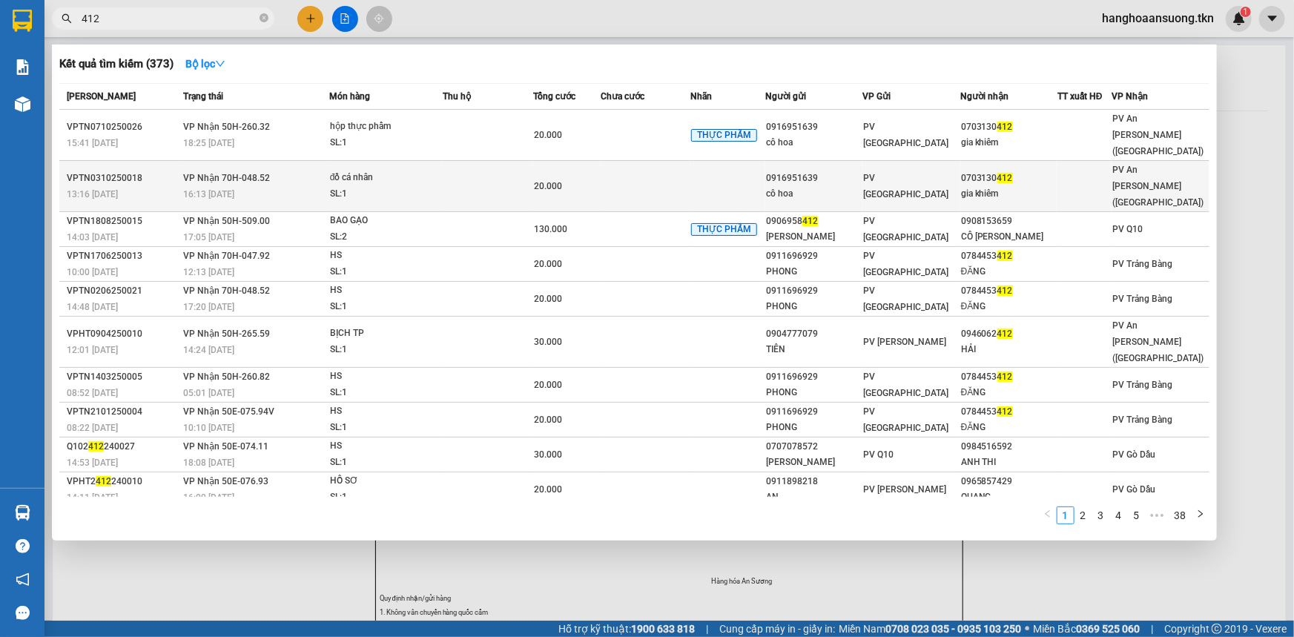
click at [802, 171] on div "0916951639" at bounding box center [814, 179] width 96 height 16
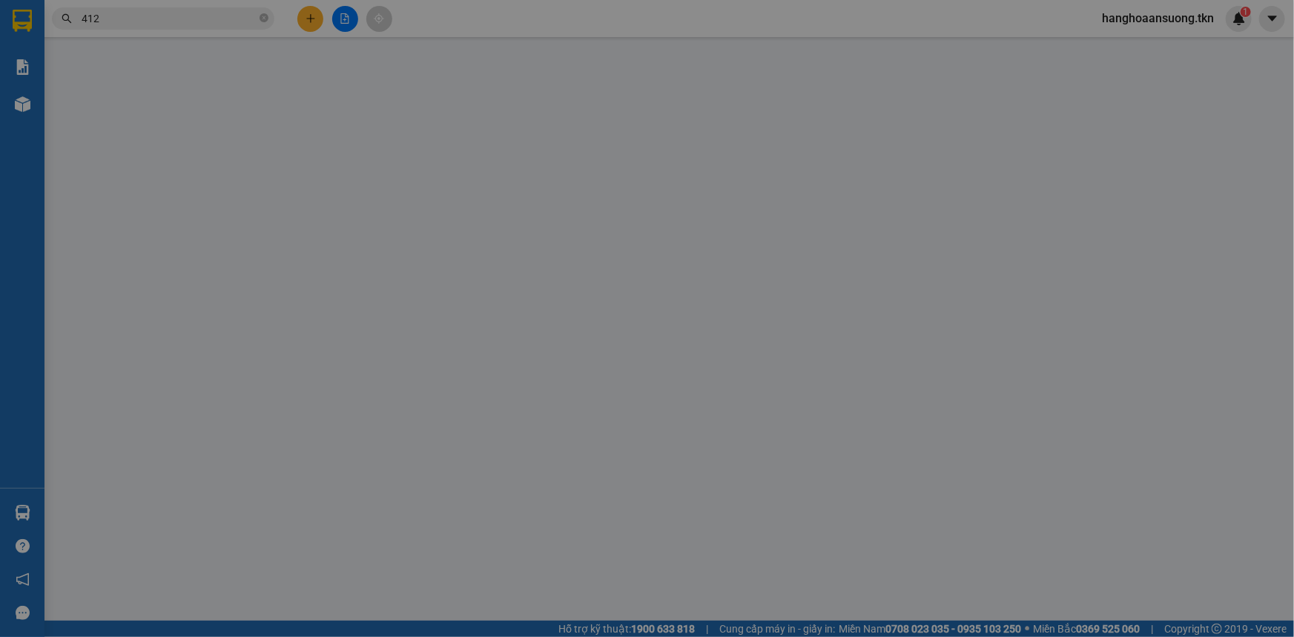
type input "0916951639"
type input "cô hoa"
type input "0703130412"
type input "gia khiêm"
type input "20.000"
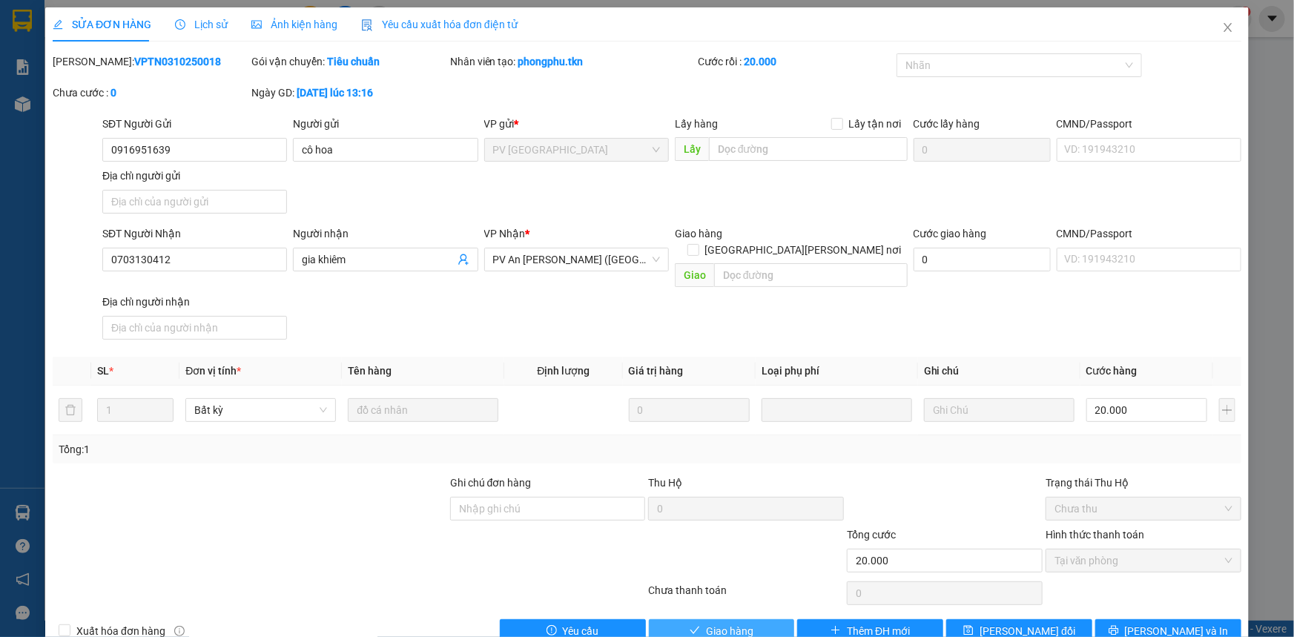
click at [750, 619] on button "Giao hàng" at bounding box center [722, 631] width 146 height 24
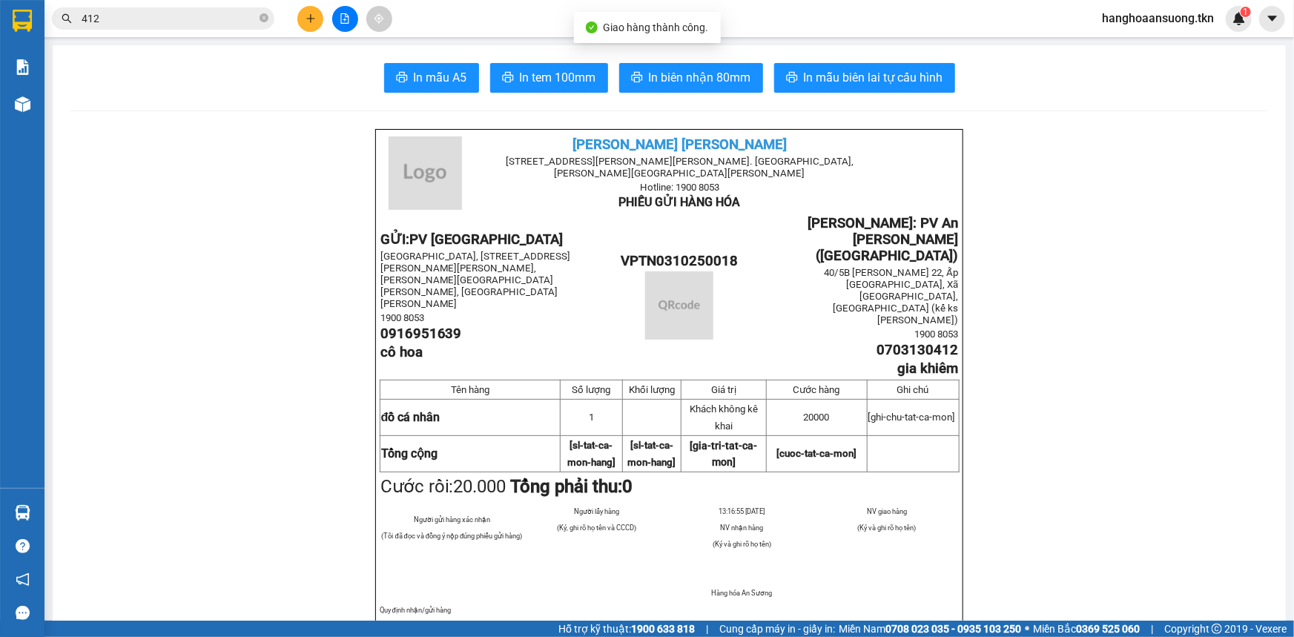
click at [655, 617] on p "1. Không vân chuyển hàng quốc cấm" at bounding box center [670, 623] width 580 height 12
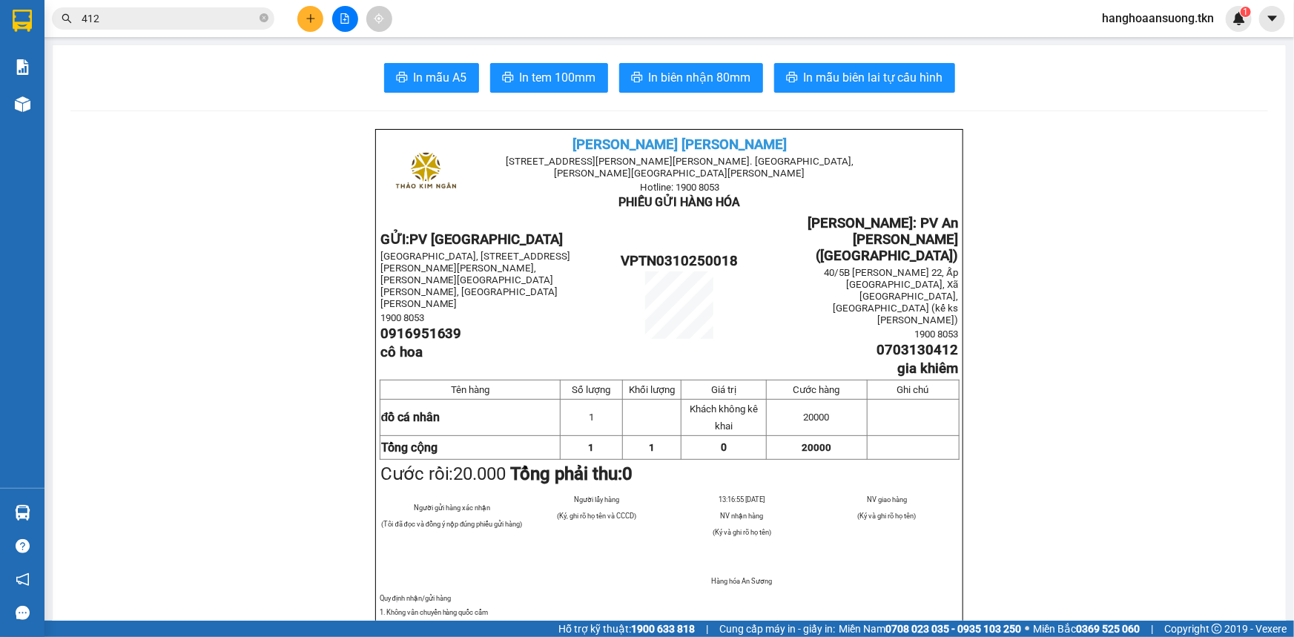
click at [311, 13] on icon "plus" at bounding box center [310, 18] width 10 height 10
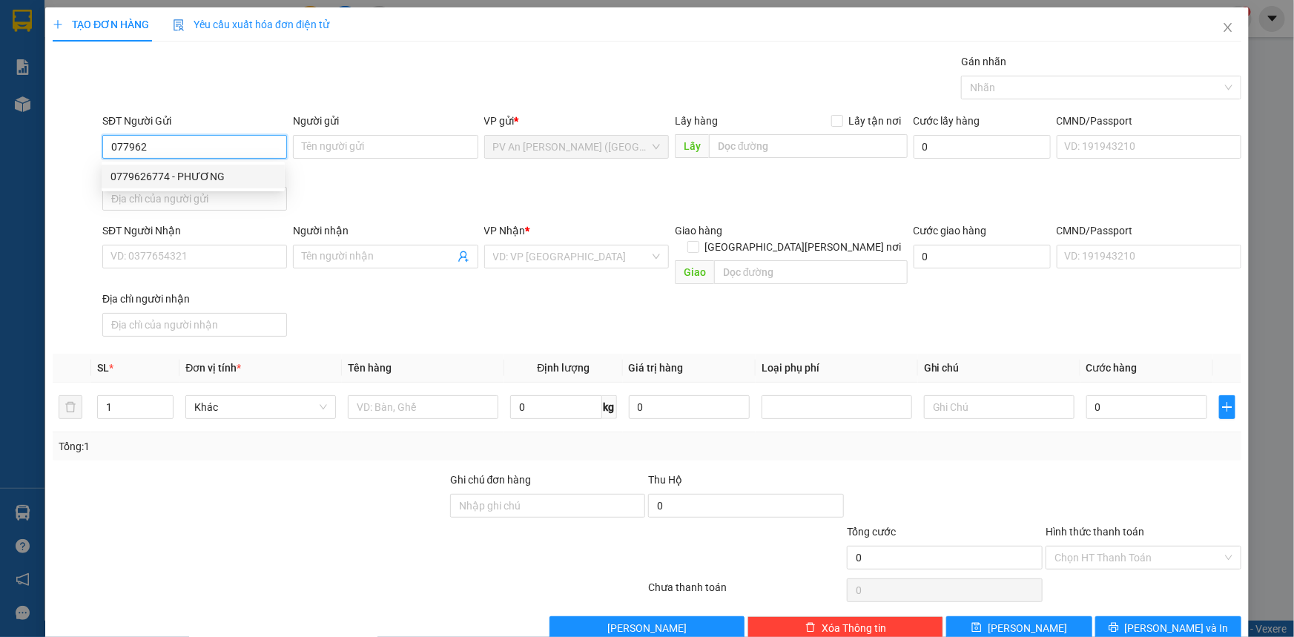
click at [202, 170] on div "0779626774 - PHƯƠNG" at bounding box center [192, 176] width 165 height 16
type input "0779626774"
type input "PHƯƠNG"
type input "0366539939"
type input "A [DEMOGRAPHIC_DATA]"
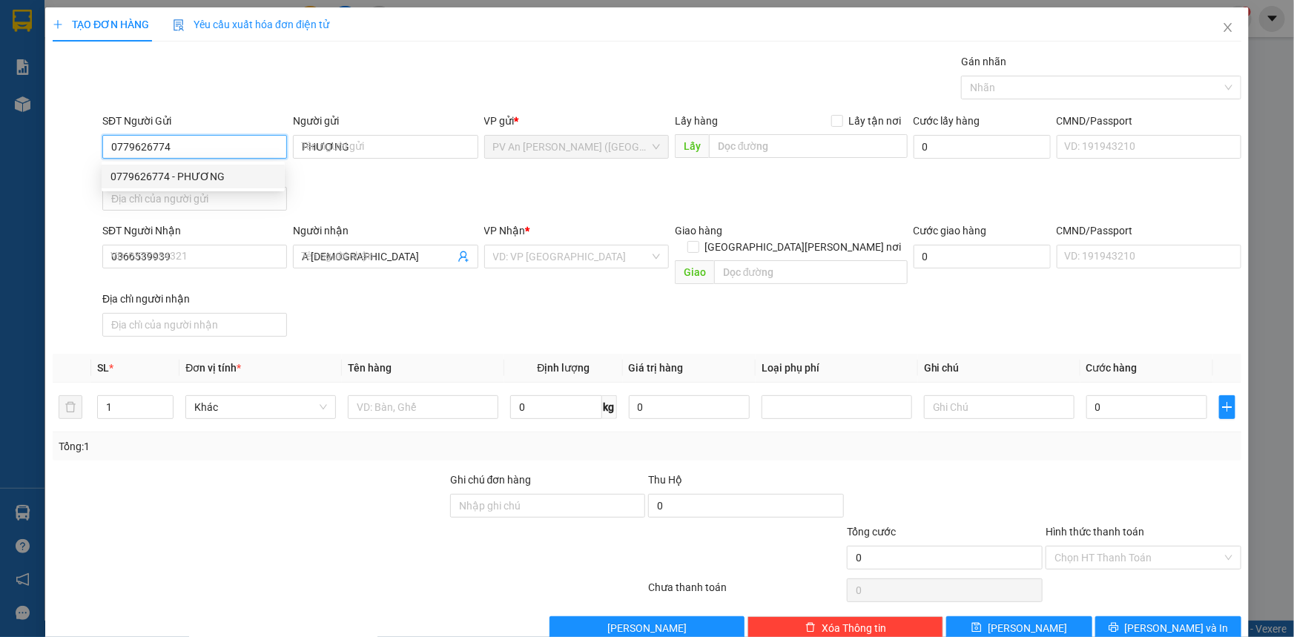
type input "80.000"
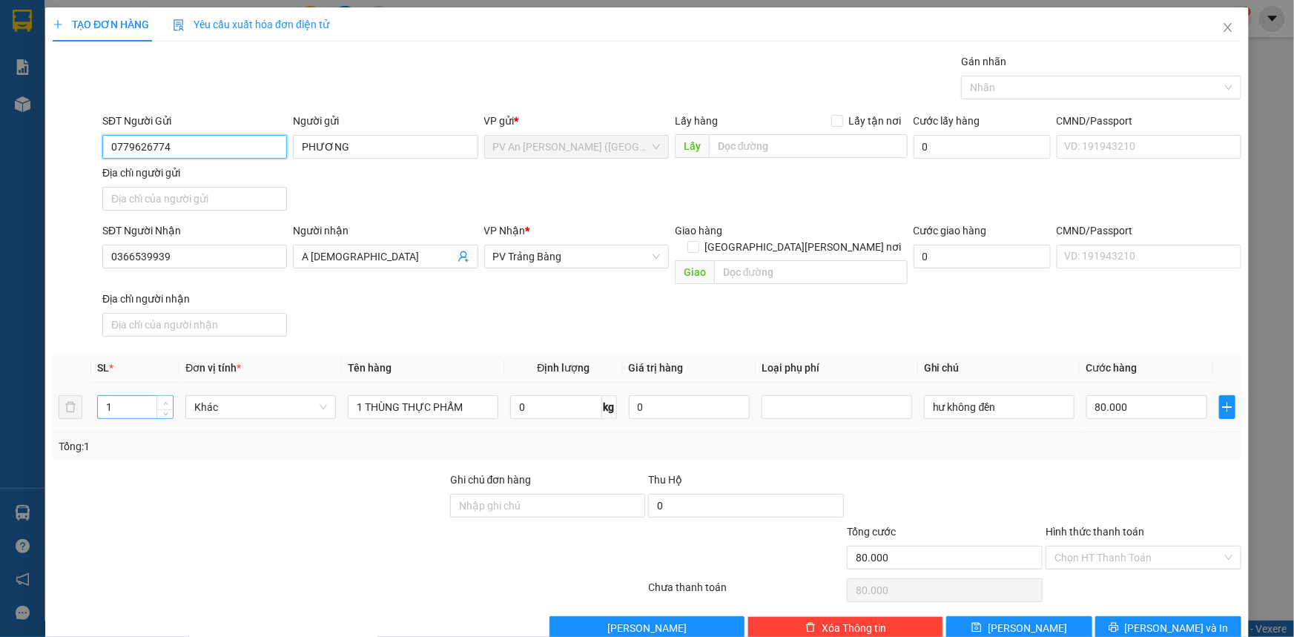
type input "0779626774"
type input "2"
click at [161, 399] on span "up" at bounding box center [165, 403] width 9 height 9
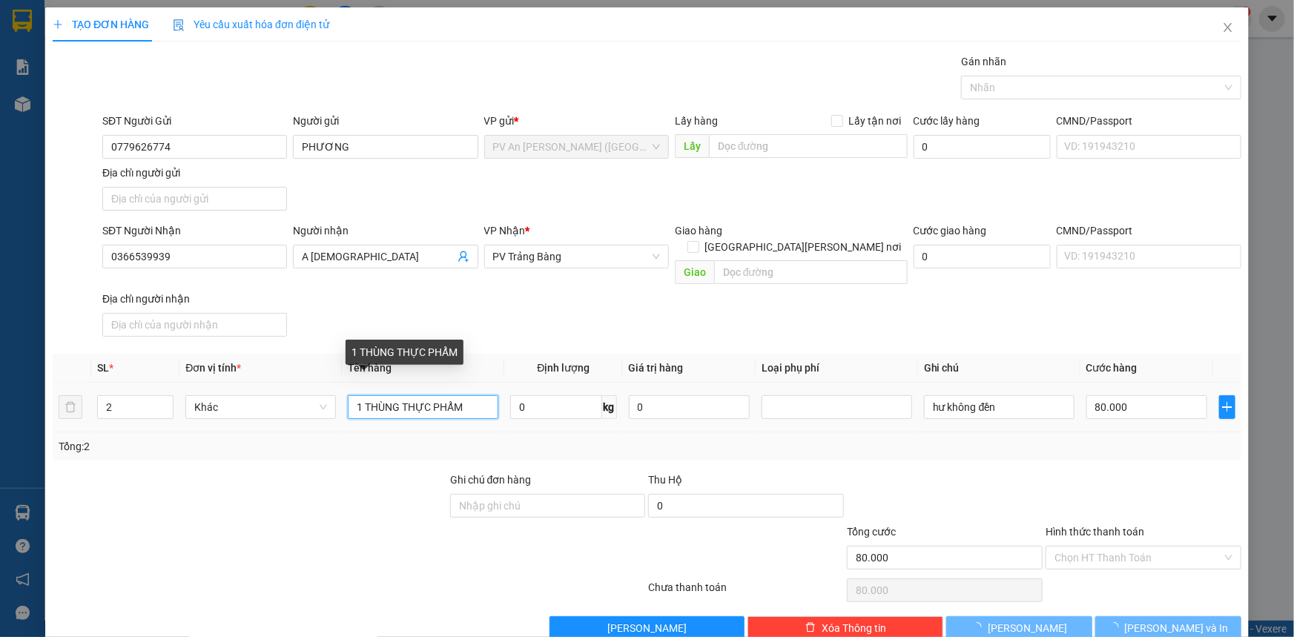
click at [360, 395] on input "1 THÙNG THỰC PHẨM" at bounding box center [423, 407] width 151 height 24
type input "0"
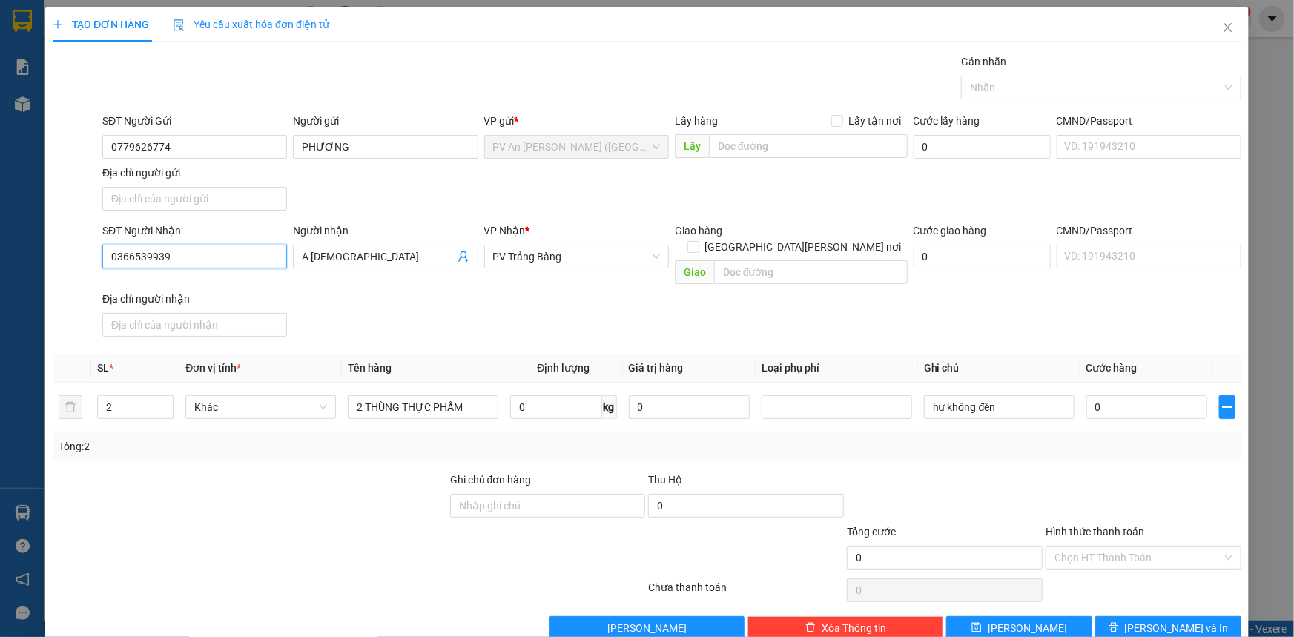
drag, startPoint x: 195, startPoint y: 265, endPoint x: 0, endPoint y: 265, distance: 195.0
click at [0, 265] on div "TẠO ĐƠN HÀNG Yêu cầu xuất [PERSON_NAME] điện tử Transit Pickup Surcharge Ids Tr…" at bounding box center [647, 318] width 1294 height 637
drag, startPoint x: 366, startPoint y: 255, endPoint x: 35, endPoint y: 274, distance: 331.2
click at [48, 271] on div "TẠO ĐƠN HÀNG Yêu cầu xuất [PERSON_NAME] điện tử Transit Pickup Surcharge Ids Tr…" at bounding box center [646, 329] width 1203 height 644
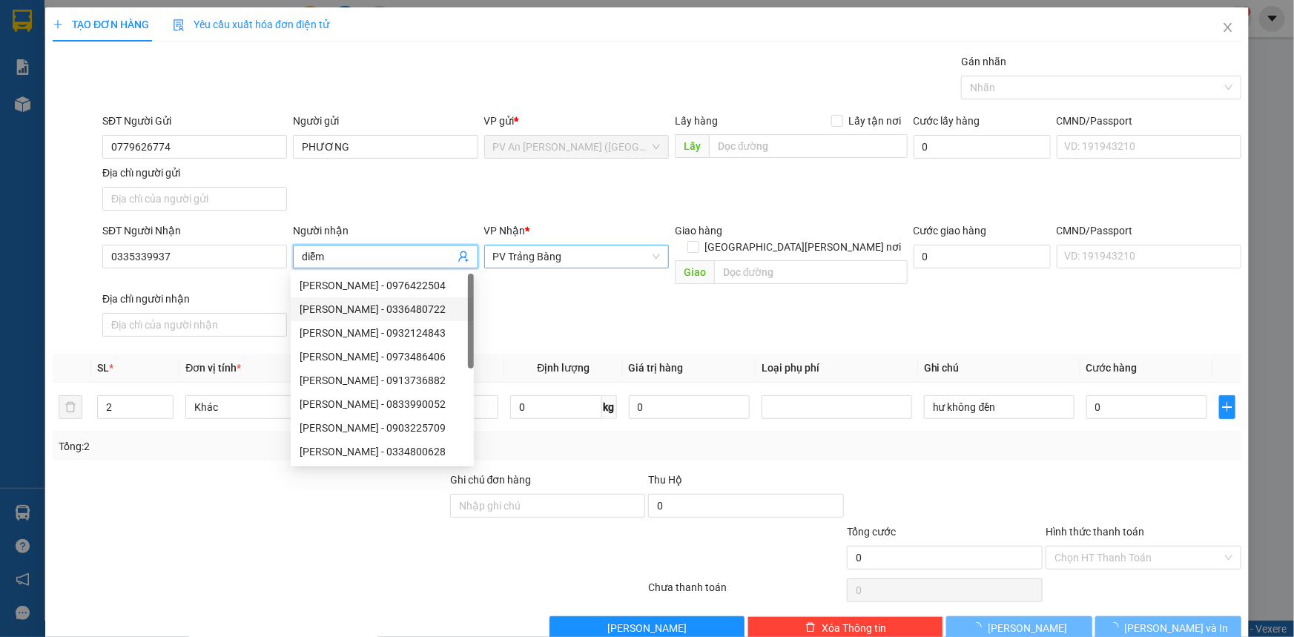
click at [627, 259] on span "PV Trảng Bàng" at bounding box center [576, 256] width 167 height 22
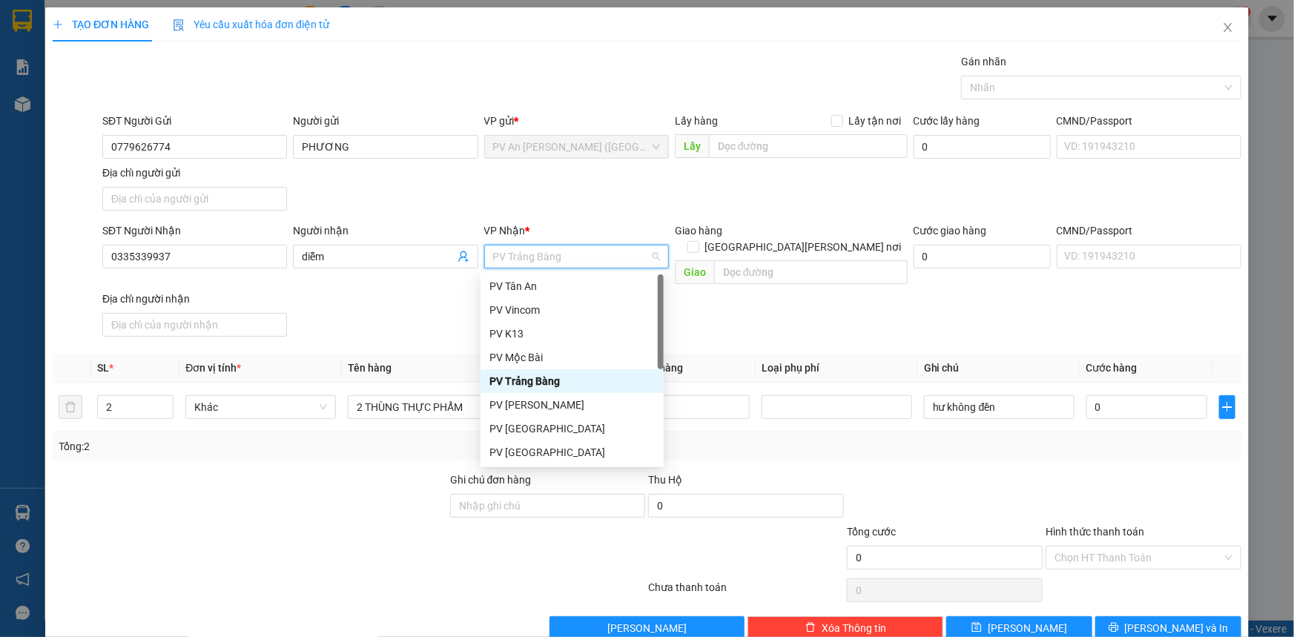
click at [545, 353] on div "PV Mộc Bài" at bounding box center [571, 357] width 165 height 16
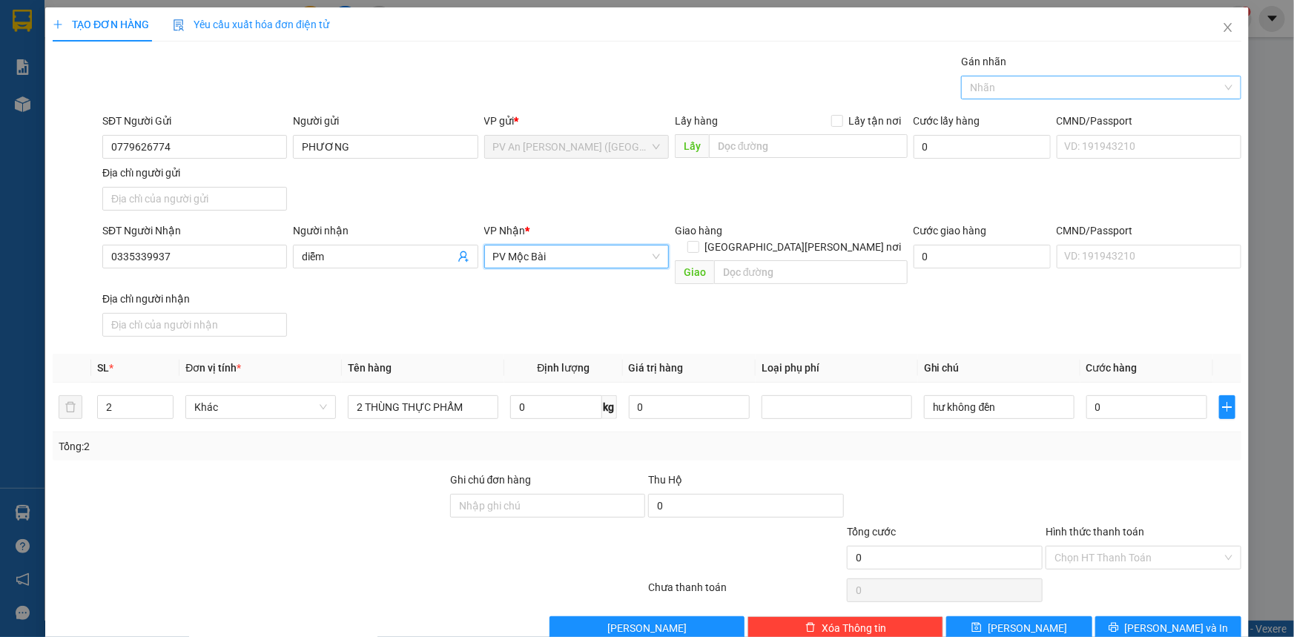
click at [1034, 96] on div at bounding box center [1094, 88] width 258 height 18
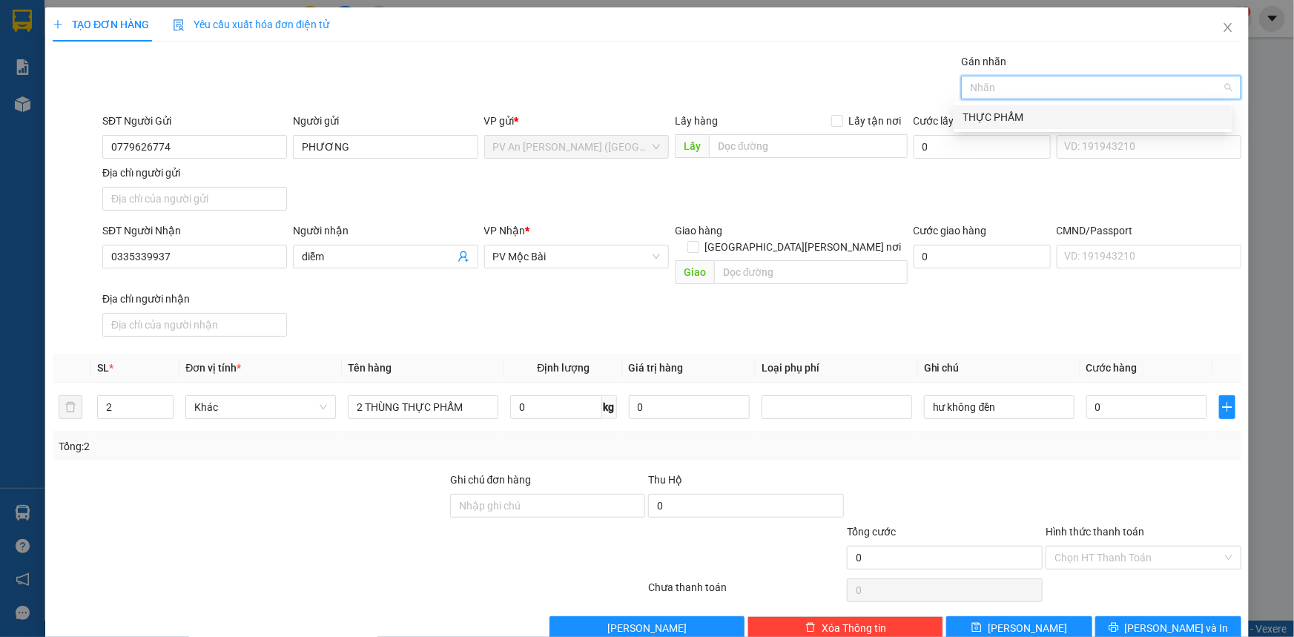
click at [1029, 111] on div "THỰC PHẨM" at bounding box center [1092, 117] width 260 height 16
click at [1120, 395] on input "0" at bounding box center [1146, 407] width 121 height 24
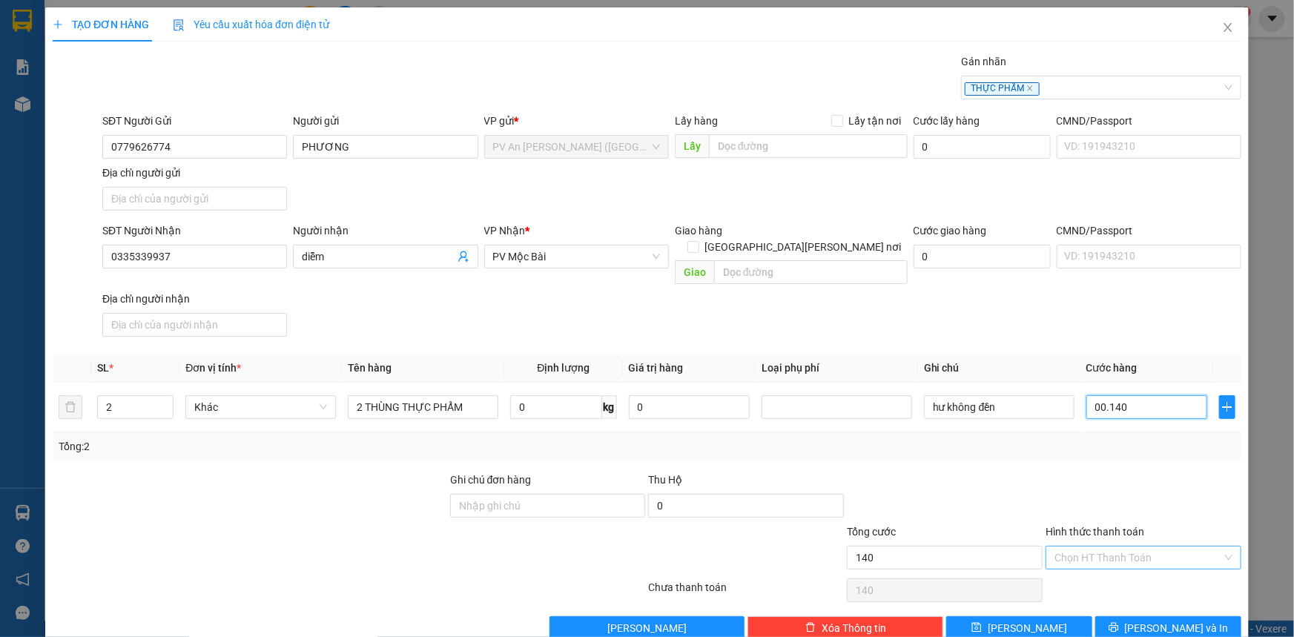
click at [1146, 551] on div "Chọn HT Thanh Toán" at bounding box center [1143, 558] width 196 height 24
click at [1134, 567] on div "Tại văn phòng" at bounding box center [1134, 569] width 176 height 16
click at [1103, 618] on button "[PERSON_NAME] và In" at bounding box center [1168, 628] width 146 height 24
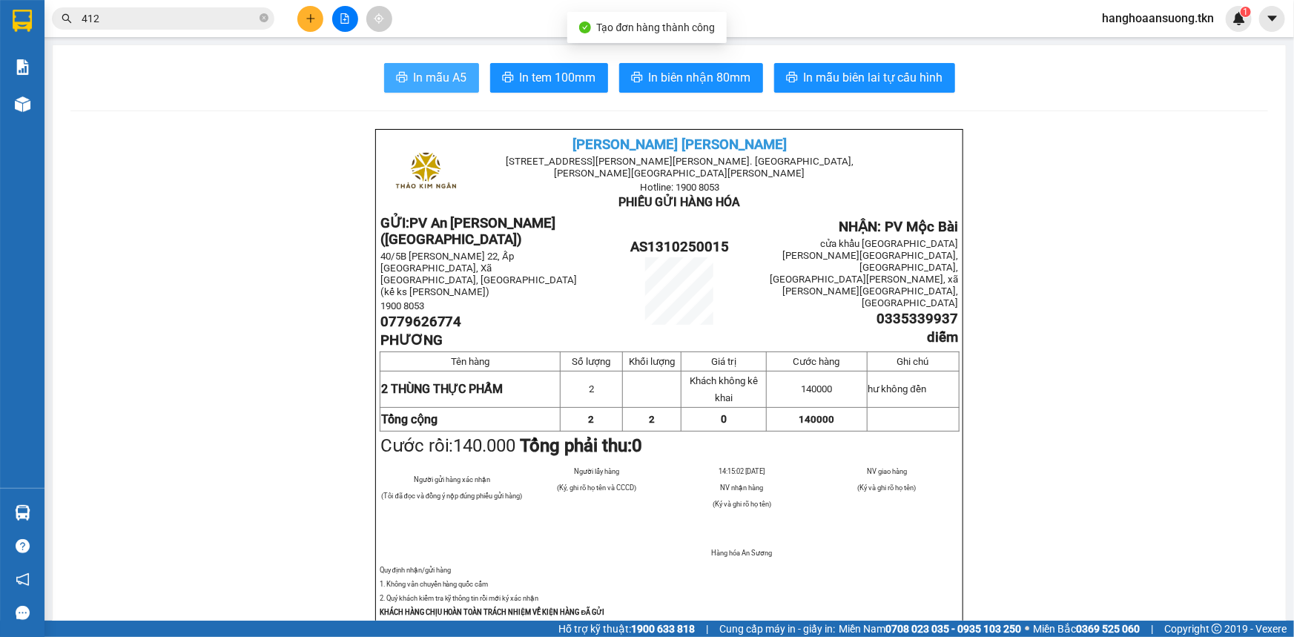
click at [420, 68] on span "In mẫu A5" at bounding box center [440, 77] width 53 height 19
drag, startPoint x: 992, startPoint y: 553, endPoint x: 1039, endPoint y: 546, distance: 47.2
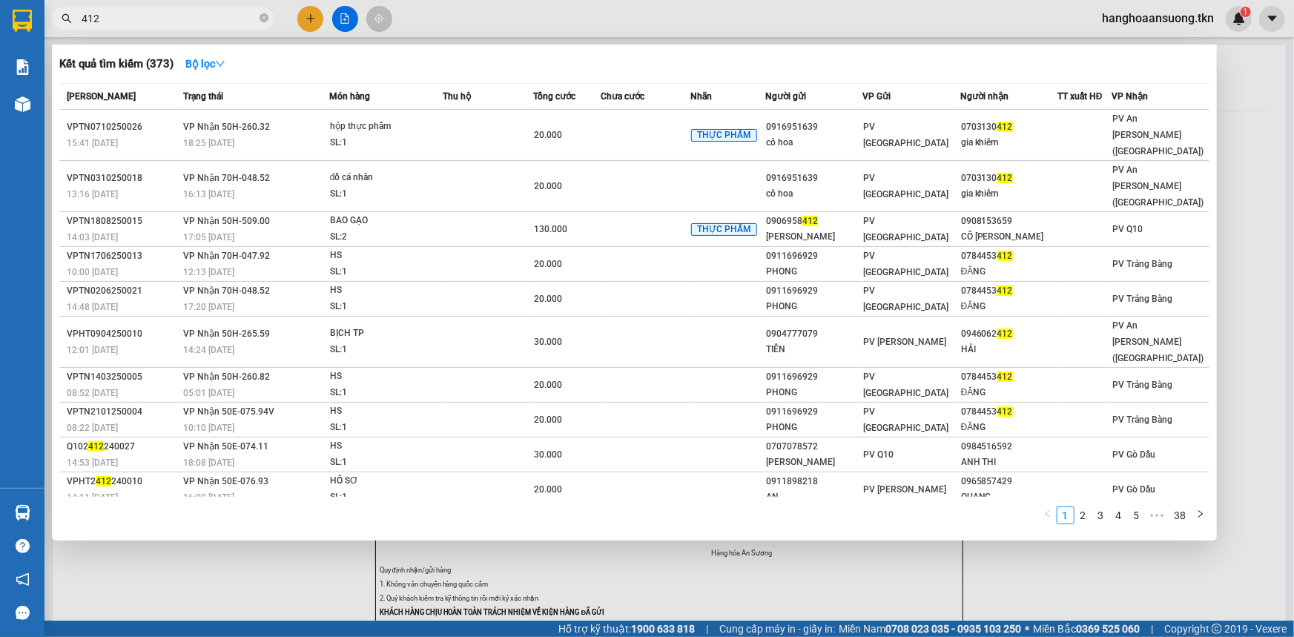
click at [208, 15] on input "412" at bounding box center [169, 18] width 175 height 16
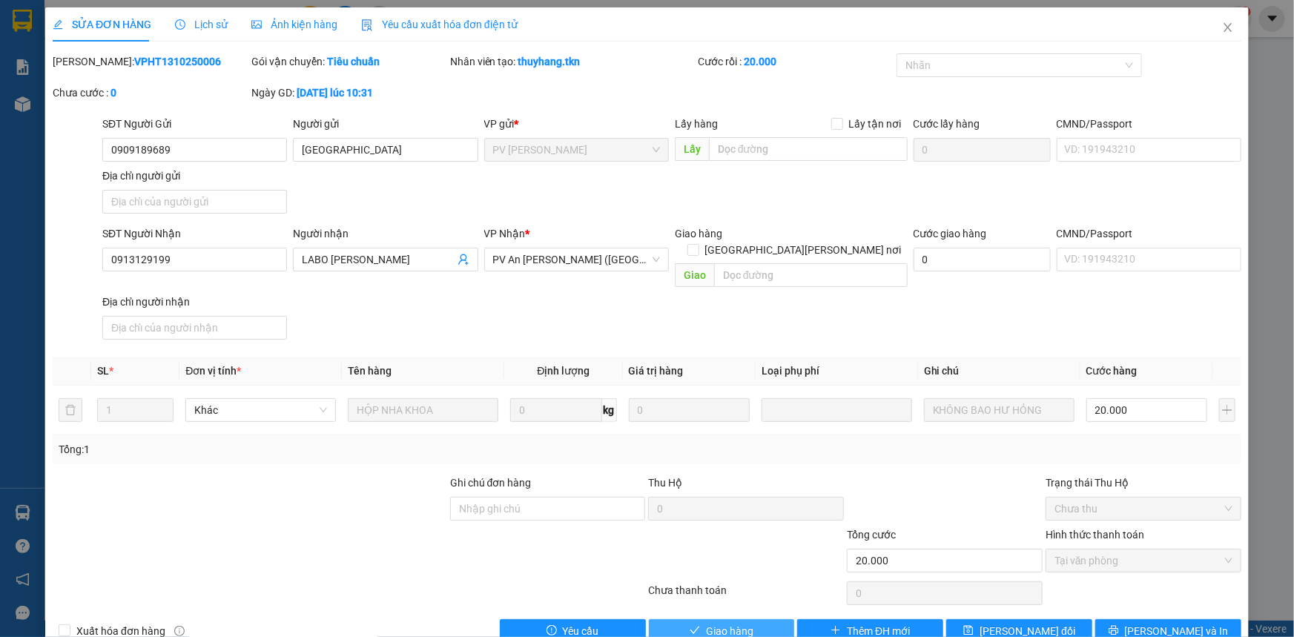
click at [728, 623] on span "Giao hàng" at bounding box center [729, 631] width 47 height 16
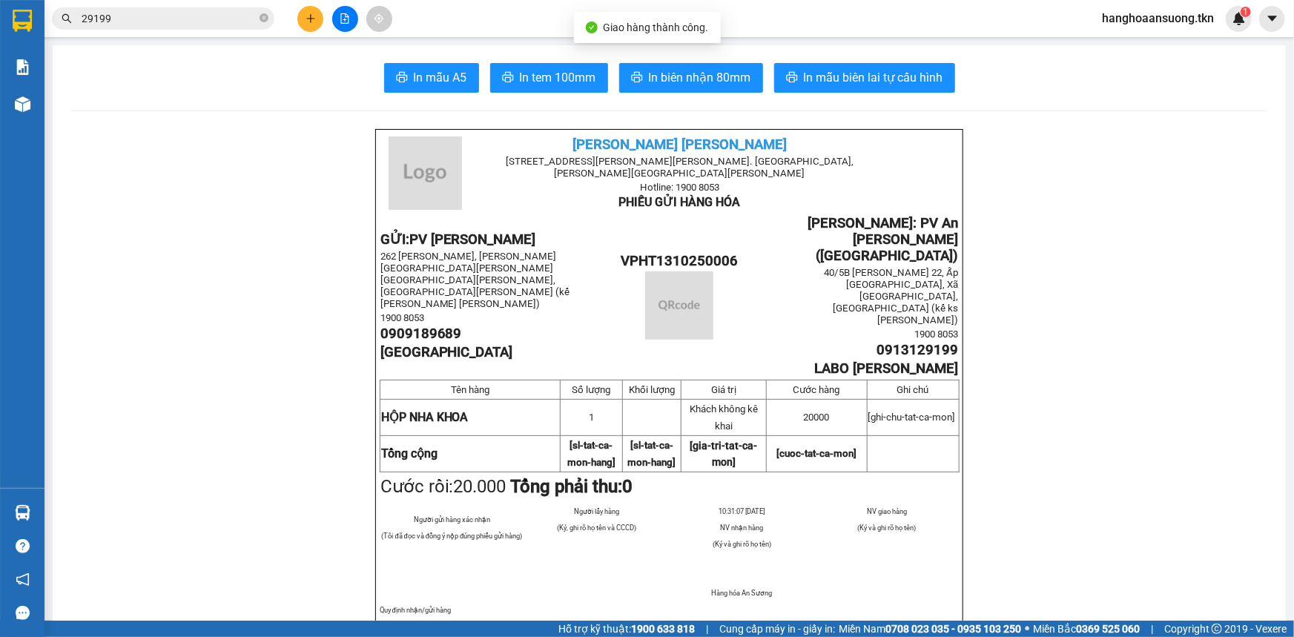
click at [191, 4] on div "Kết quả [PERSON_NAME] ( 436 ) Bộ lọc Mã ĐH Trạng thái Món hàng Thu hộ Tổng [PER…" at bounding box center [647, 18] width 1294 height 37
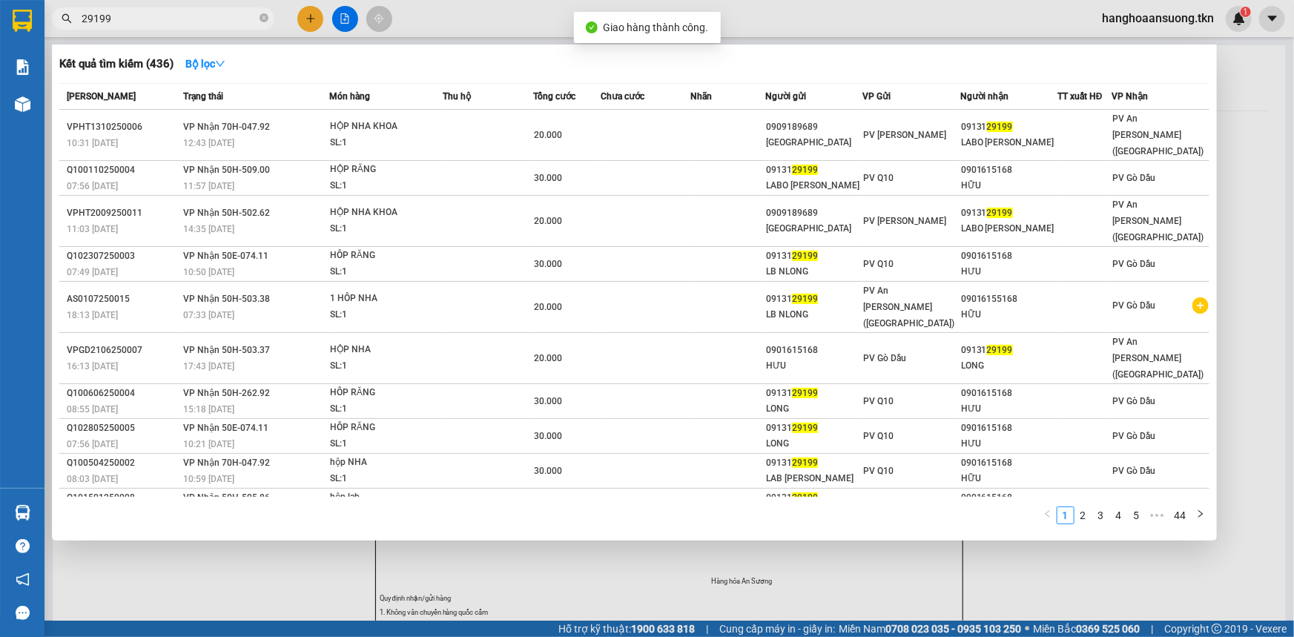
click at [189, 15] on input "29199" at bounding box center [169, 18] width 175 height 16
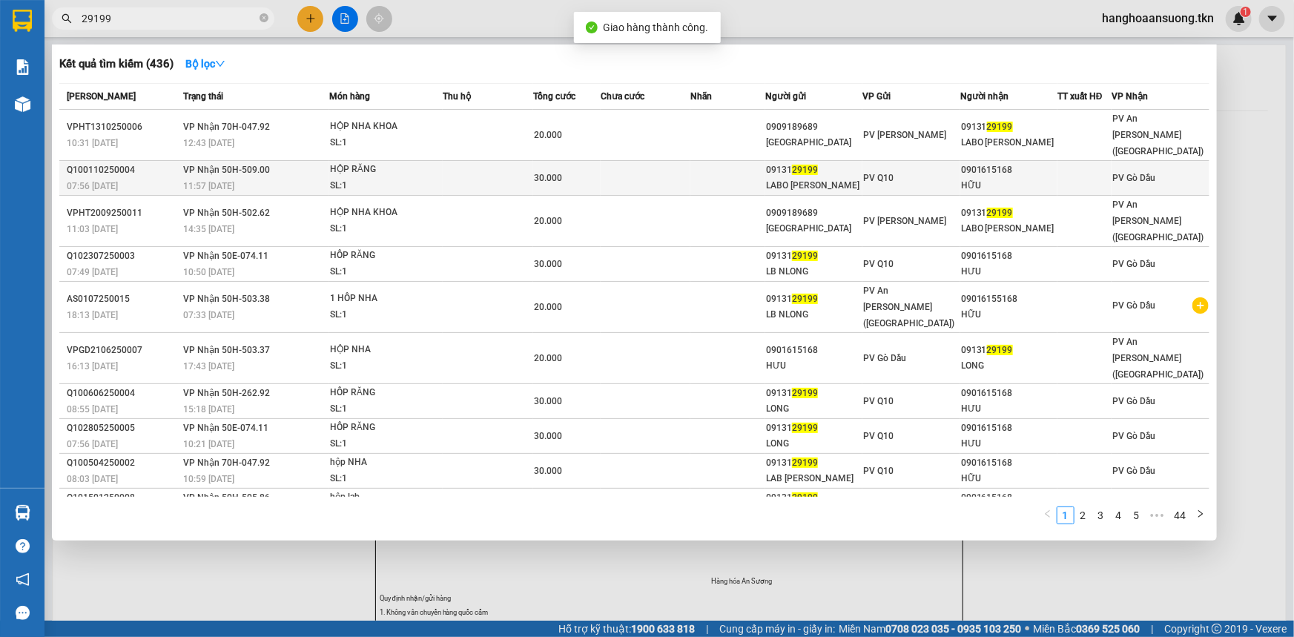
click at [694, 167] on td at bounding box center [727, 178] width 75 height 35
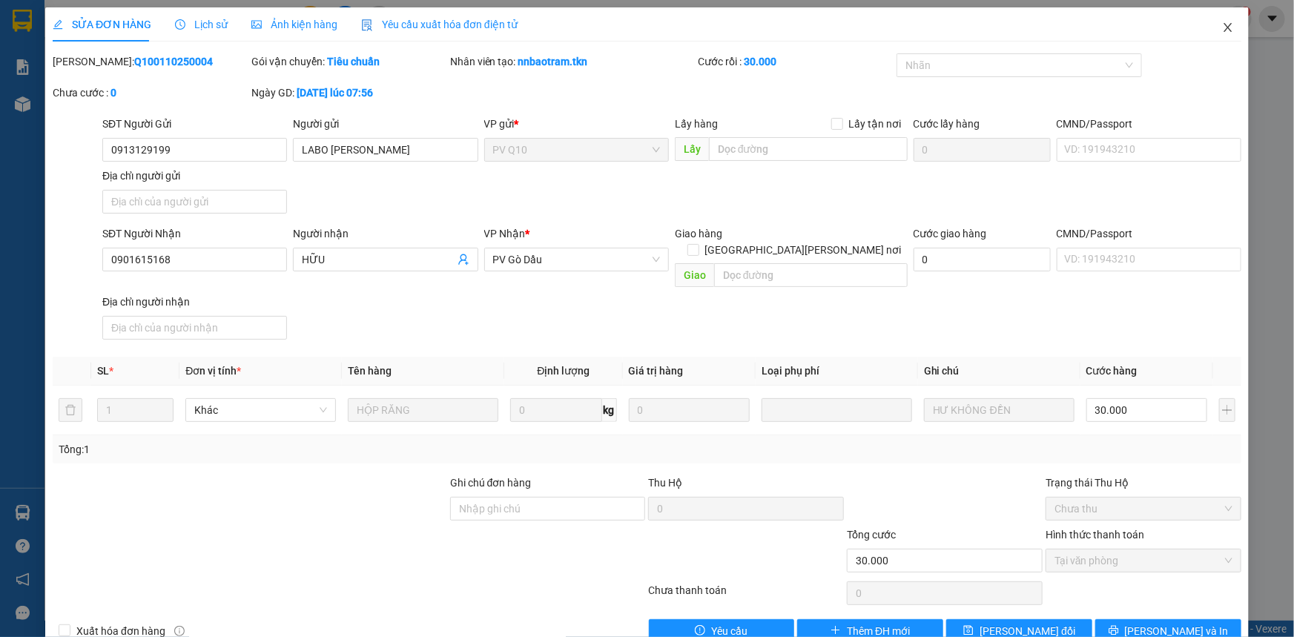
click at [1222, 33] on icon "close" at bounding box center [1228, 28] width 12 height 12
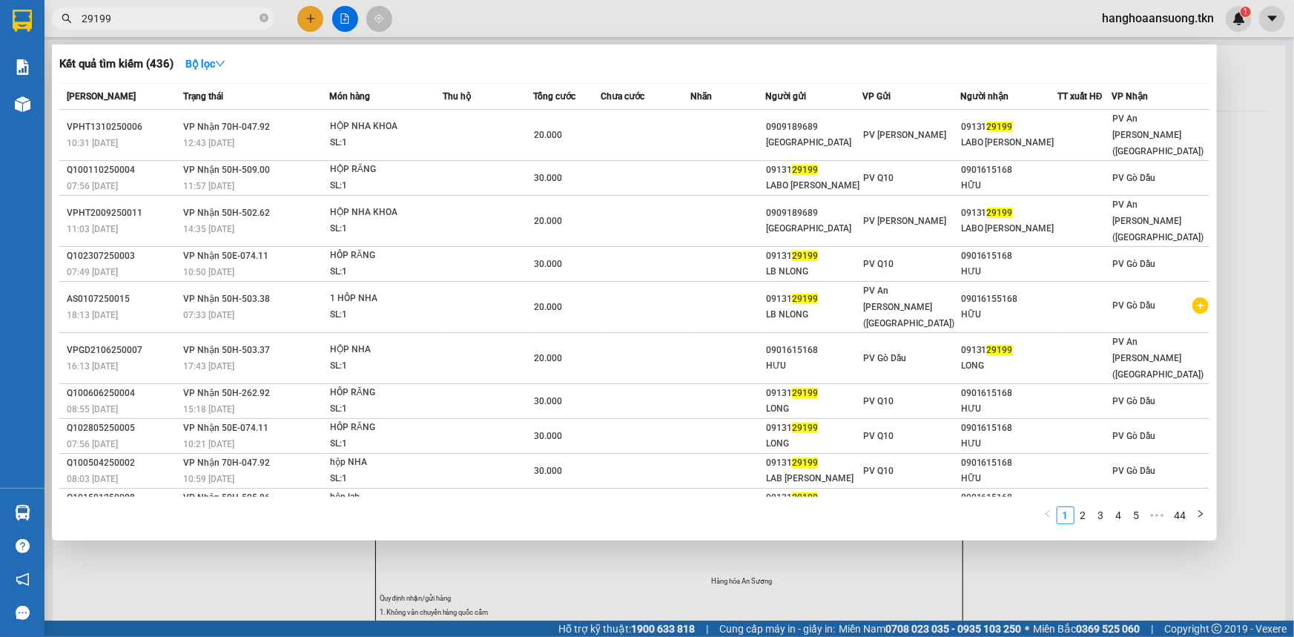
click at [108, 14] on input "29199" at bounding box center [169, 18] width 175 height 16
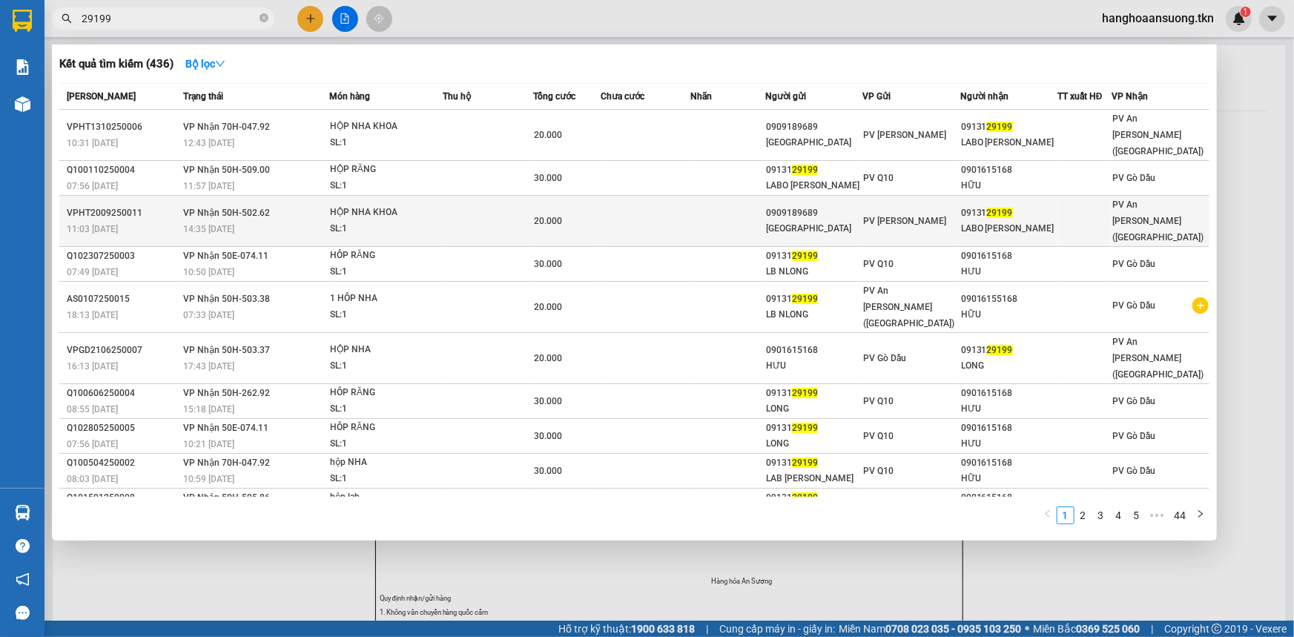
click at [693, 196] on td at bounding box center [727, 221] width 75 height 51
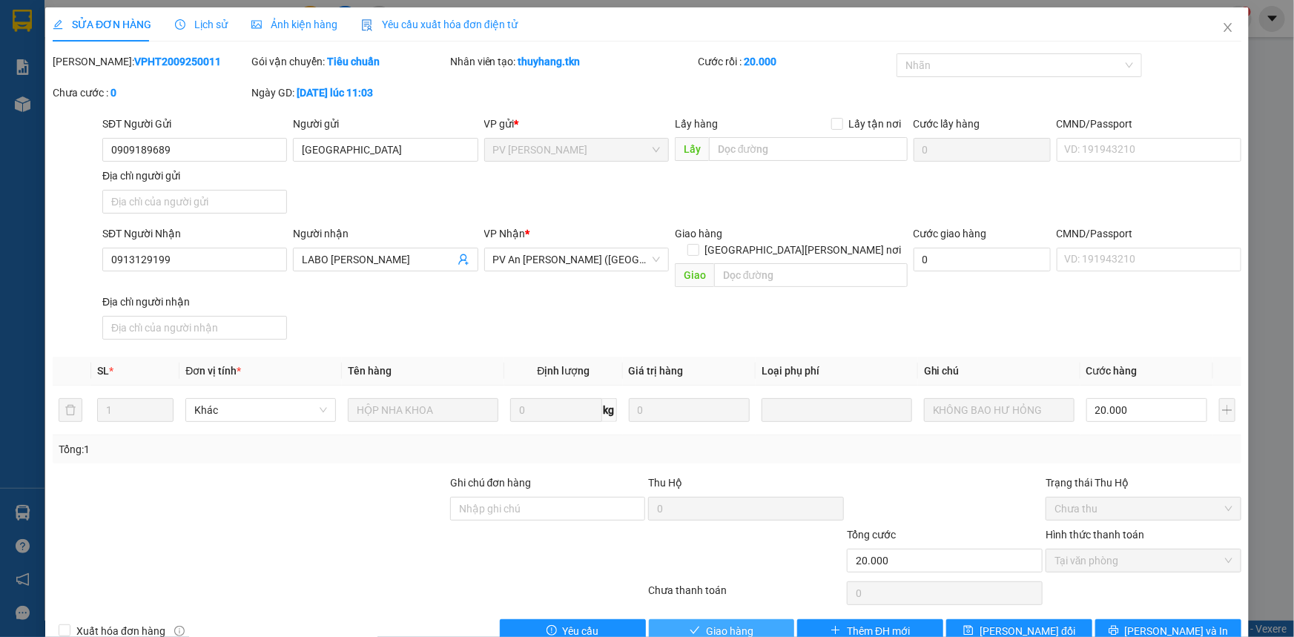
click at [735, 623] on span "Giao hàng" at bounding box center [729, 631] width 47 height 16
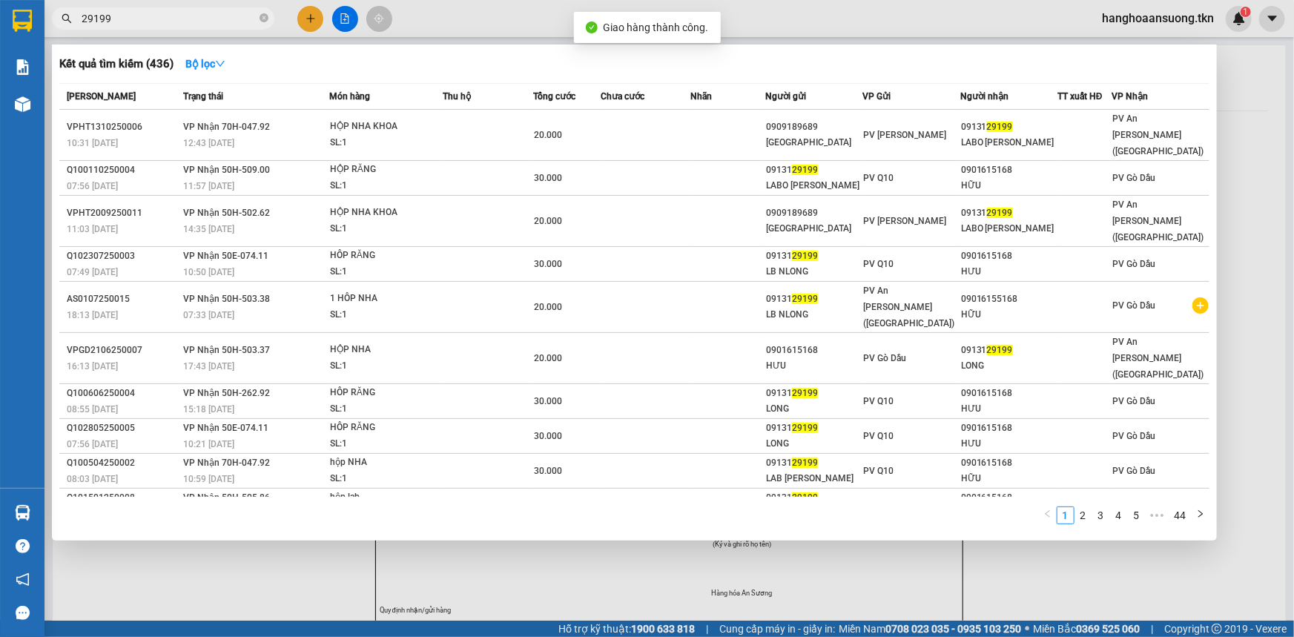
click at [173, 14] on input "29199" at bounding box center [169, 18] width 175 height 16
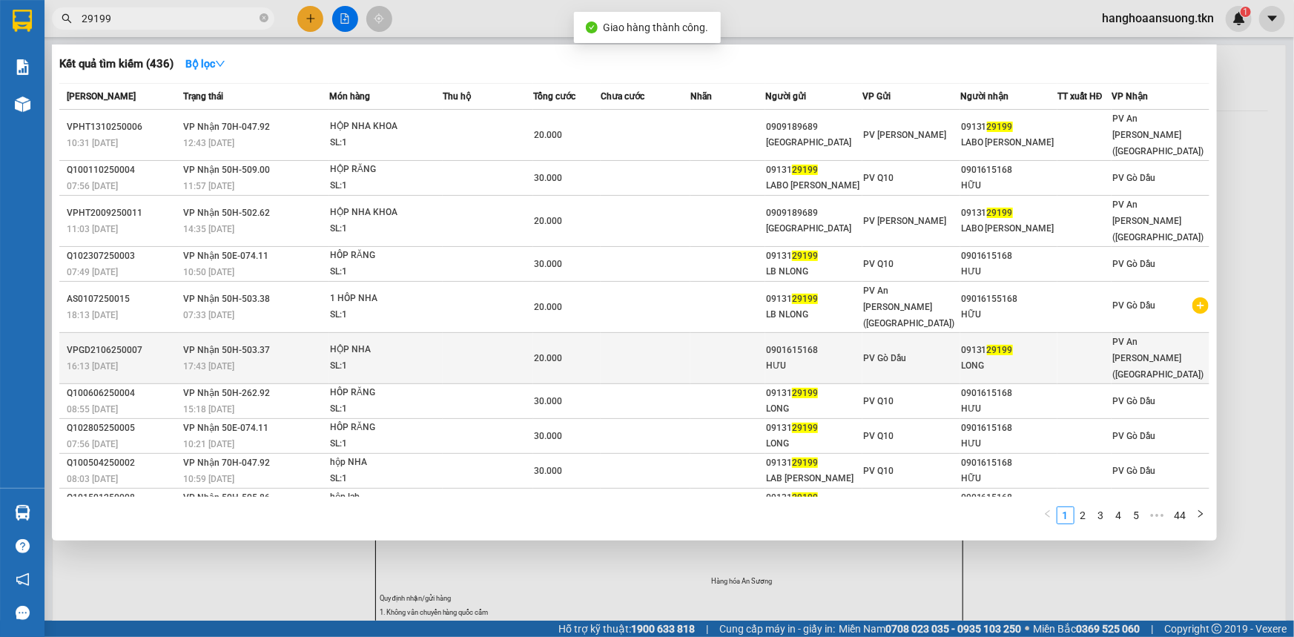
click at [861, 358] on div "HƯU" at bounding box center [814, 366] width 96 height 16
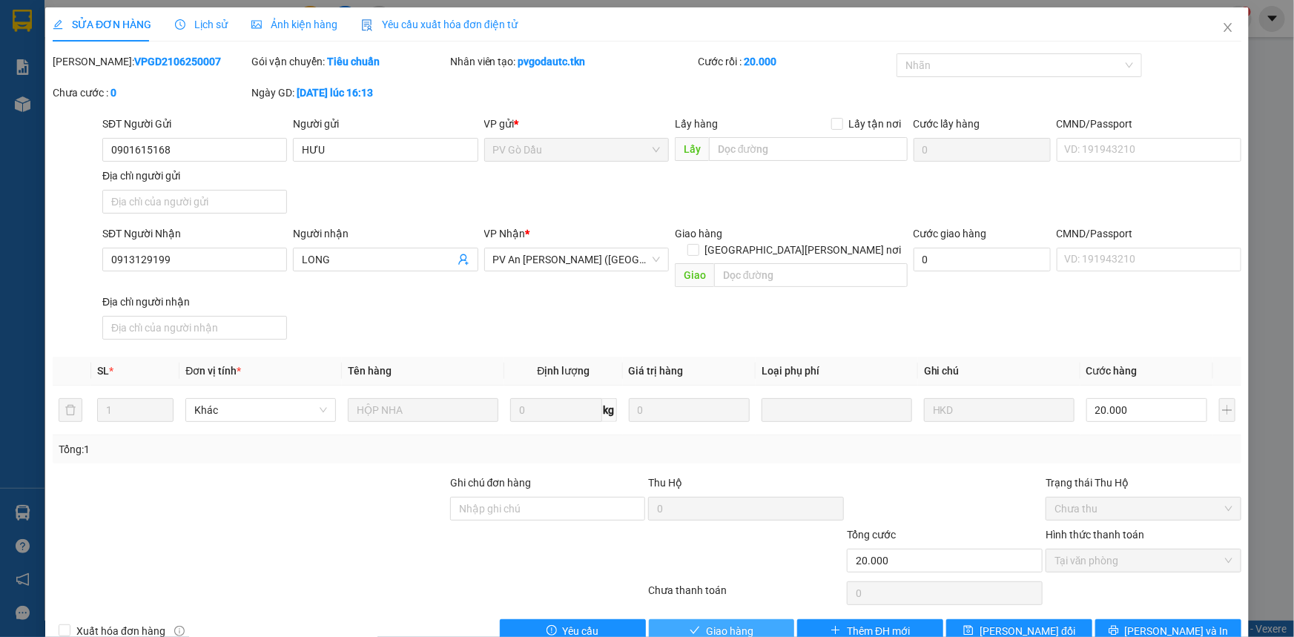
click at [759, 619] on button "Giao hàng" at bounding box center [722, 631] width 146 height 24
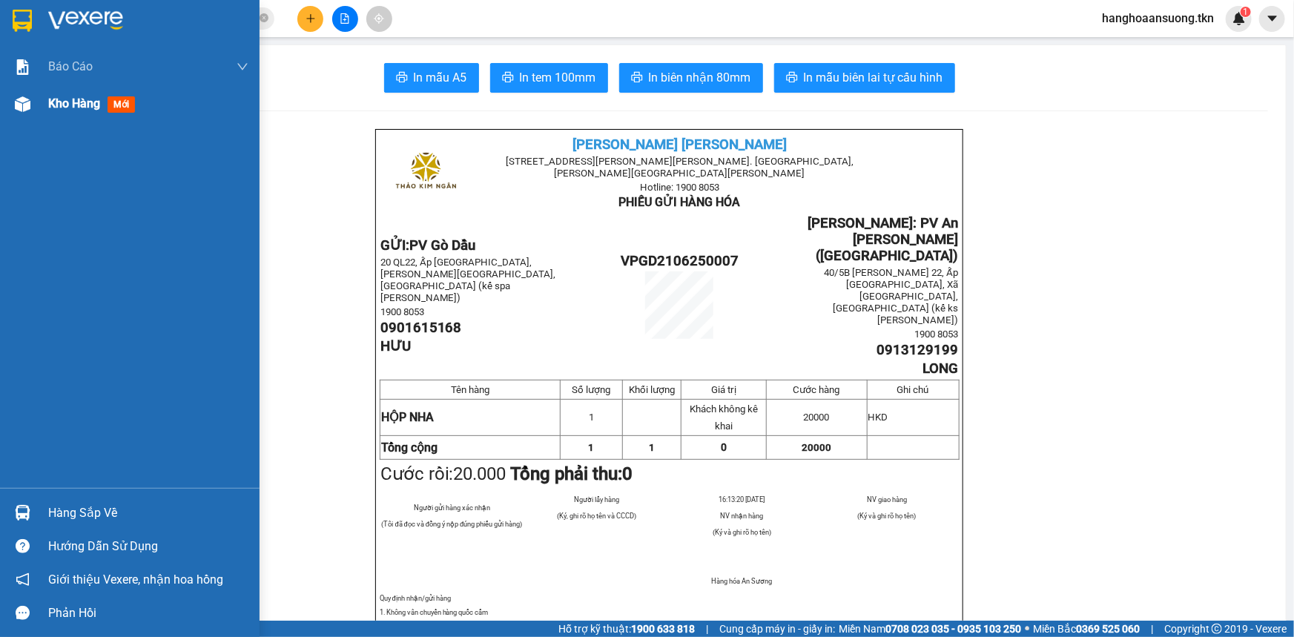
click at [30, 110] on div at bounding box center [23, 104] width 26 height 26
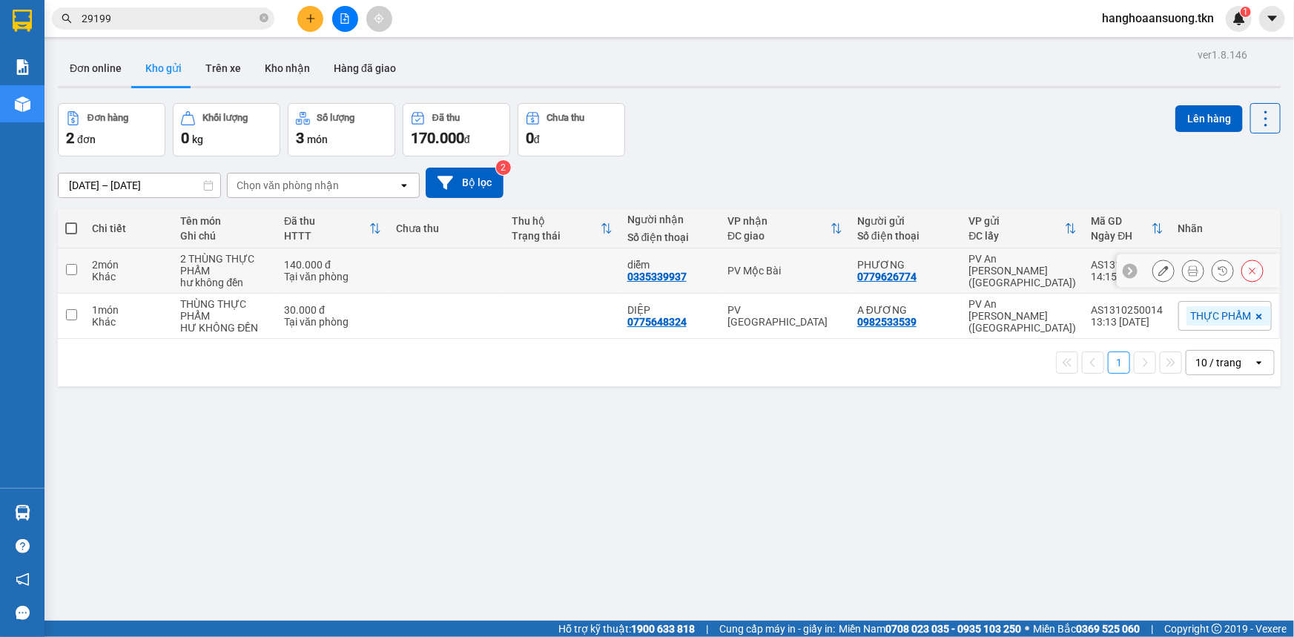
click at [1158, 268] on icon at bounding box center [1163, 270] width 10 height 10
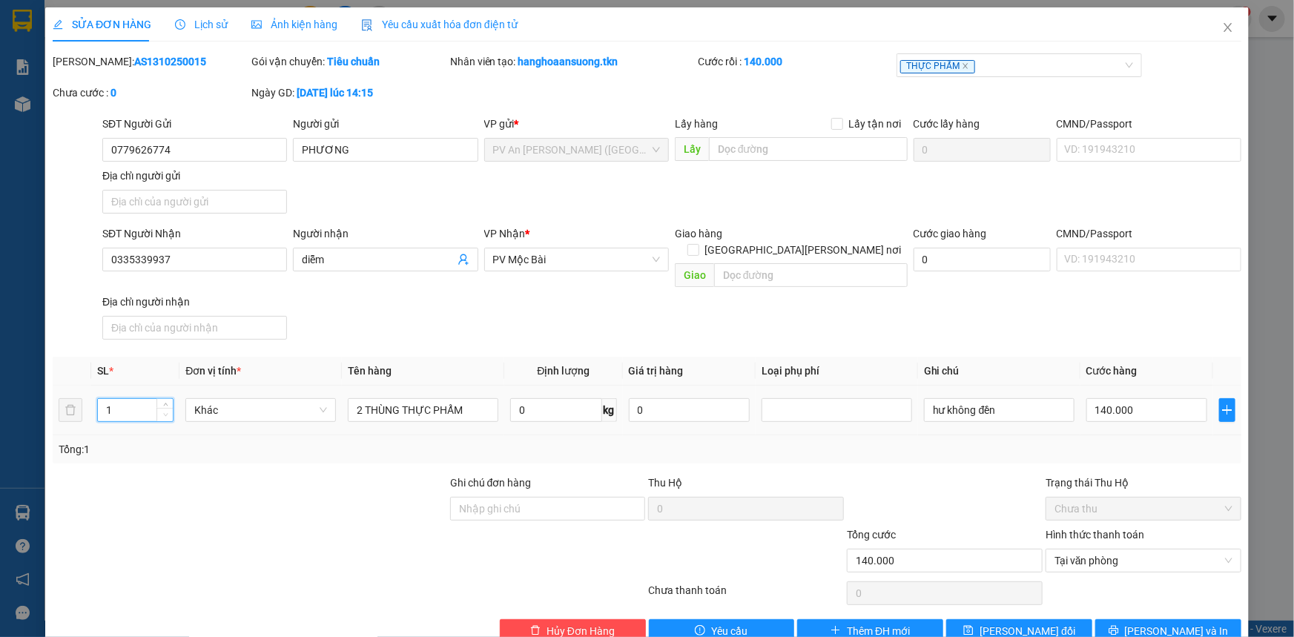
click at [163, 412] on icon "down" at bounding box center [165, 414] width 5 height 5
drag, startPoint x: 360, startPoint y: 391, endPoint x: 314, endPoint y: 426, distance: 57.7
click at [326, 415] on tr "1 Khác 2 THÙNG [PERSON_NAME] 0 kg 0 [PERSON_NAME] đền 140.000" at bounding box center [647, 411] width 1189 height 50
drag, startPoint x: 178, startPoint y: 153, endPoint x: 0, endPoint y: 187, distance: 181.2
click at [0, 182] on div "SỬA ĐƠN HÀNG Lịch sử [PERSON_NAME] hàng Yêu cầu xuất [PERSON_NAME] điện tử Tota…" at bounding box center [647, 318] width 1294 height 637
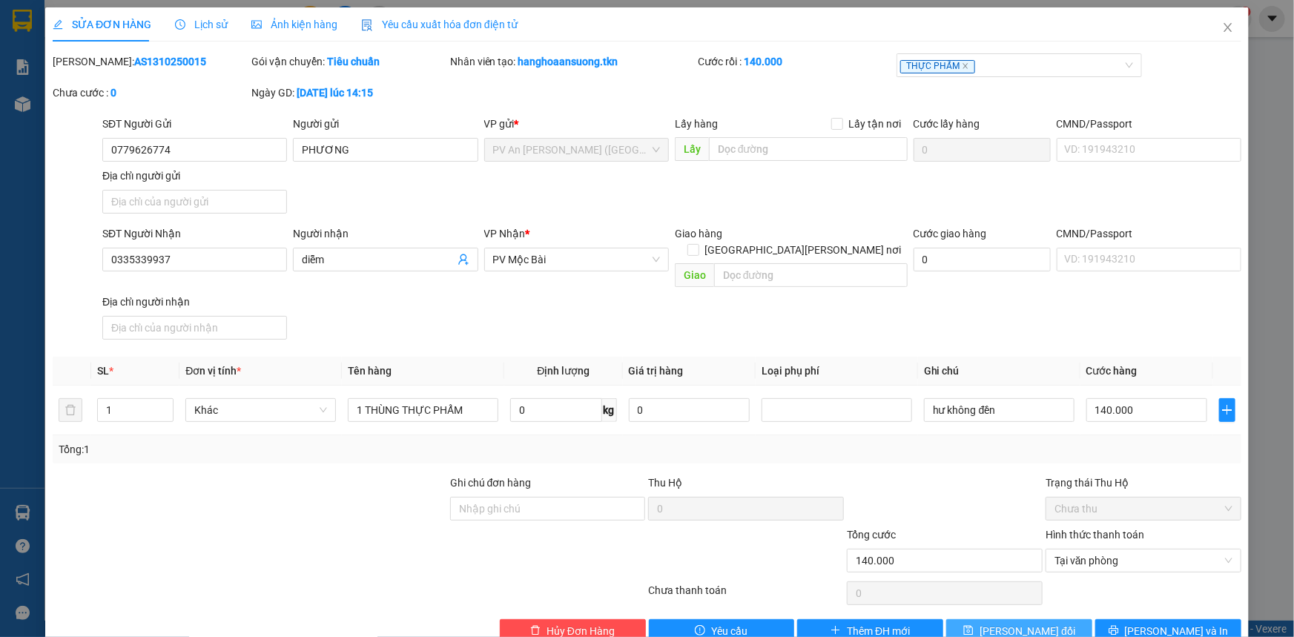
click at [1054, 620] on button "[PERSON_NAME] đổi" at bounding box center [1019, 631] width 146 height 24
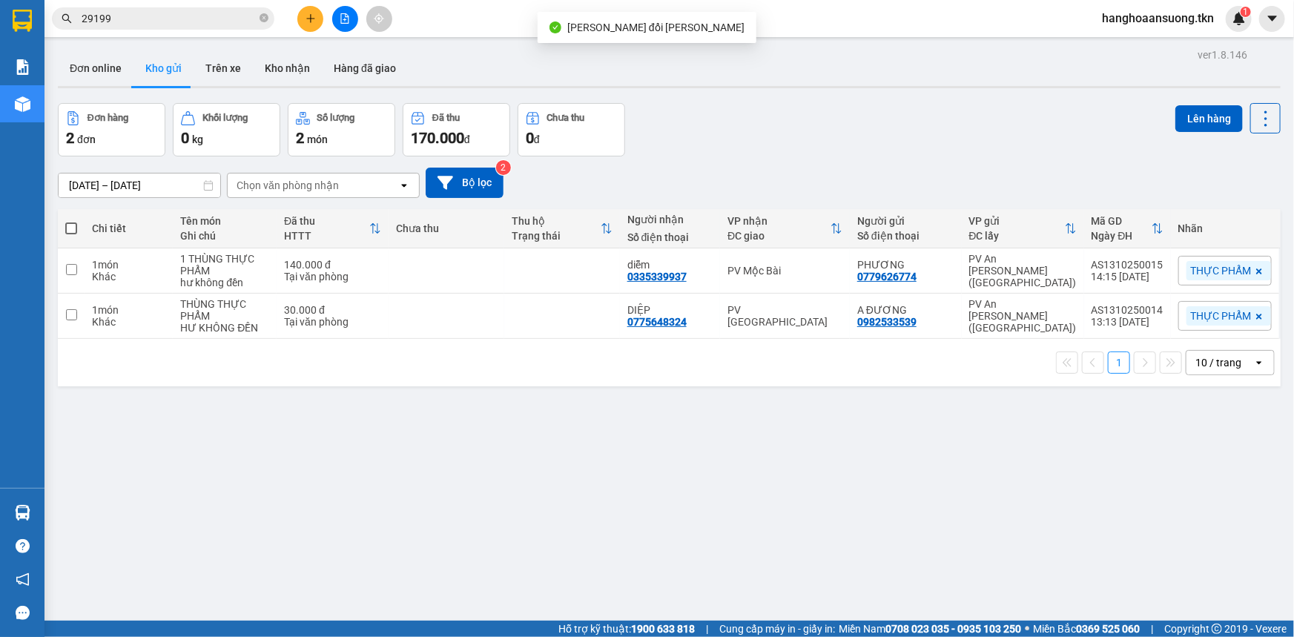
click at [303, 21] on button at bounding box center [310, 19] width 26 height 26
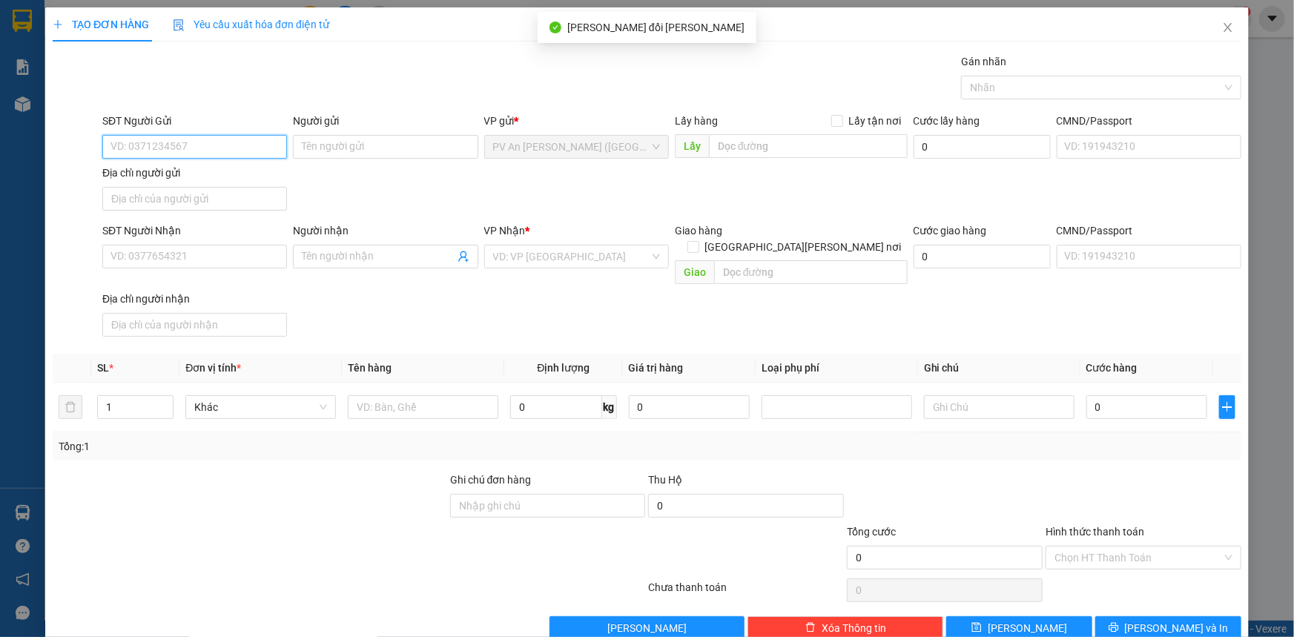
paste input "0779626774"
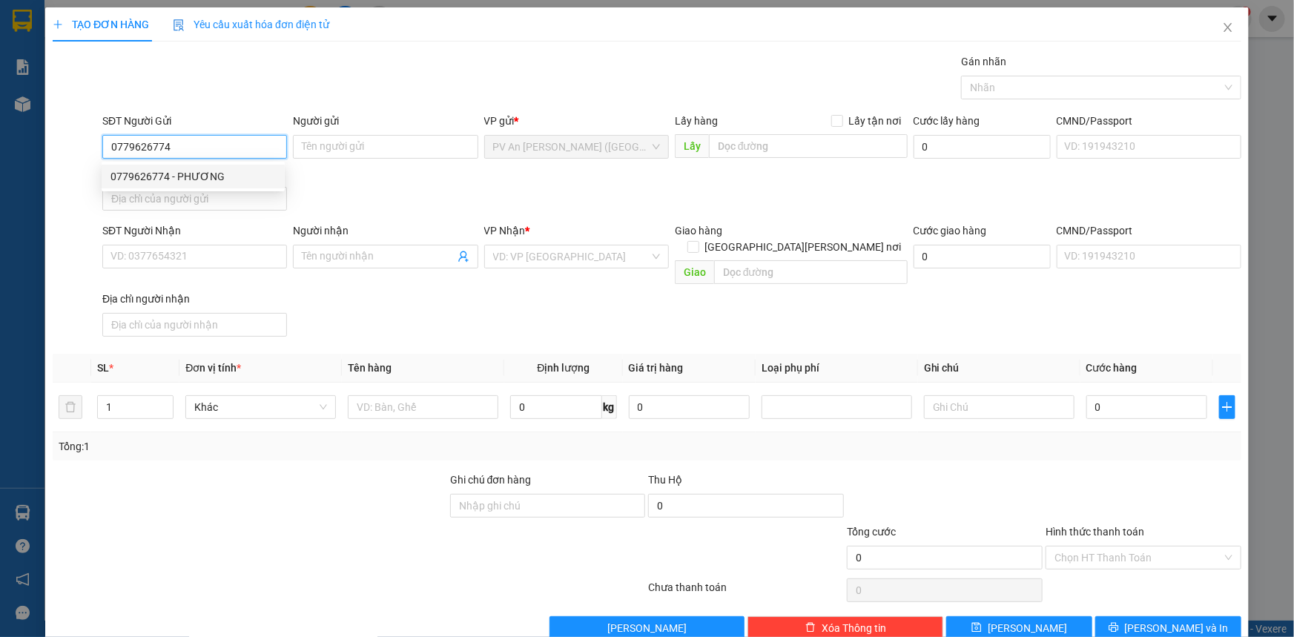
click at [210, 176] on div "0779626774 - PHƯƠNG" at bounding box center [192, 176] width 165 height 16
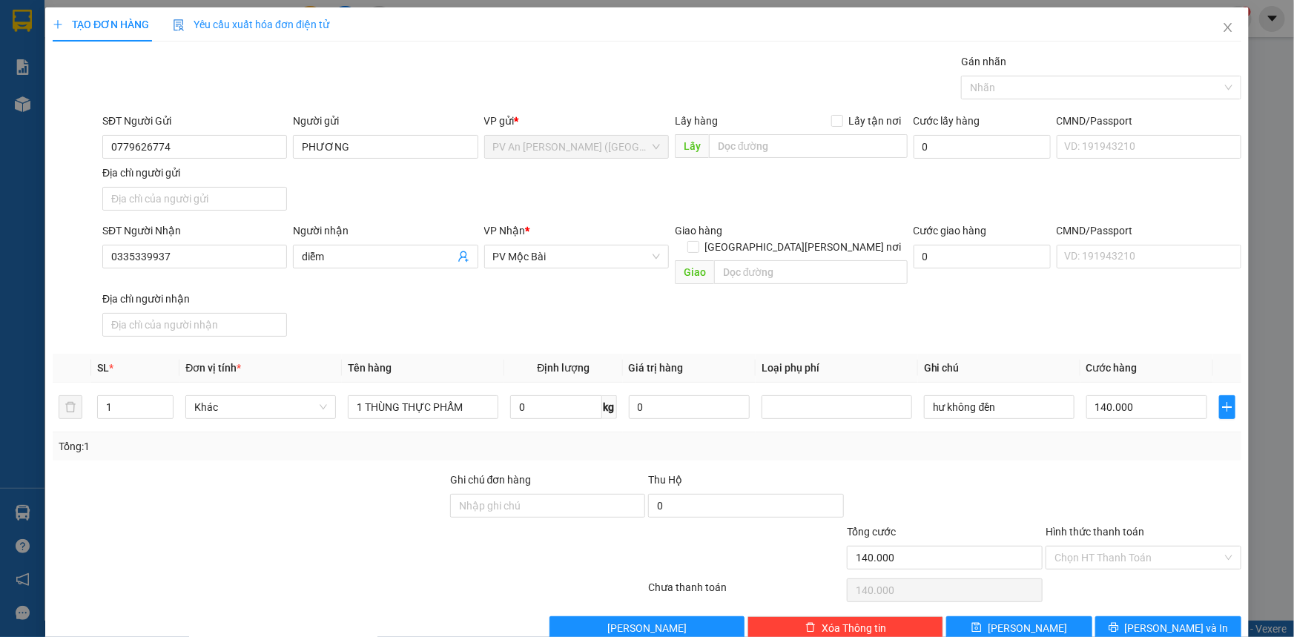
click at [371, 294] on div "SĐT Người [PERSON_NAME] 0335339937 Người [PERSON_NAME] [PERSON_NAME] * PV Mộc B…" at bounding box center [671, 282] width 1145 height 120
drag, startPoint x: 208, startPoint y: 251, endPoint x: 3, endPoint y: 268, distance: 205.3
click at [13, 266] on div "TẠO ĐƠN HÀNG Yêu cầu xuất [PERSON_NAME] điện tử Transit Pickup Surcharge Ids Tr…" at bounding box center [647, 318] width 1294 height 637
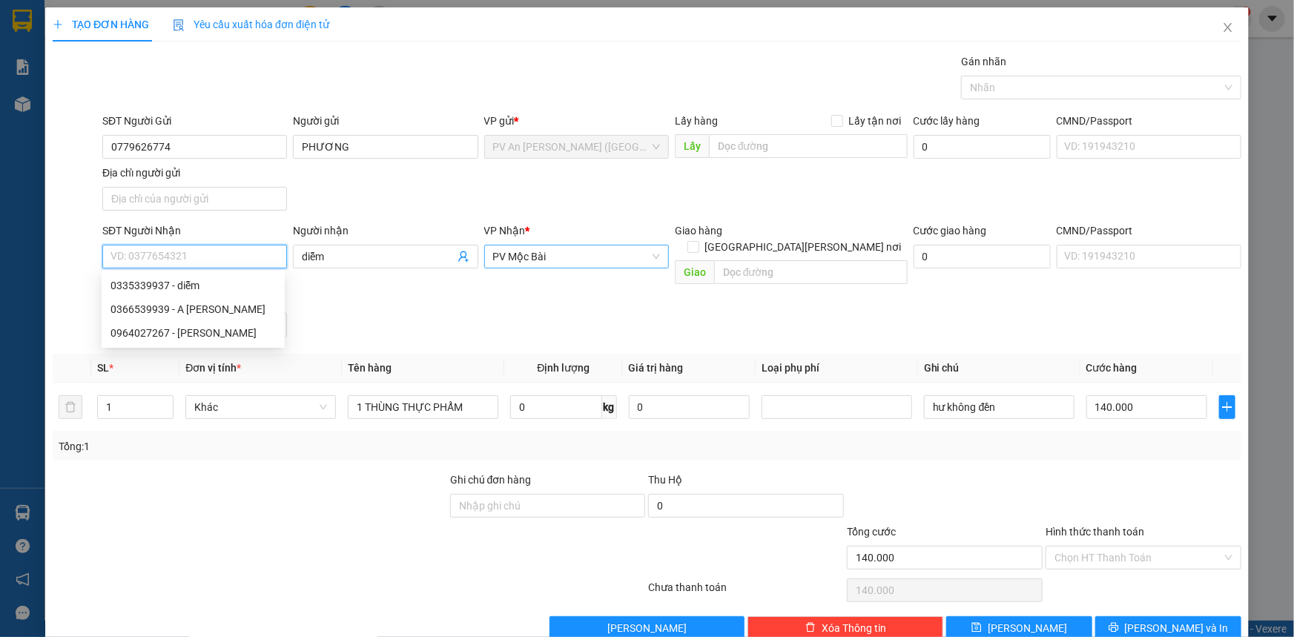
click at [541, 255] on span "PV Mộc Bài" at bounding box center [576, 256] width 167 height 22
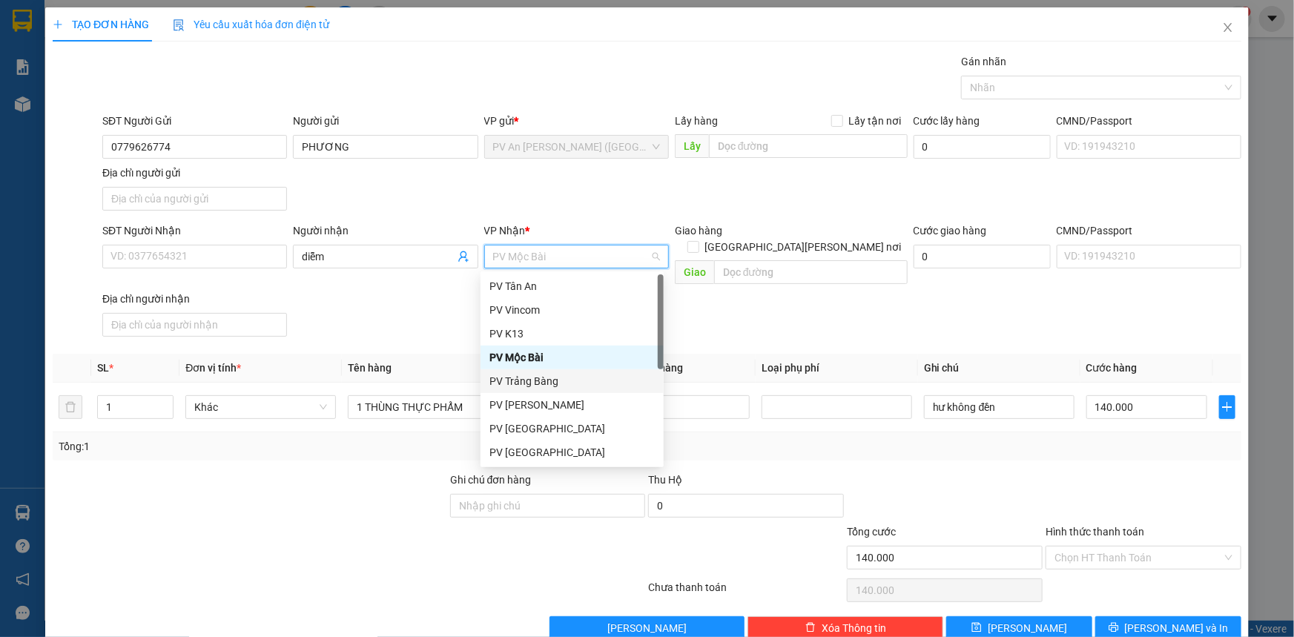
click at [575, 374] on div "PV Trảng Bàng" at bounding box center [571, 381] width 165 height 16
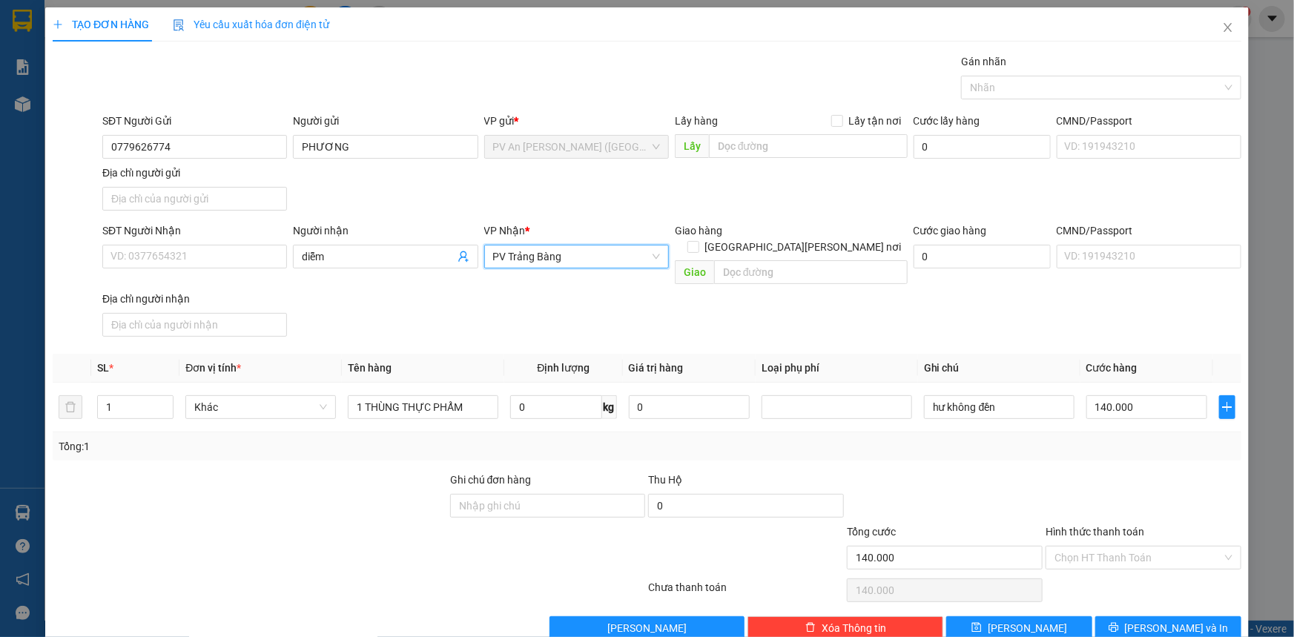
click at [386, 311] on div "SĐT Người [PERSON_NAME]: 0377654321 Người [PERSON_NAME] [PERSON_NAME] * [PERSON…" at bounding box center [671, 282] width 1145 height 120
click at [195, 237] on div "SĐT Người Nhận" at bounding box center [194, 230] width 185 height 16
click at [195, 245] on input "SĐT Người Nhận" at bounding box center [194, 257] width 185 height 24
click at [196, 248] on input "SĐT Người Nhận" at bounding box center [194, 257] width 185 height 24
click at [219, 313] on input "Địa chỉ người nhận" at bounding box center [194, 325] width 185 height 24
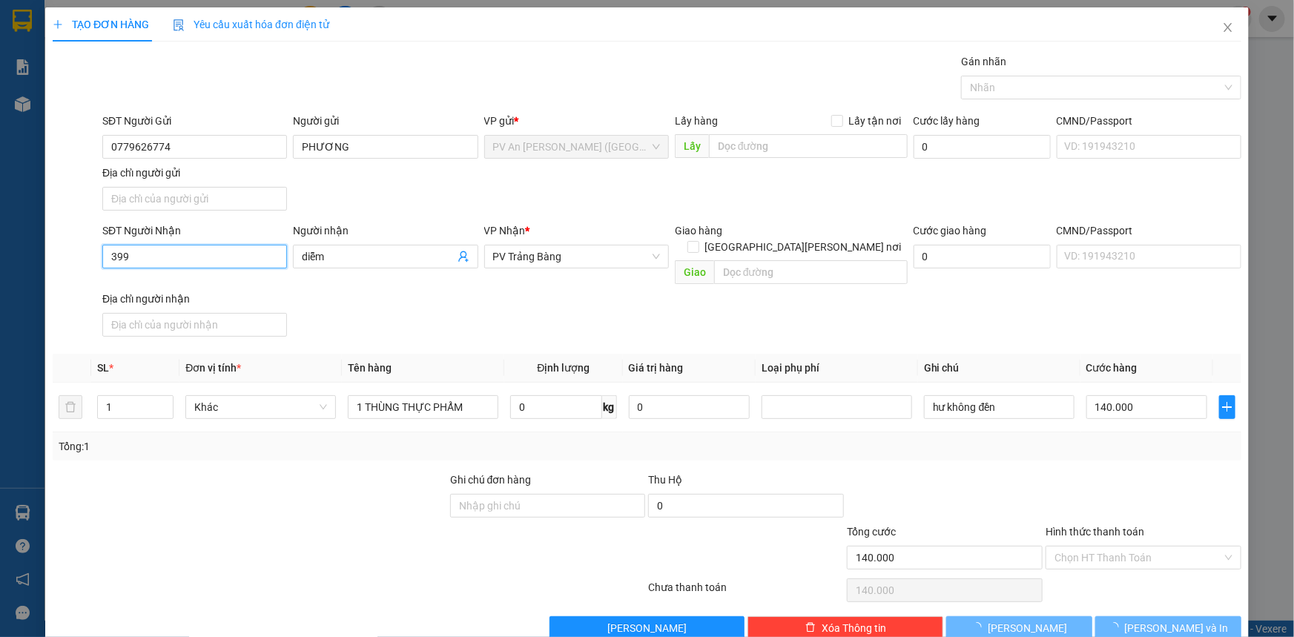
click at [211, 261] on input "399" at bounding box center [194, 257] width 185 height 24
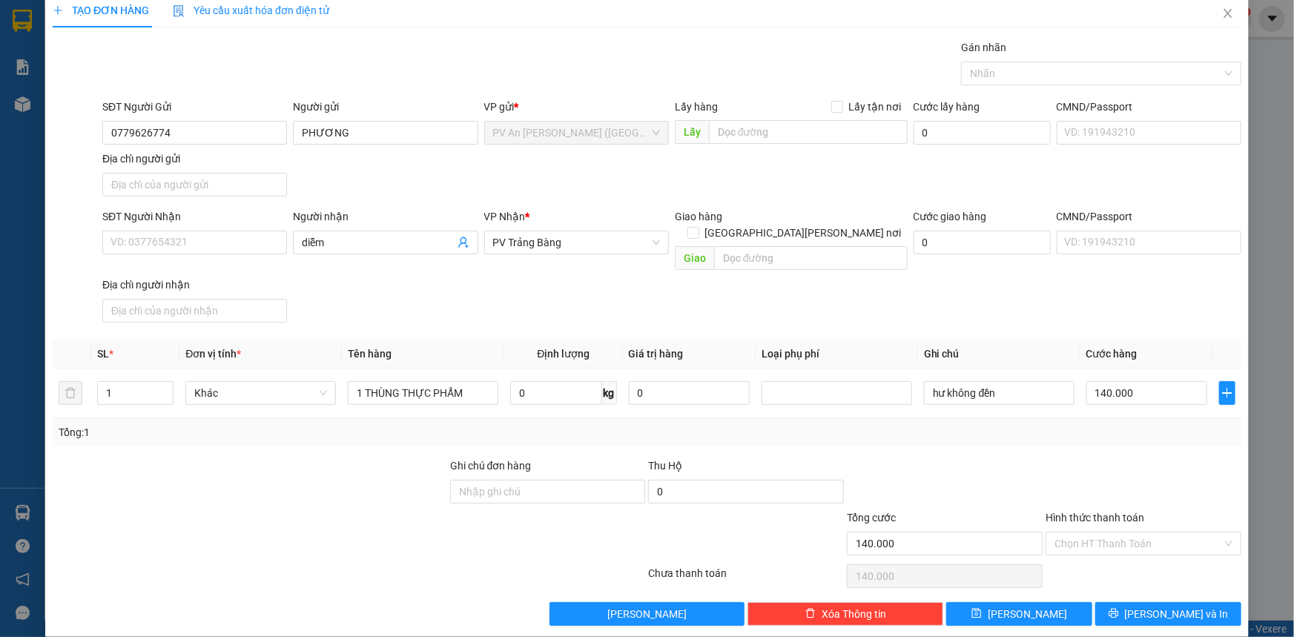
click at [211, 277] on div "Địa chỉ người nhận" at bounding box center [194, 285] width 185 height 16
click at [211, 299] on input "Địa chỉ người nhận" at bounding box center [194, 311] width 185 height 24
click at [211, 253] on div "SĐT Người Nhận VD: 0377654321" at bounding box center [194, 234] width 185 height 52
click at [212, 252] on input "SĐT Người Nhận" at bounding box center [194, 243] width 185 height 24
click at [219, 245] on input "SĐT Người Nhận" at bounding box center [194, 243] width 185 height 24
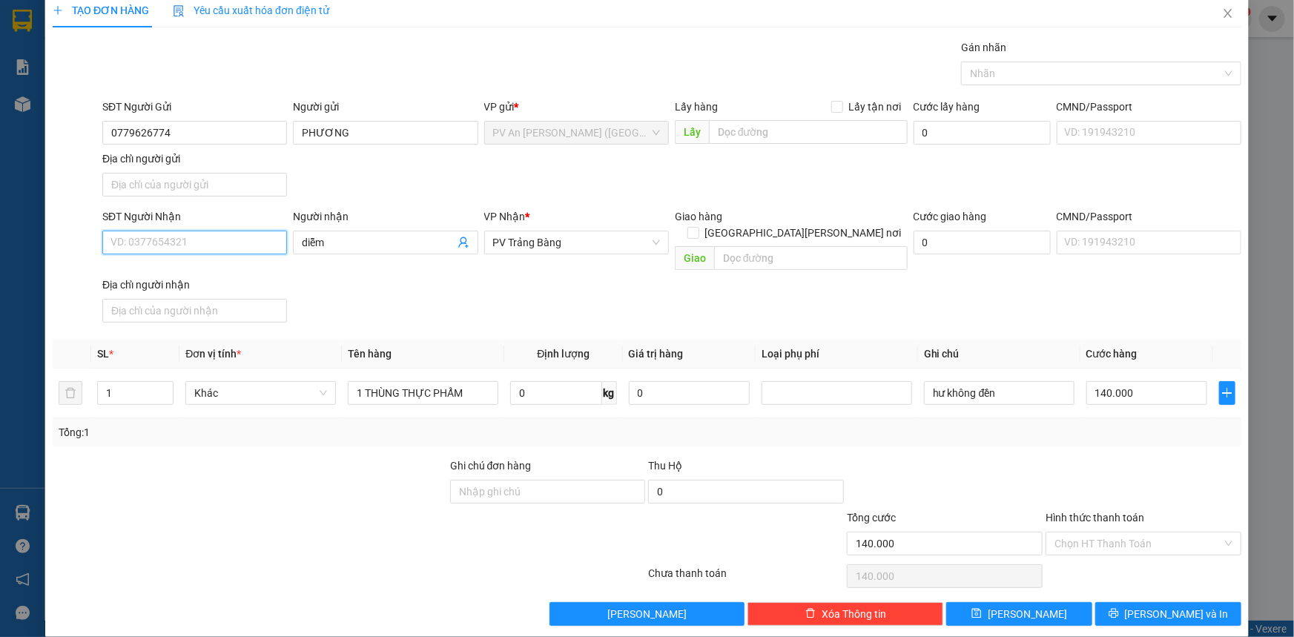
click at [219, 238] on input "SĐT Người Nhận" at bounding box center [194, 243] width 185 height 24
click at [333, 241] on input "diễm" at bounding box center [378, 242] width 152 height 16
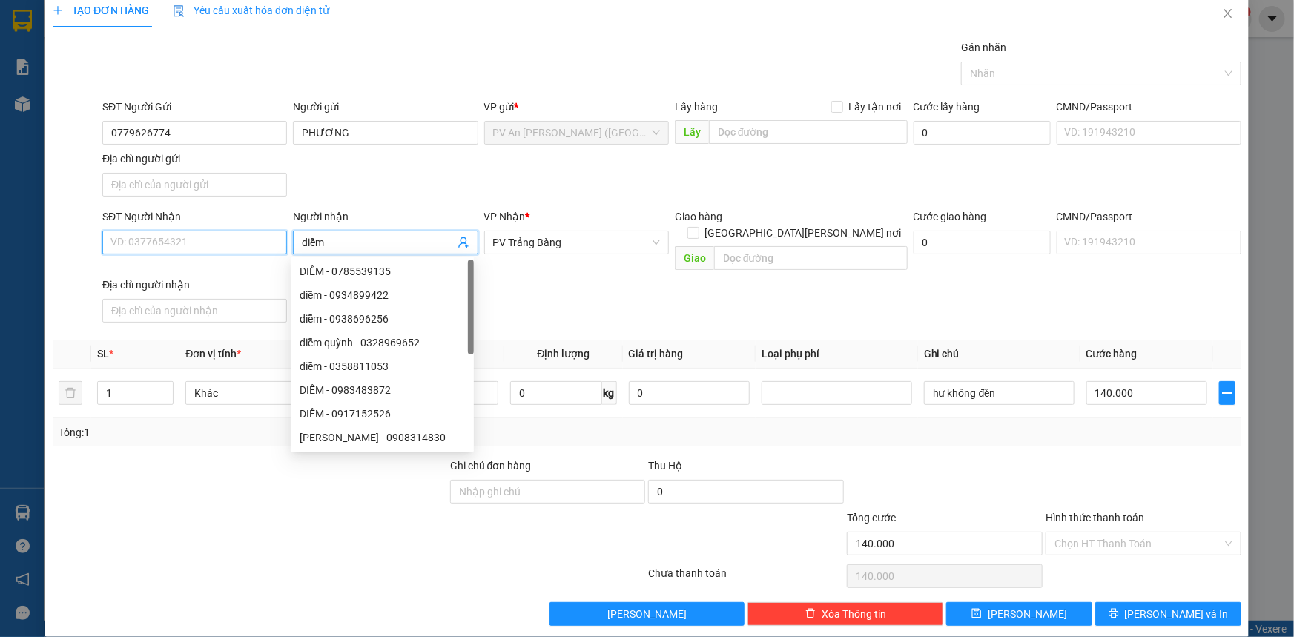
click at [231, 237] on input "SĐT Người Nhận" at bounding box center [194, 243] width 185 height 24
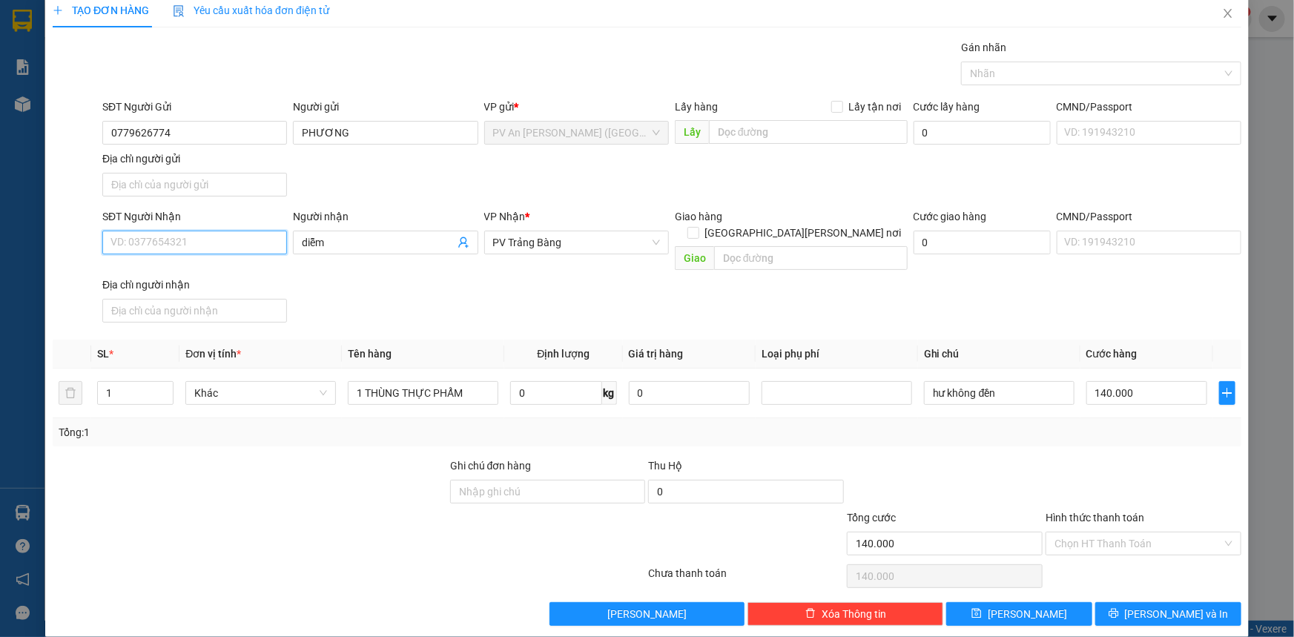
click at [231, 237] on input "SĐT Người Nhận" at bounding box center [194, 243] width 185 height 24
click at [205, 235] on input "SĐT Người Nhận" at bounding box center [194, 243] width 185 height 24
click at [381, 148] on div "Người gửi [PERSON_NAME]" at bounding box center [385, 125] width 185 height 52
click at [386, 141] on input "PHƯƠNG" at bounding box center [385, 133] width 185 height 24
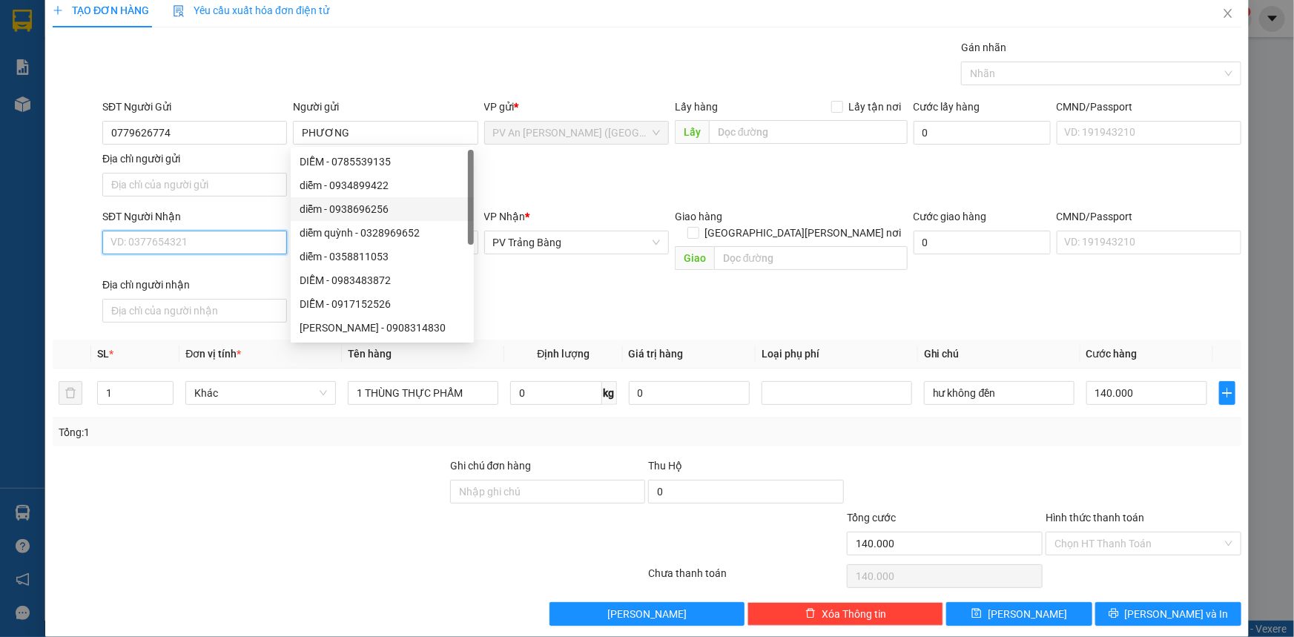
click at [208, 247] on input "SĐT Người Nhận" at bounding box center [194, 243] width 185 height 24
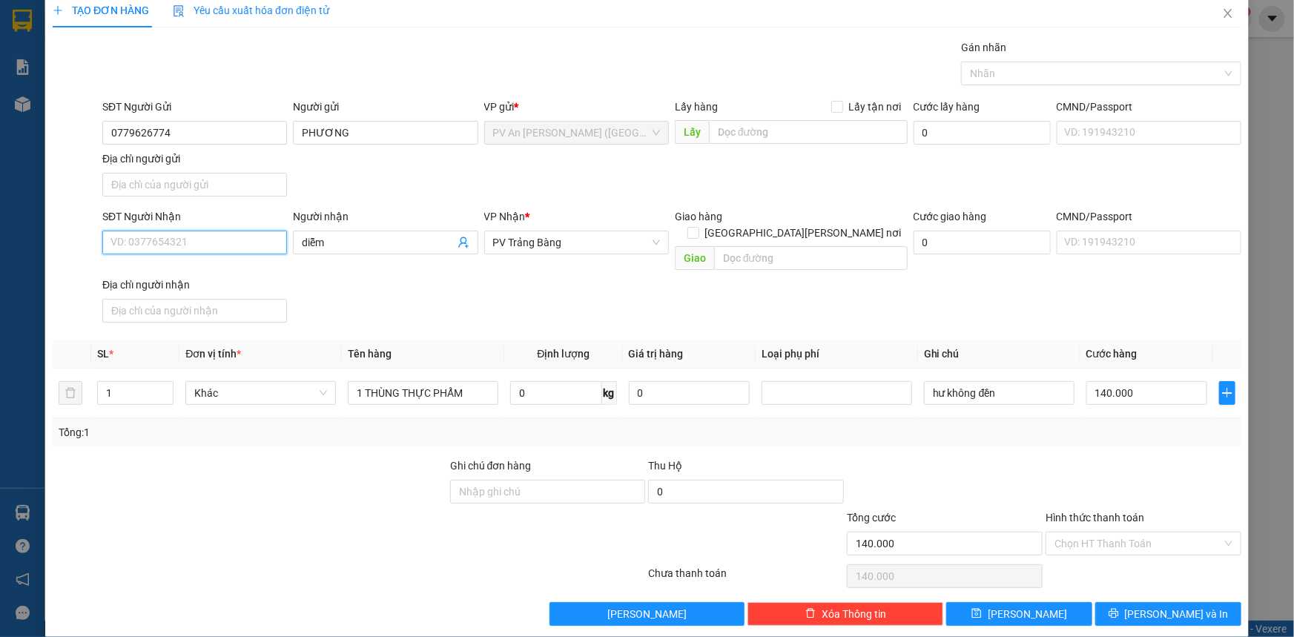
click at [208, 247] on input "SĐT Người Nhận" at bounding box center [194, 243] width 185 height 24
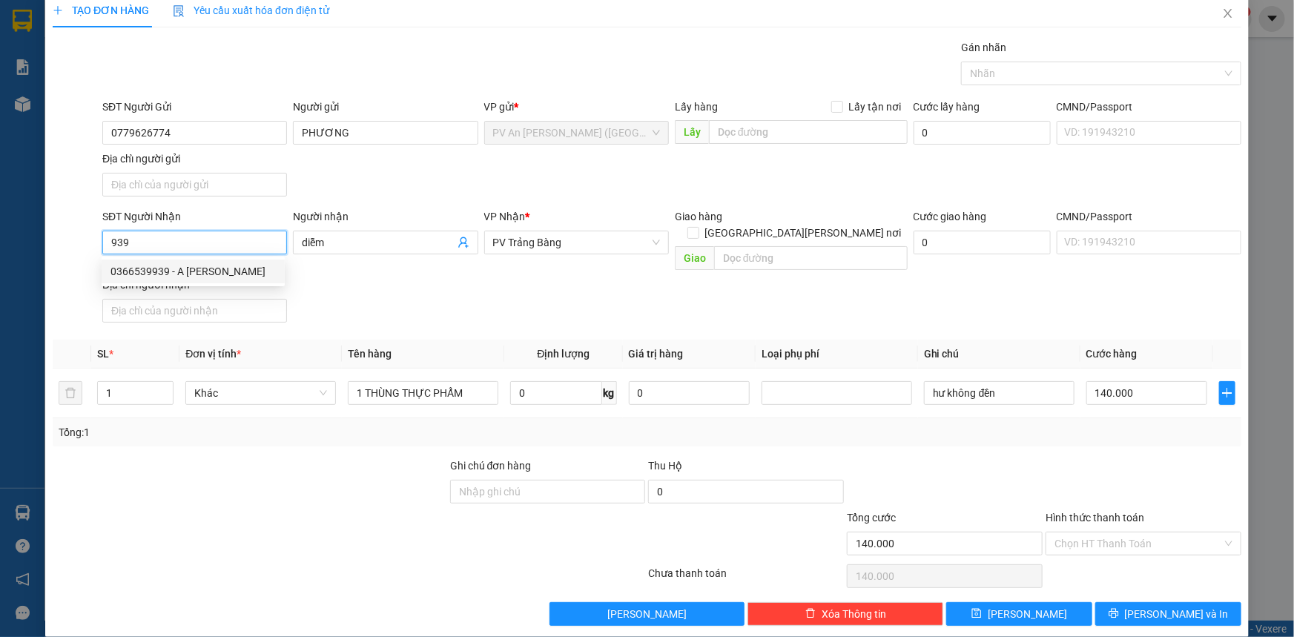
click at [184, 265] on div "0366539939 - A [PERSON_NAME]" at bounding box center [192, 271] width 165 height 16
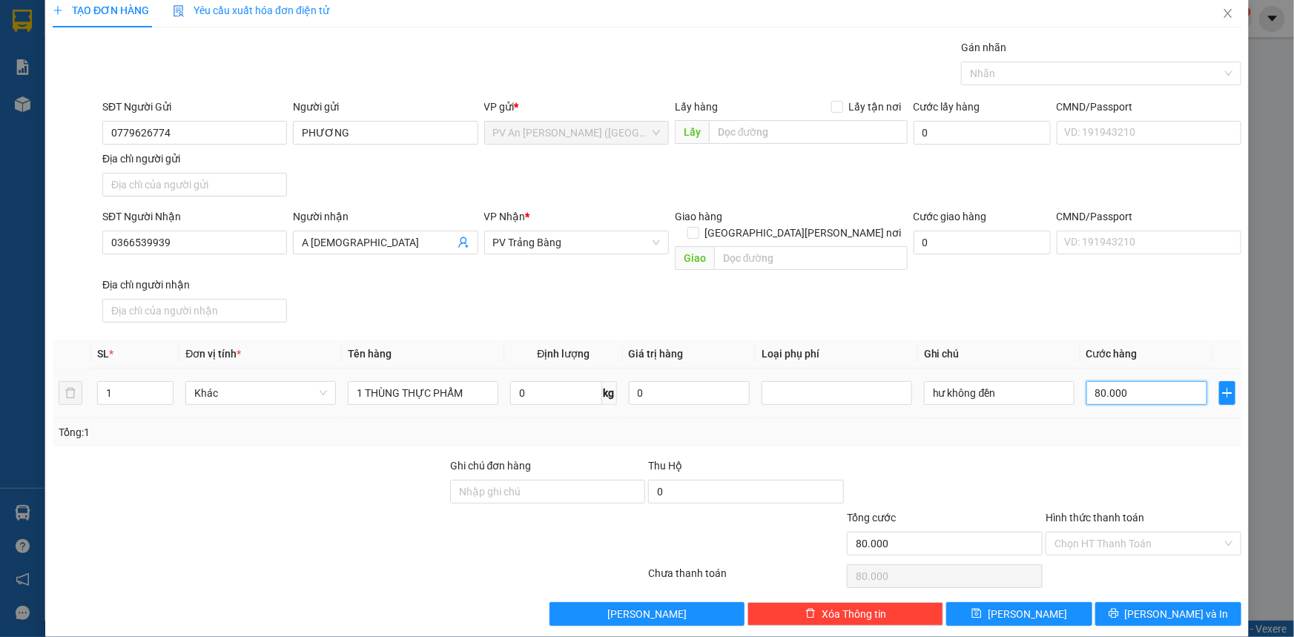
click at [1136, 381] on input "80.000" at bounding box center [1146, 393] width 121 height 24
click at [1157, 424] on div "Tổng: 1" at bounding box center [647, 432] width 1177 height 16
click at [1157, 532] on input "Hình thức thanh toán" at bounding box center [1138, 543] width 168 height 22
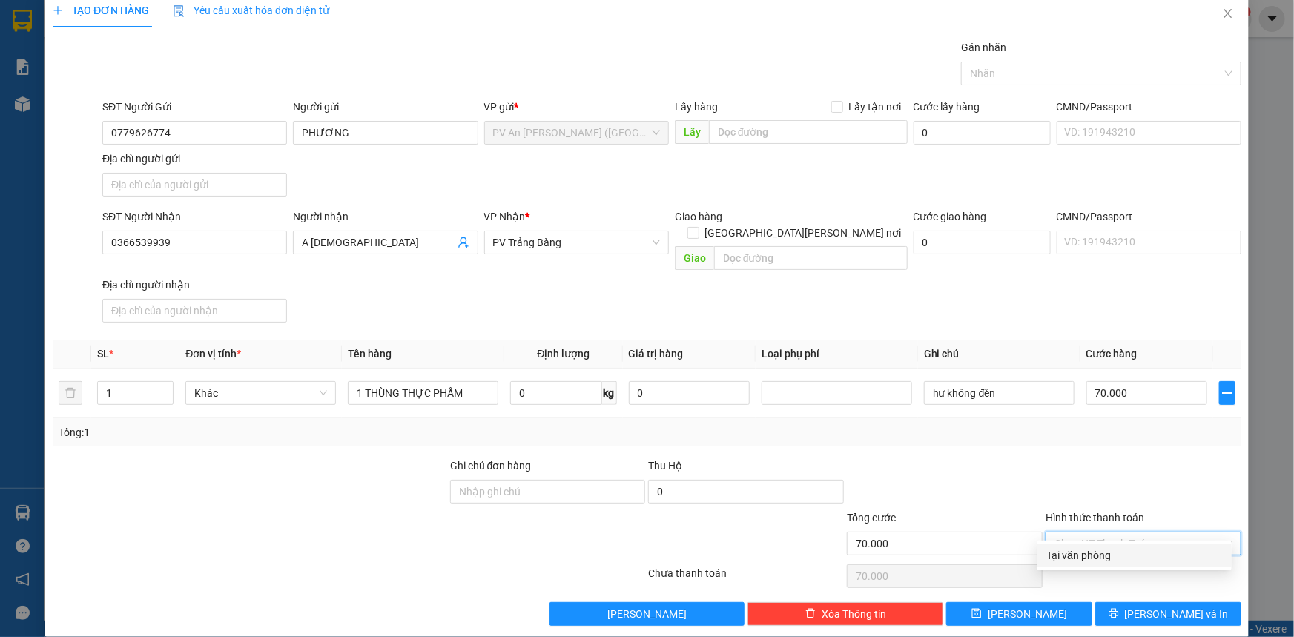
click at [1118, 558] on div "Tại văn phòng" at bounding box center [1134, 555] width 176 height 16
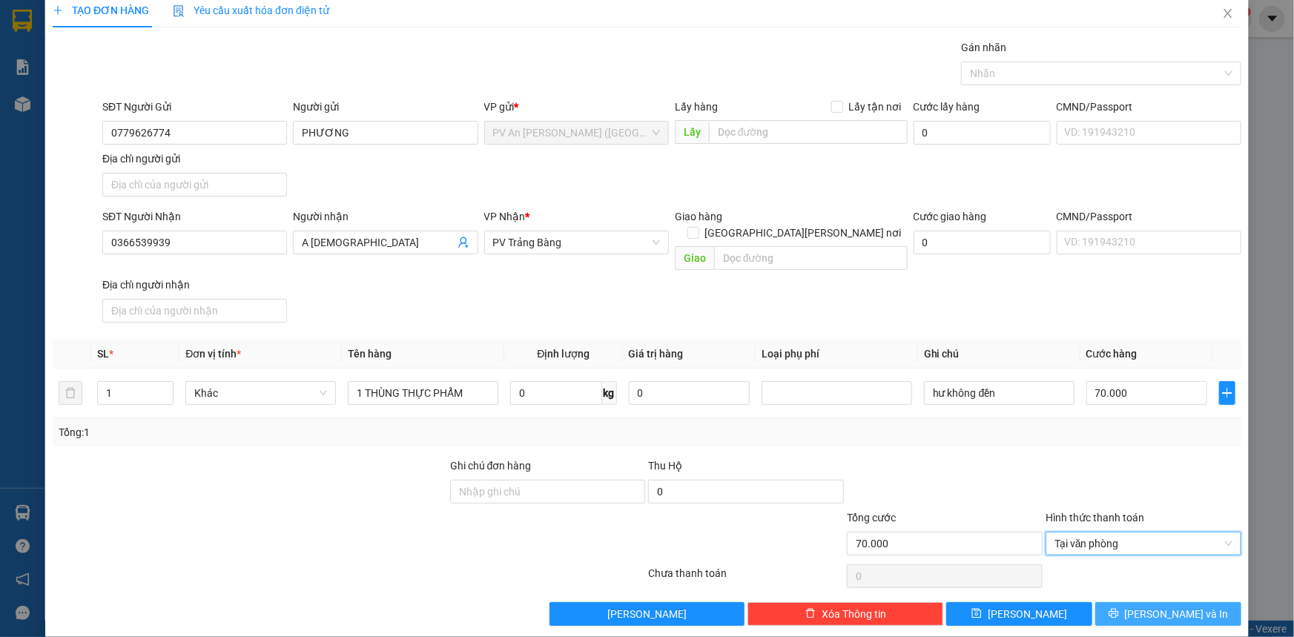
click at [1151, 606] on span "[PERSON_NAME] và In" at bounding box center [1177, 614] width 104 height 16
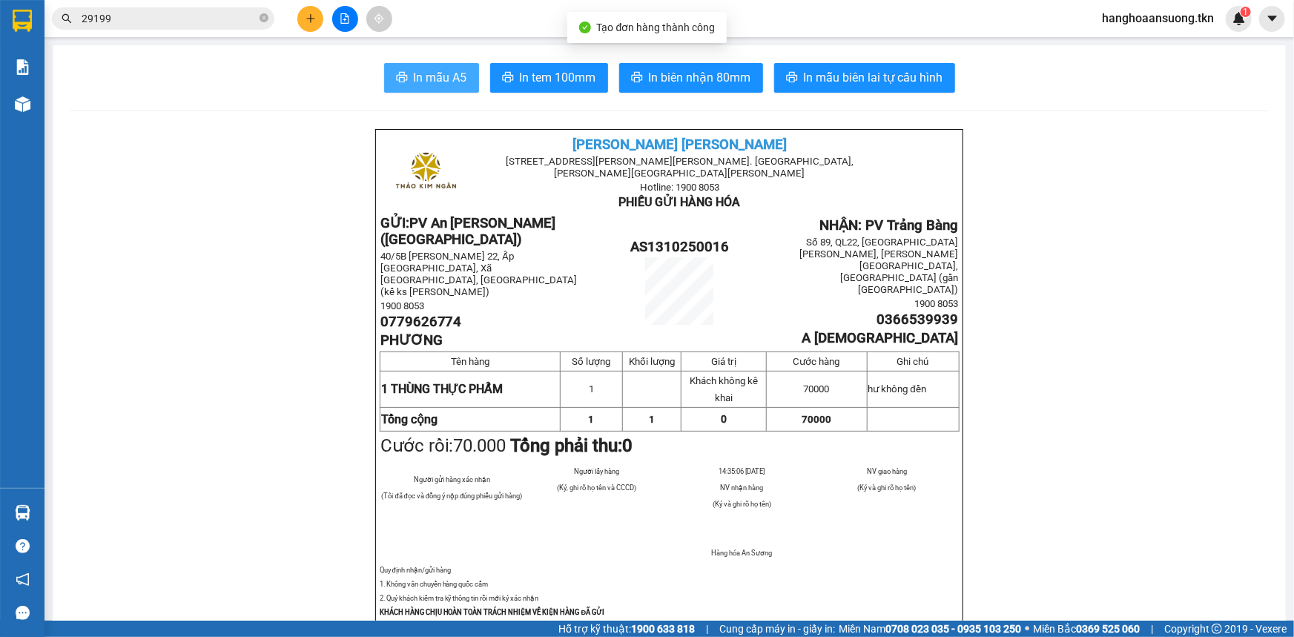
drag, startPoint x: 1151, startPoint y: 593, endPoint x: 421, endPoint y: 78, distance: 893.2
click at [421, 78] on span "In mẫu A5" at bounding box center [440, 77] width 53 height 19
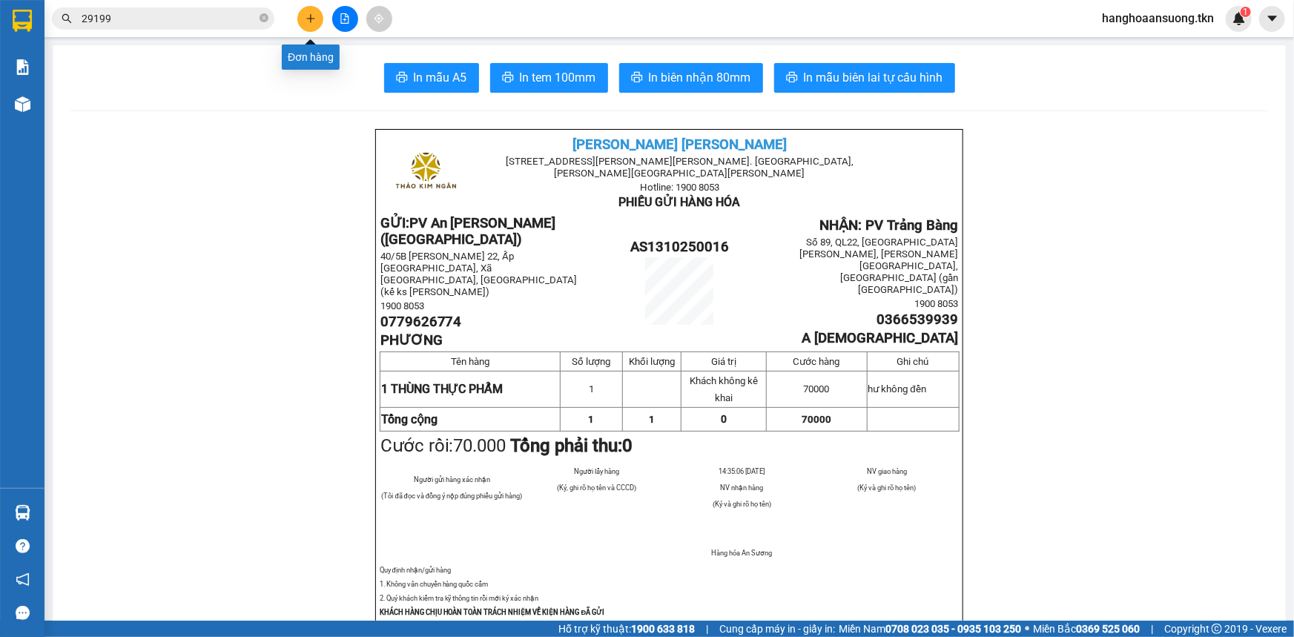
click at [306, 20] on icon "plus" at bounding box center [310, 18] width 10 height 10
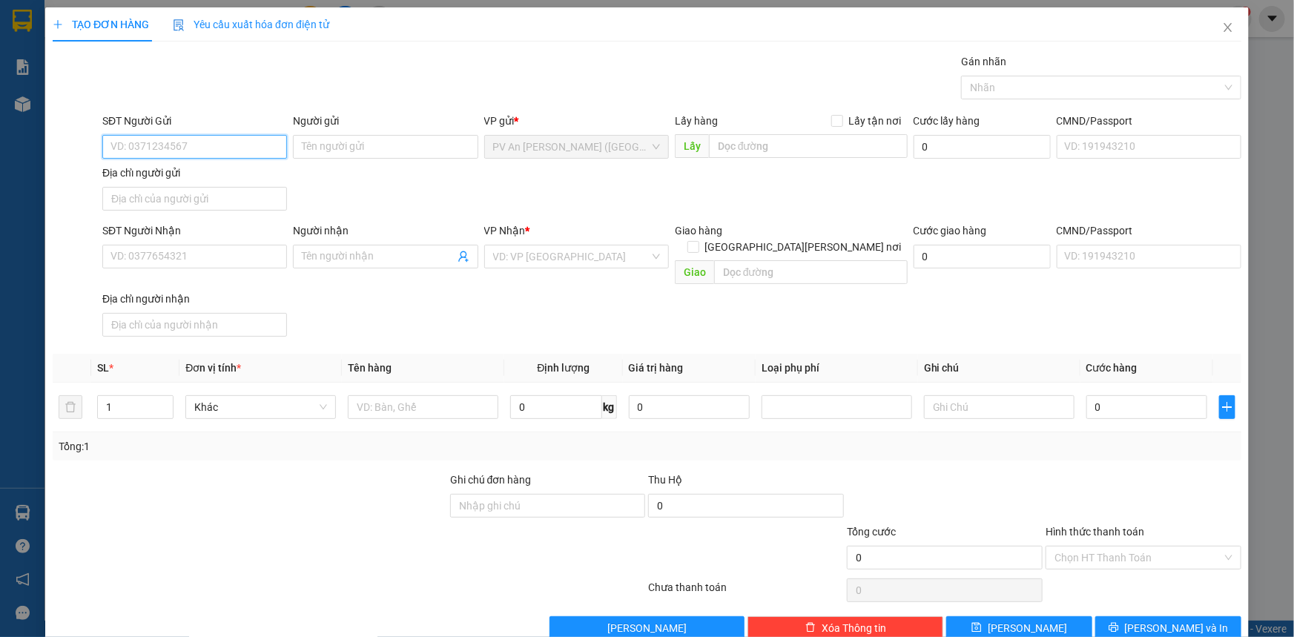
click at [28, 105] on div "TẠO ĐƠN HÀNG Yêu cầu xuất [PERSON_NAME] điện tử Transit Pickup Surcharge Ids Tr…" at bounding box center [647, 318] width 1294 height 637
click at [24, 105] on div "TẠO ĐƠN HÀNG Yêu cầu xuất [PERSON_NAME] điện tử Transit Pickup Surcharge Ids Tr…" at bounding box center [647, 318] width 1294 height 637
click at [19, 104] on div "TẠO ĐƠN HÀNG Yêu cầu xuất [PERSON_NAME] điện tử Transit Pickup Surcharge Ids Tr…" at bounding box center [647, 318] width 1294 height 637
click at [1222, 28] on icon "close" at bounding box center [1228, 28] width 12 height 12
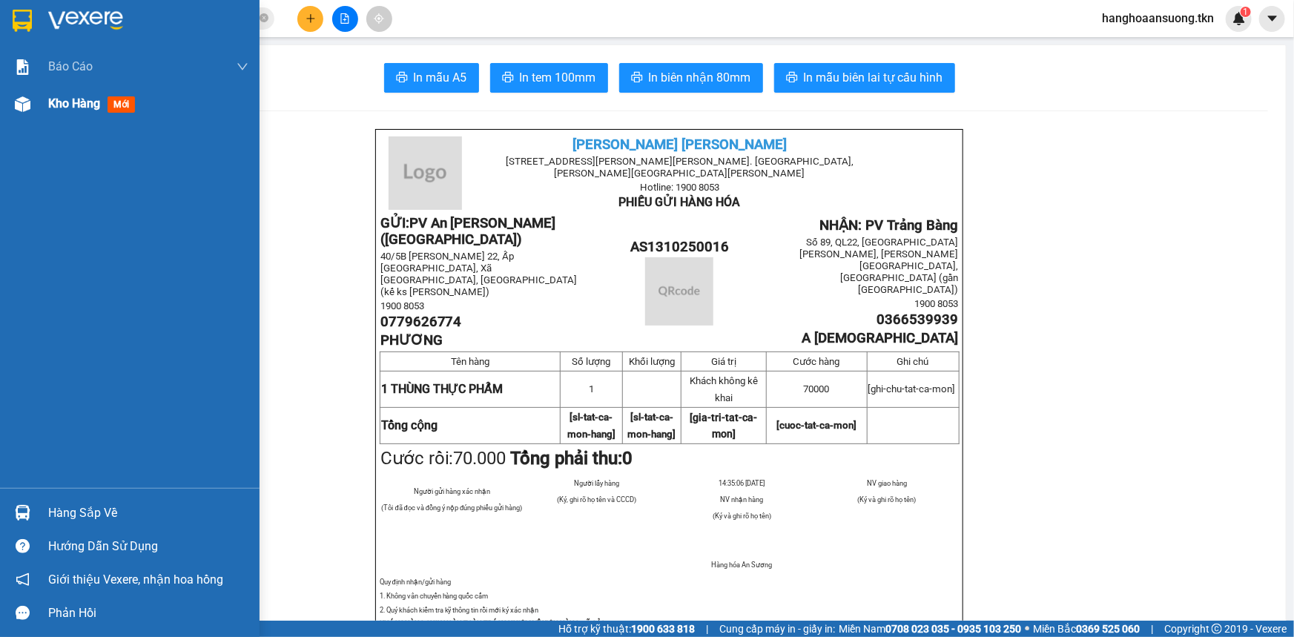
click at [81, 109] on span "Kho hàng" at bounding box center [74, 103] width 52 height 14
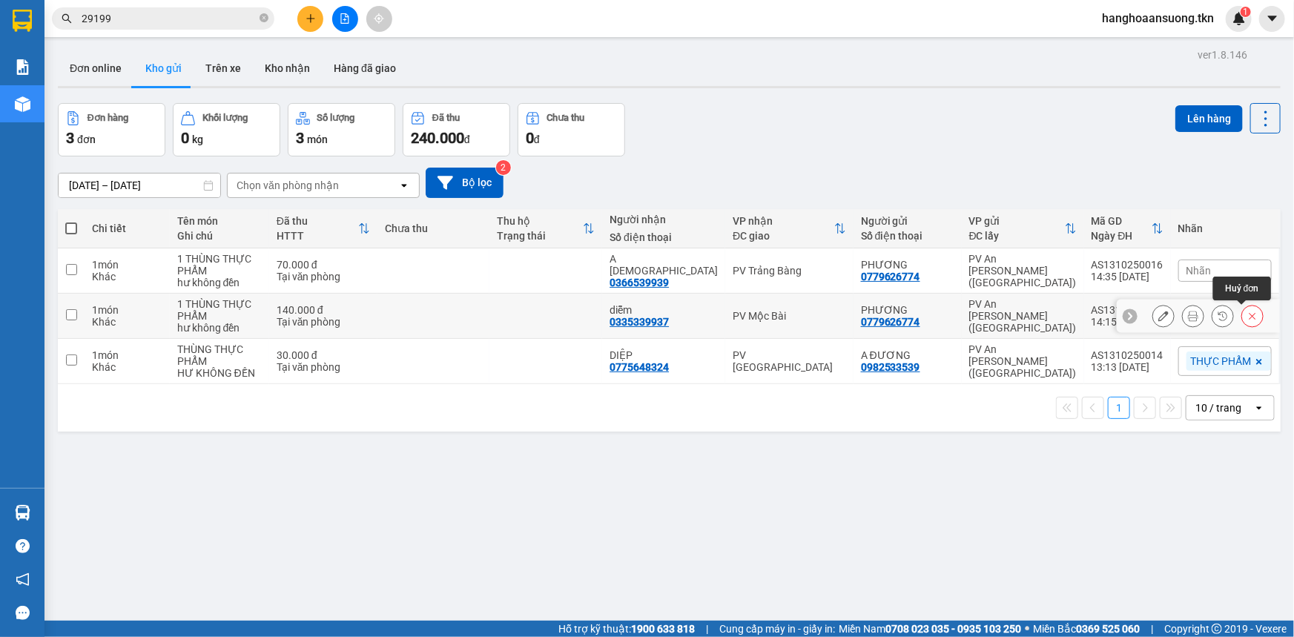
click at [1247, 314] on icon at bounding box center [1252, 316] width 10 height 10
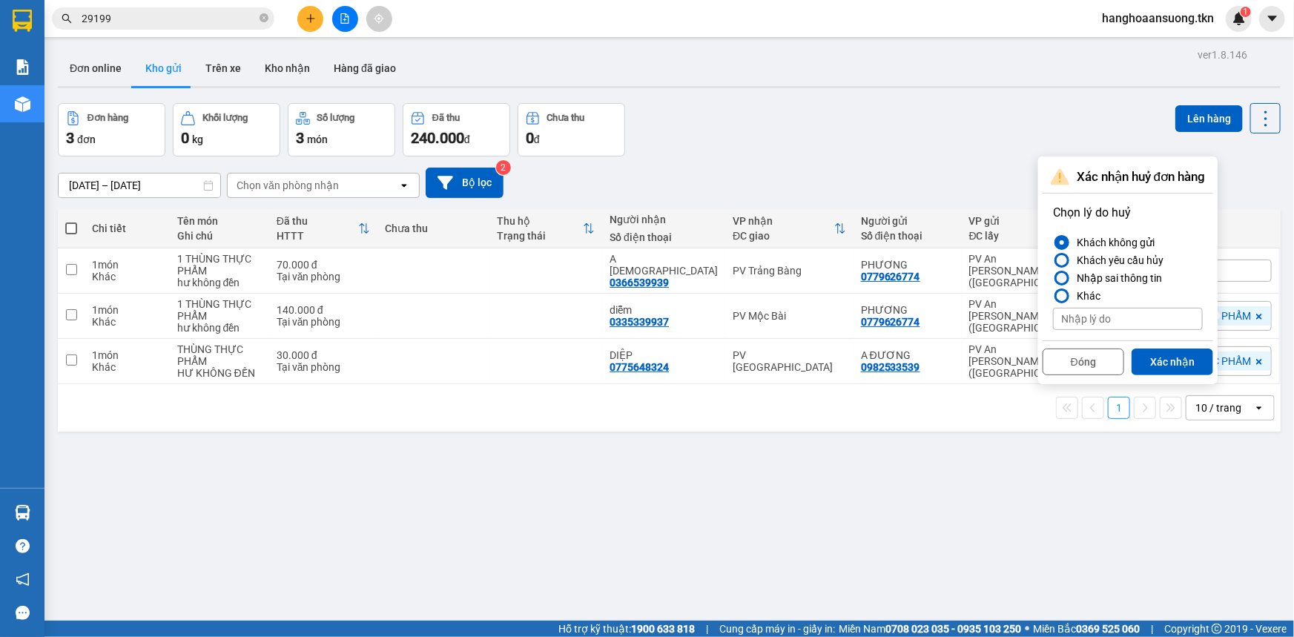
click at [1061, 269] on label "Nhập sai thông tin" at bounding box center [1128, 278] width 150 height 18
click at [1053, 278] on input "Nhập sai thông tin" at bounding box center [1053, 278] width 0 height 0
click at [1062, 259] on div at bounding box center [1062, 260] width 10 height 10
click at [1053, 260] on input "Khách yêu cầu hủy" at bounding box center [1053, 260] width 0 height 0
click at [1134, 317] on input at bounding box center [1128, 319] width 150 height 22
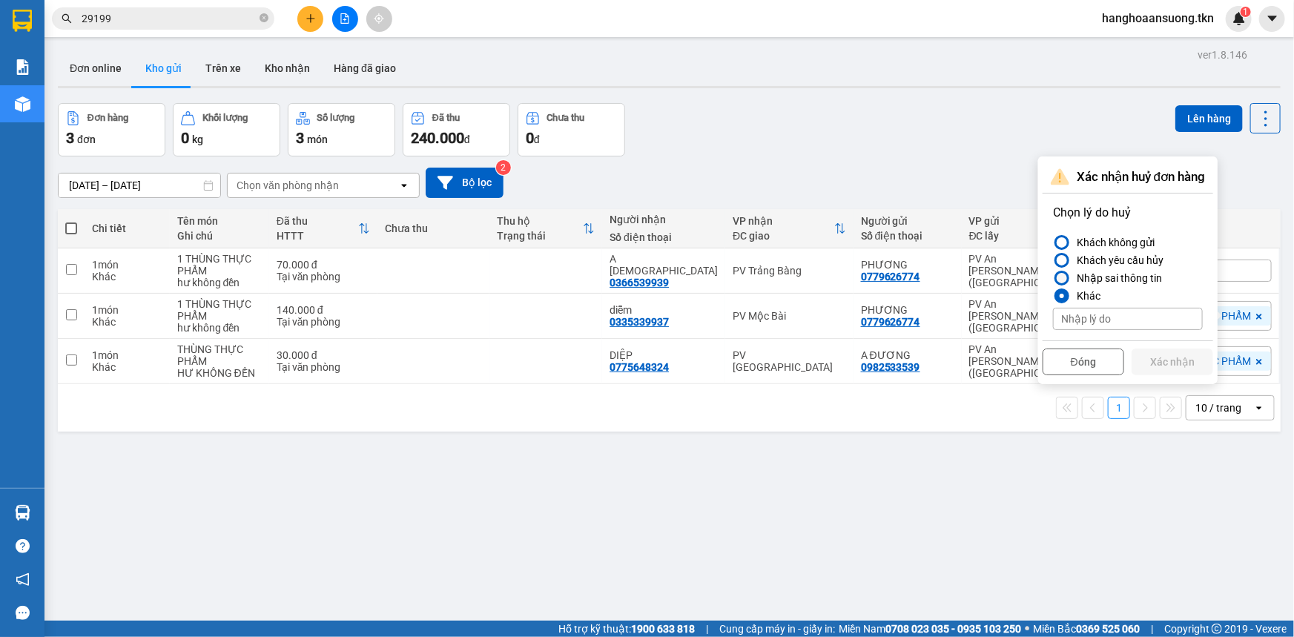
click at [1060, 274] on div at bounding box center [1062, 278] width 10 height 10
click at [1053, 278] on input "Nhập sai thông tin" at bounding box center [1053, 278] width 0 height 0
click at [1068, 259] on div at bounding box center [1061, 260] width 15 height 15
click at [1053, 260] on input "Khách yêu cầu hủy" at bounding box center [1053, 260] width 0 height 0
click at [1187, 365] on button "Xác nhận" at bounding box center [1172, 361] width 82 height 27
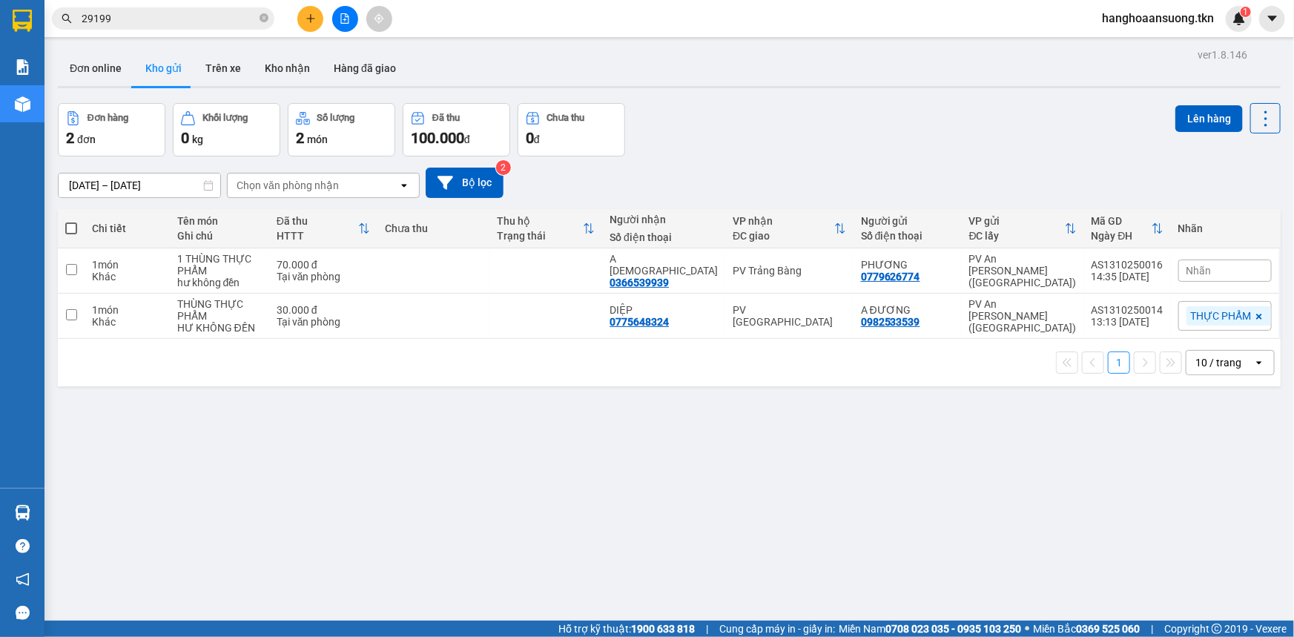
click at [312, 22] on icon "plus" at bounding box center [310, 18] width 10 height 10
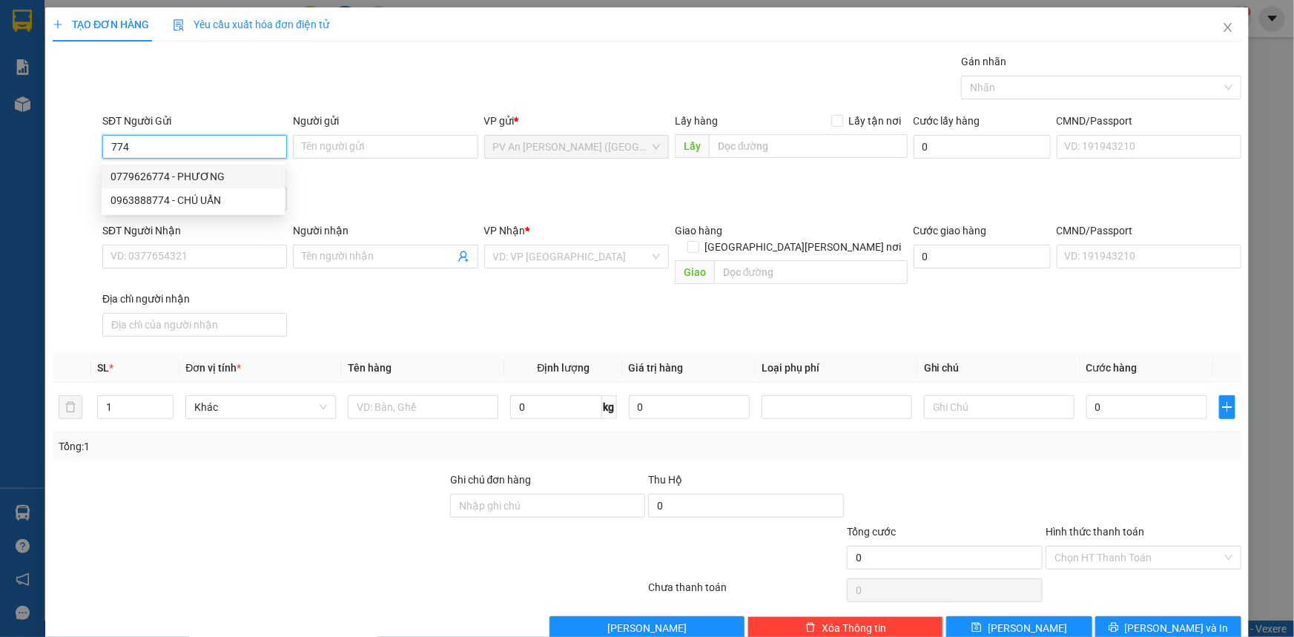
click at [191, 173] on div "0779626774 - PHƯƠNG" at bounding box center [192, 176] width 165 height 16
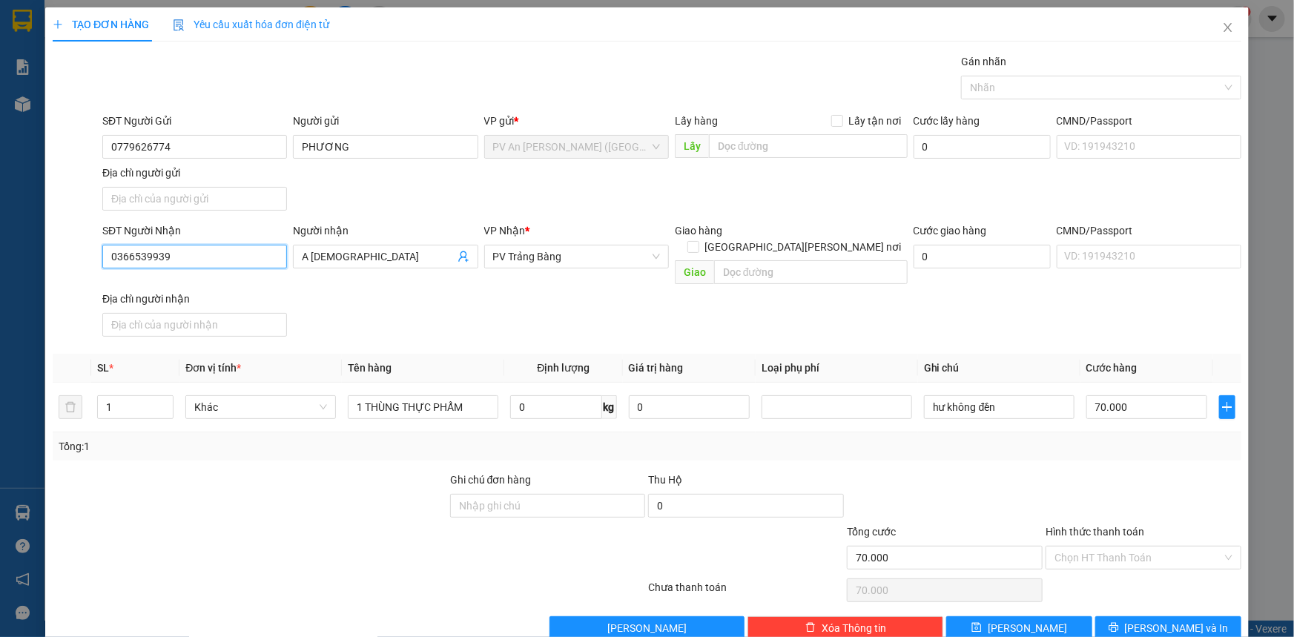
drag, startPoint x: 200, startPoint y: 257, endPoint x: 4, endPoint y: 279, distance: 197.7
click at [13, 272] on div "TẠO ĐƠN HÀNG Yêu cầu xuất [PERSON_NAME] điện tử Transit Pickup Surcharge Ids Tr…" at bounding box center [647, 318] width 1294 height 637
drag, startPoint x: 150, startPoint y: 260, endPoint x: 26, endPoint y: 260, distance: 123.8
click at [27, 260] on div "TẠO ĐƠN HÀNG Yêu cầu xuất [PERSON_NAME] điện tử Transit Pickup Surcharge Ids Tr…" at bounding box center [647, 318] width 1294 height 637
drag, startPoint x: 341, startPoint y: 258, endPoint x: 116, endPoint y: 268, distance: 225.6
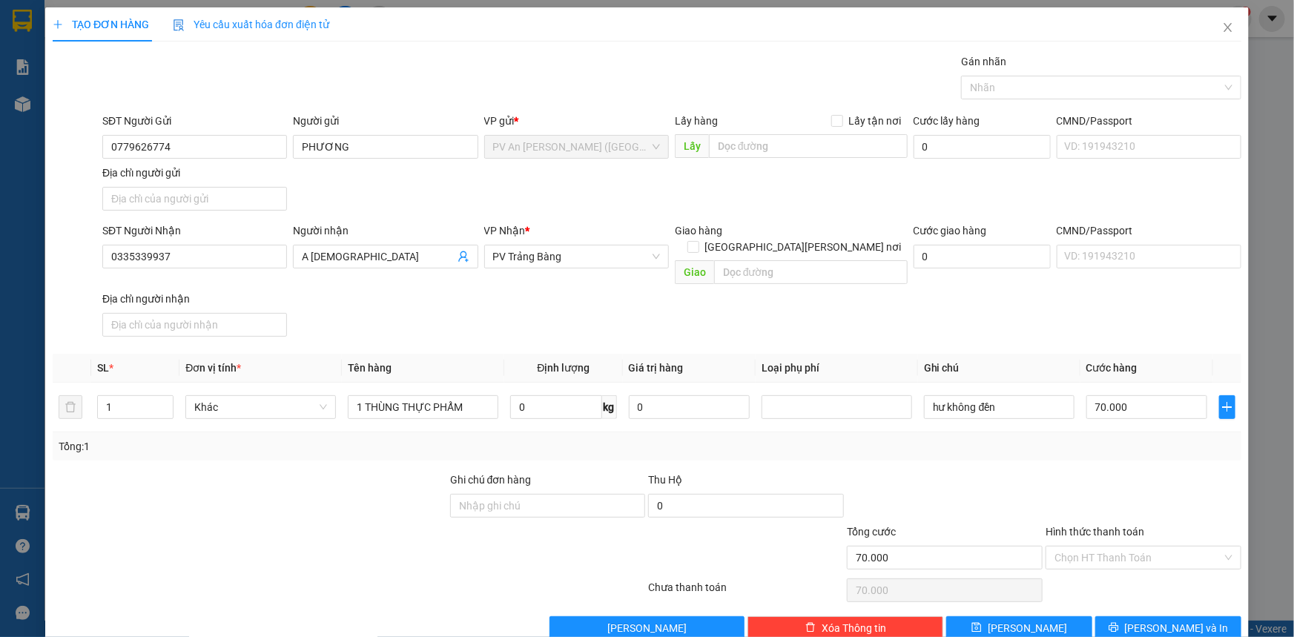
click at [145, 266] on div "SĐT Người [PERSON_NAME] 0335339937 0335339937 Người [PERSON_NAME] [PERSON_NAME]…" at bounding box center [671, 282] width 1145 height 120
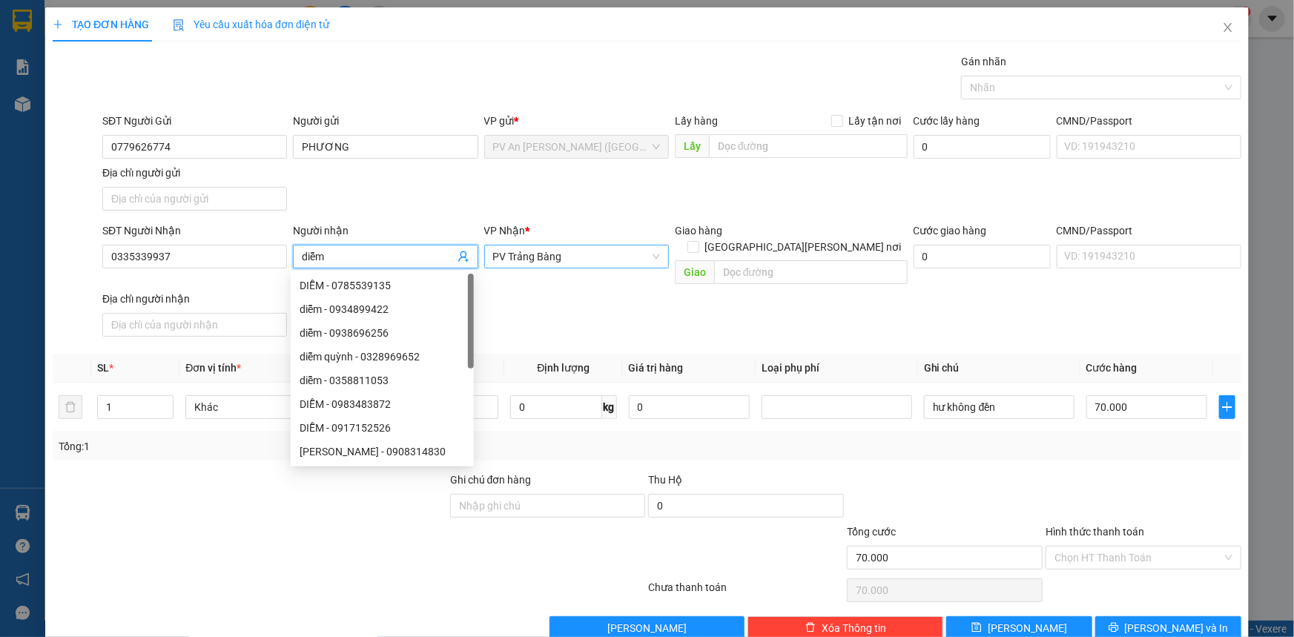
click at [555, 253] on span "PV Trảng Bàng" at bounding box center [576, 256] width 167 height 22
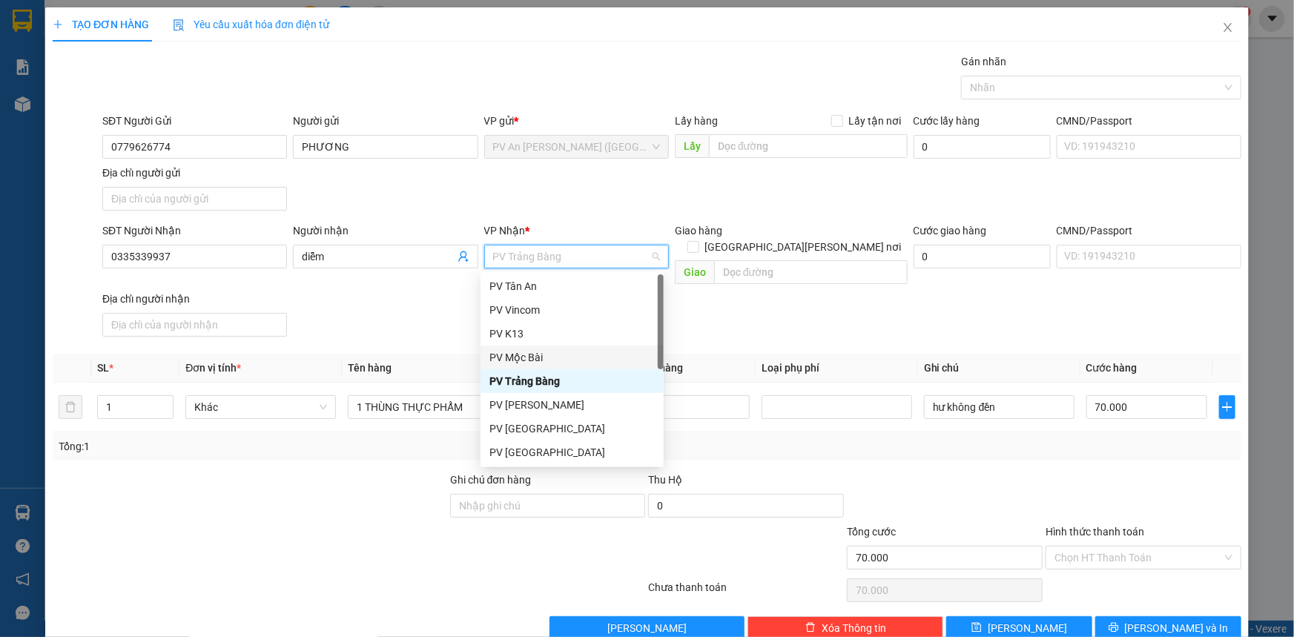
click at [571, 357] on div "PV Mộc Bài" at bounding box center [571, 357] width 165 height 16
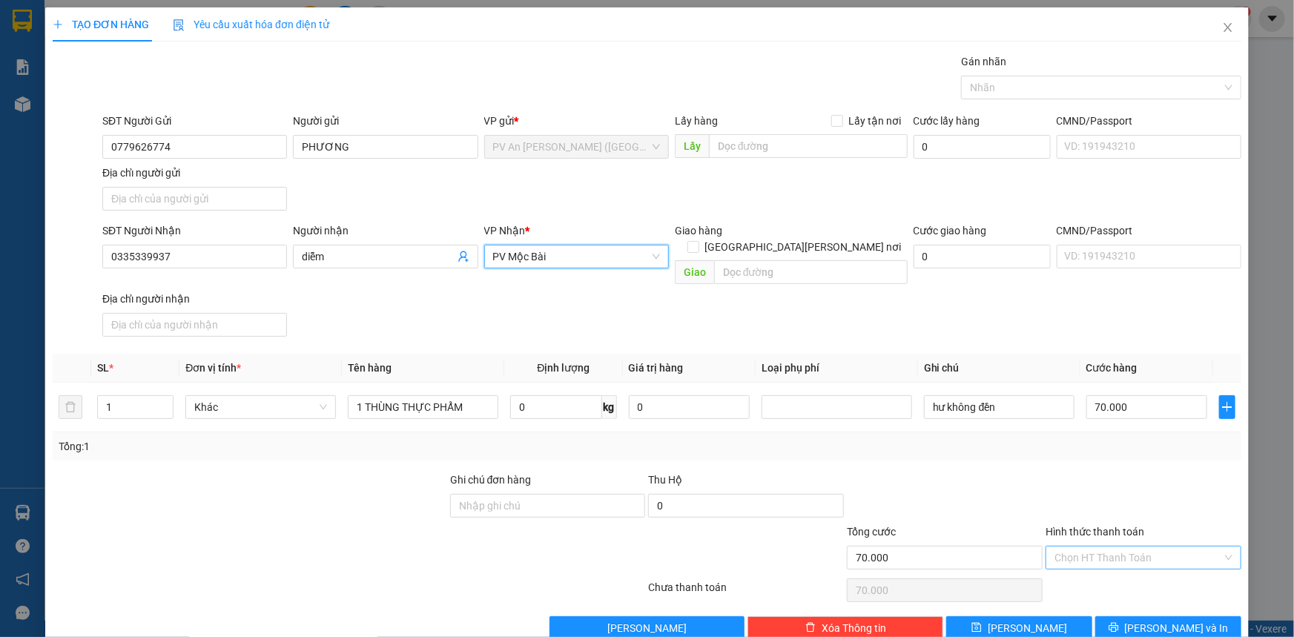
click at [1146, 546] on input "Hình thức thanh toán" at bounding box center [1138, 557] width 168 height 22
click at [1131, 581] on div "Tại văn phòng" at bounding box center [1134, 570] width 194 height 24
click at [1131, 578] on div at bounding box center [1143, 590] width 199 height 30
click at [1142, 616] on button "[PERSON_NAME] và In" at bounding box center [1168, 628] width 146 height 24
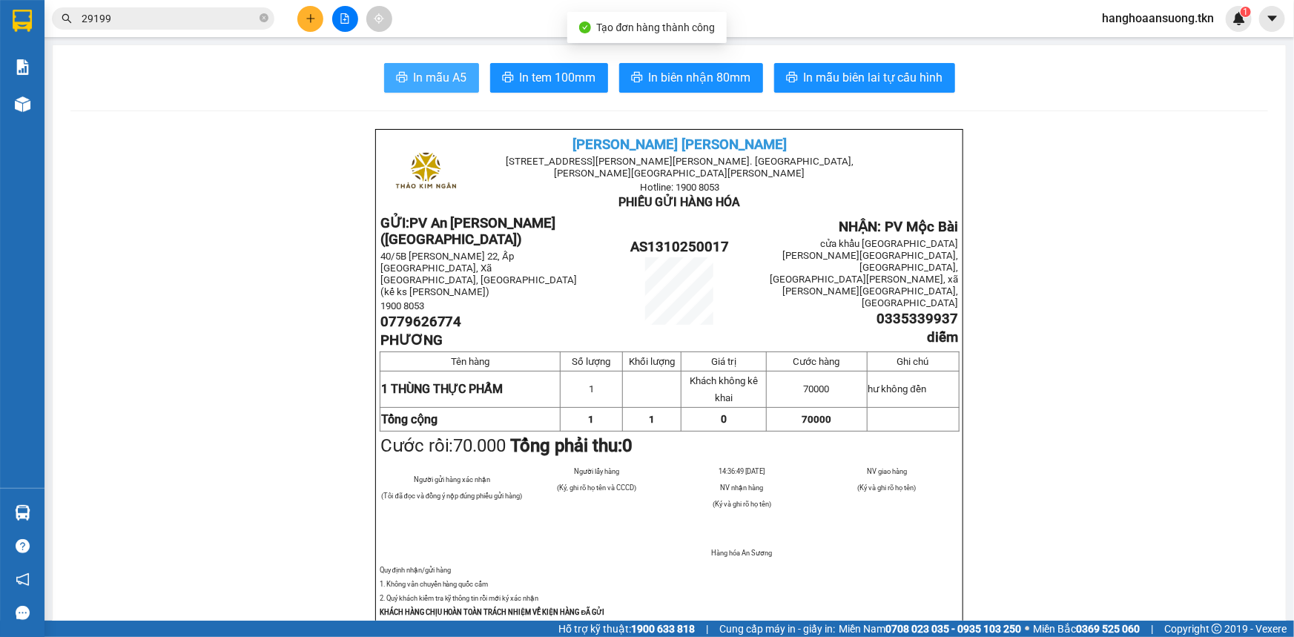
click at [428, 69] on span "In mẫu A5" at bounding box center [440, 77] width 53 height 19
drag, startPoint x: 328, startPoint y: 28, endPoint x: 314, endPoint y: 26, distance: 14.3
click at [326, 29] on div at bounding box center [344, 19] width 111 height 26
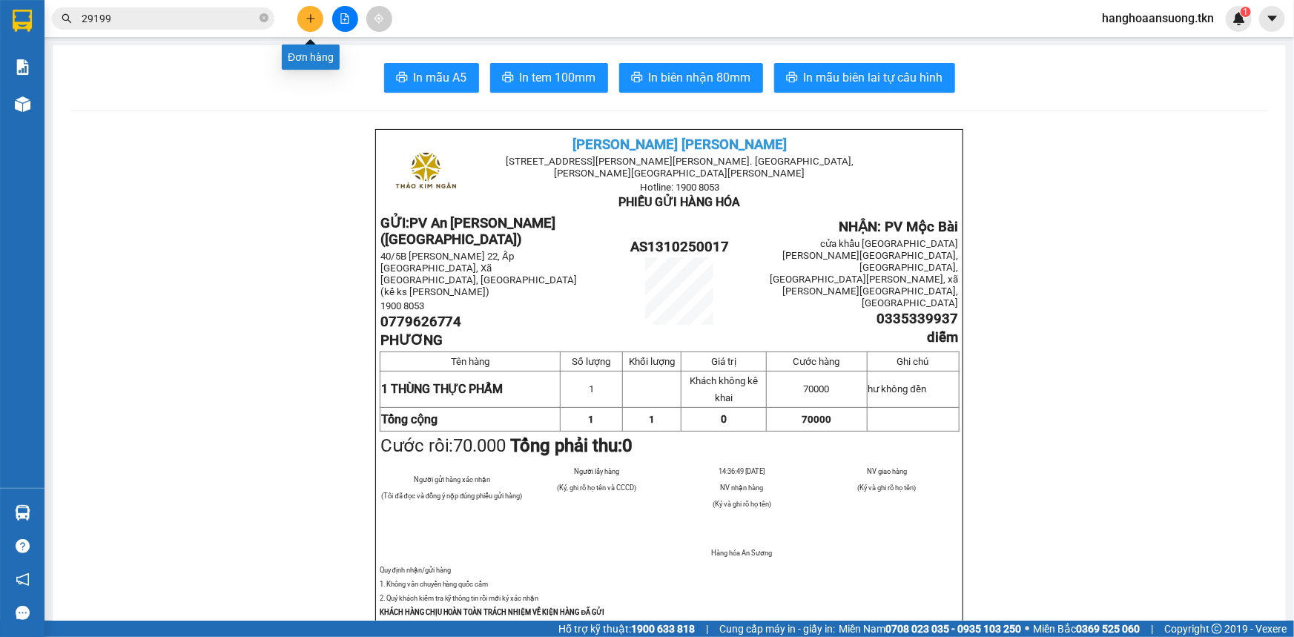
click at [311, 24] on button at bounding box center [310, 19] width 26 height 26
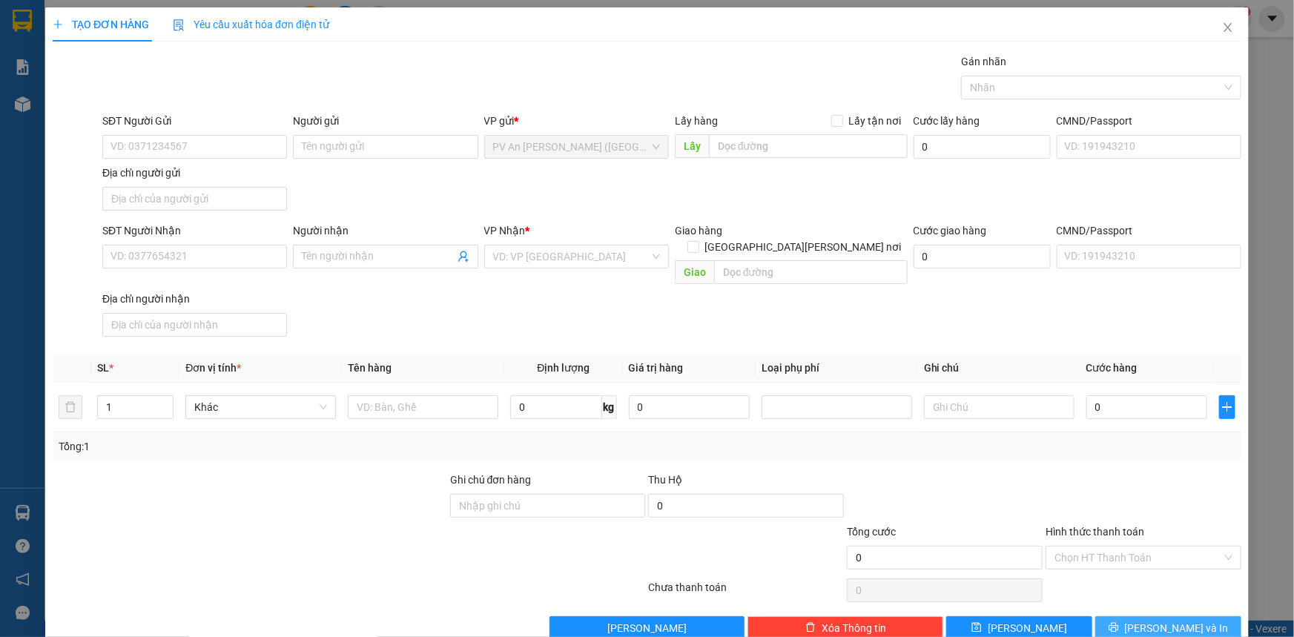
click at [1141, 616] on button "[PERSON_NAME] và In" at bounding box center [1168, 628] width 146 height 24
click at [205, 141] on input "SĐT Người Gửi" at bounding box center [194, 147] width 185 height 24
drag, startPoint x: 156, startPoint y: 251, endPoint x: 169, endPoint y: 262, distance: 17.9
click at [164, 259] on input "SĐT Người Nhận" at bounding box center [194, 257] width 185 height 24
click at [345, 250] on input "Người nhận" at bounding box center [378, 256] width 152 height 16
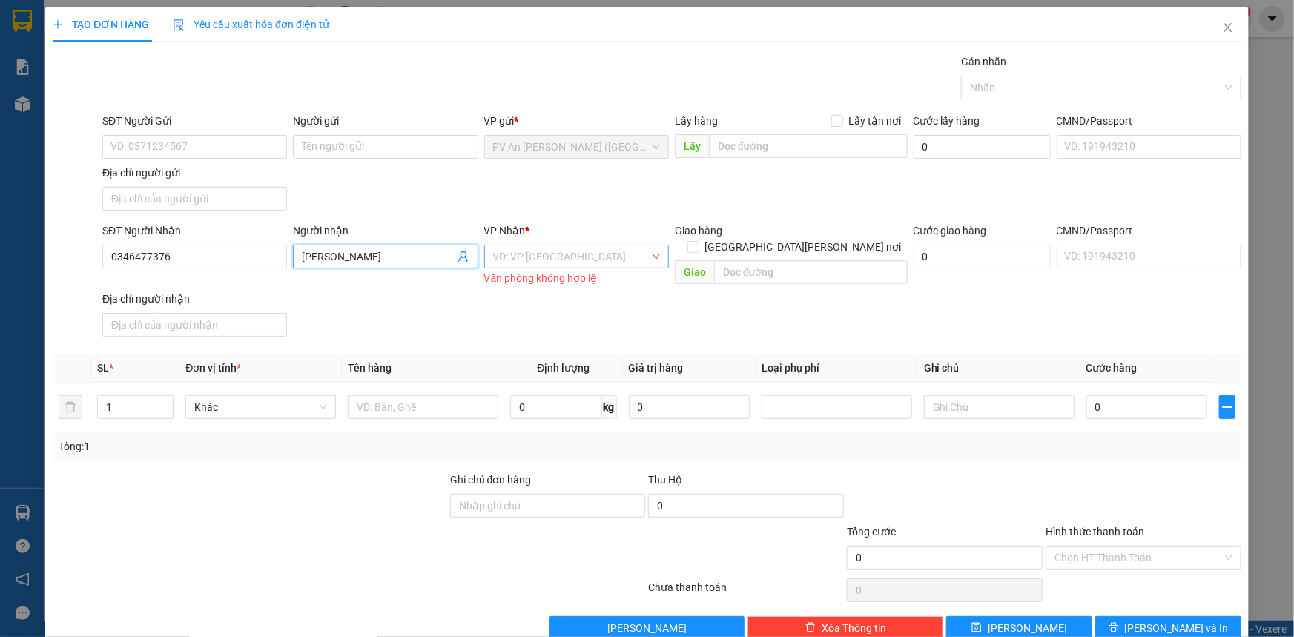
click at [599, 245] on input "search" at bounding box center [571, 256] width 156 height 22
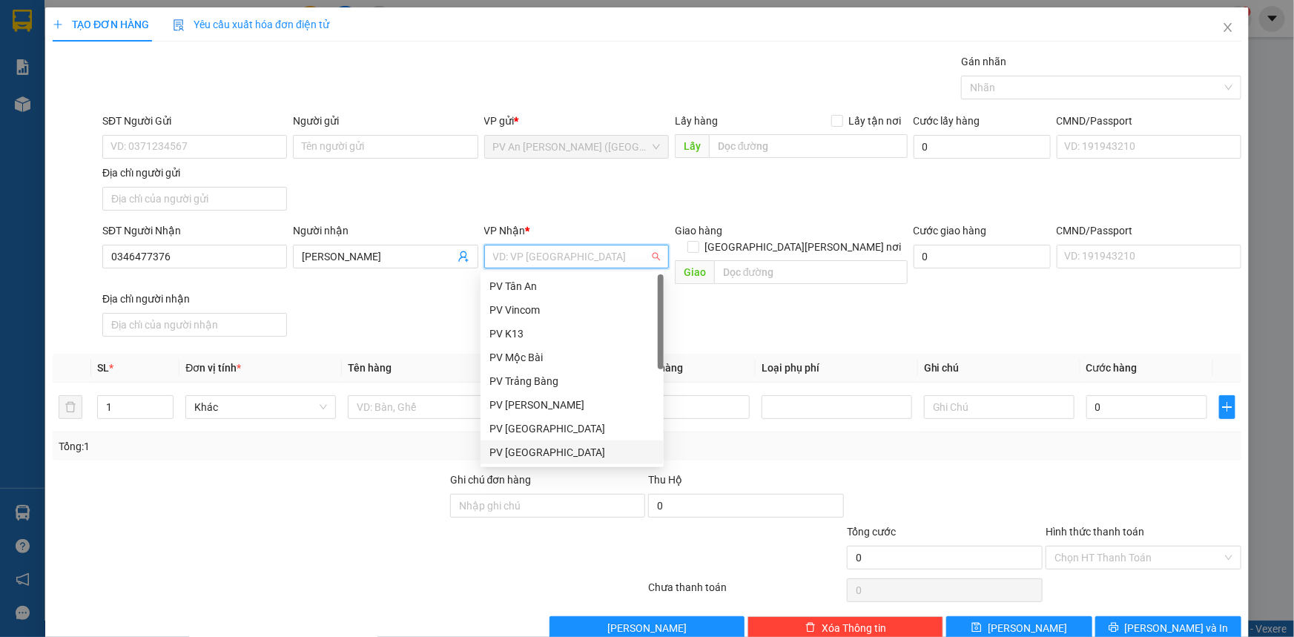
click at [539, 446] on div "PV [GEOGRAPHIC_DATA]" at bounding box center [571, 452] width 165 height 16
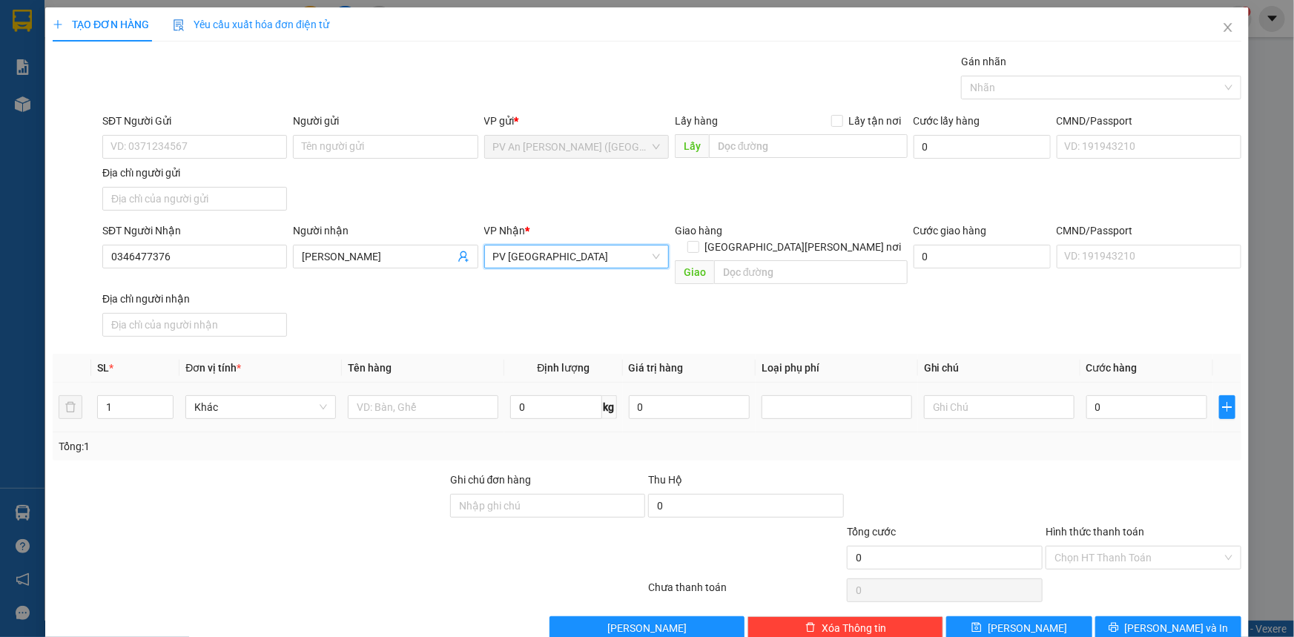
click at [460, 354] on th "Tên hàng" at bounding box center [423, 368] width 162 height 29
click at [374, 148] on input "Người gửi" at bounding box center [385, 147] width 185 height 24
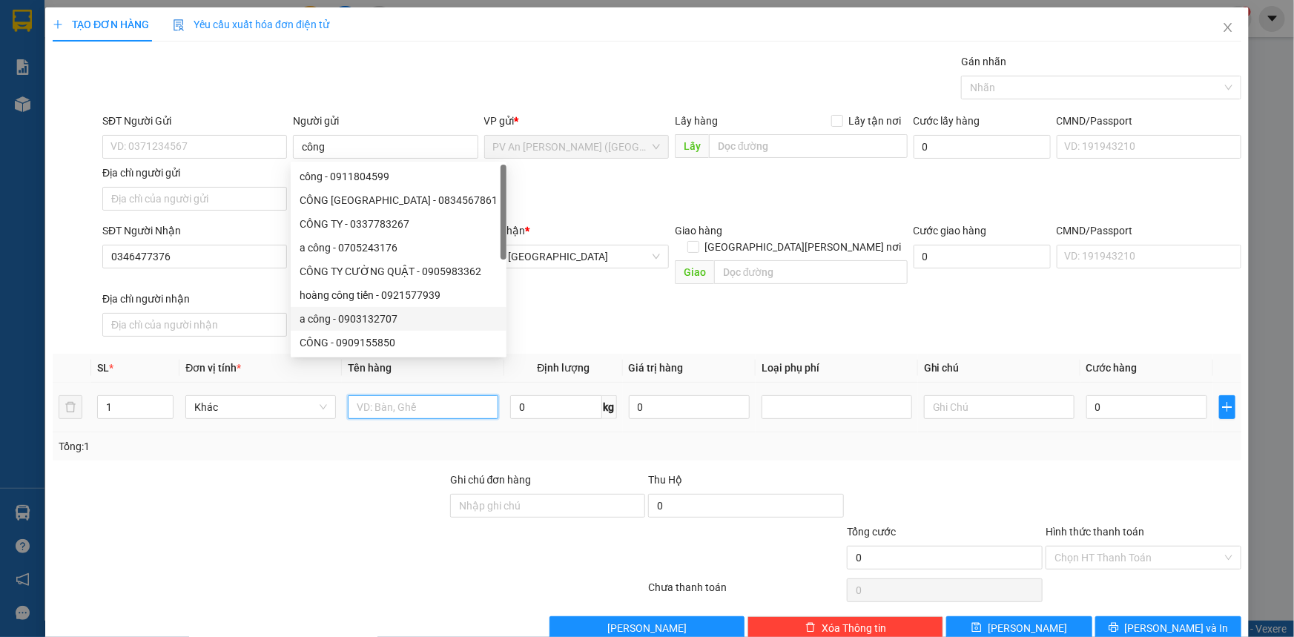
click at [434, 396] on input "text" at bounding box center [423, 407] width 151 height 24
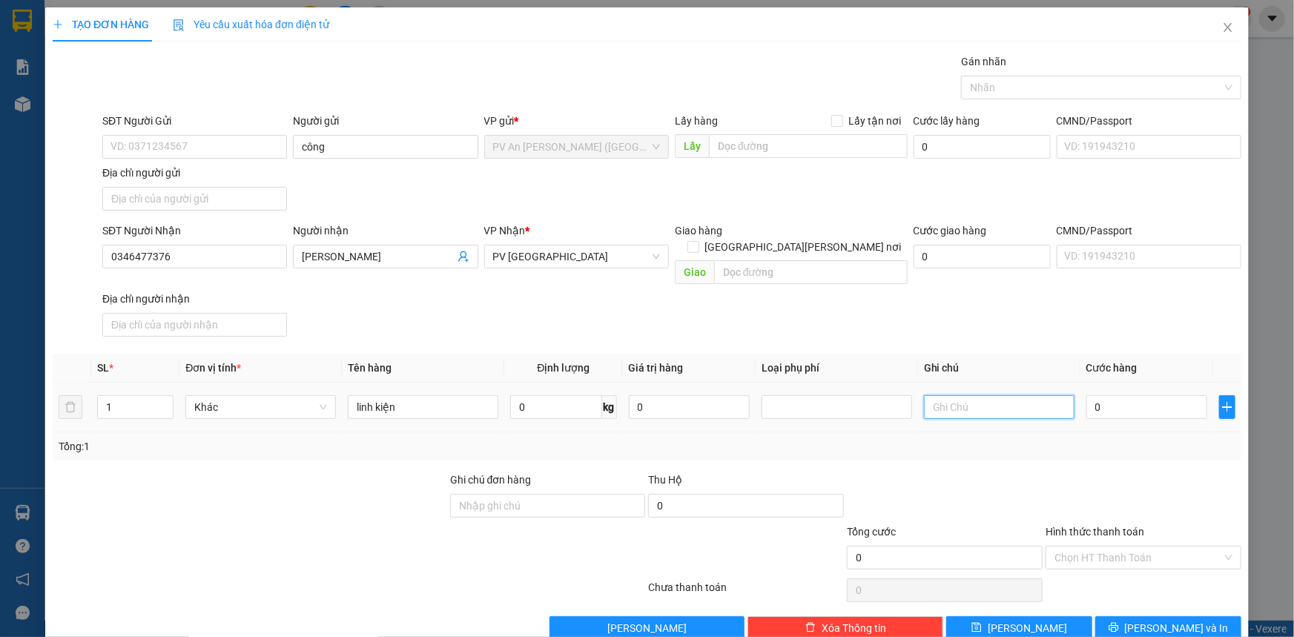
click at [971, 395] on input "text" at bounding box center [999, 407] width 151 height 24
click at [1109, 397] on input "0" at bounding box center [1146, 407] width 121 height 24
click at [224, 149] on input "SĐT Người Gửi" at bounding box center [194, 147] width 185 height 24
click at [377, 196] on div "SĐT Người Gửi 0908737994 0908737994 Người gửi công VP gửi * PV An [PERSON_NAME]…" at bounding box center [671, 165] width 1145 height 104
click at [1113, 395] on input "0" at bounding box center [1146, 407] width 121 height 24
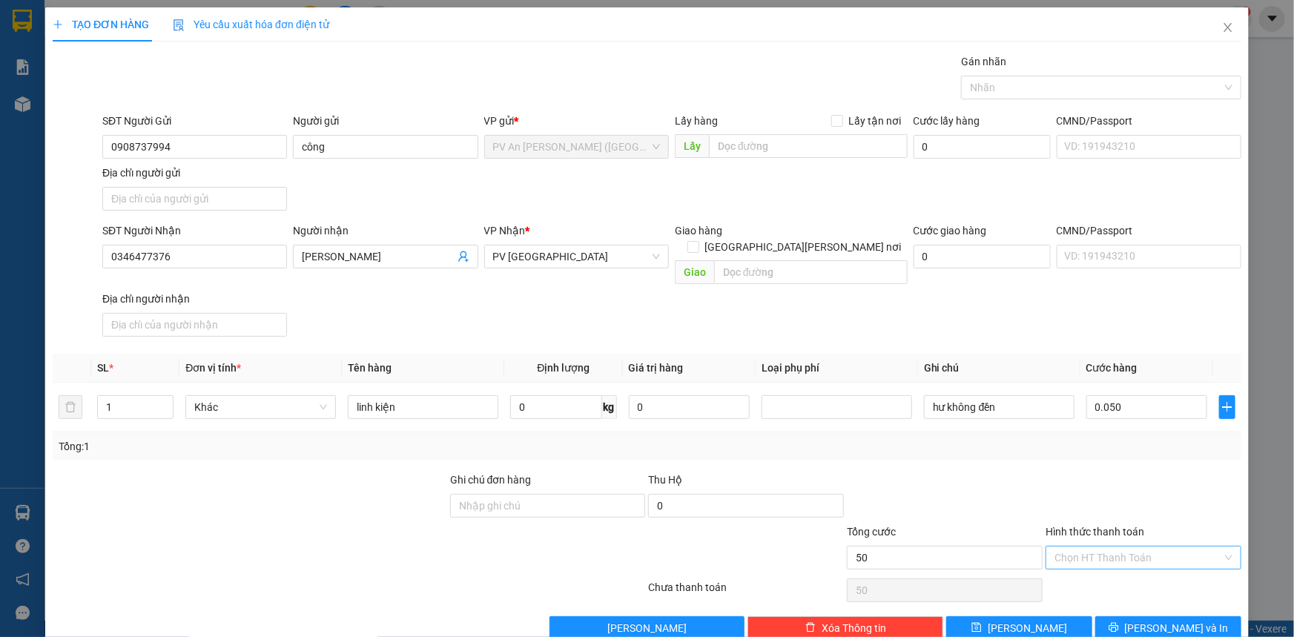
click at [1160, 546] on input "Hình thức thanh toán" at bounding box center [1138, 557] width 168 height 22
click at [1124, 566] on div "Tại văn phòng" at bounding box center [1134, 569] width 176 height 16
click at [1181, 620] on span "[PERSON_NAME] và In" at bounding box center [1177, 628] width 104 height 16
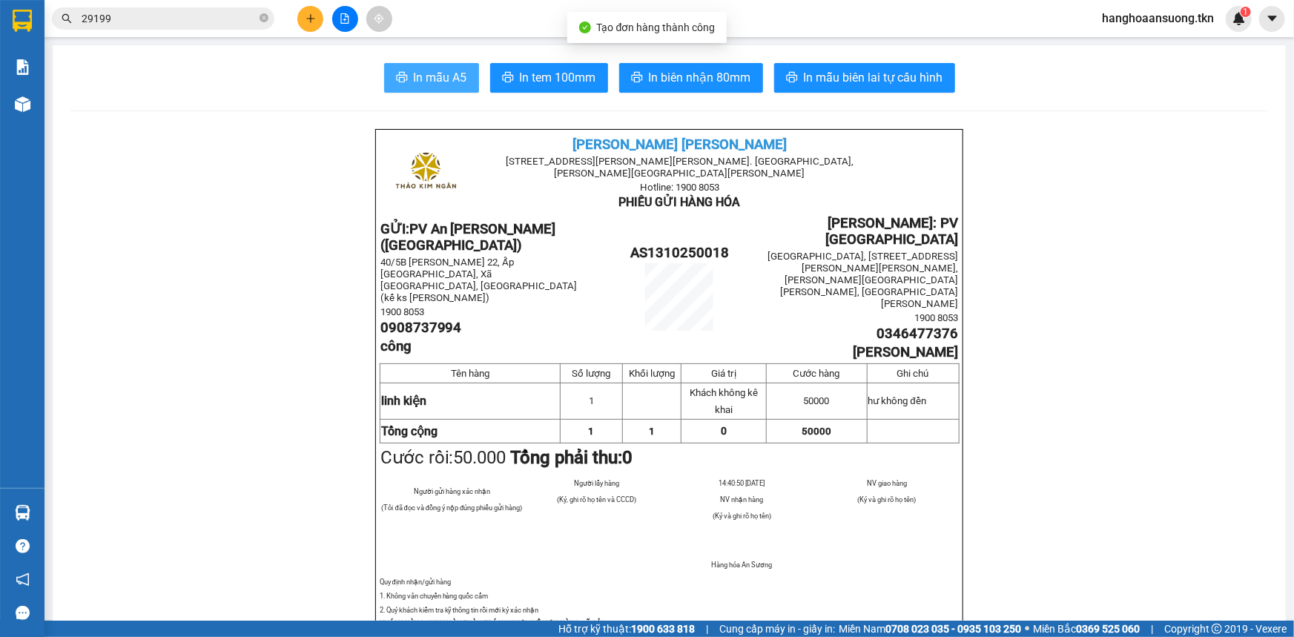
click at [428, 84] on span "In mẫu A5" at bounding box center [440, 77] width 53 height 19
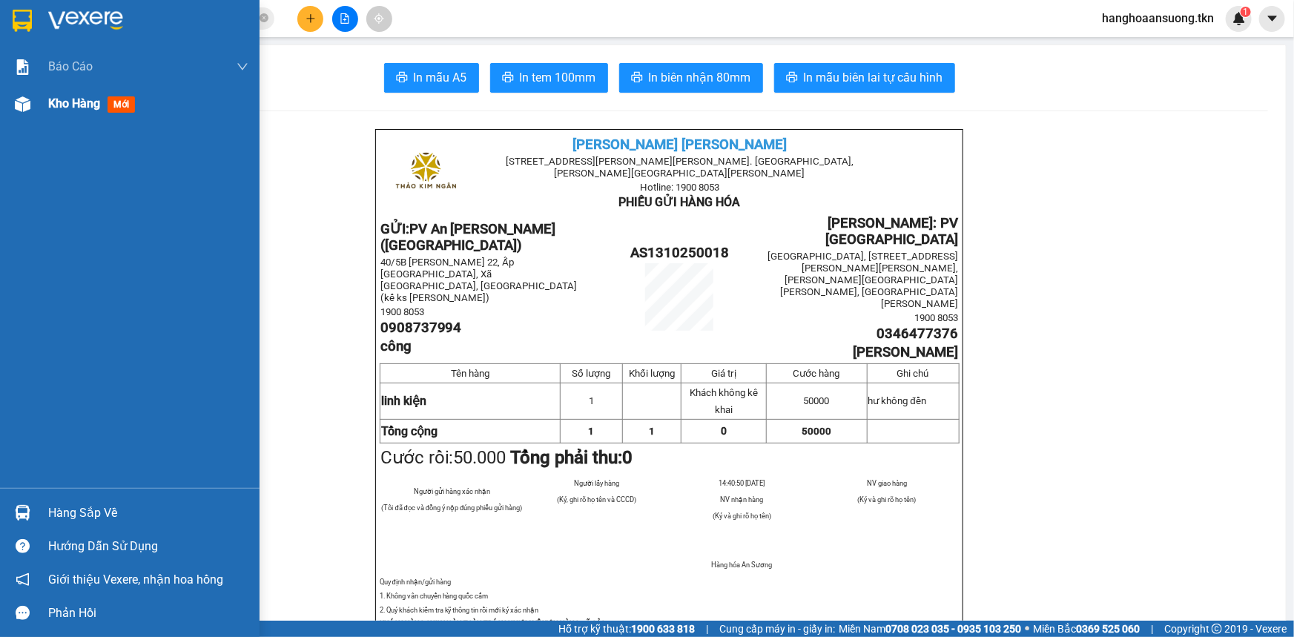
click at [22, 110] on img at bounding box center [23, 104] width 16 height 16
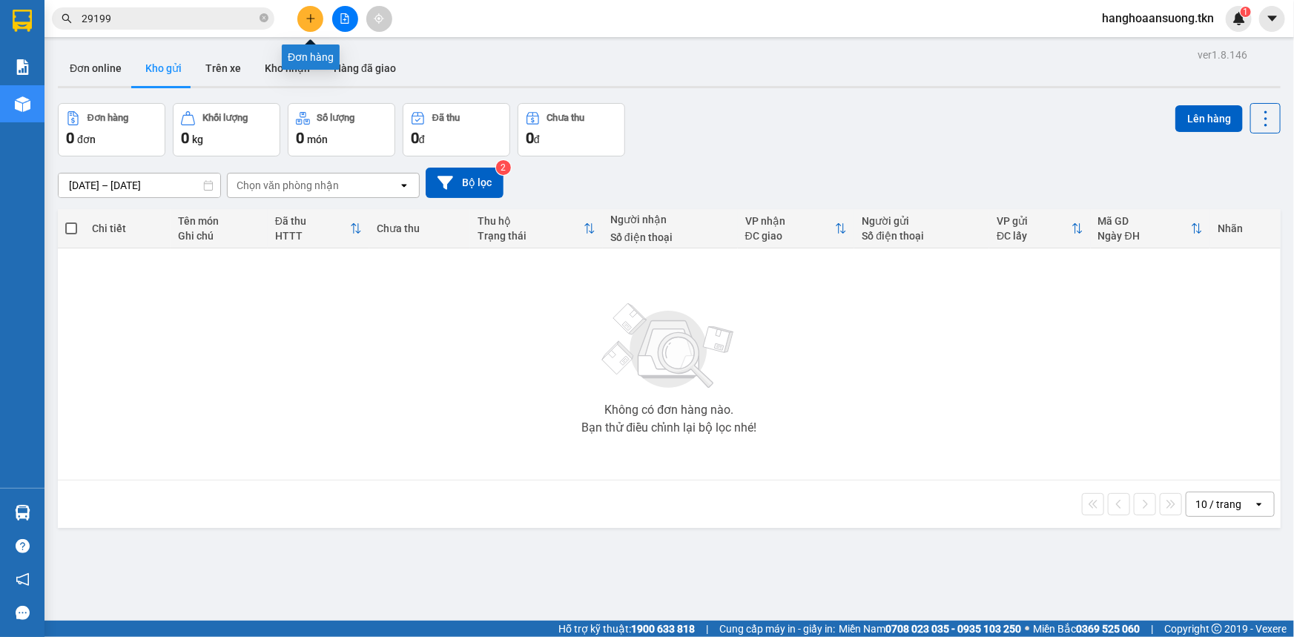
click at [311, 13] on icon "plus" at bounding box center [310, 18] width 10 height 10
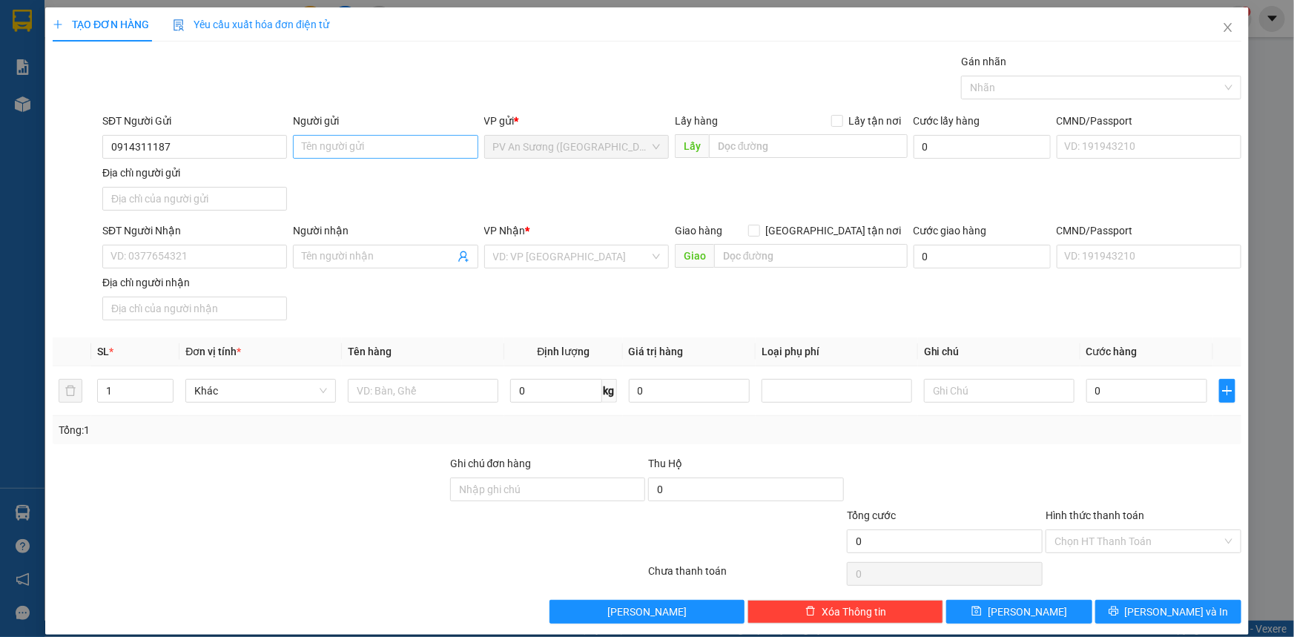
type input "0914311187"
click at [334, 143] on input "Người gửi" at bounding box center [385, 147] width 185 height 24
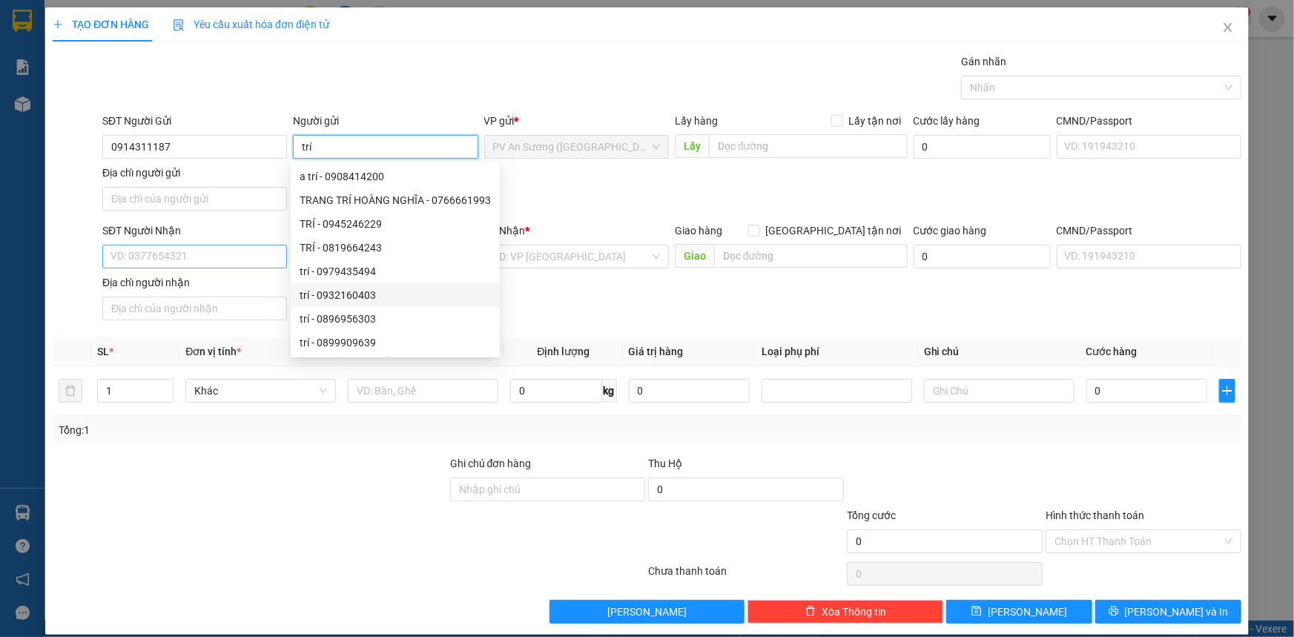
type input "trí"
click at [180, 257] on input "SĐT Người Nhận" at bounding box center [194, 257] width 185 height 24
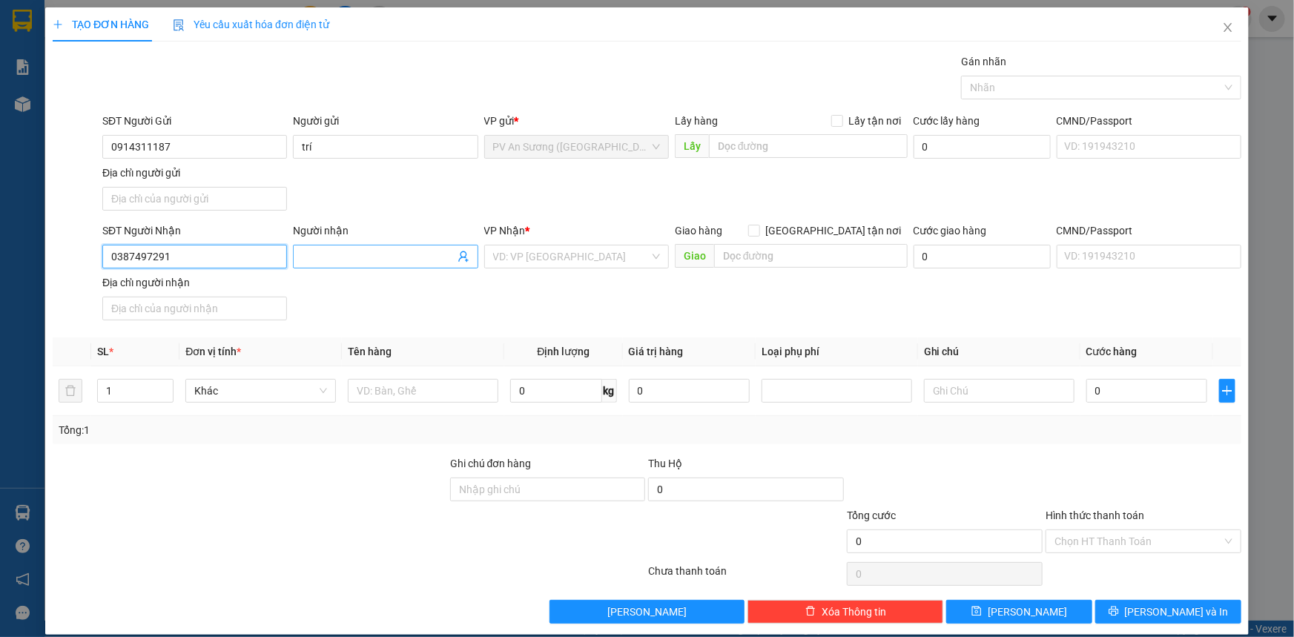
type input "0387497291"
click at [354, 260] on input "Người nhận" at bounding box center [378, 256] width 152 height 16
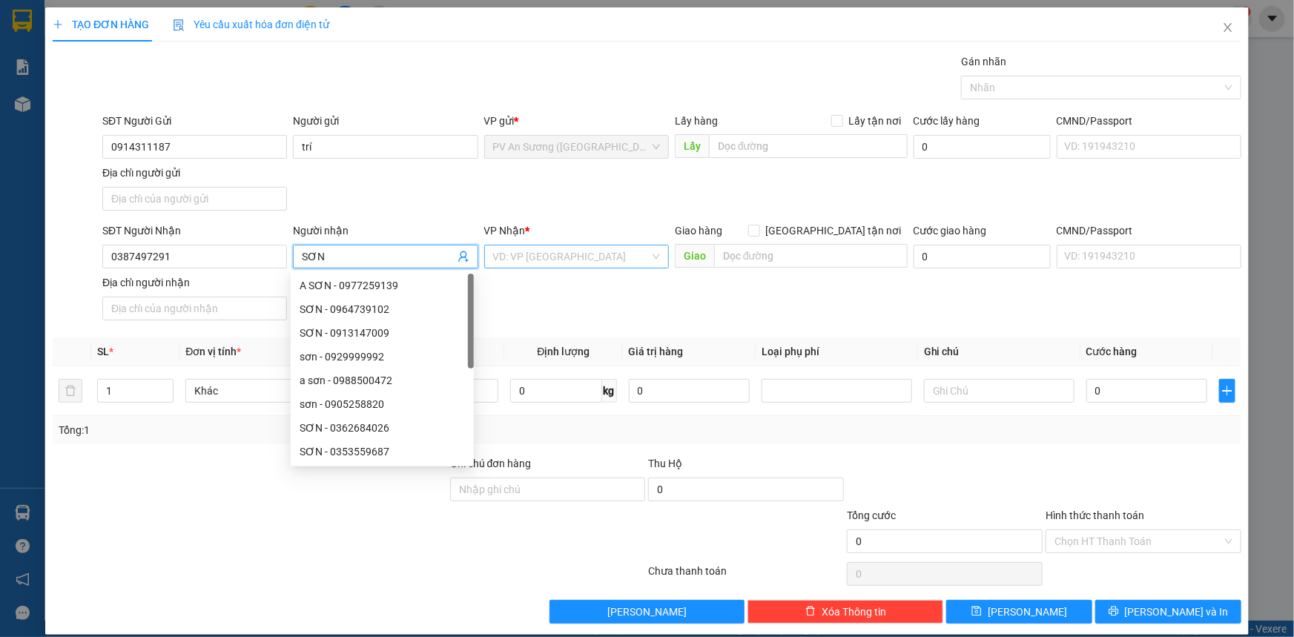
type input "SƠN"
drag, startPoint x: 560, startPoint y: 254, endPoint x: 564, endPoint y: 305, distance: 51.3
click at [559, 256] on input "search" at bounding box center [571, 256] width 156 height 22
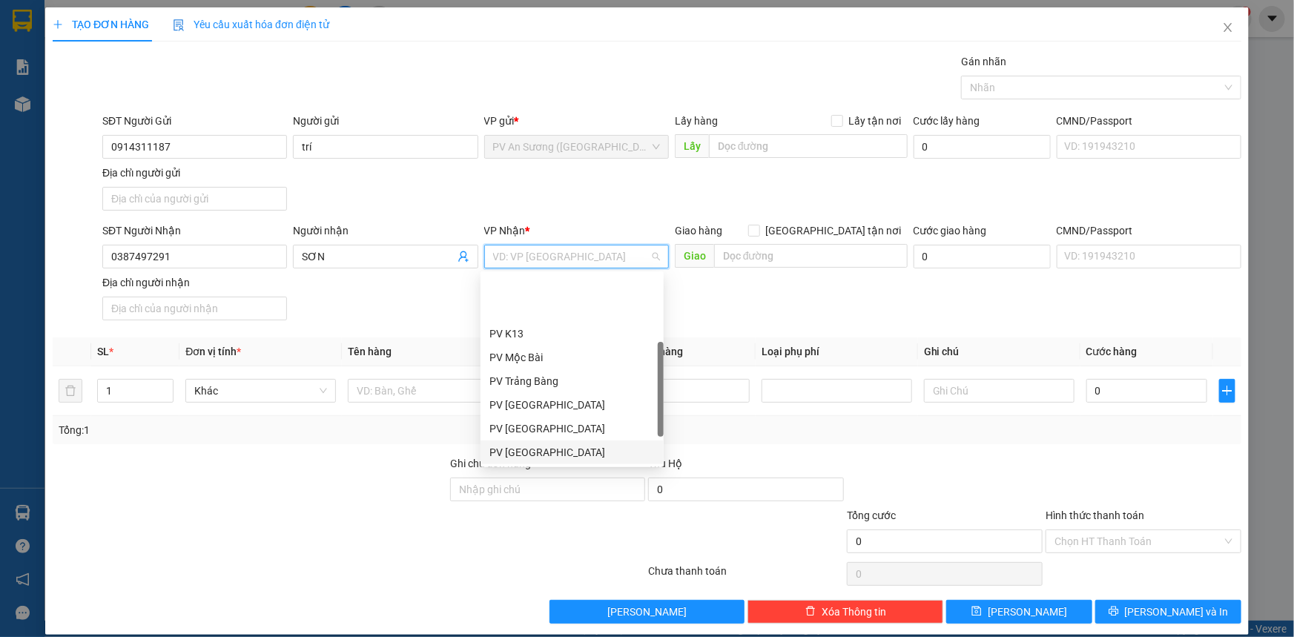
scroll to position [67, 0]
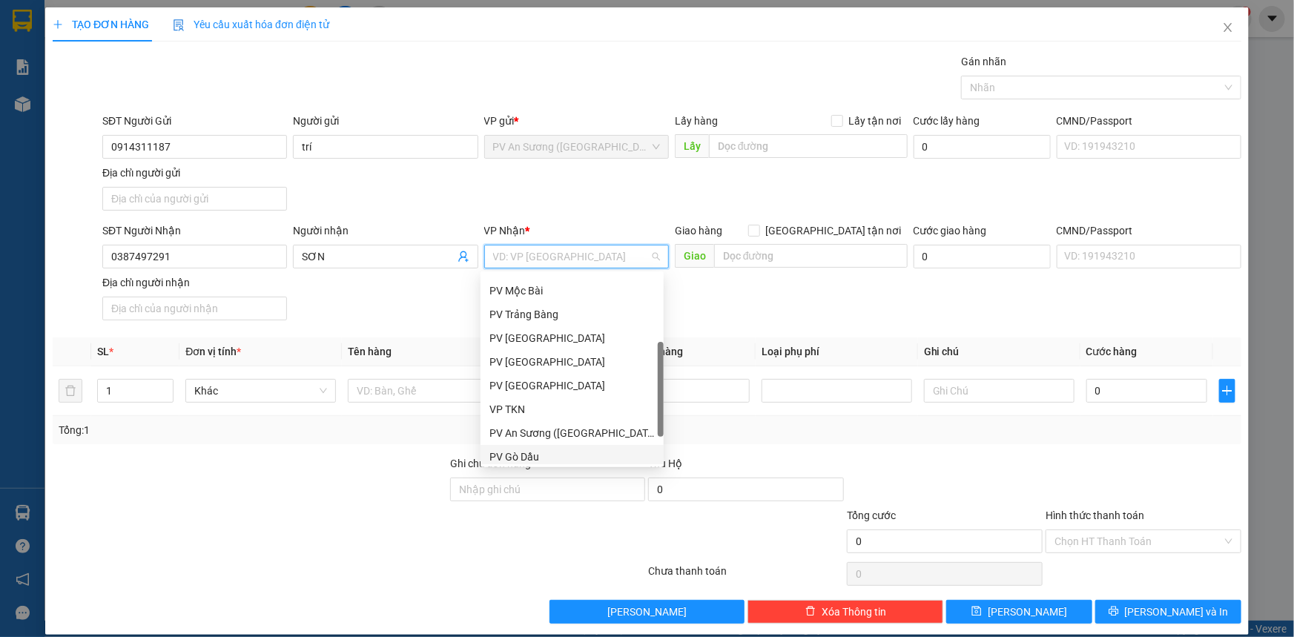
click at [533, 455] on div "PV Gò Dầu" at bounding box center [571, 457] width 165 height 16
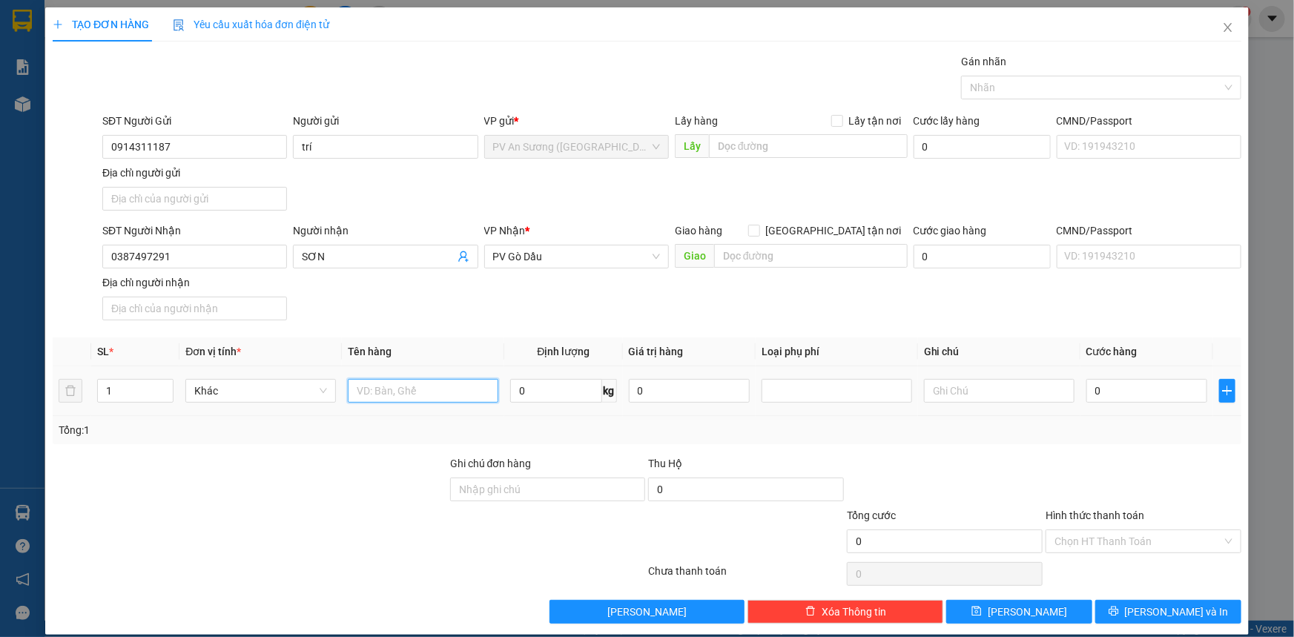
click at [408, 397] on input "text" at bounding box center [423, 391] width 151 height 24
type input "GÓI THUỐC"
click at [1146, 397] on input "0" at bounding box center [1146, 391] width 121 height 24
type input "002"
type input "2"
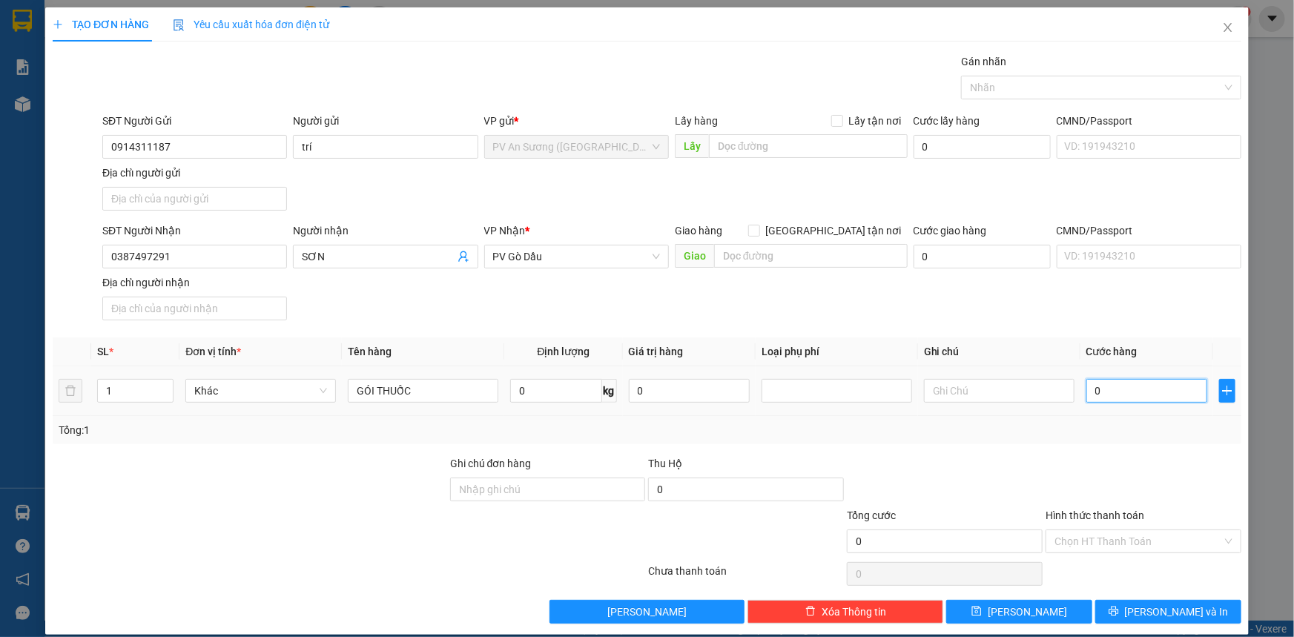
type input "2"
type input "0.020"
type input "20"
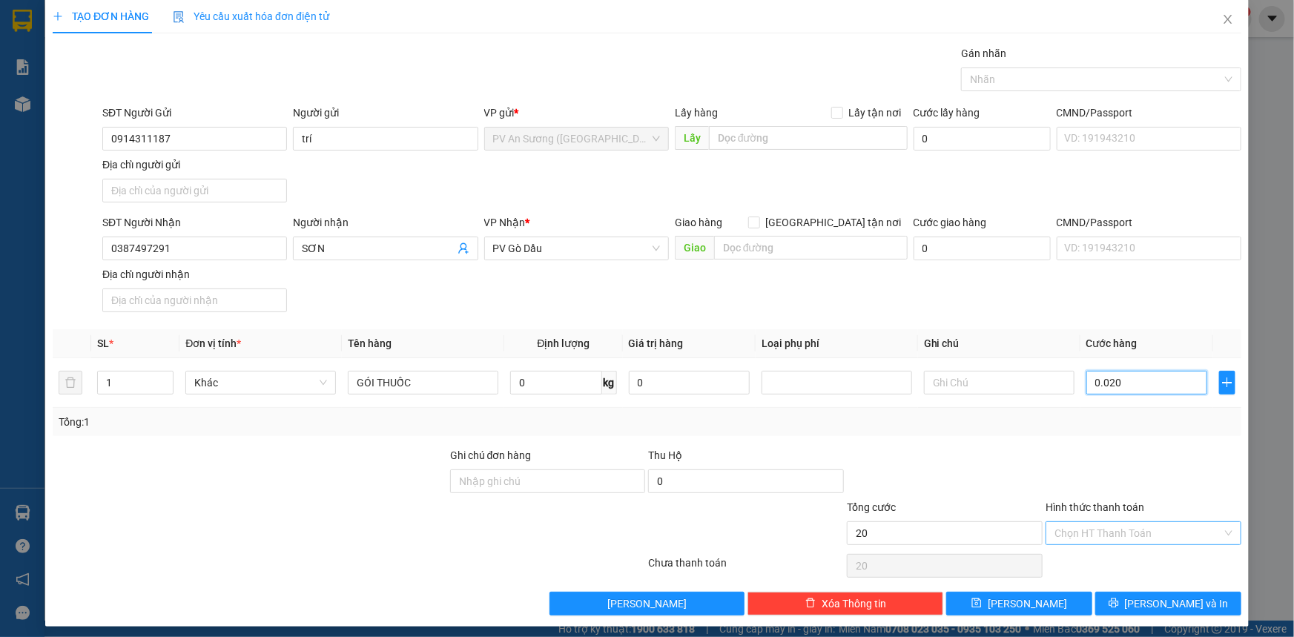
scroll to position [14, 0]
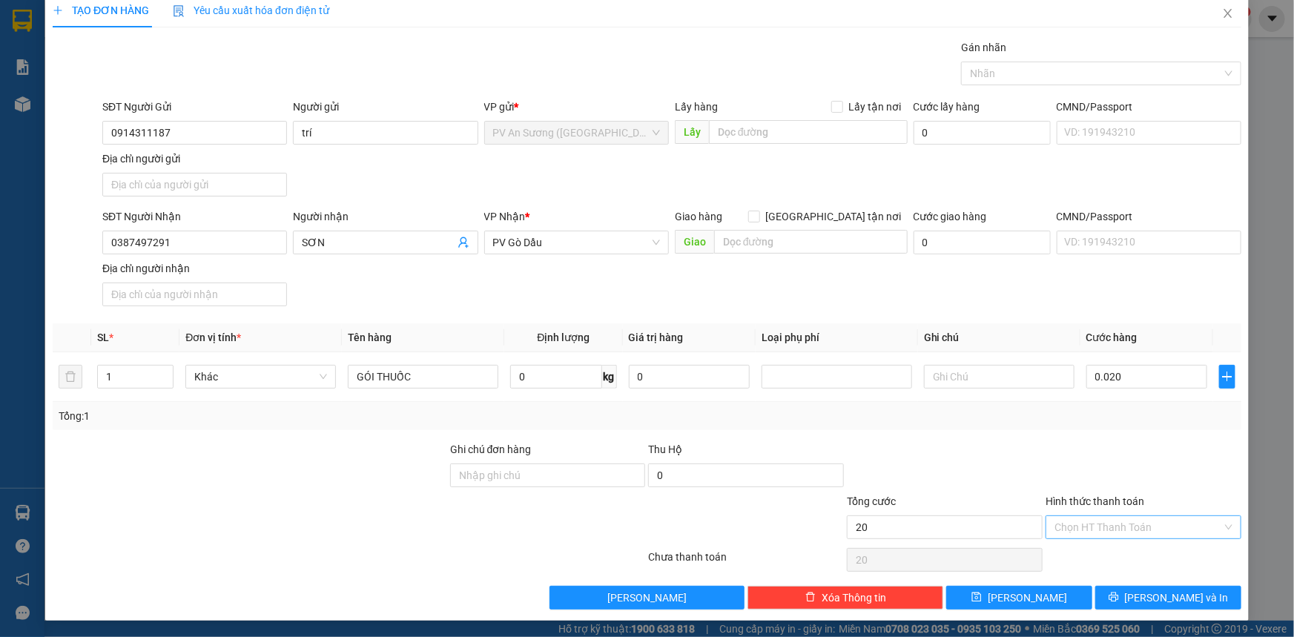
type input "20.000"
click at [1098, 529] on input "Hình thức thanh toán" at bounding box center [1138, 527] width 168 height 22
drag, startPoint x: 1083, startPoint y: 555, endPoint x: 1091, endPoint y: 559, distance: 8.6
click at [1083, 555] on div "Tại văn phòng" at bounding box center [1134, 555] width 176 height 16
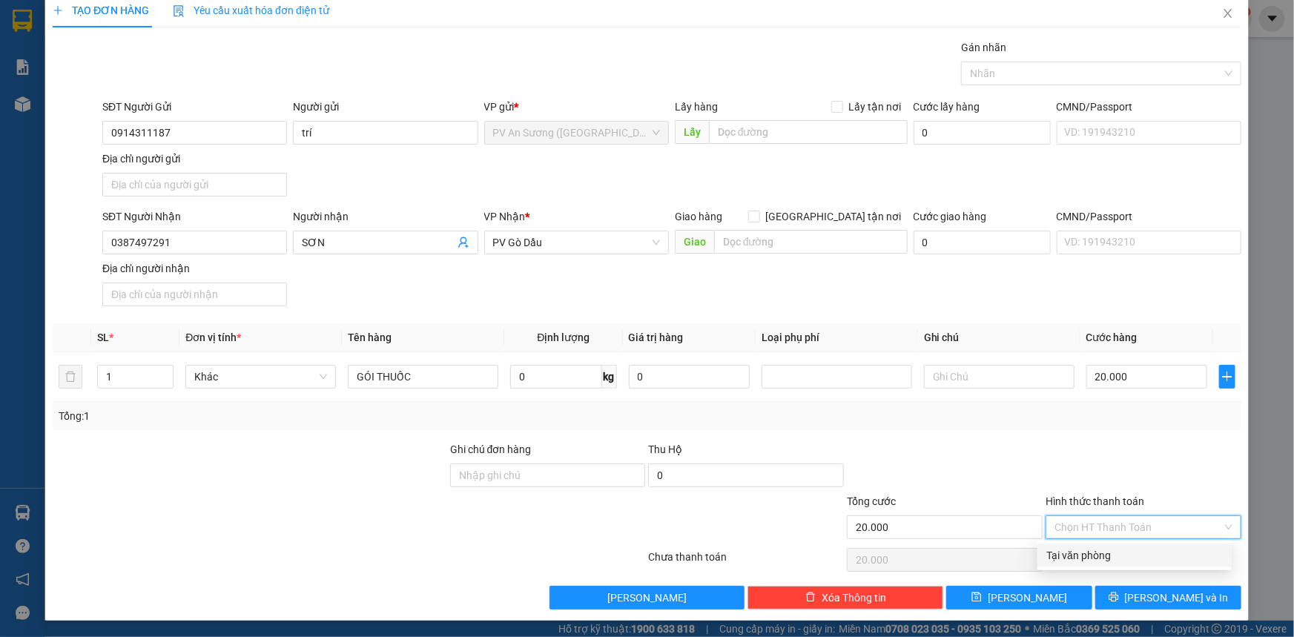
type input "0"
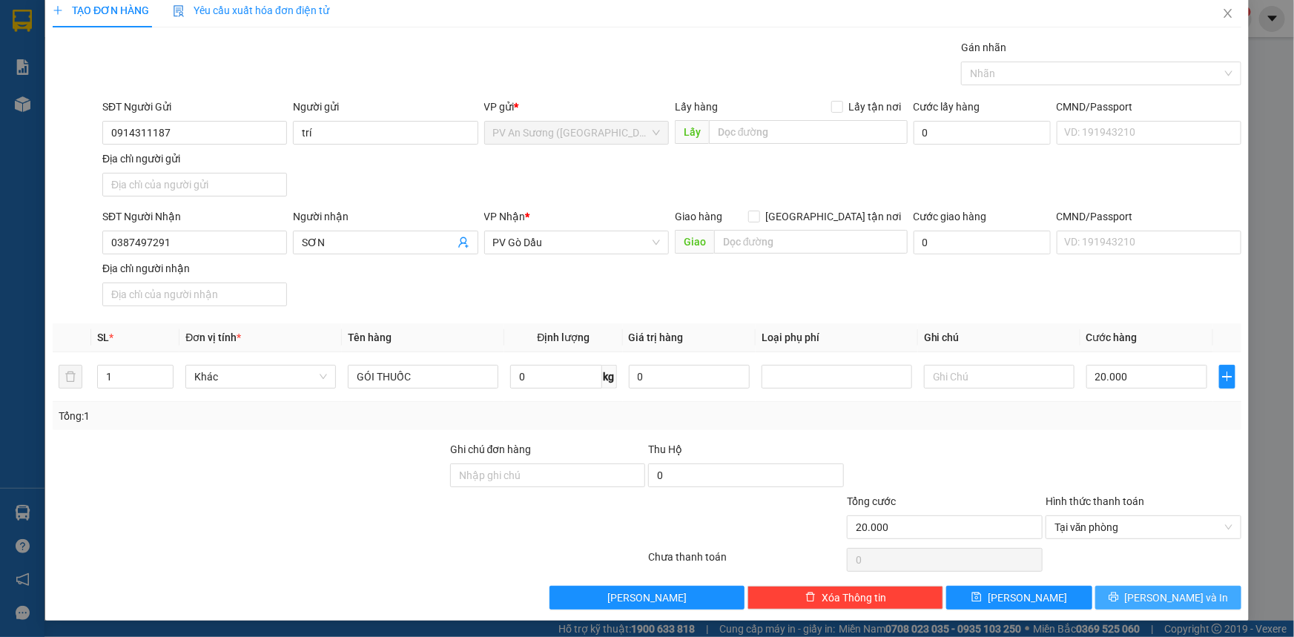
click at [1152, 595] on span "[PERSON_NAME] và In" at bounding box center [1177, 597] width 104 height 16
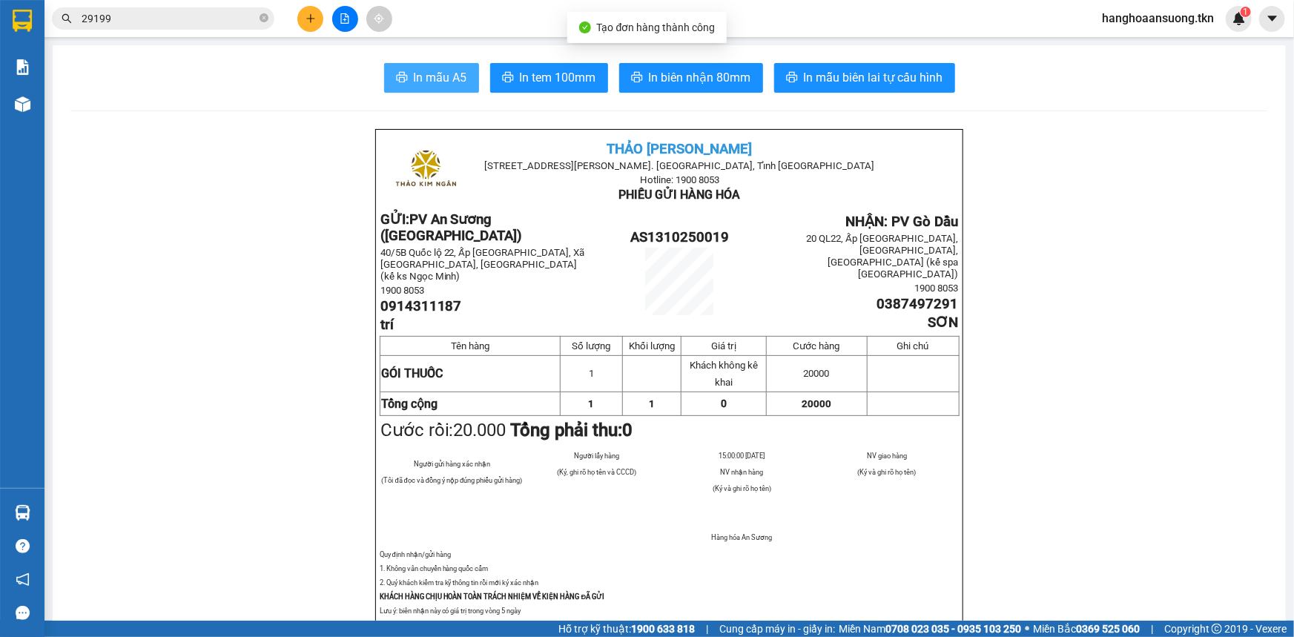
click at [453, 70] on span "In mẫu A5" at bounding box center [440, 77] width 53 height 19
click at [261, 17] on icon "close-circle" at bounding box center [264, 17] width 9 height 9
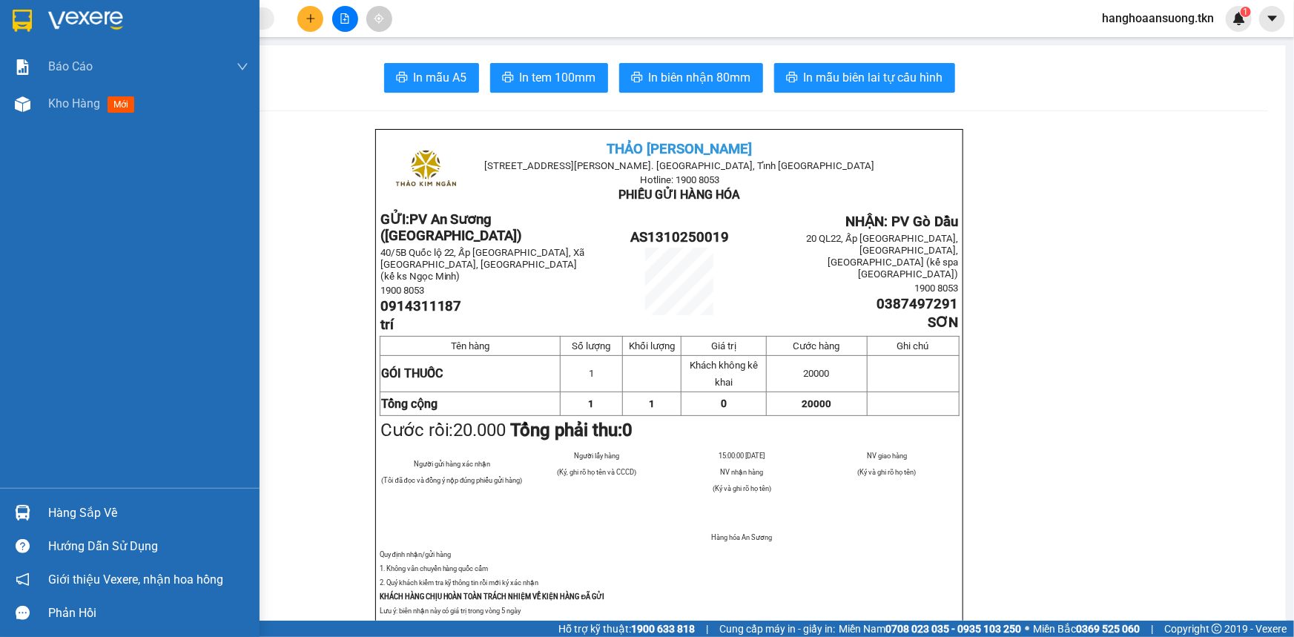
click at [18, 514] on img at bounding box center [23, 513] width 16 height 16
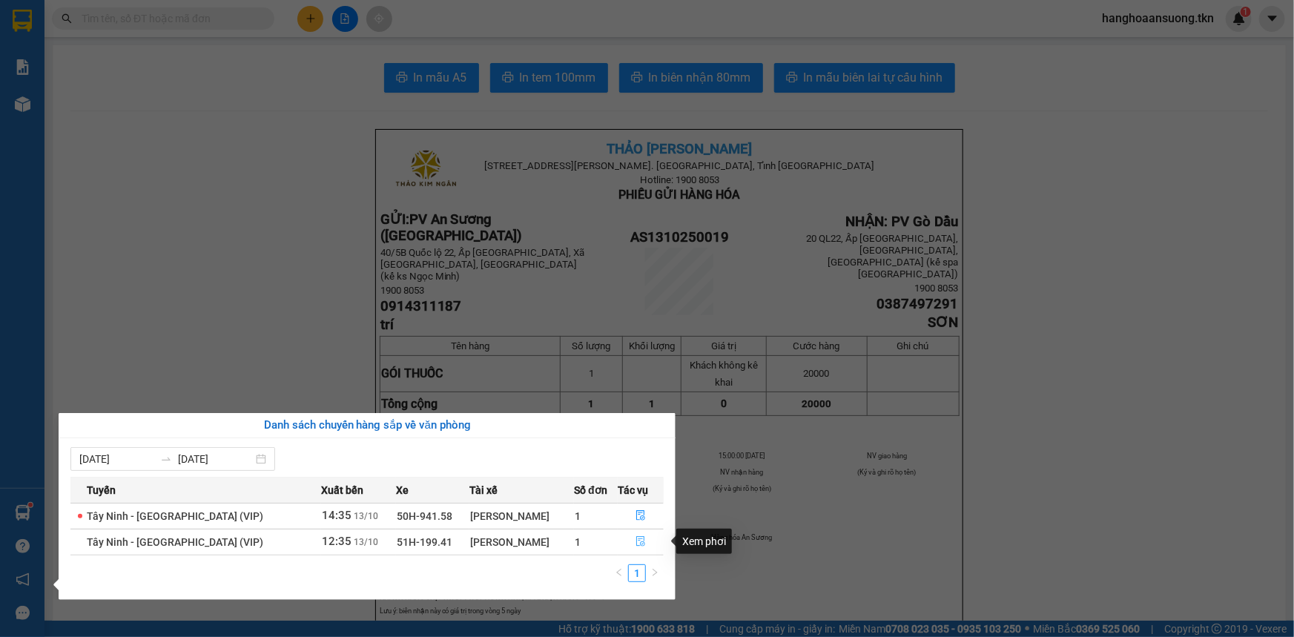
click at [641, 541] on icon "file-done" at bounding box center [640, 541] width 10 height 10
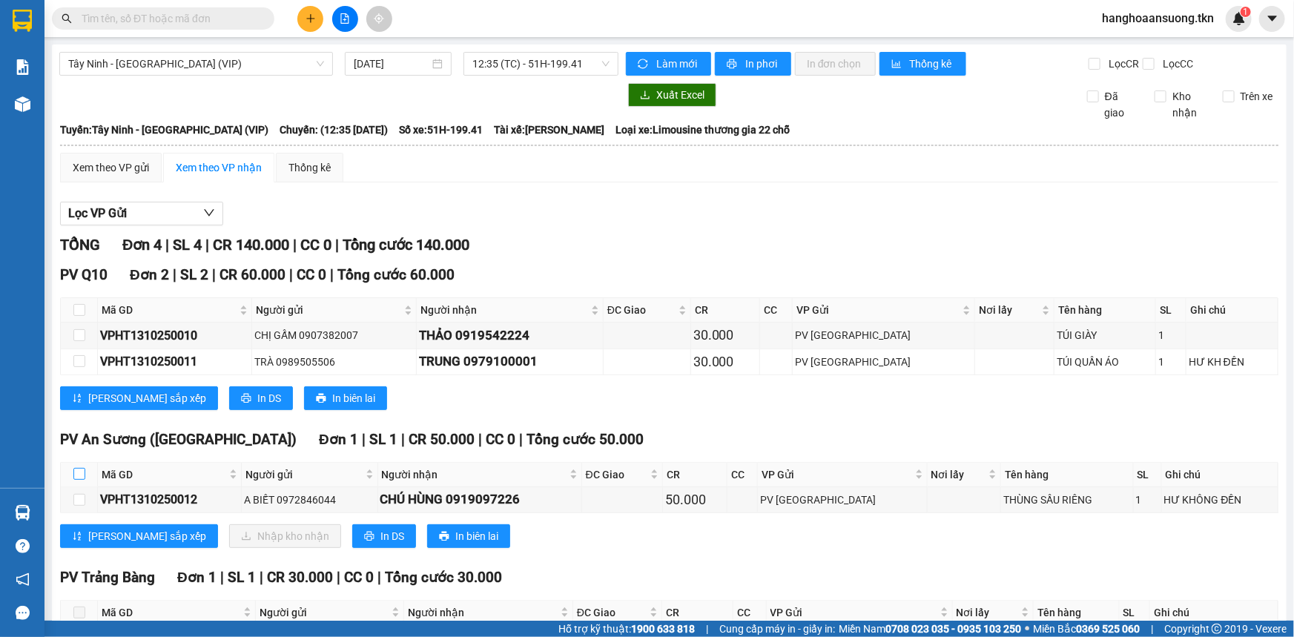
click at [75, 470] on input "checkbox" at bounding box center [79, 474] width 12 height 12
checkbox input "true"
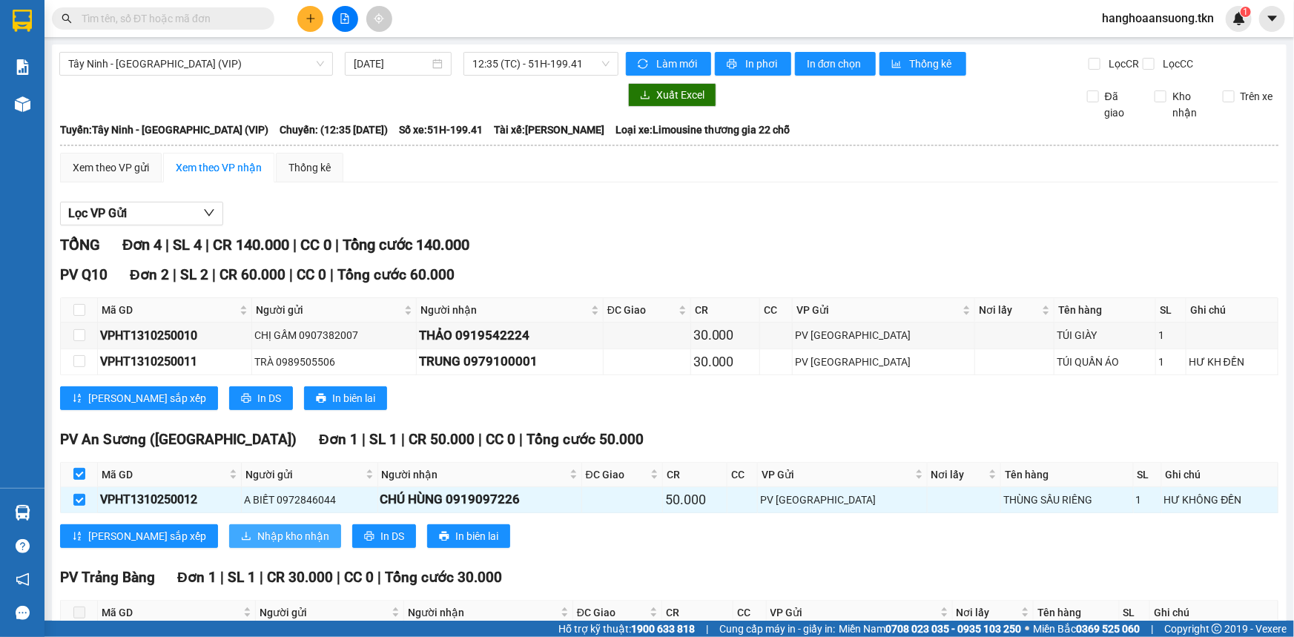
click at [257, 532] on span "Nhập kho nhận" at bounding box center [293, 536] width 72 height 16
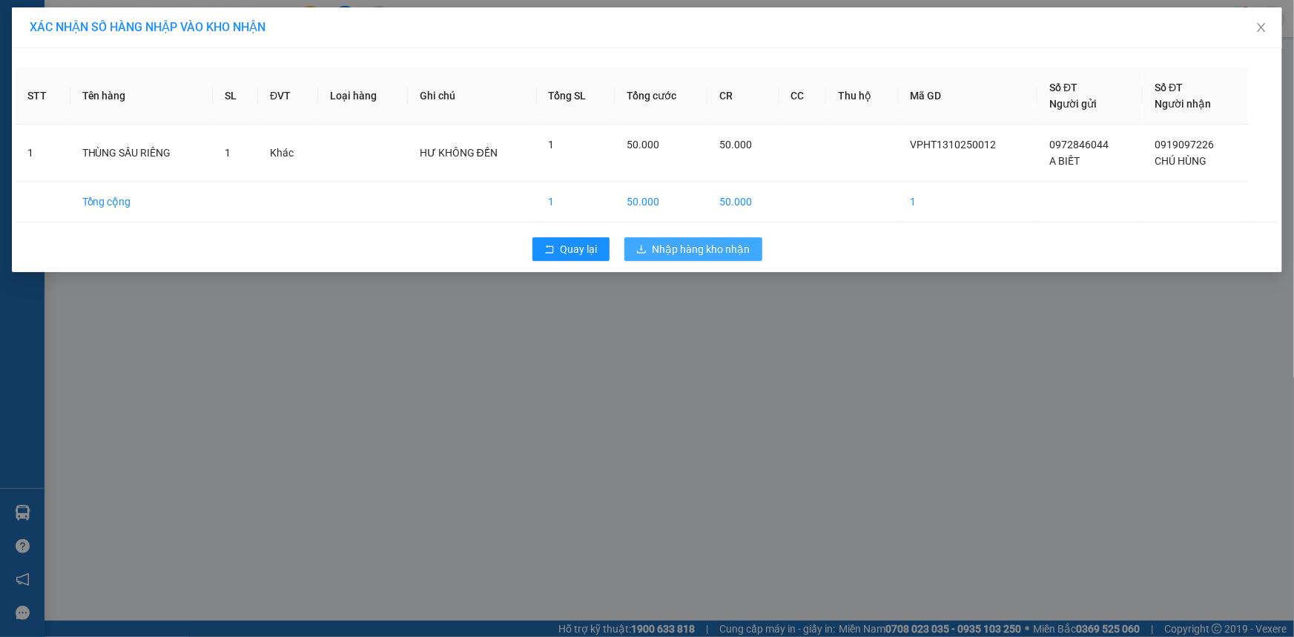
click at [697, 252] on span "Nhập hàng kho nhận" at bounding box center [701, 249] width 98 height 16
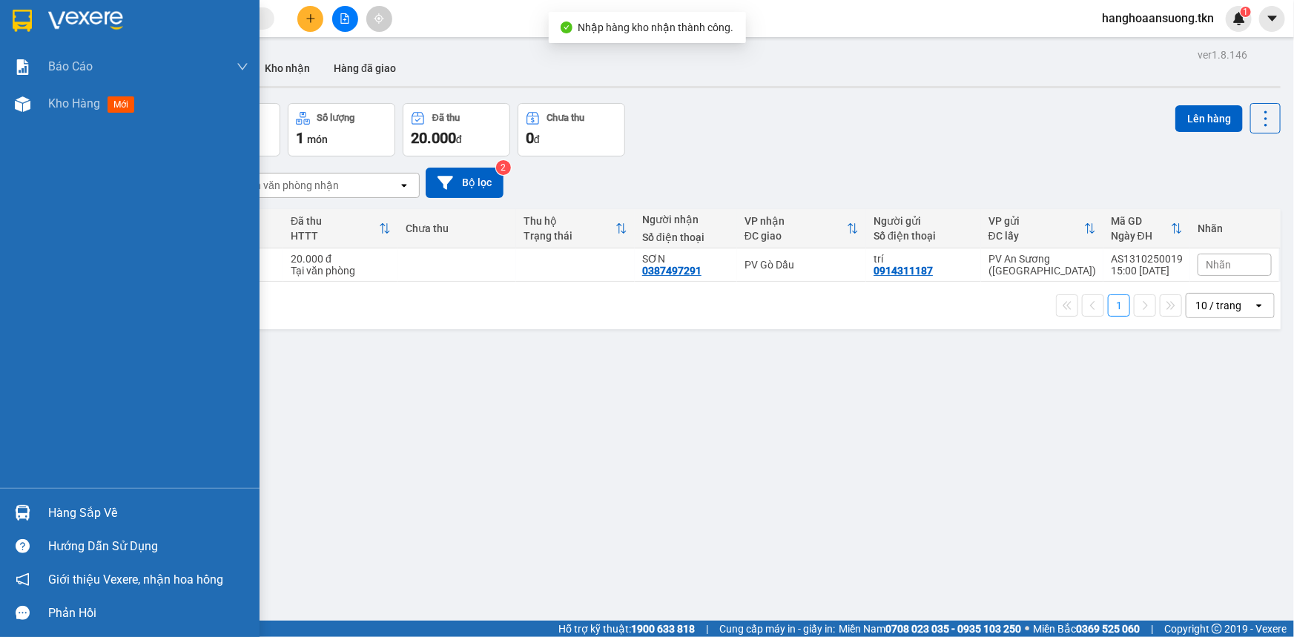
click at [27, 512] on img at bounding box center [23, 513] width 16 height 16
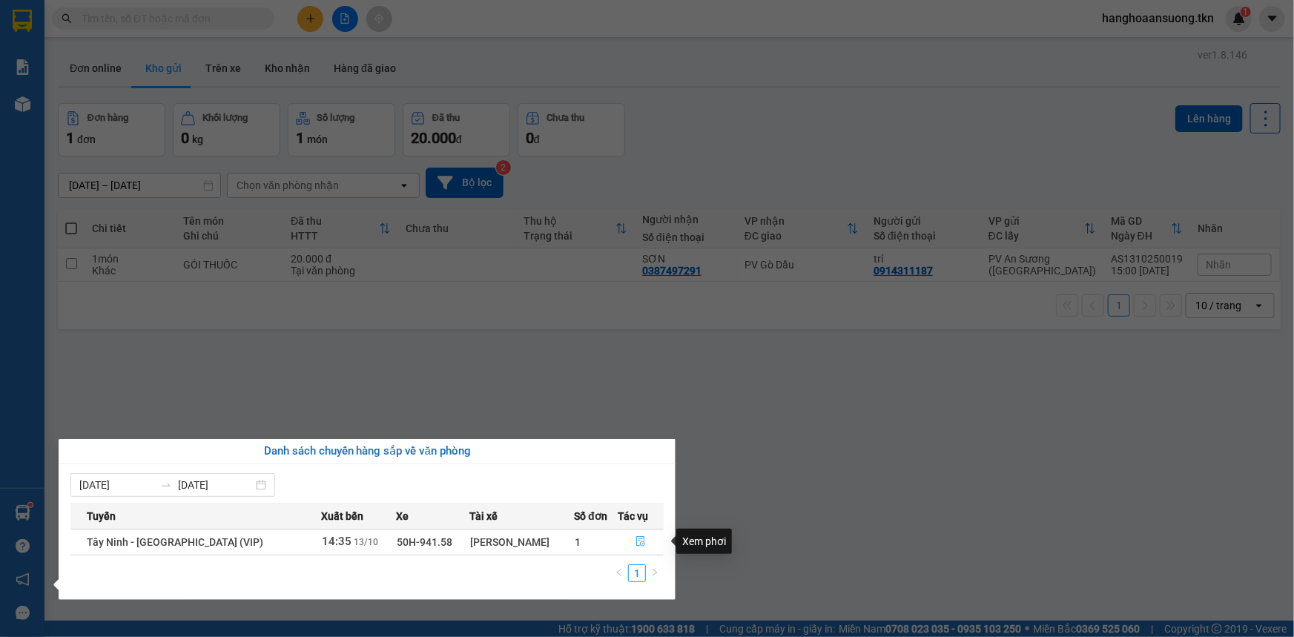
click at [636, 541] on icon "file-done" at bounding box center [640, 541] width 9 height 10
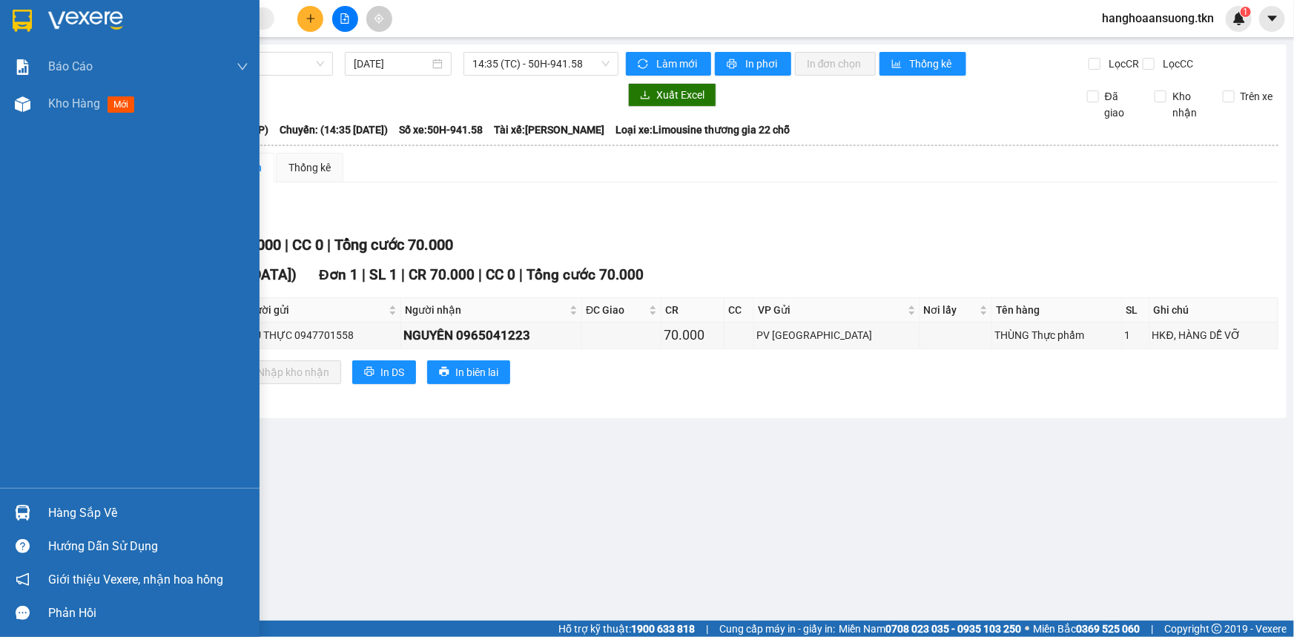
click at [19, 512] on img at bounding box center [23, 513] width 16 height 16
